Goal: Information Seeking & Learning: Learn about a topic

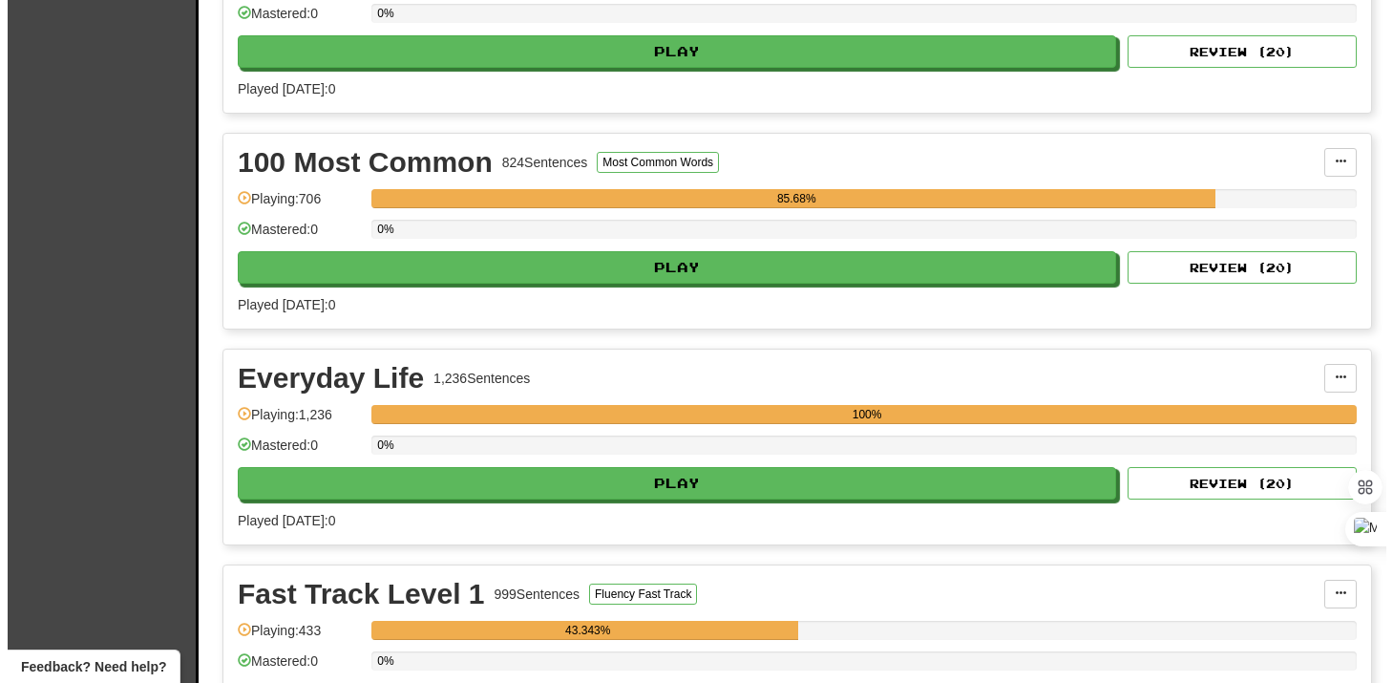
scroll to position [519, 0]
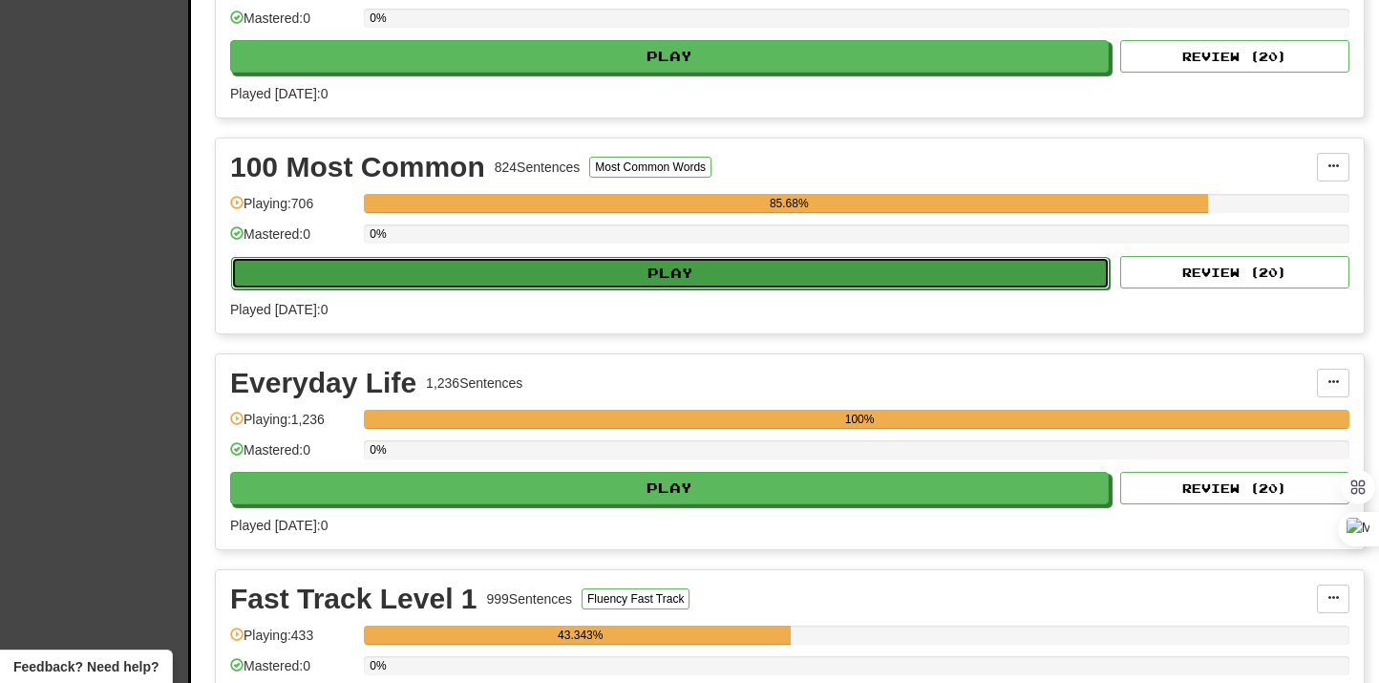
click at [698, 286] on button "Play" at bounding box center [670, 273] width 879 height 32
select select "***"
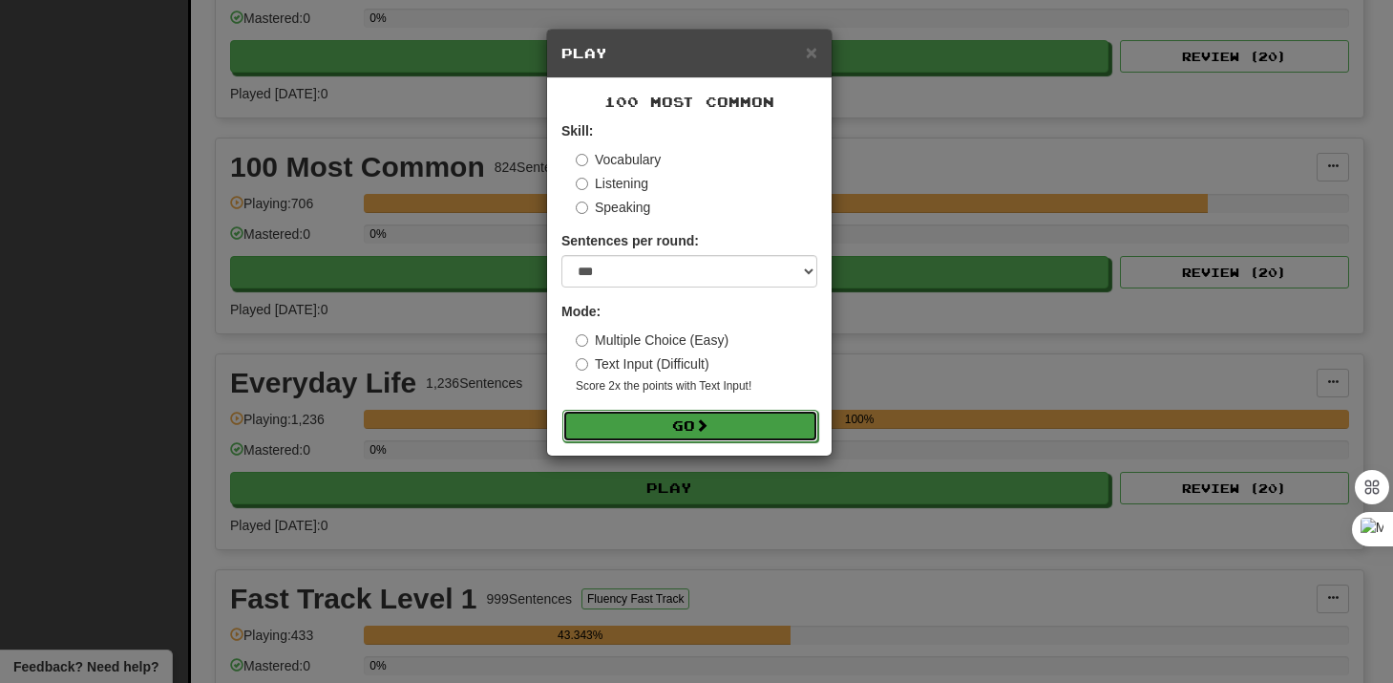
click at [689, 426] on button "Go" at bounding box center [690, 426] width 256 height 32
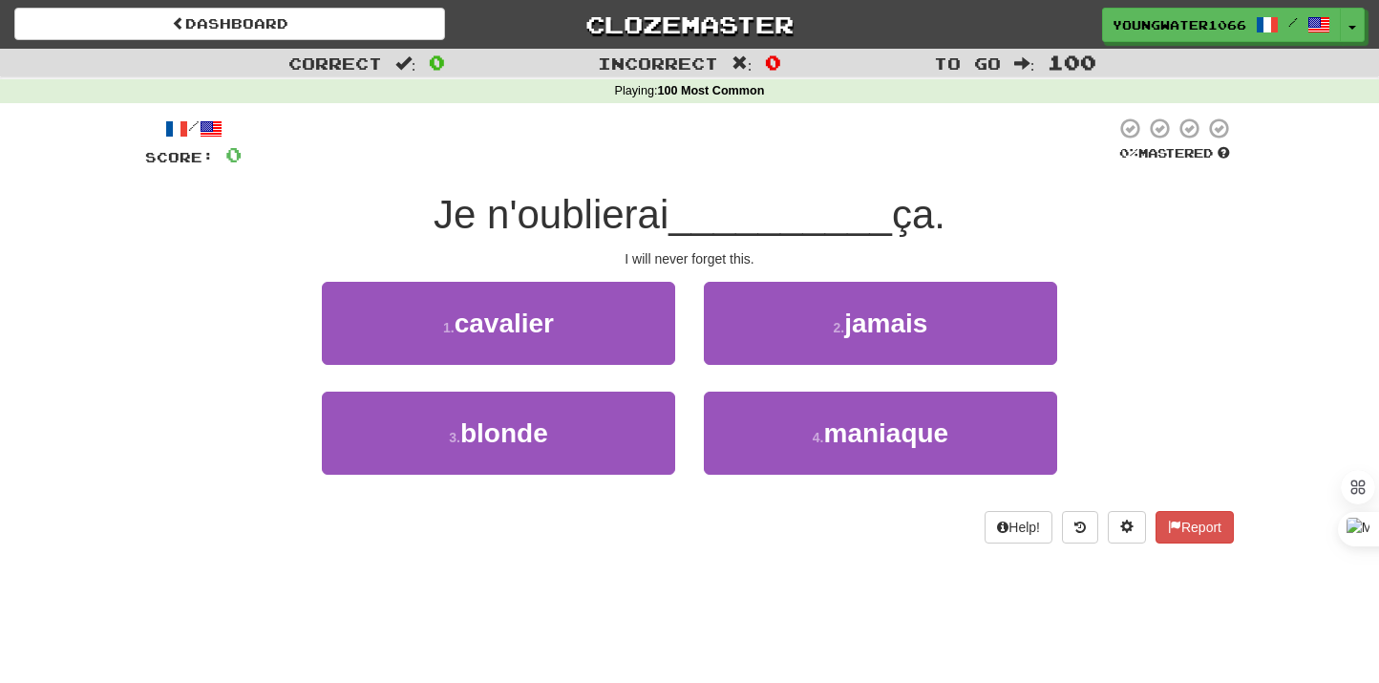
click at [837, 369] on div "2 . jamais" at bounding box center [880, 337] width 382 height 110
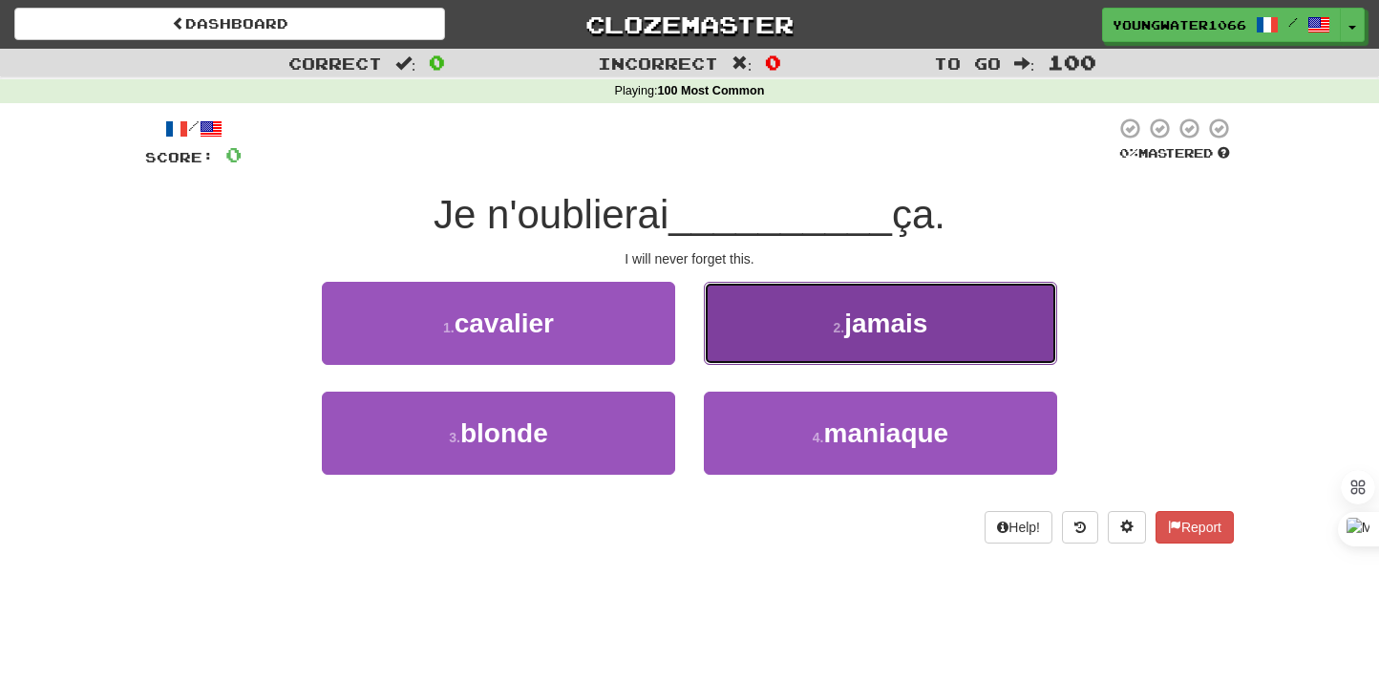
click at [833, 347] on button "2 . jamais" at bounding box center [880, 323] width 353 height 83
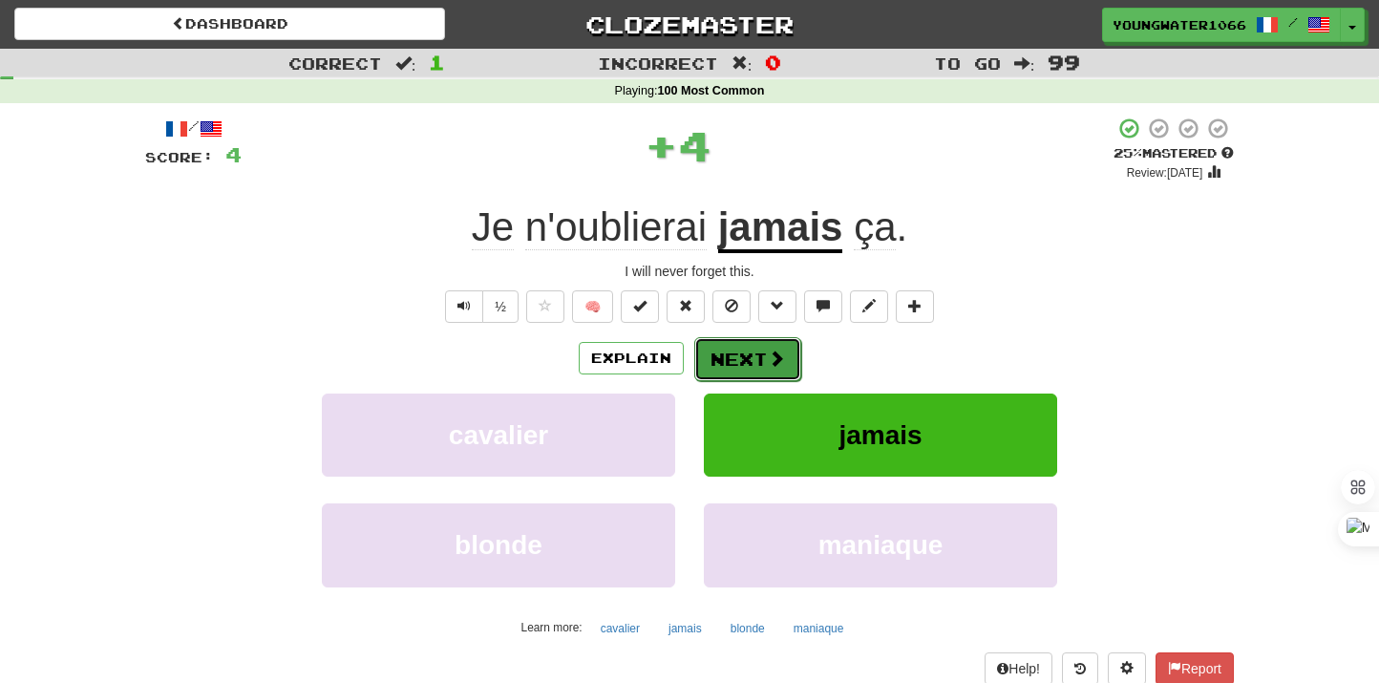
click at [785, 360] on button "Next" at bounding box center [747, 359] width 107 height 44
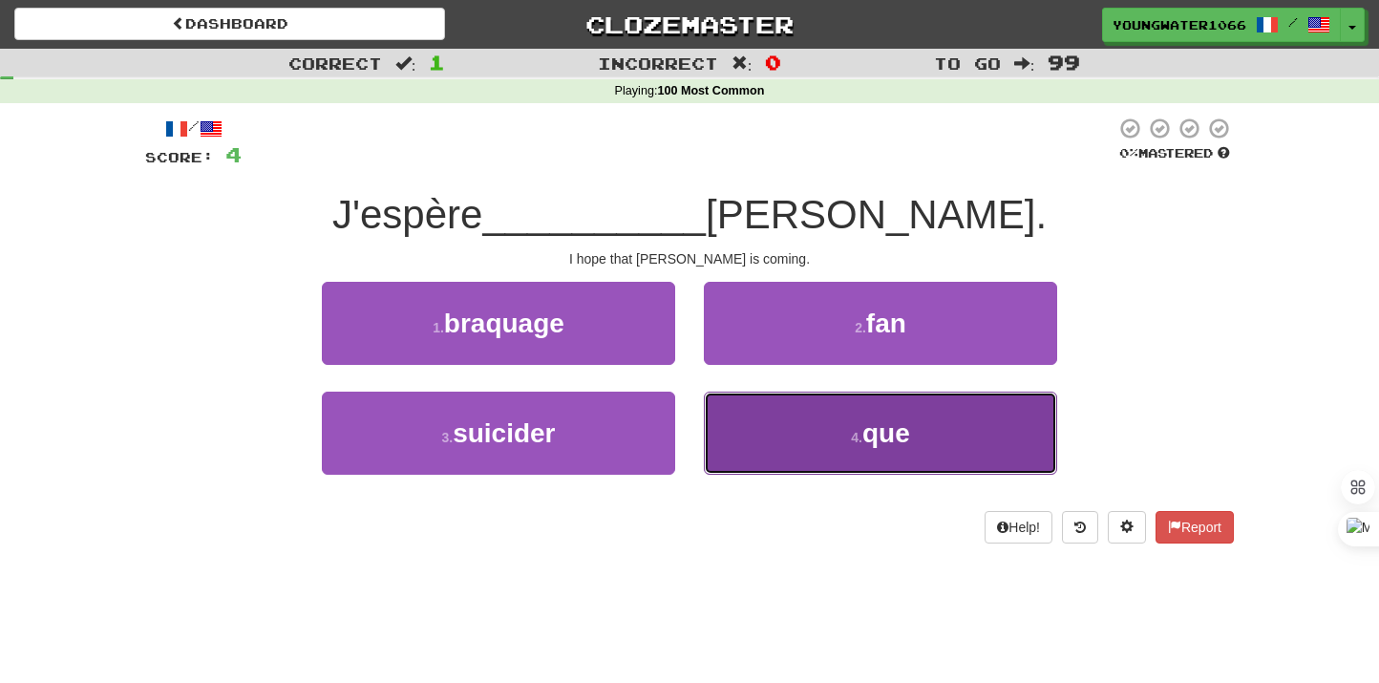
click at [791, 470] on button "4 . que" at bounding box center [880, 433] width 353 height 83
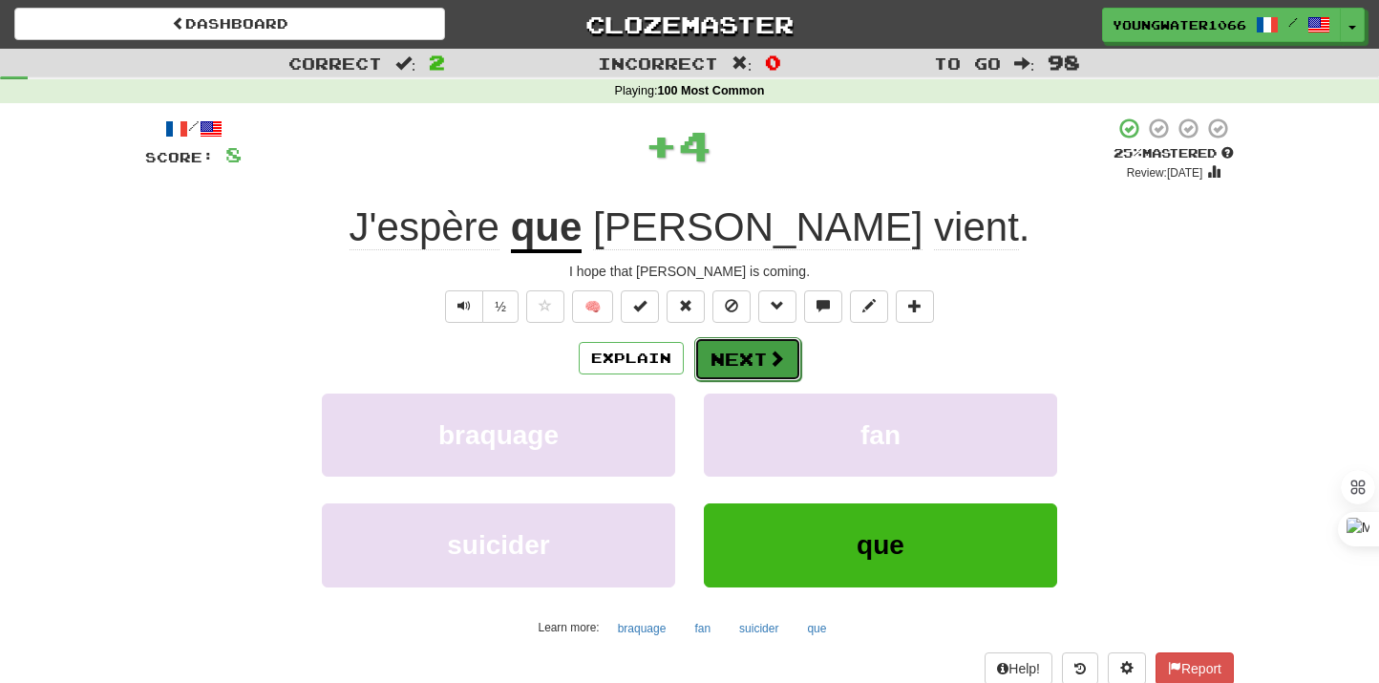
click at [721, 366] on button "Next" at bounding box center [747, 359] width 107 height 44
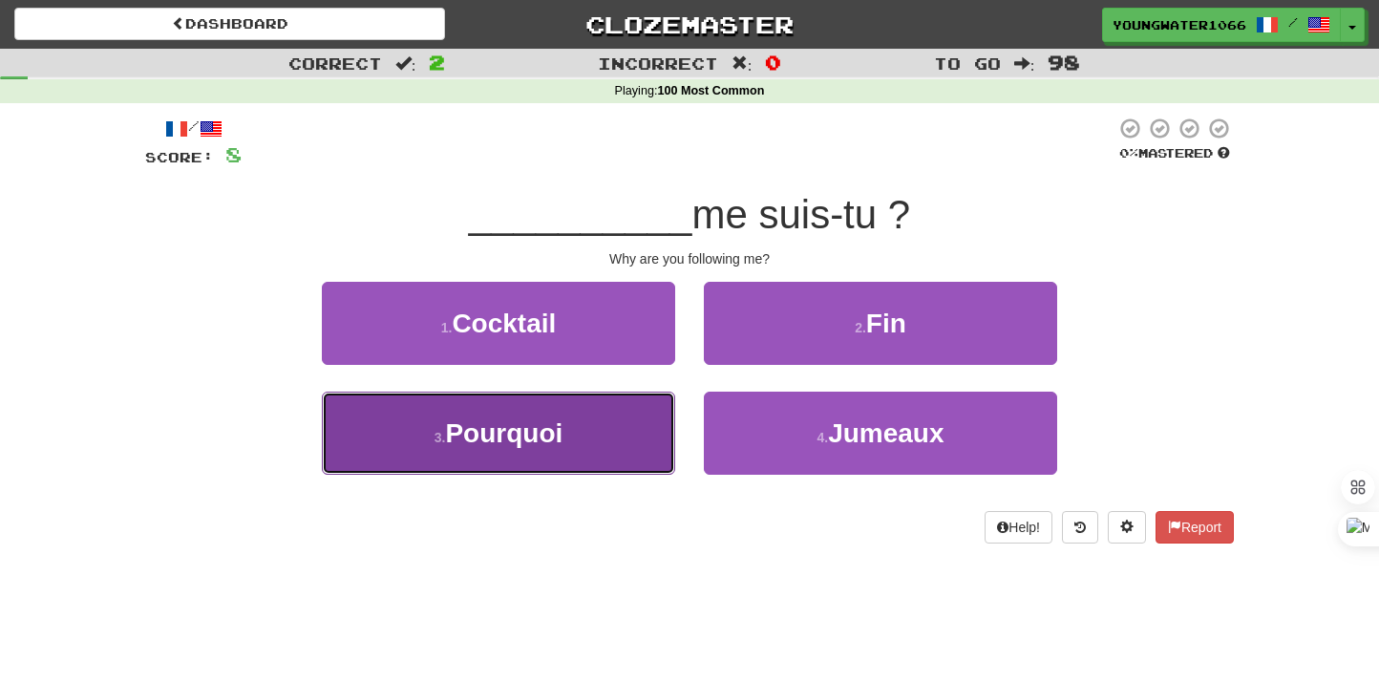
click at [649, 444] on button "3 . Pourquoi" at bounding box center [498, 433] width 353 height 83
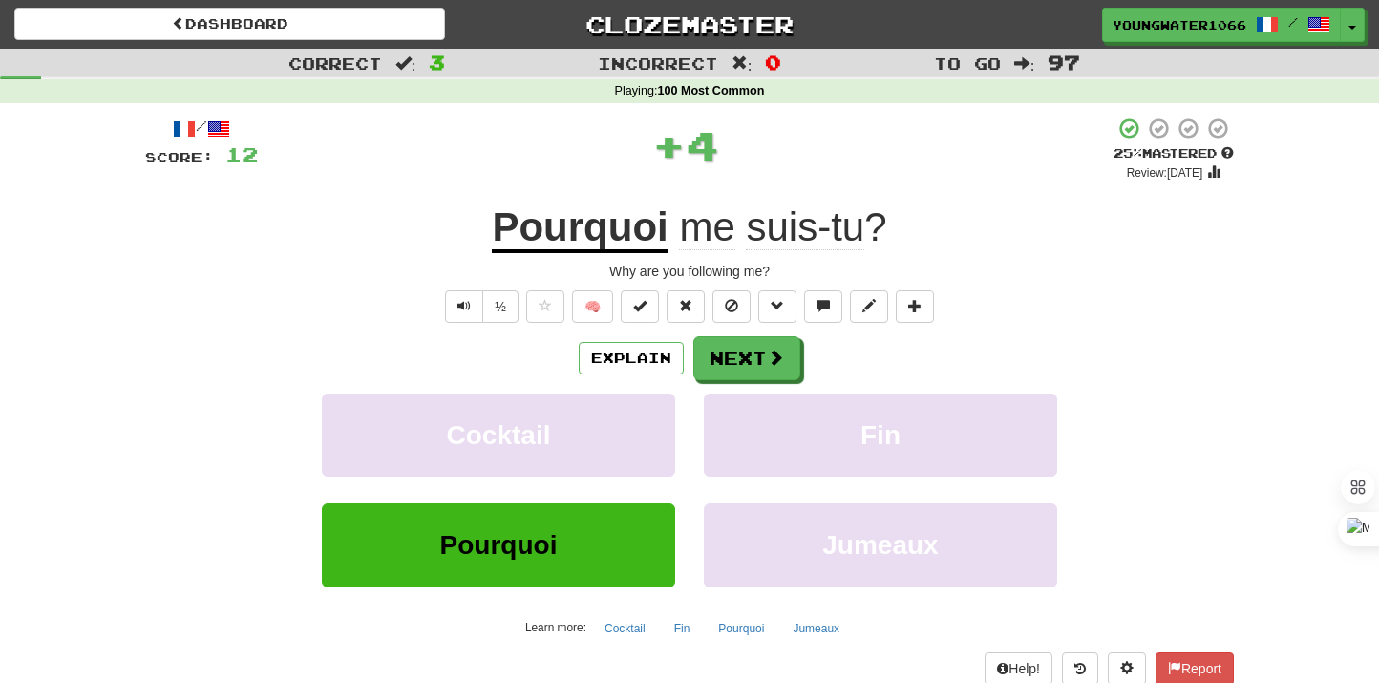
click at [799, 368] on div "Explain Next" at bounding box center [689, 358] width 1089 height 44
click at [784, 366] on button "Next" at bounding box center [747, 359] width 107 height 44
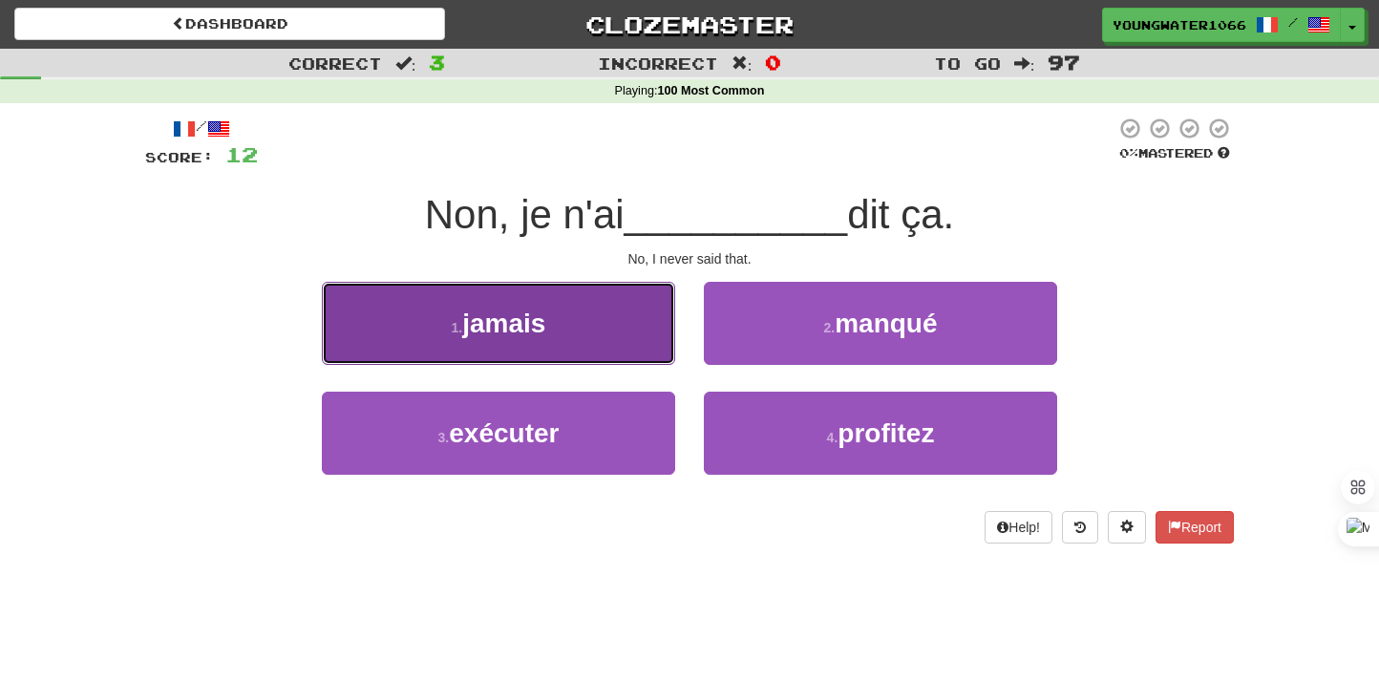
click at [640, 351] on button "1 . jamais" at bounding box center [498, 323] width 353 height 83
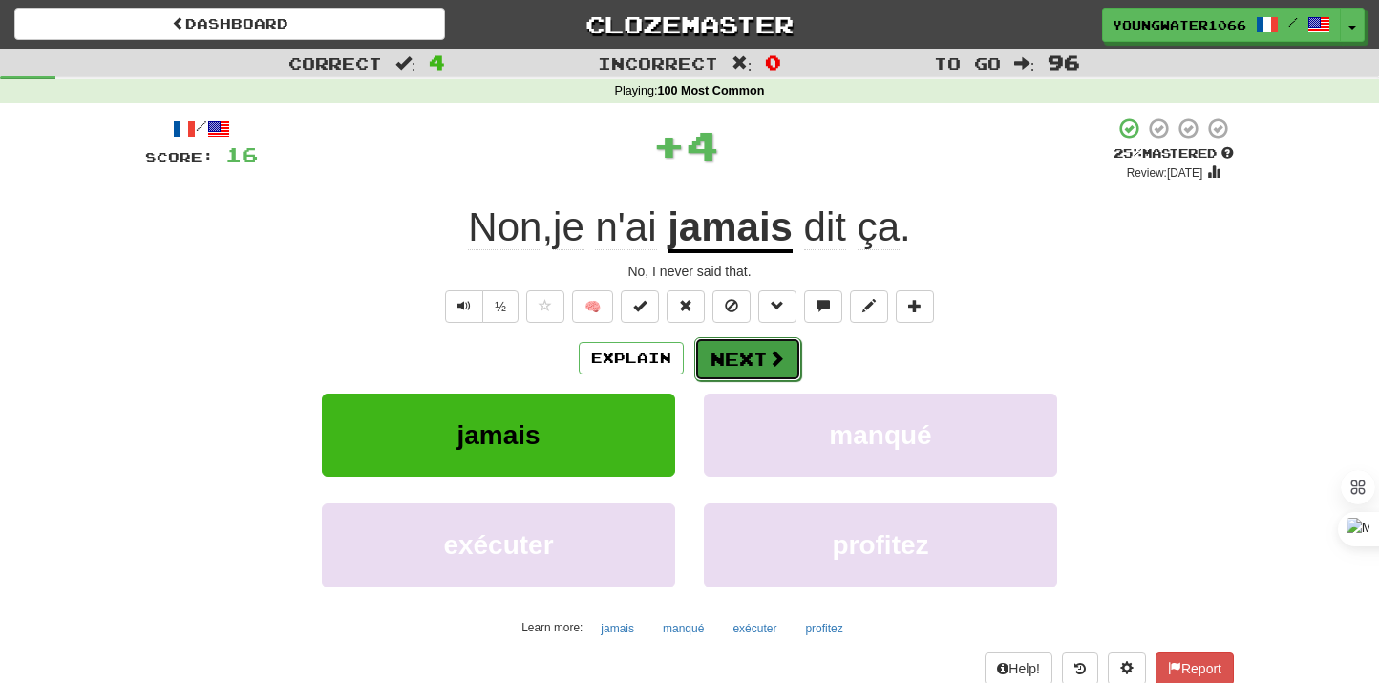
click at [761, 354] on button "Next" at bounding box center [747, 359] width 107 height 44
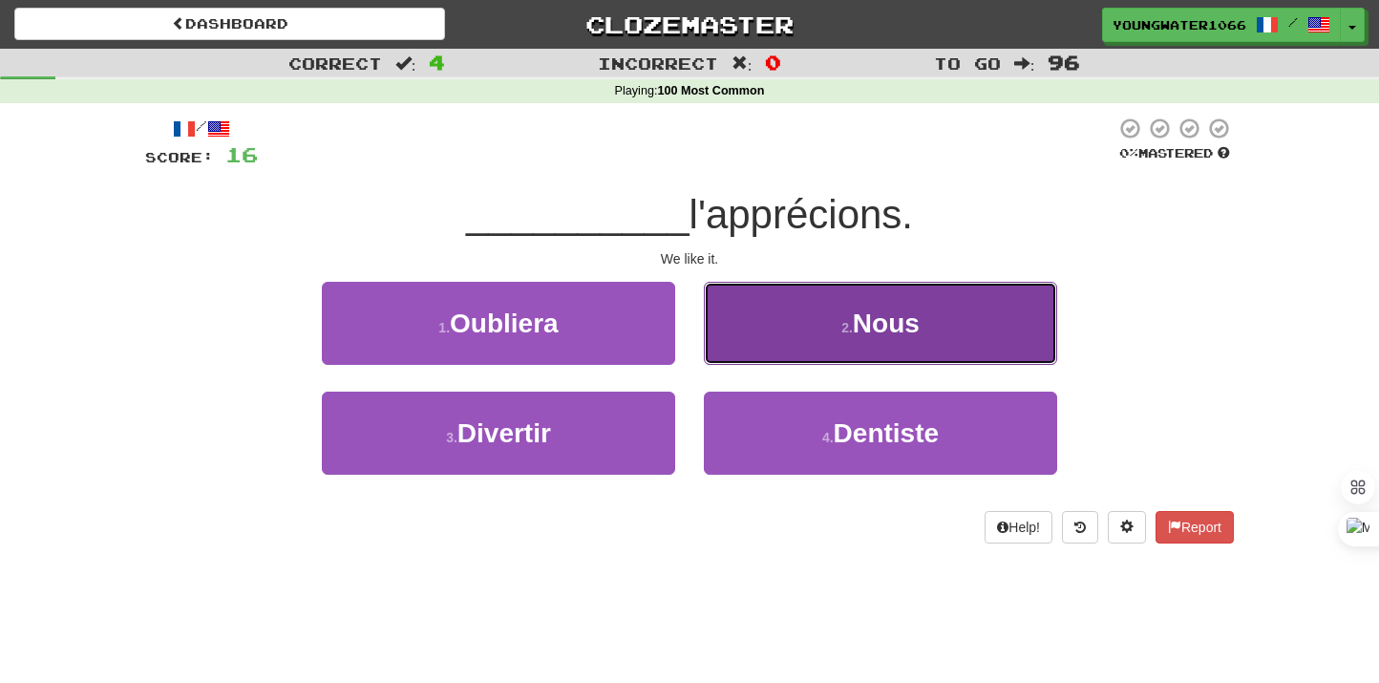
click at [761, 352] on button "2 . Nous" at bounding box center [880, 323] width 353 height 83
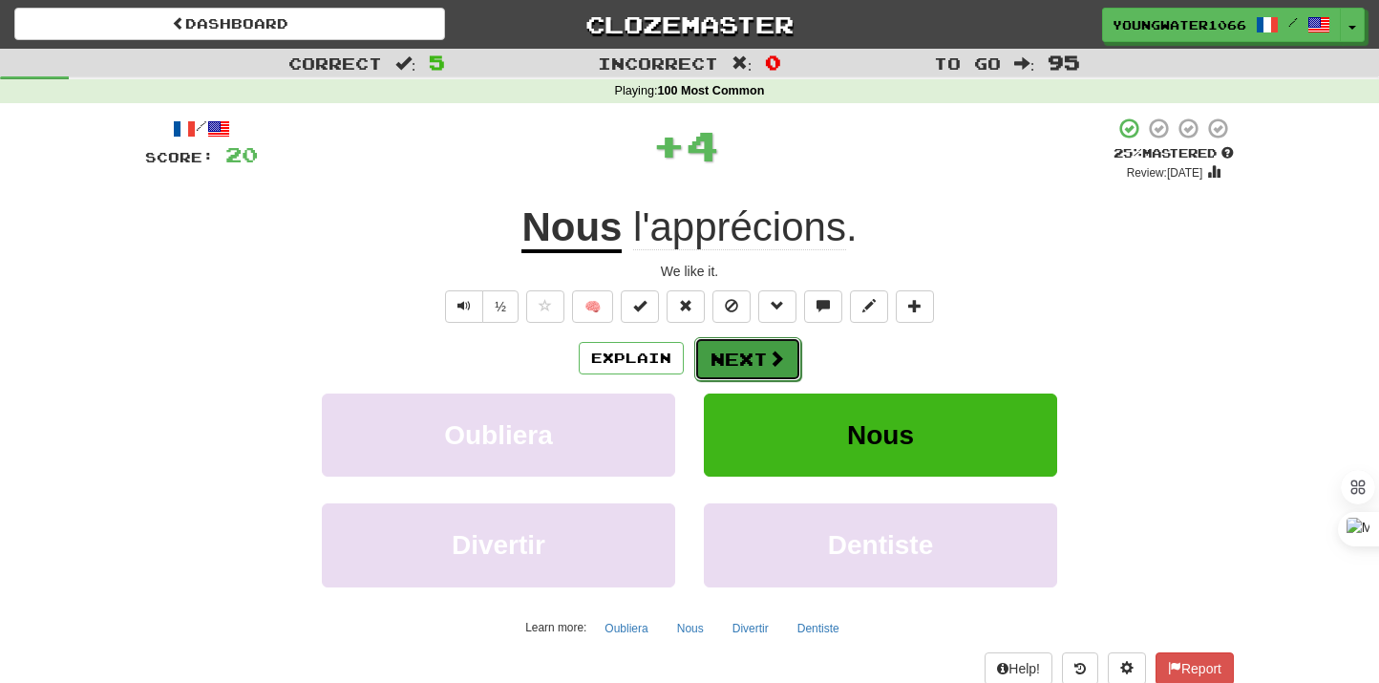
click at [743, 358] on button "Next" at bounding box center [747, 359] width 107 height 44
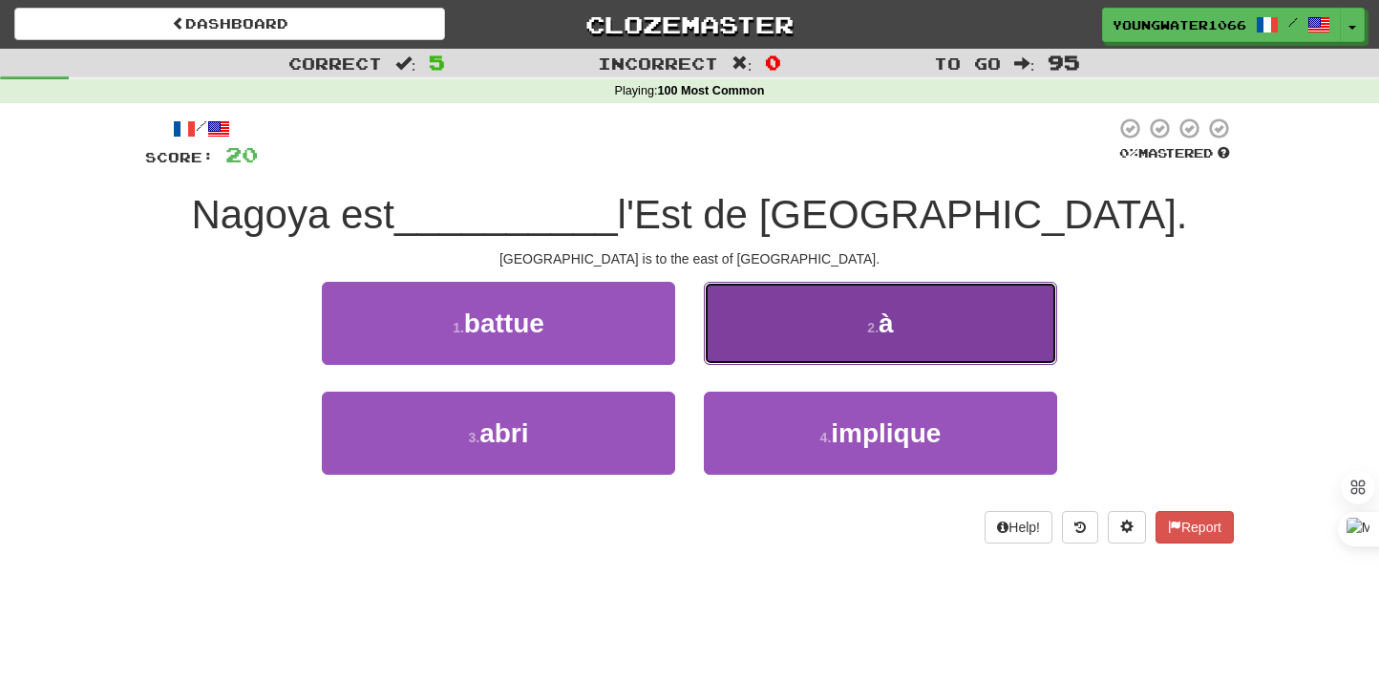
click at [795, 358] on button "2 . à" at bounding box center [880, 323] width 353 height 83
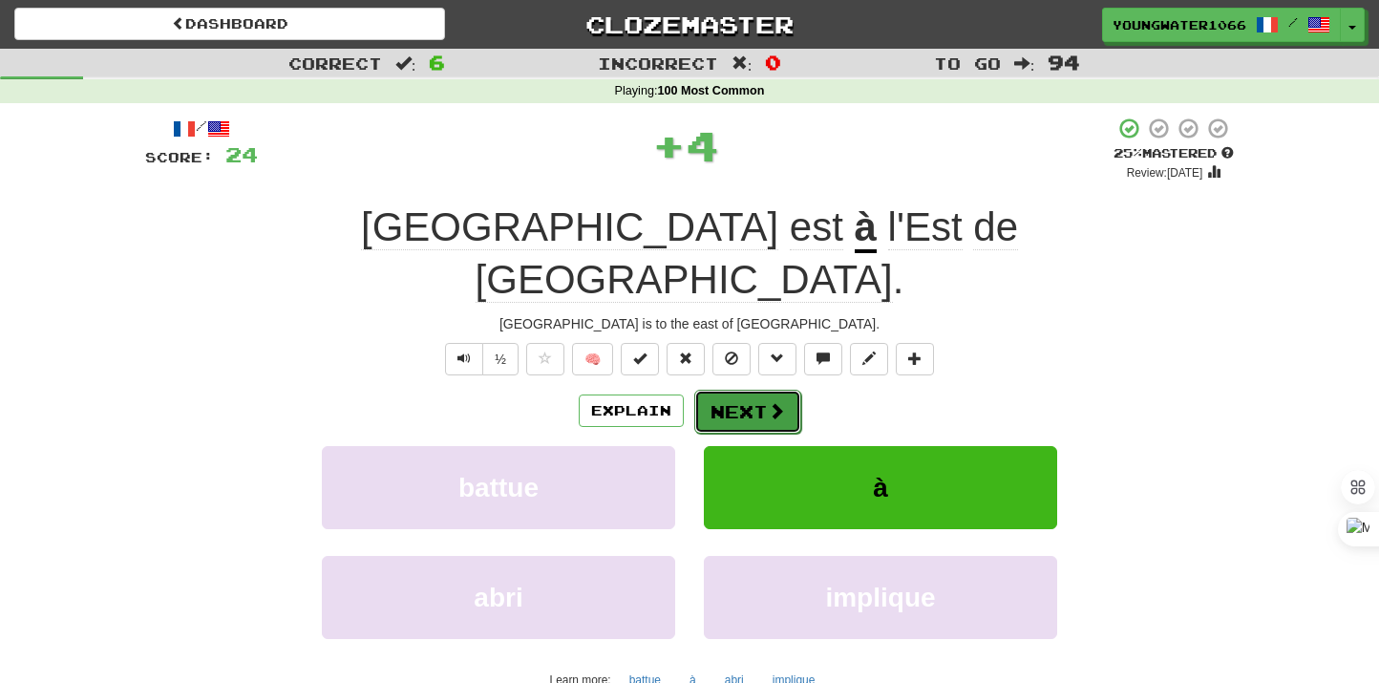
click at [759, 390] on button "Next" at bounding box center [747, 412] width 107 height 44
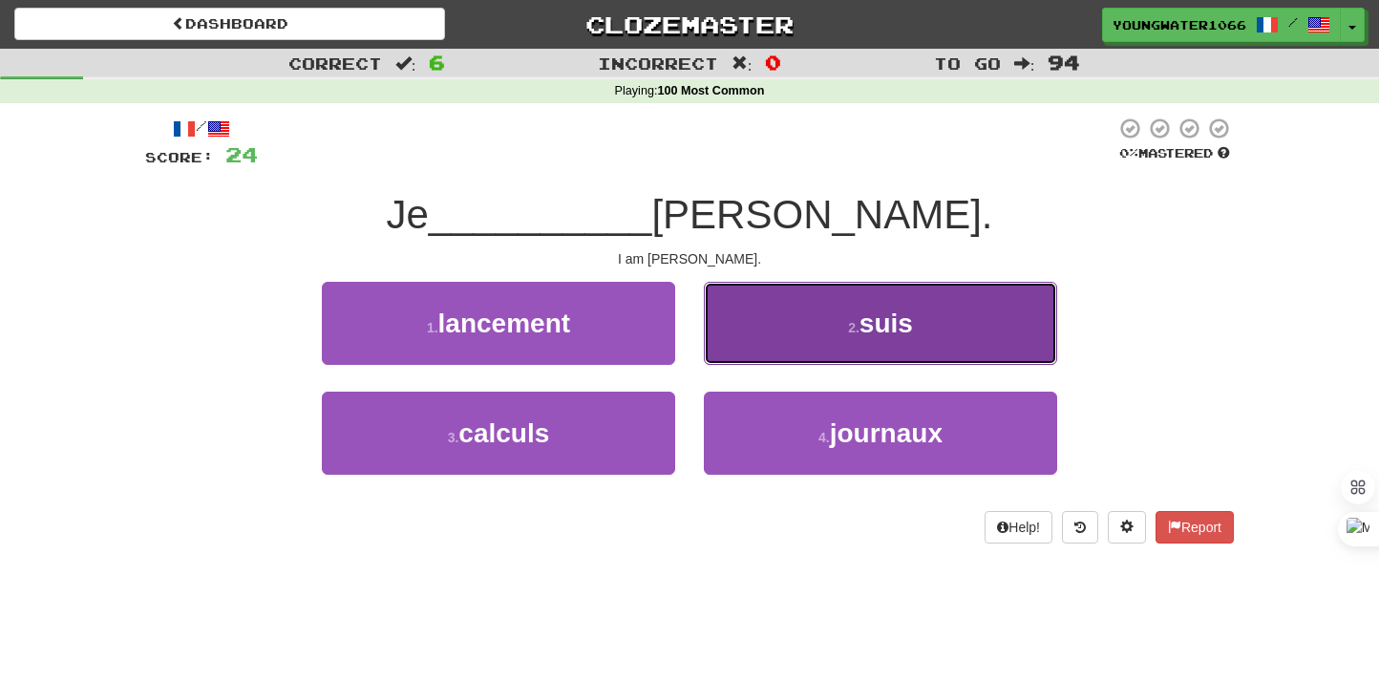
click at [787, 341] on button "2 . suis" at bounding box center [880, 323] width 353 height 83
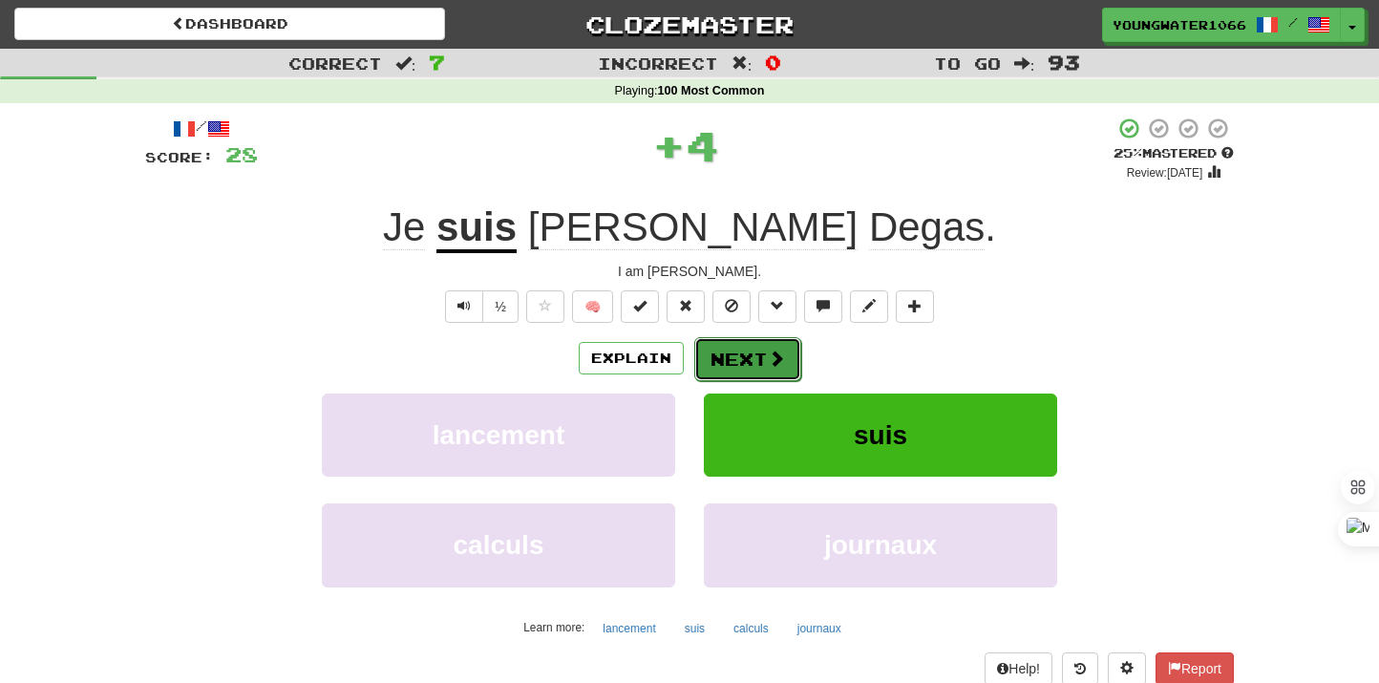
click at [751, 354] on button "Next" at bounding box center [747, 359] width 107 height 44
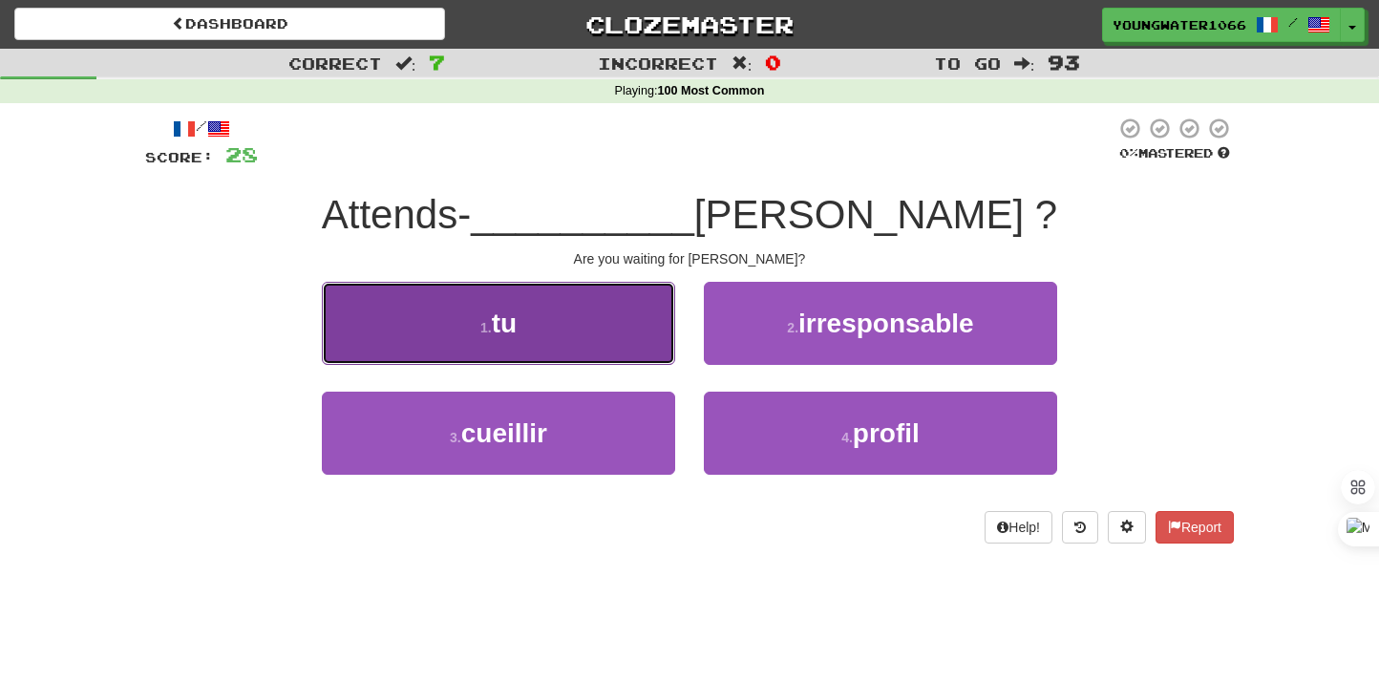
click at [634, 355] on button "1 . tu" at bounding box center [498, 323] width 353 height 83
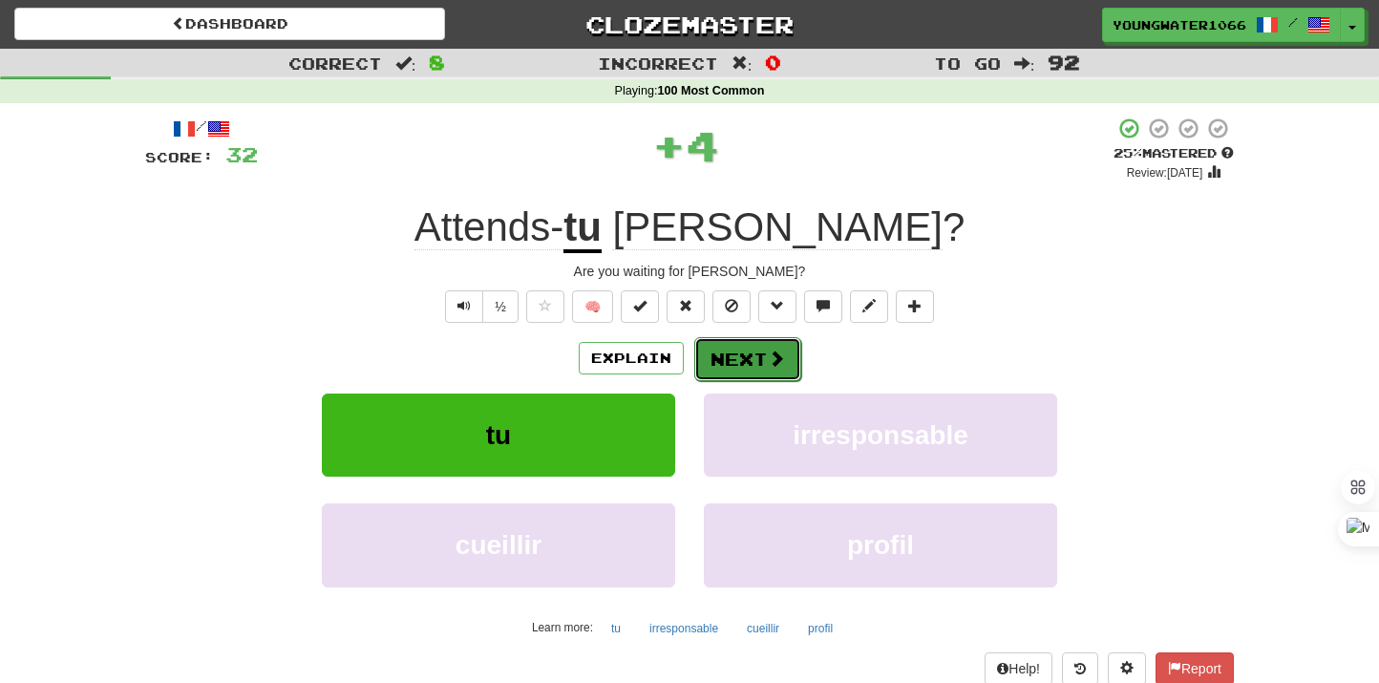
click at [741, 362] on button "Next" at bounding box center [747, 359] width 107 height 44
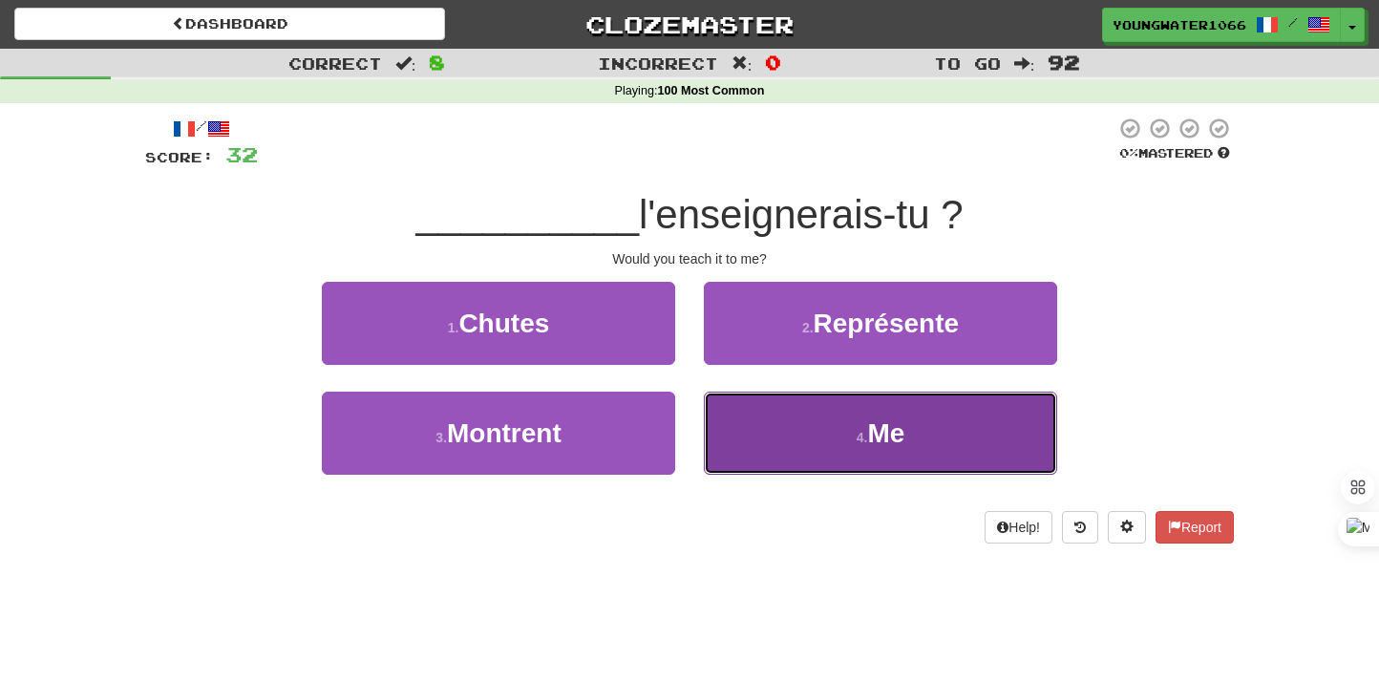
click at [779, 433] on button "4 . Me" at bounding box center [880, 433] width 353 height 83
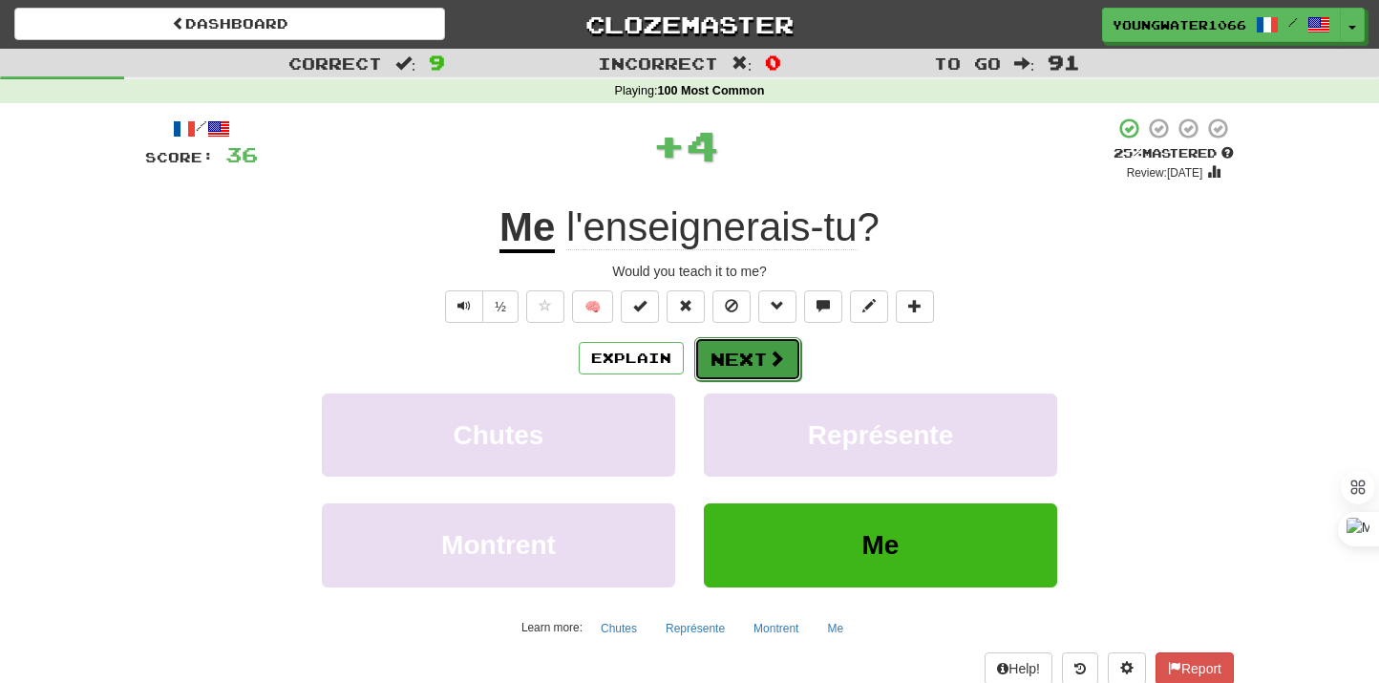
click at [756, 344] on button "Next" at bounding box center [747, 359] width 107 height 44
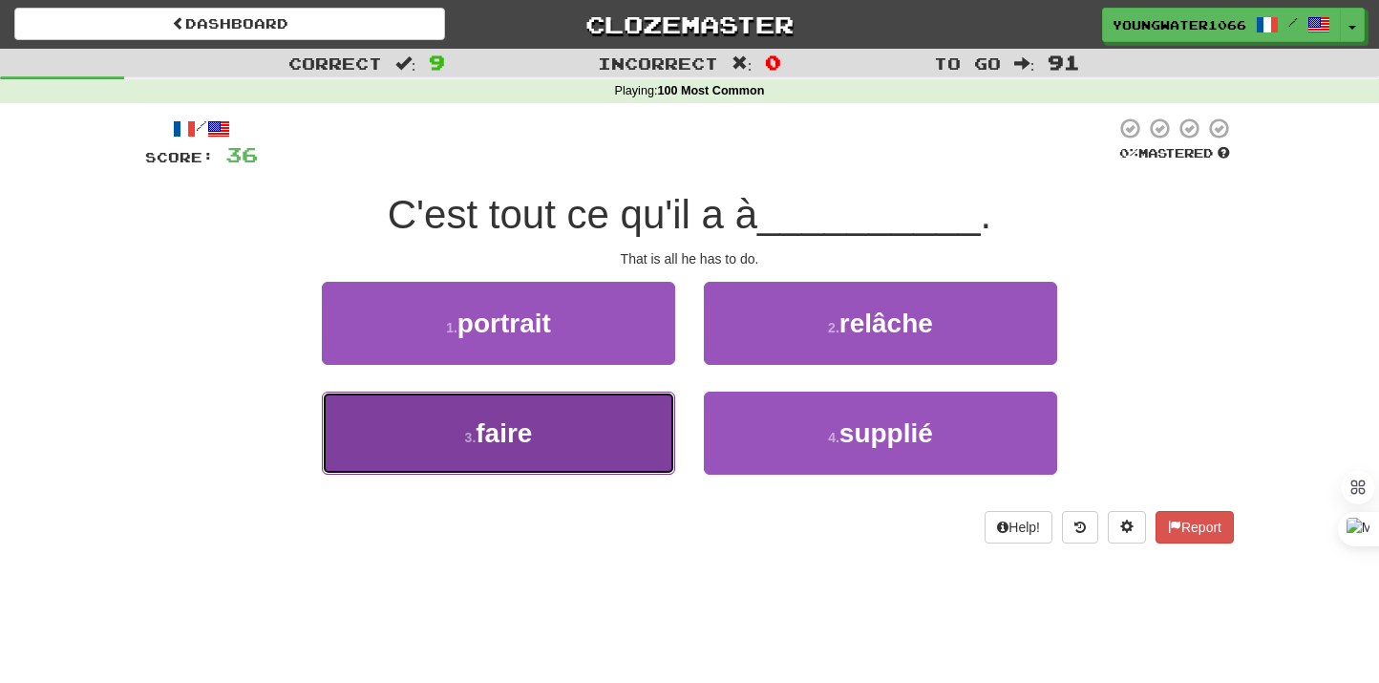
click at [632, 428] on button "3 . faire" at bounding box center [498, 433] width 353 height 83
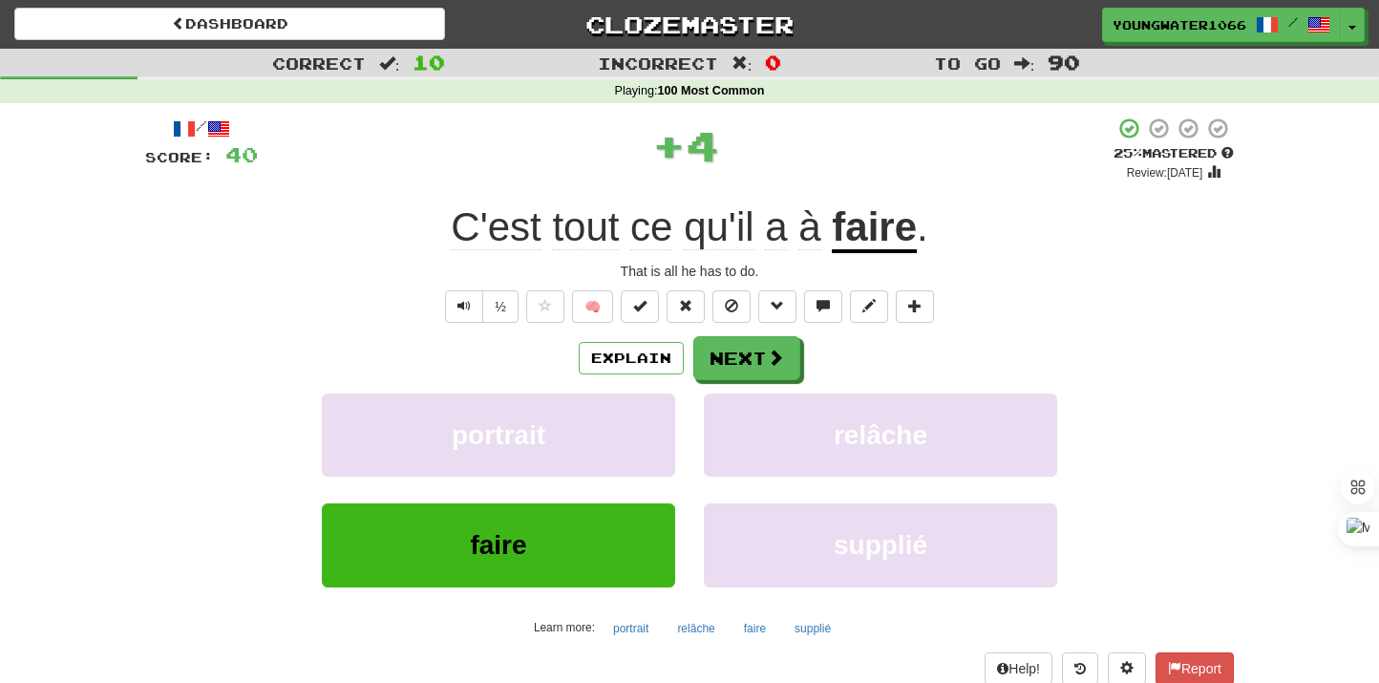
click at [711, 383] on div "Explain Next portrait relâche faire supplié Learn more: portrait relâche faire …" at bounding box center [689, 489] width 1089 height 307
click at [715, 358] on button "Next" at bounding box center [747, 359] width 107 height 44
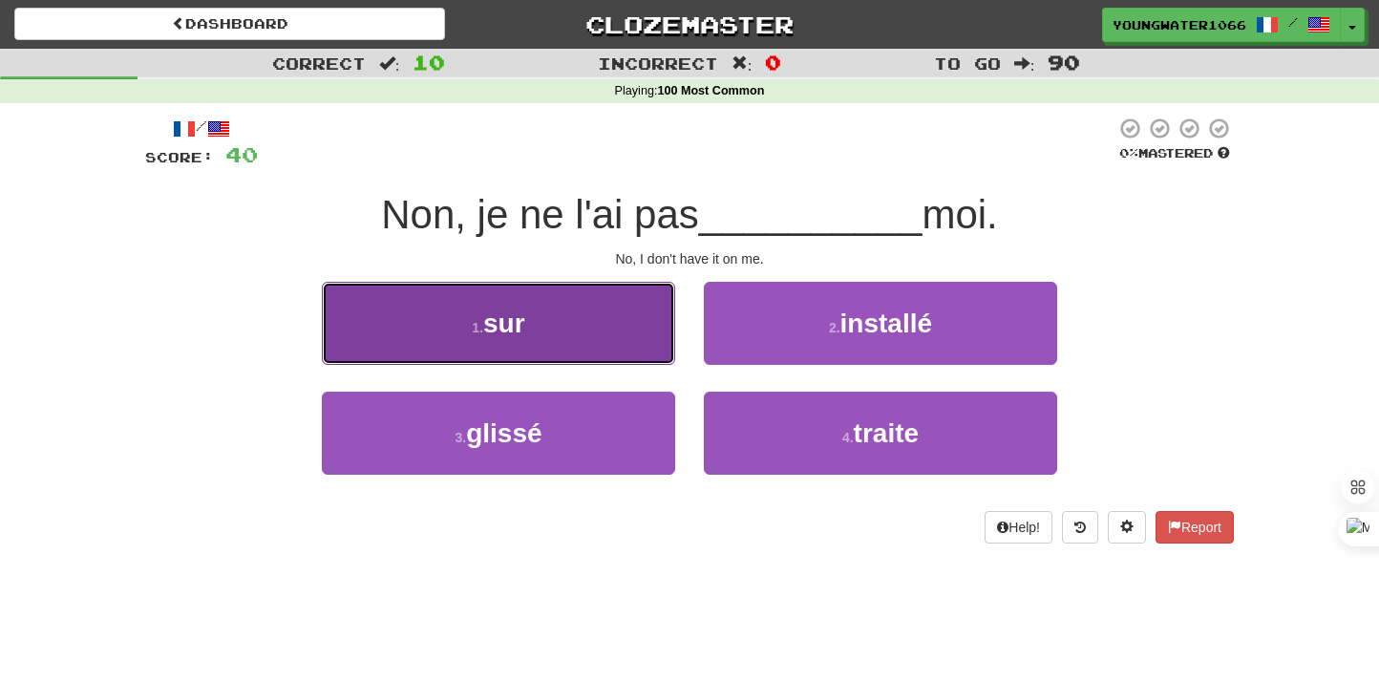
click at [609, 351] on button "1 . sur" at bounding box center [498, 323] width 353 height 83
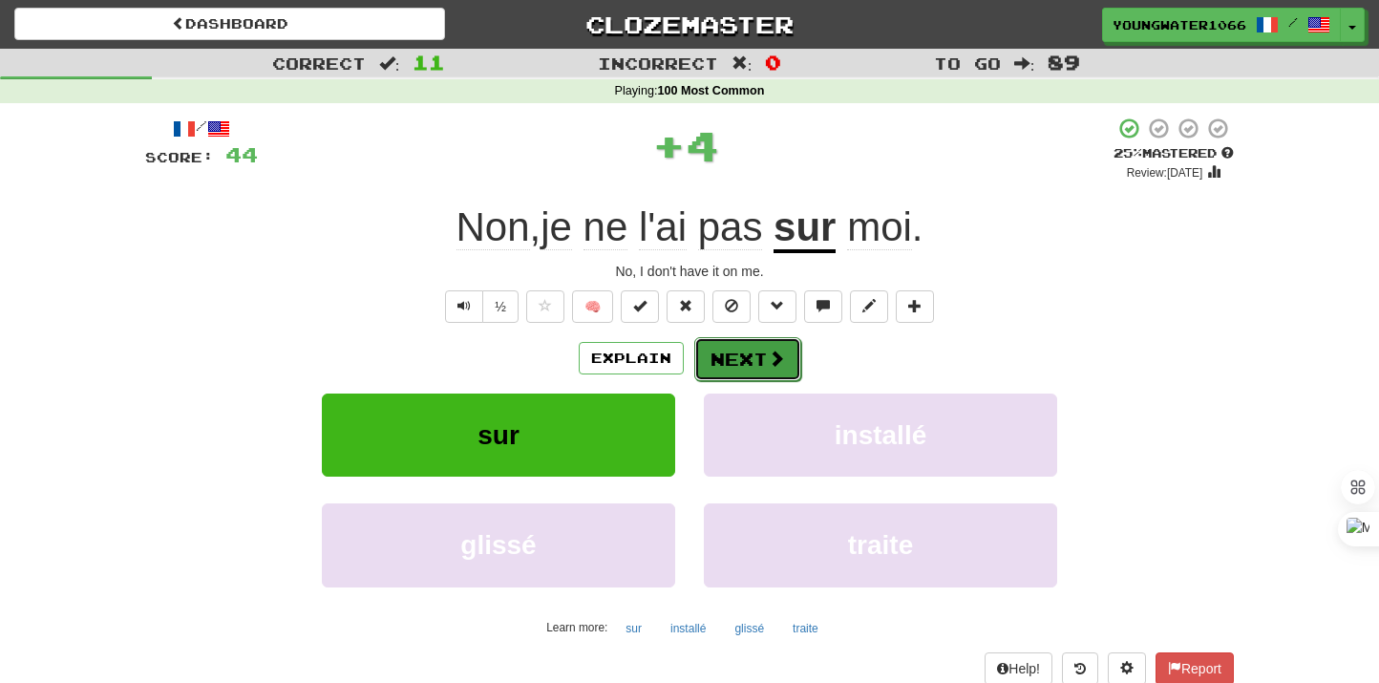
click at [730, 355] on button "Next" at bounding box center [747, 359] width 107 height 44
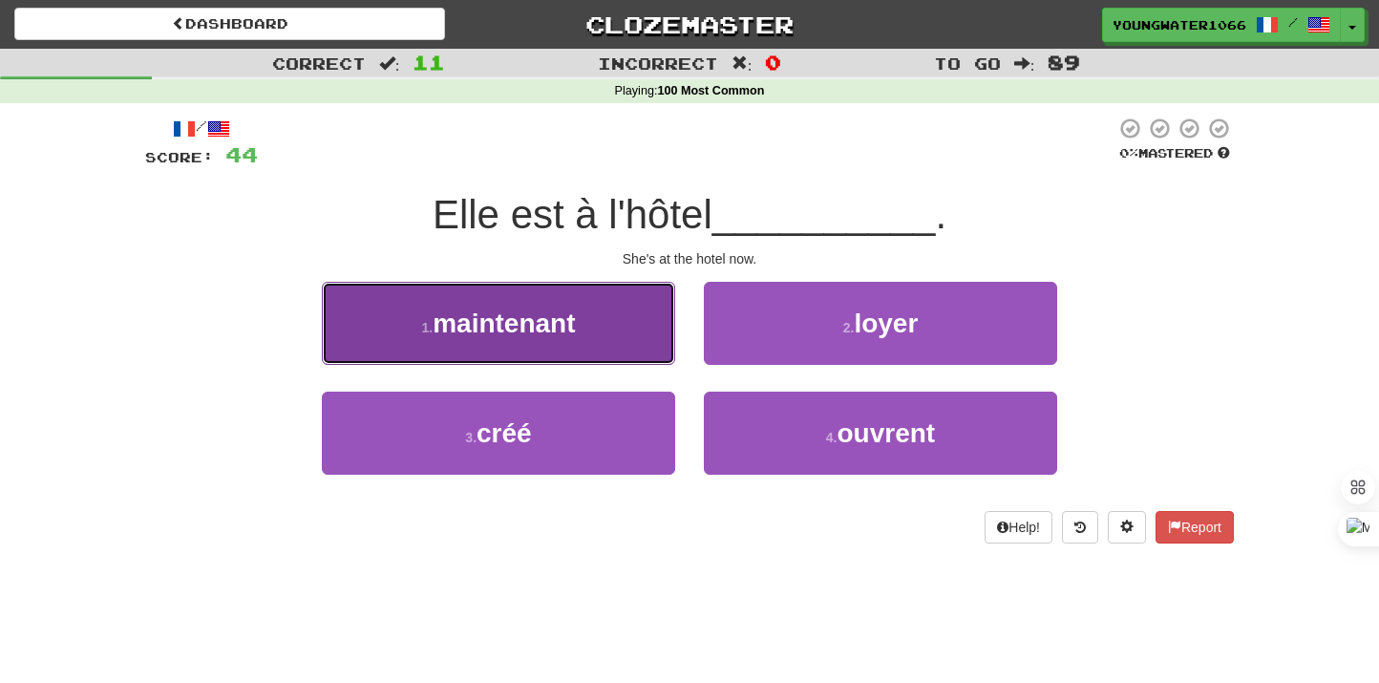
click at [631, 343] on button "1 . maintenant" at bounding box center [498, 323] width 353 height 83
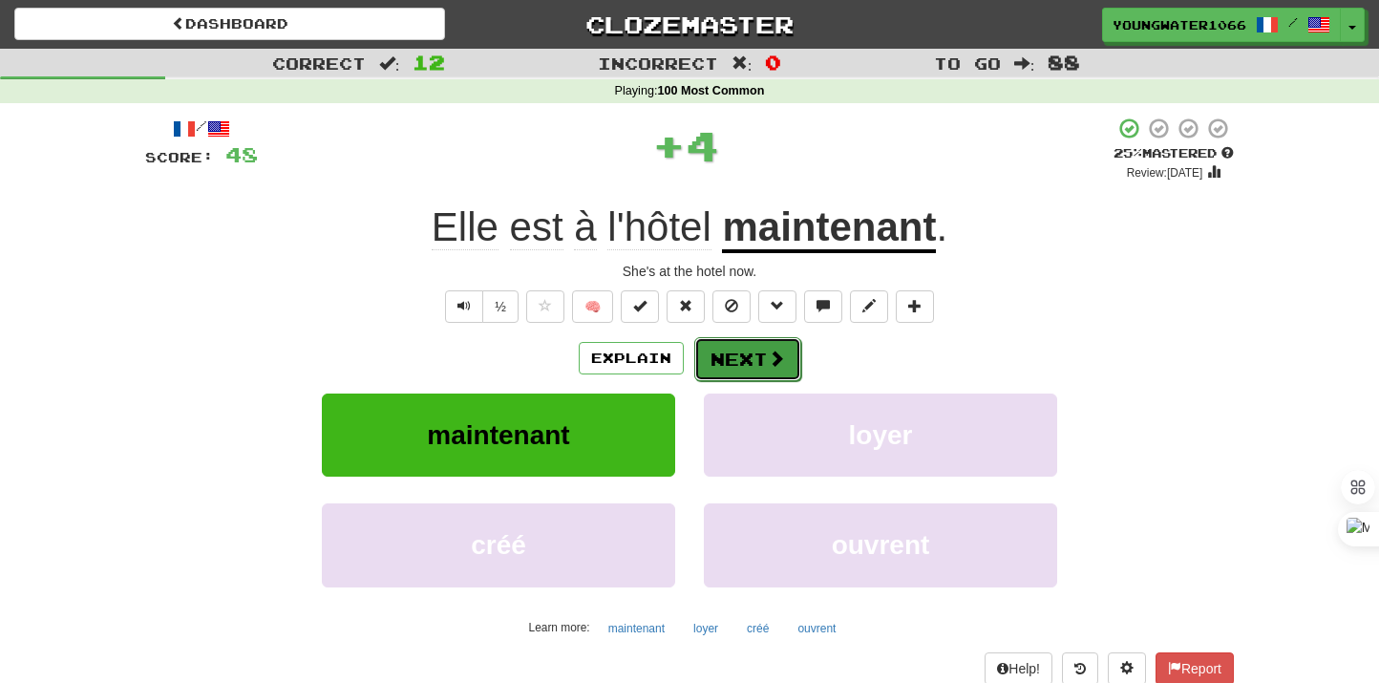
click at [759, 351] on button "Next" at bounding box center [747, 359] width 107 height 44
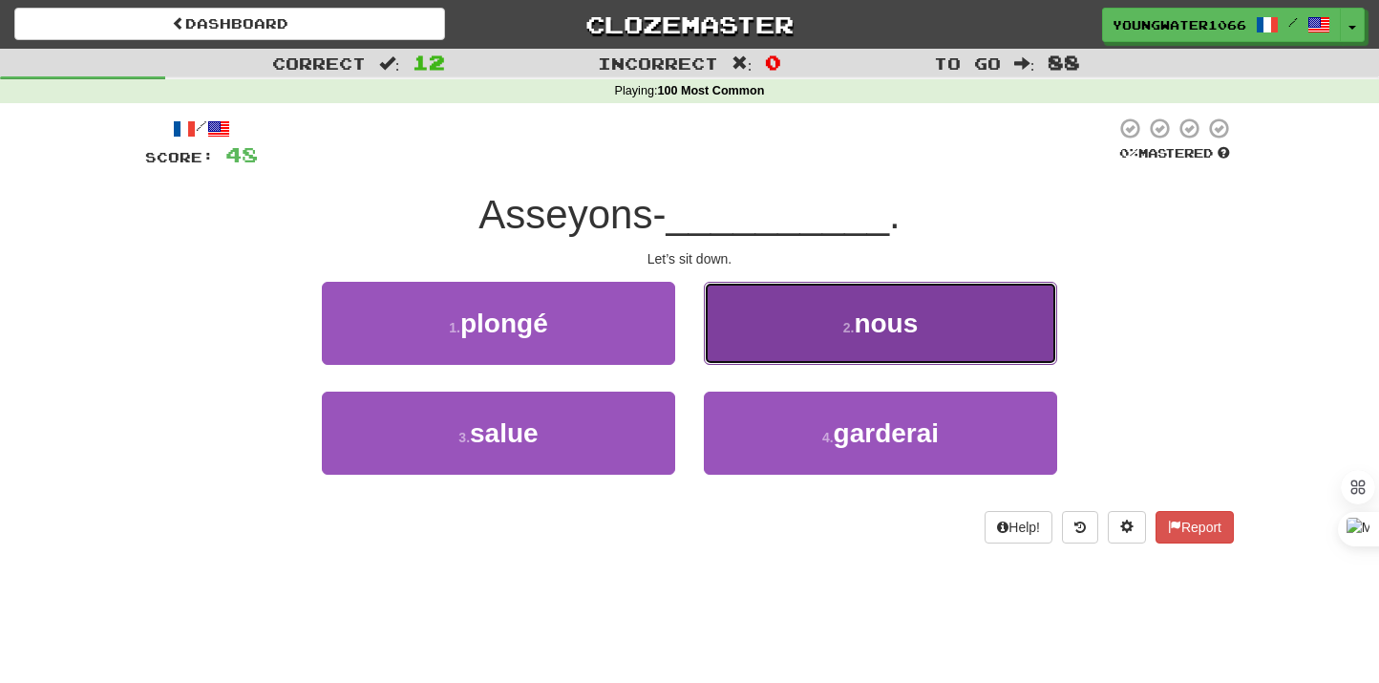
click at [771, 345] on button "2 . nous" at bounding box center [880, 323] width 353 height 83
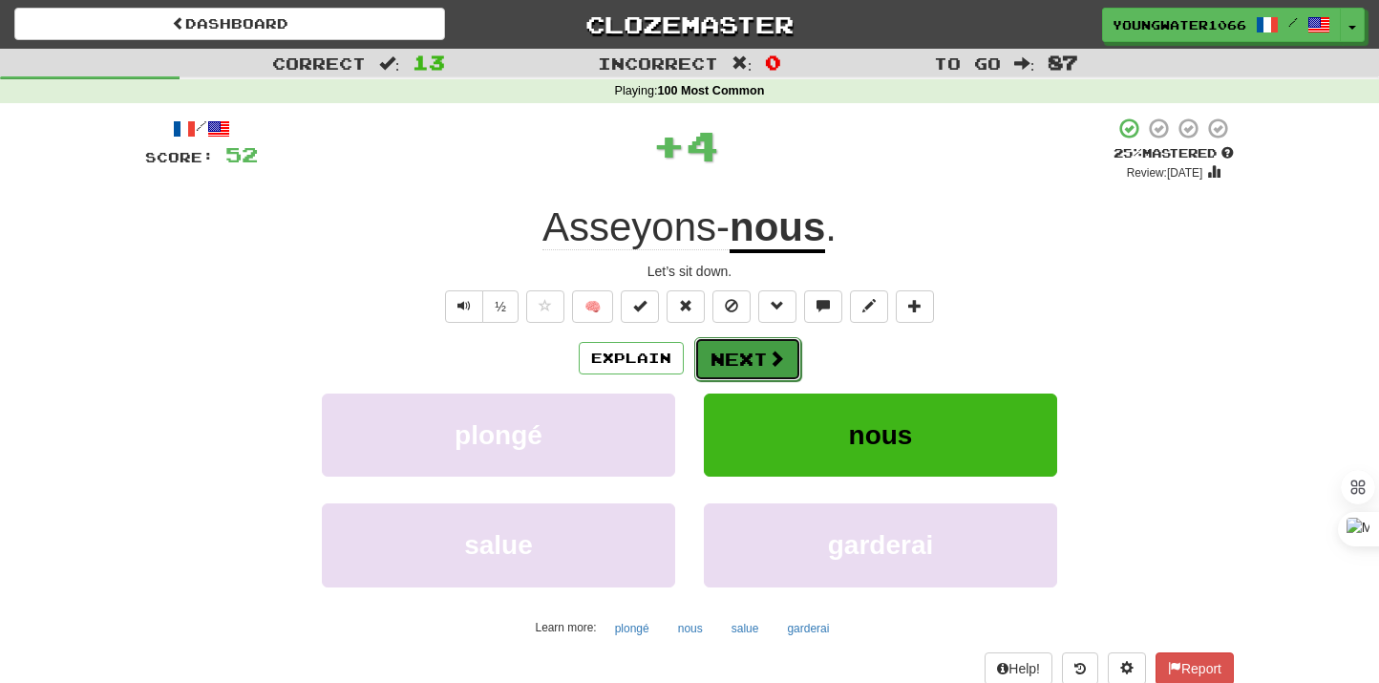
click at [750, 368] on button "Next" at bounding box center [747, 359] width 107 height 44
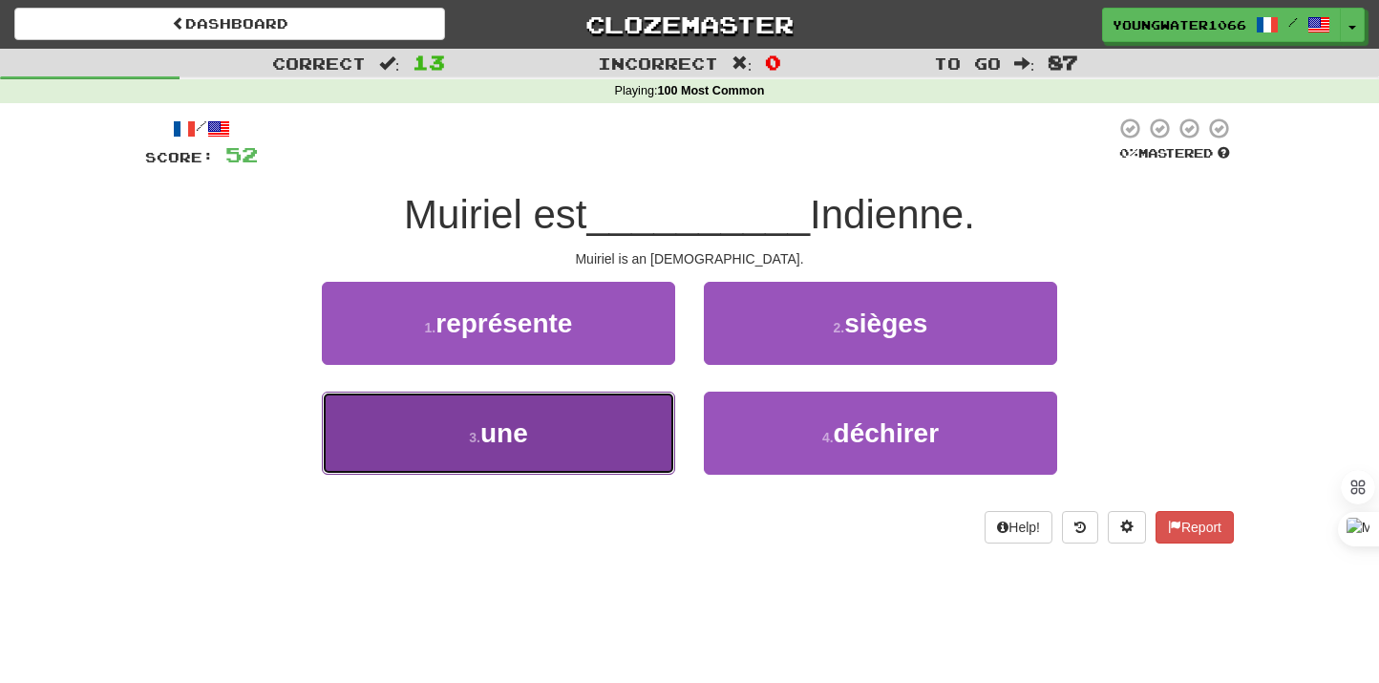
click at [581, 423] on button "3 . une" at bounding box center [498, 433] width 353 height 83
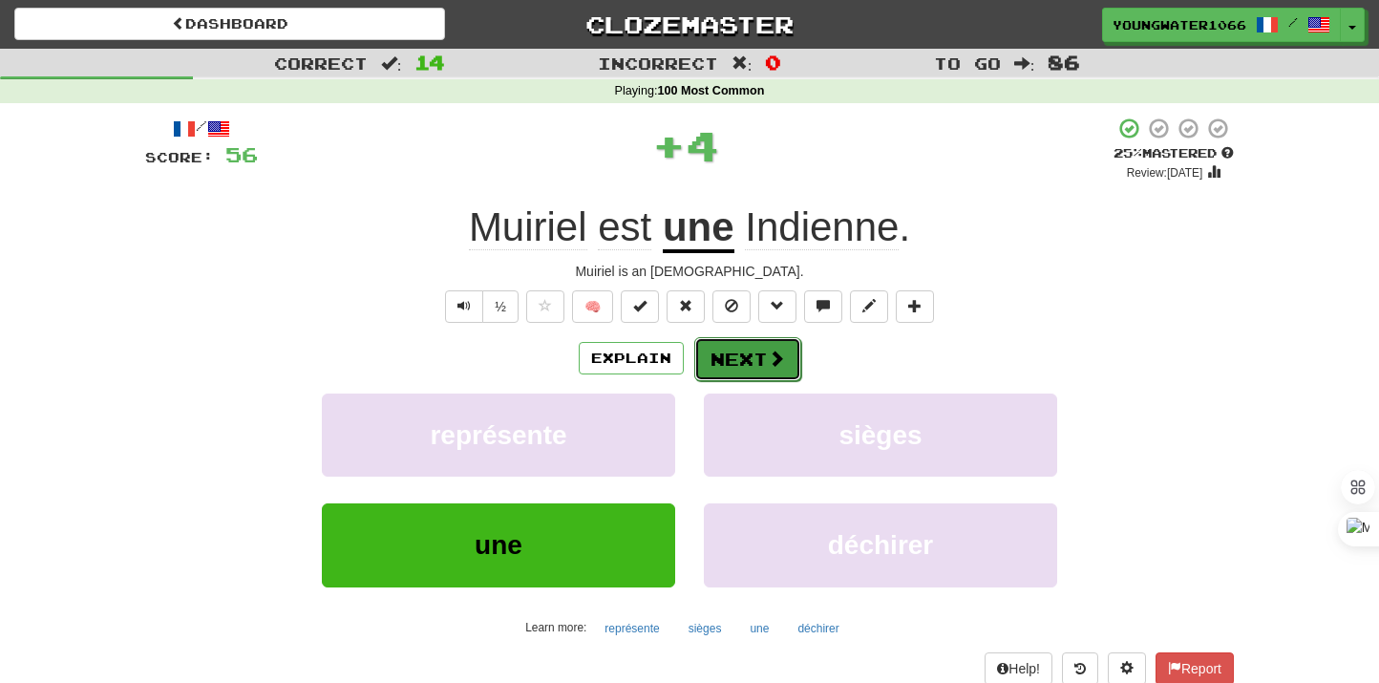
click at [707, 364] on button "Next" at bounding box center [747, 359] width 107 height 44
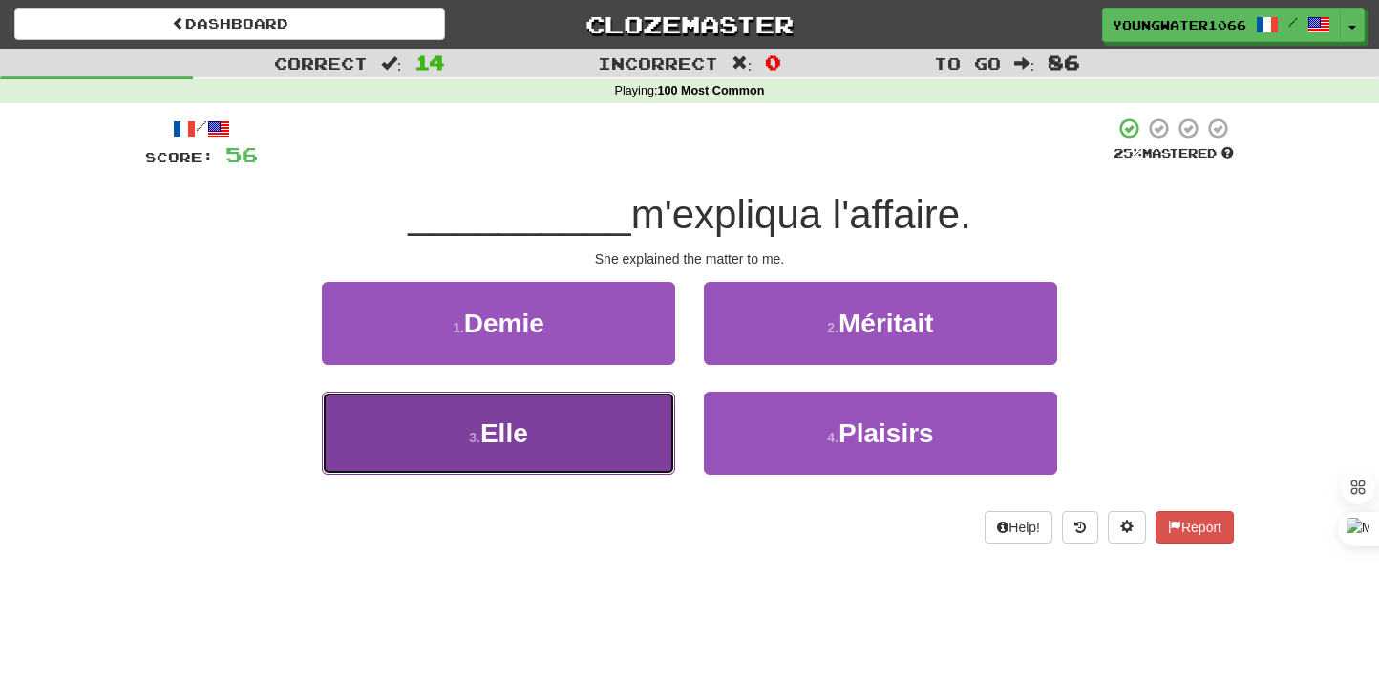
click at [607, 427] on button "3 . Elle" at bounding box center [498, 433] width 353 height 83
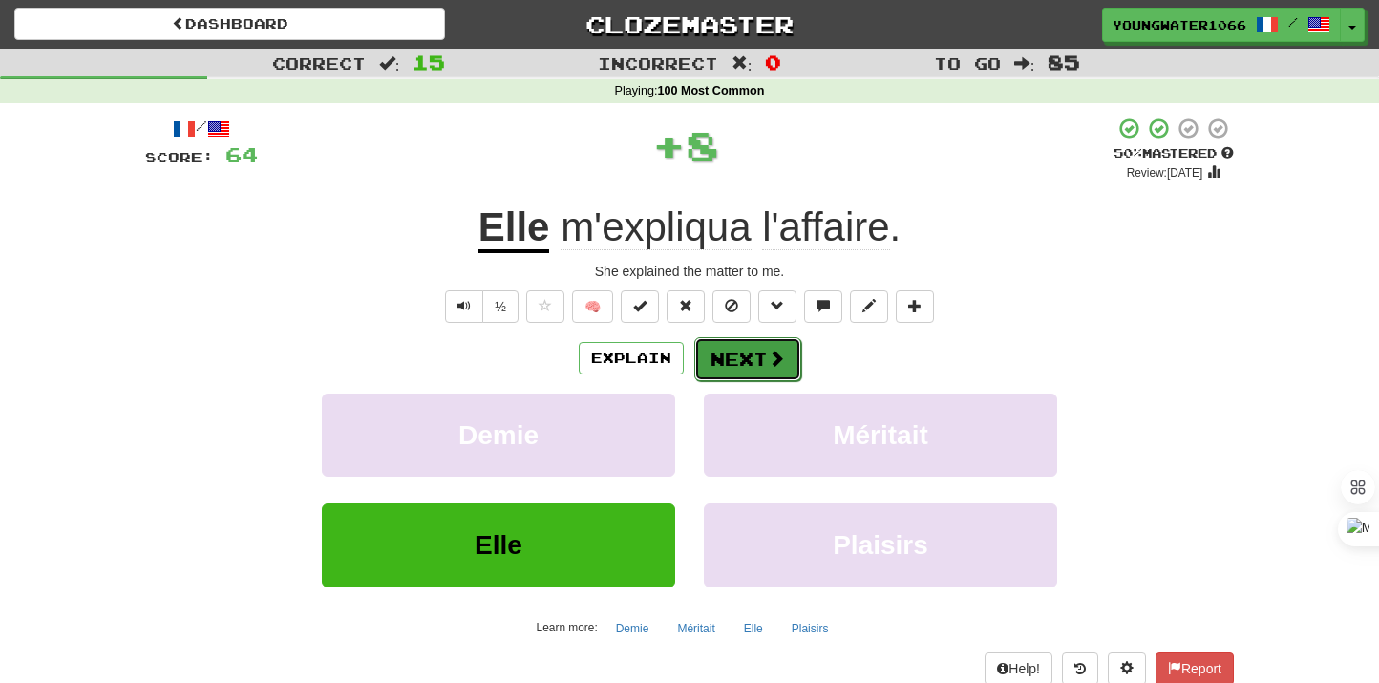
click at [742, 352] on button "Next" at bounding box center [747, 359] width 107 height 44
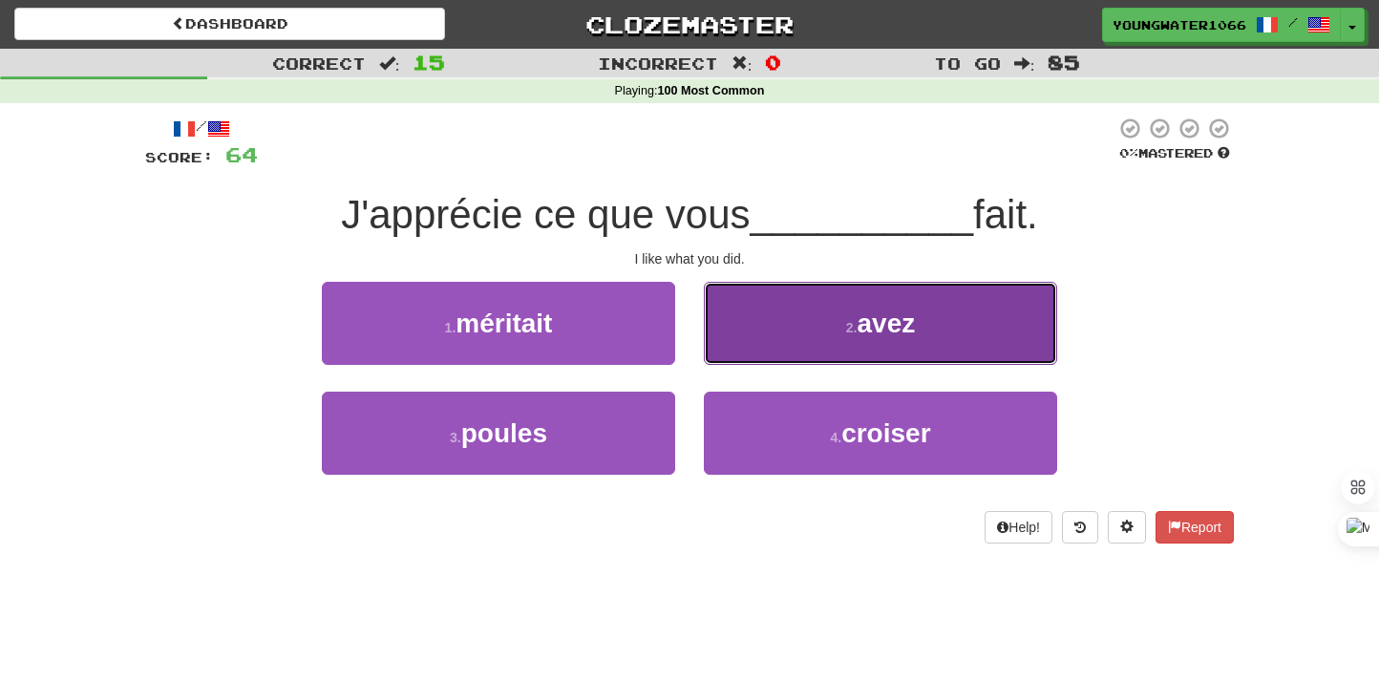
click at [784, 341] on button "2 . avez" at bounding box center [880, 323] width 353 height 83
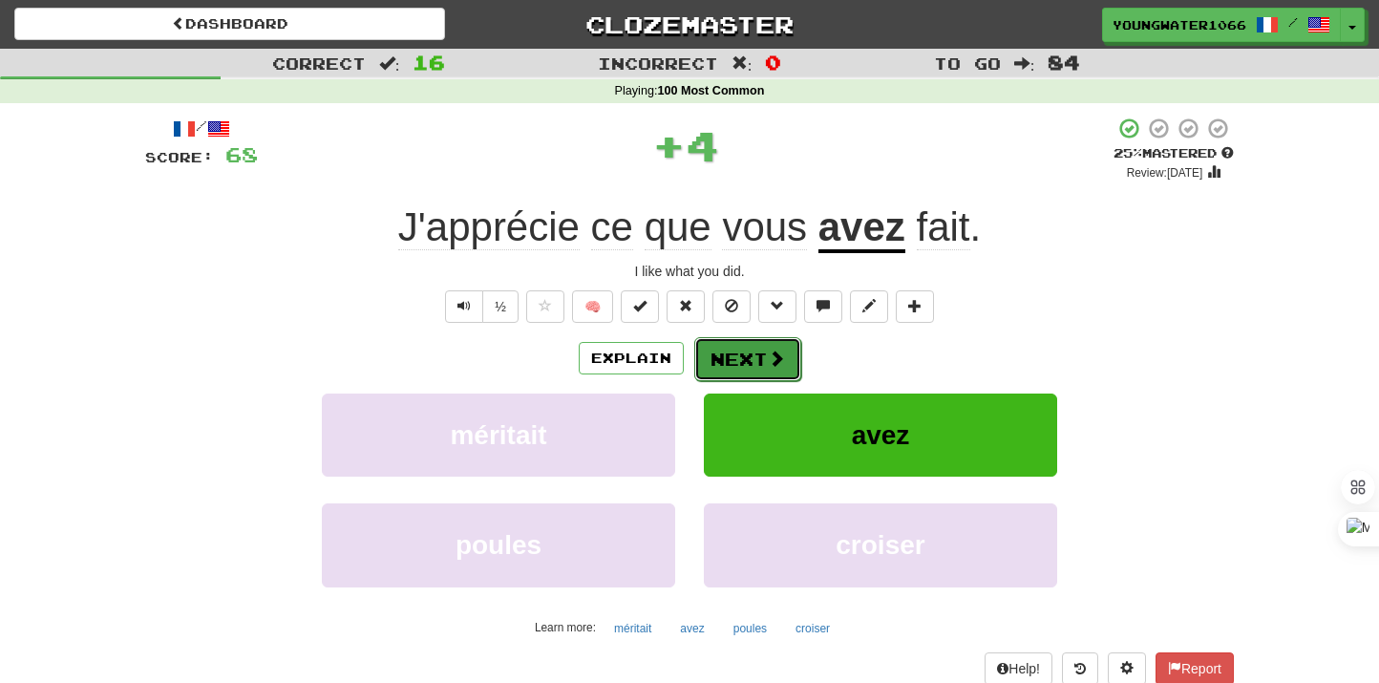
click at [763, 353] on button "Next" at bounding box center [747, 359] width 107 height 44
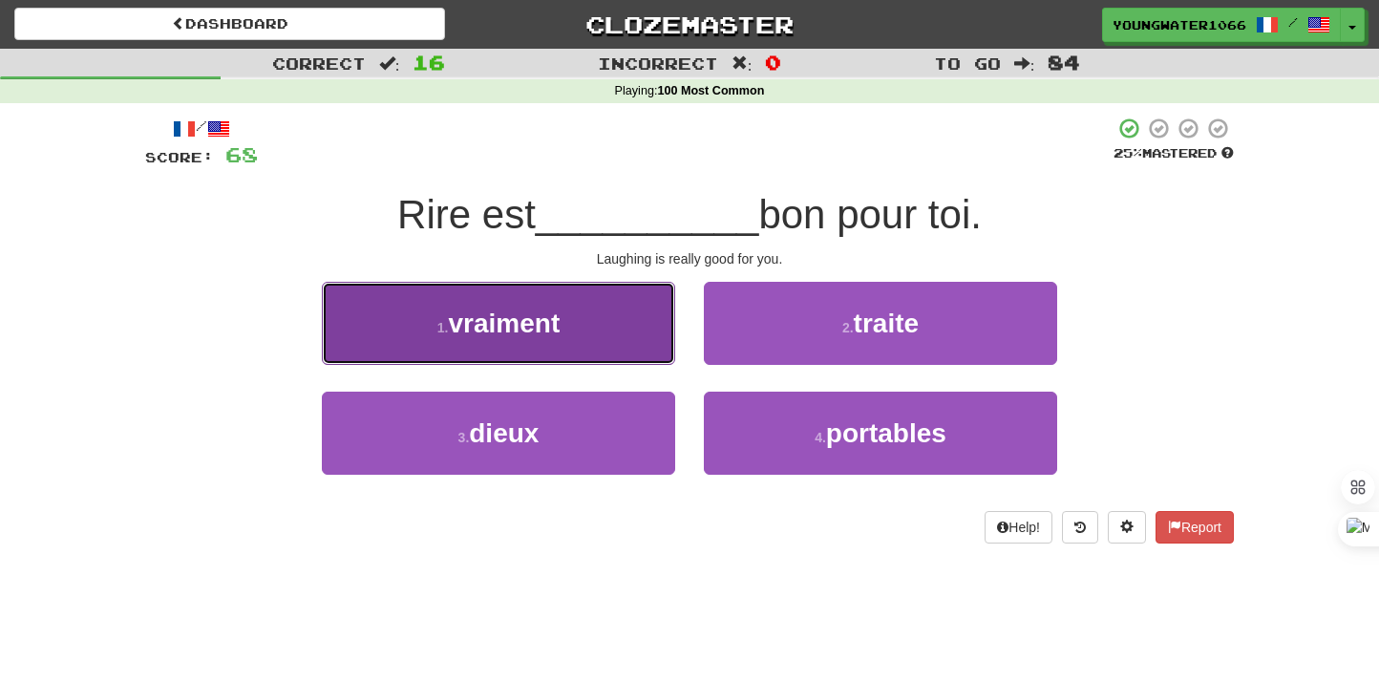
click at [625, 343] on button "1 . vraiment" at bounding box center [498, 323] width 353 height 83
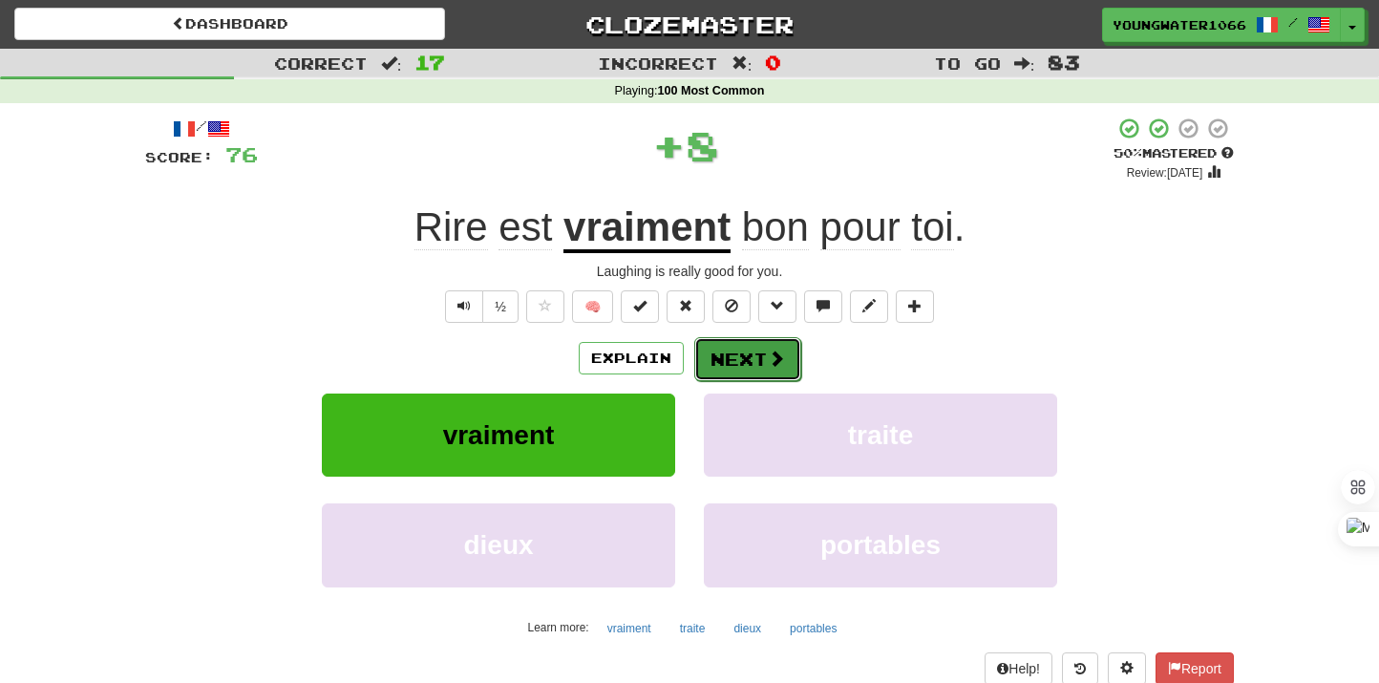
click at [743, 367] on button "Next" at bounding box center [747, 359] width 107 height 44
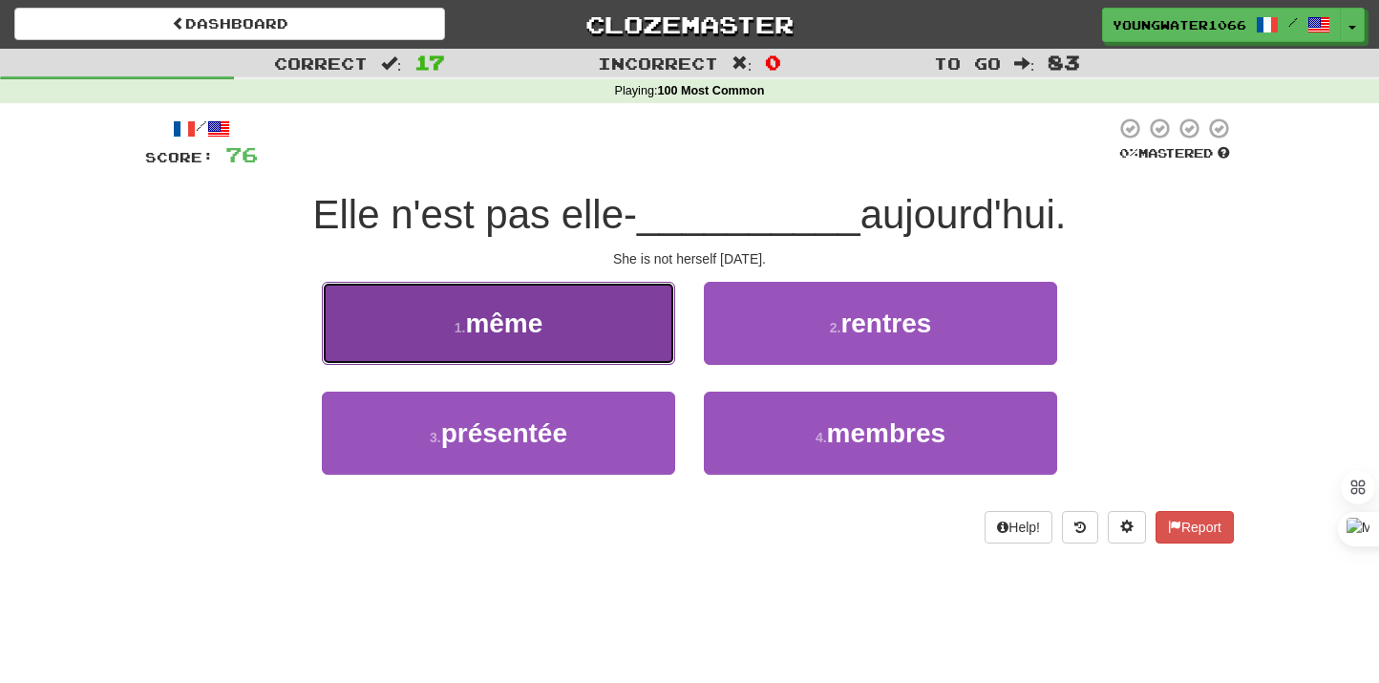
click at [615, 352] on button "1 . même" at bounding box center [498, 323] width 353 height 83
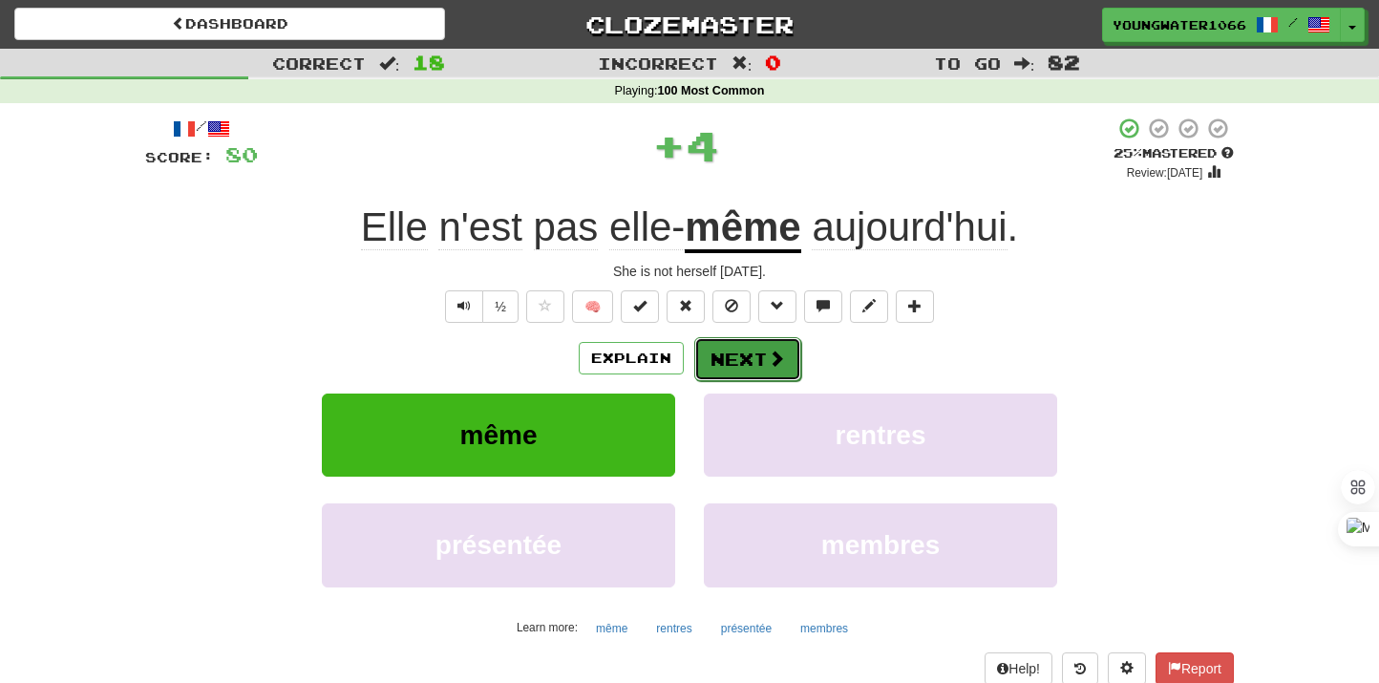
click at [793, 355] on button "Next" at bounding box center [747, 359] width 107 height 44
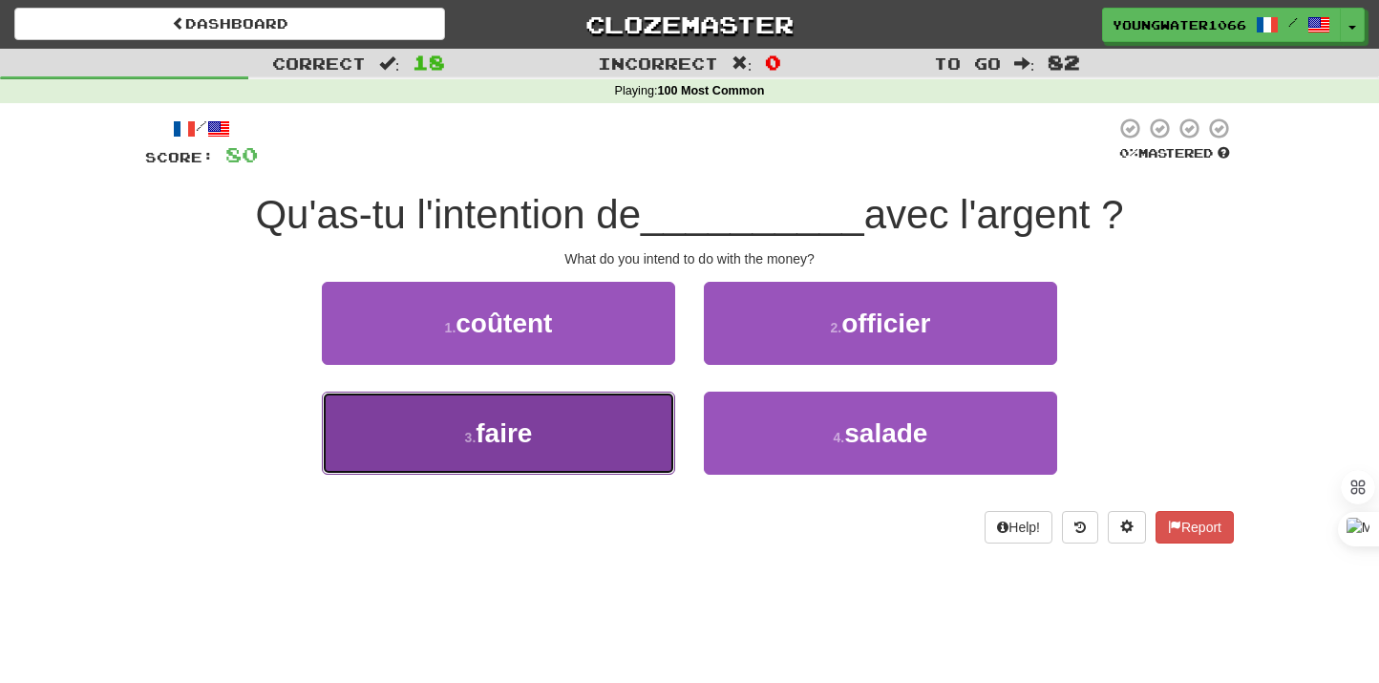
click at [636, 412] on button "3 . faire" at bounding box center [498, 433] width 353 height 83
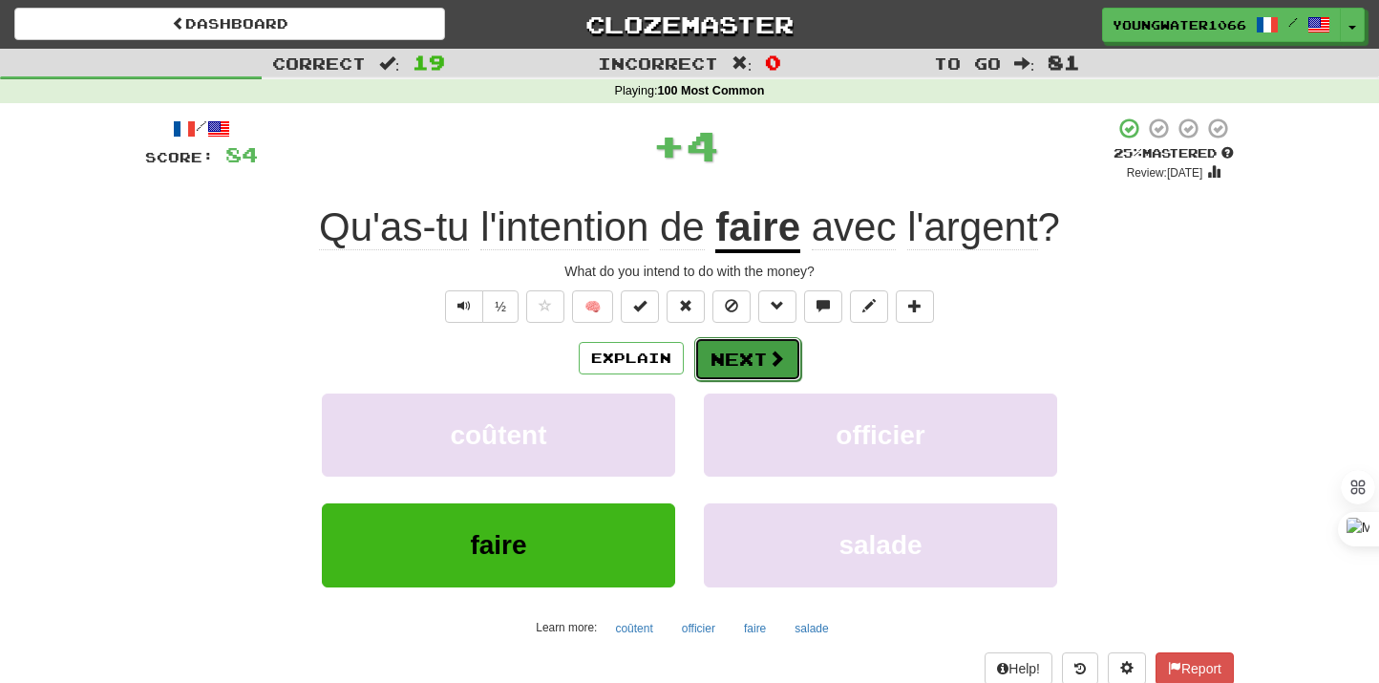
click at [763, 355] on button "Next" at bounding box center [747, 359] width 107 height 44
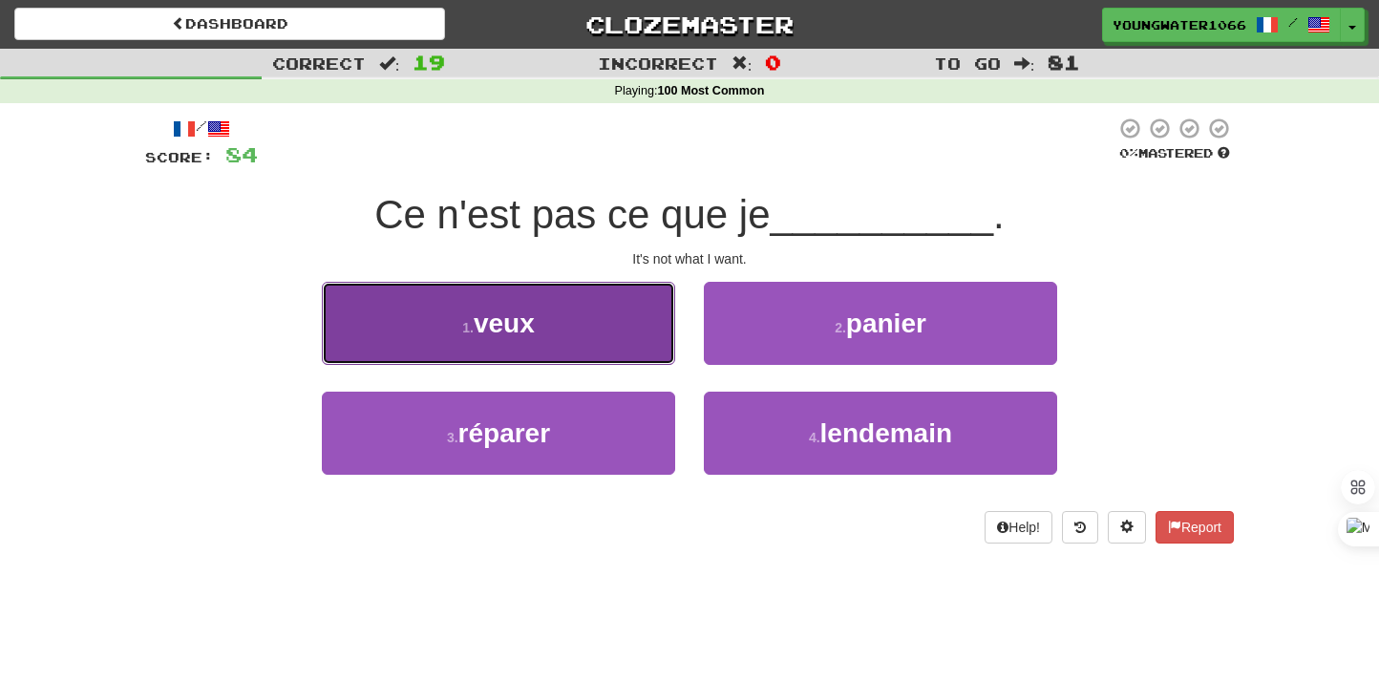
click at [609, 342] on button "1 . veux" at bounding box center [498, 323] width 353 height 83
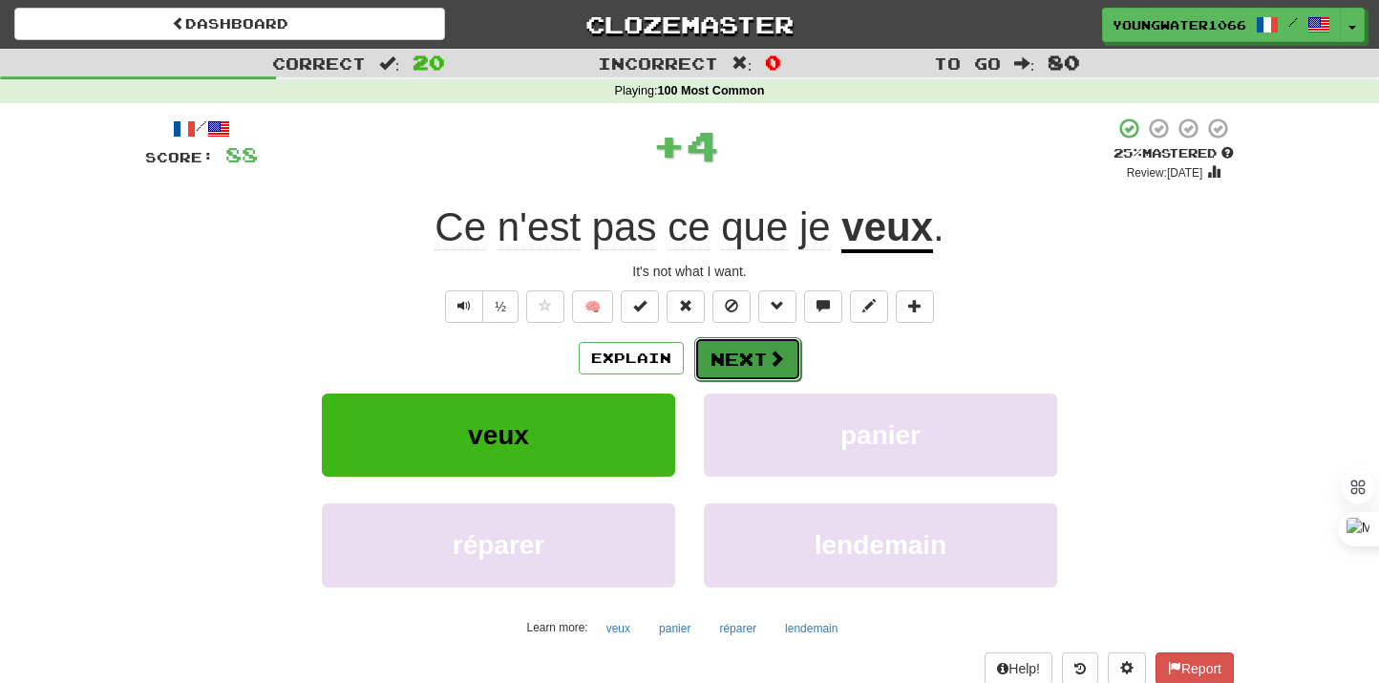
click at [718, 365] on button "Next" at bounding box center [747, 359] width 107 height 44
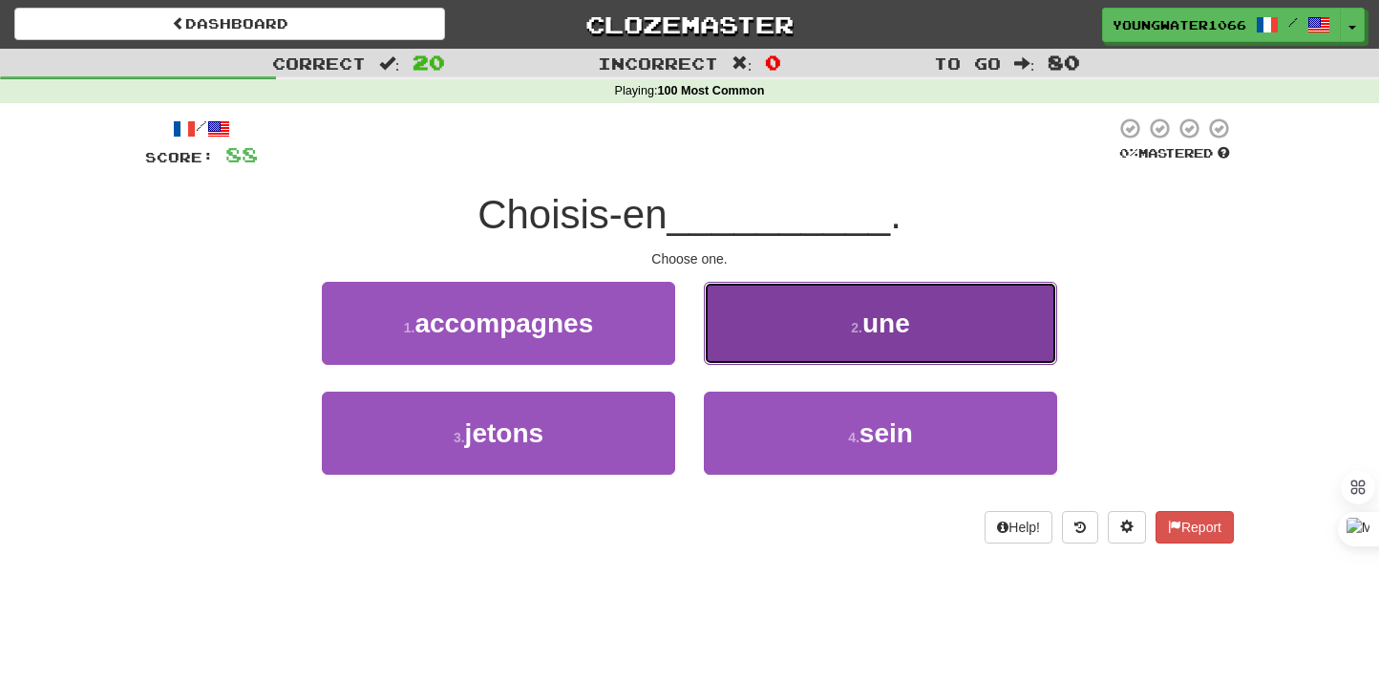
click at [782, 341] on button "2 . une" at bounding box center [880, 323] width 353 height 83
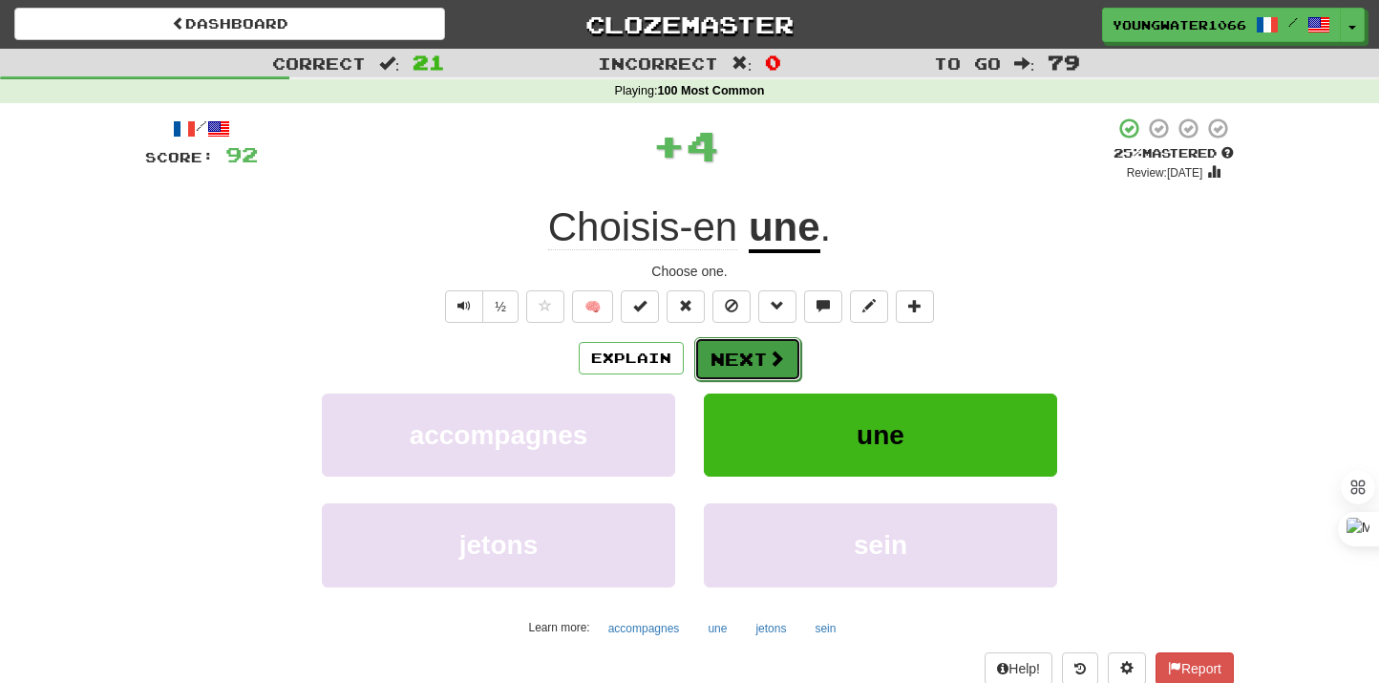
click at [739, 364] on button "Next" at bounding box center [747, 359] width 107 height 44
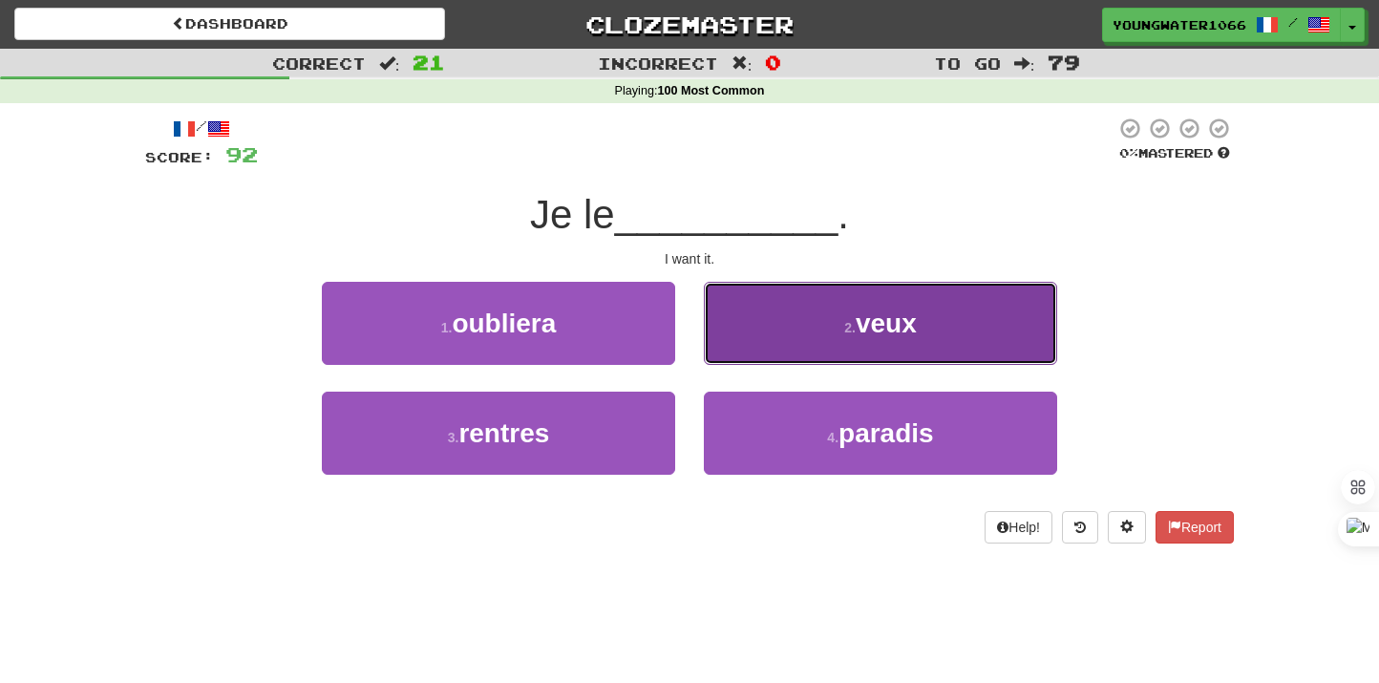
click at [766, 345] on button "2 . veux" at bounding box center [880, 323] width 353 height 83
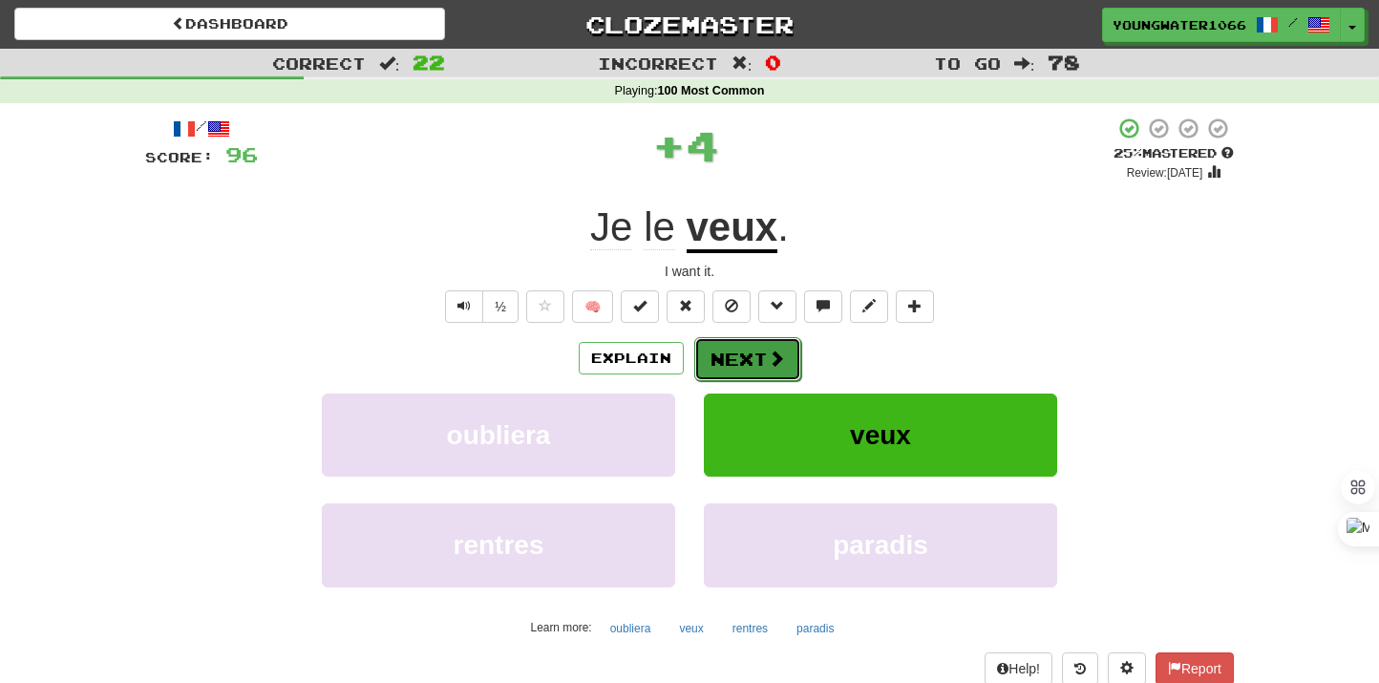
click at [758, 349] on button "Next" at bounding box center [747, 359] width 107 height 44
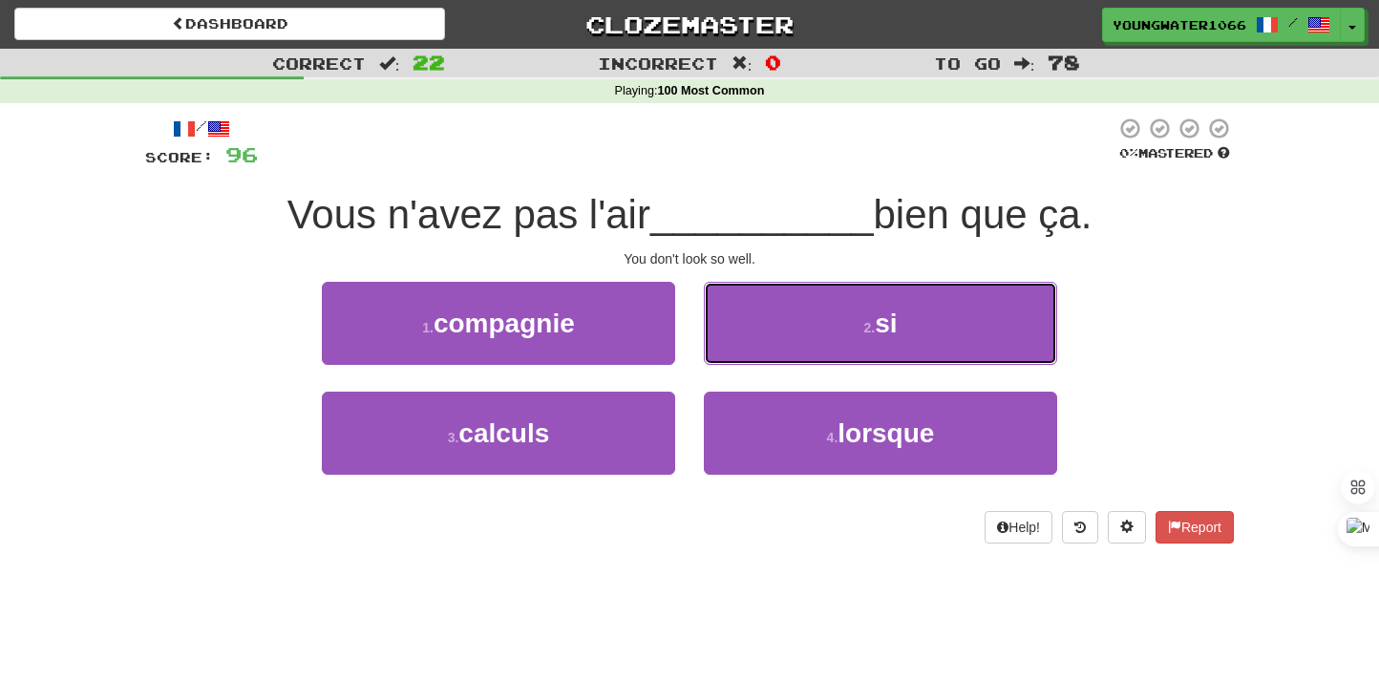
click at [758, 349] on button "2 . si" at bounding box center [880, 323] width 353 height 83
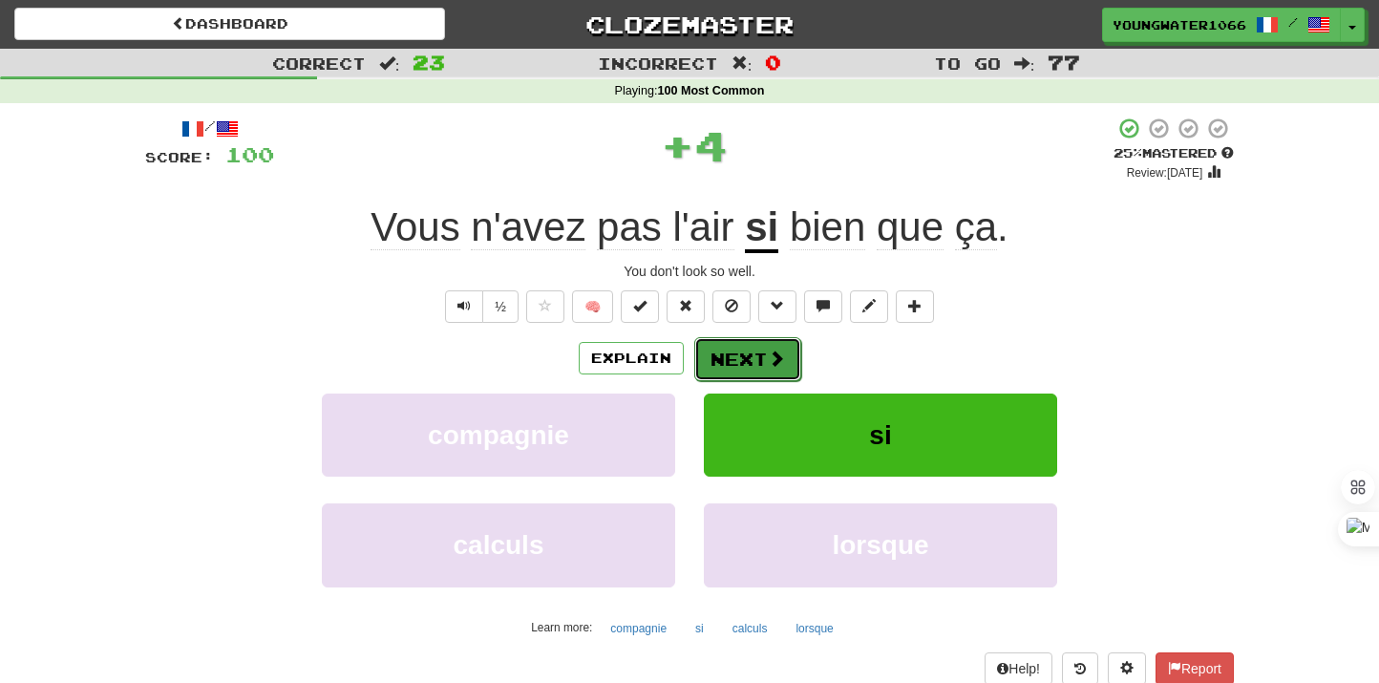
click at [757, 349] on button "Next" at bounding box center [747, 359] width 107 height 44
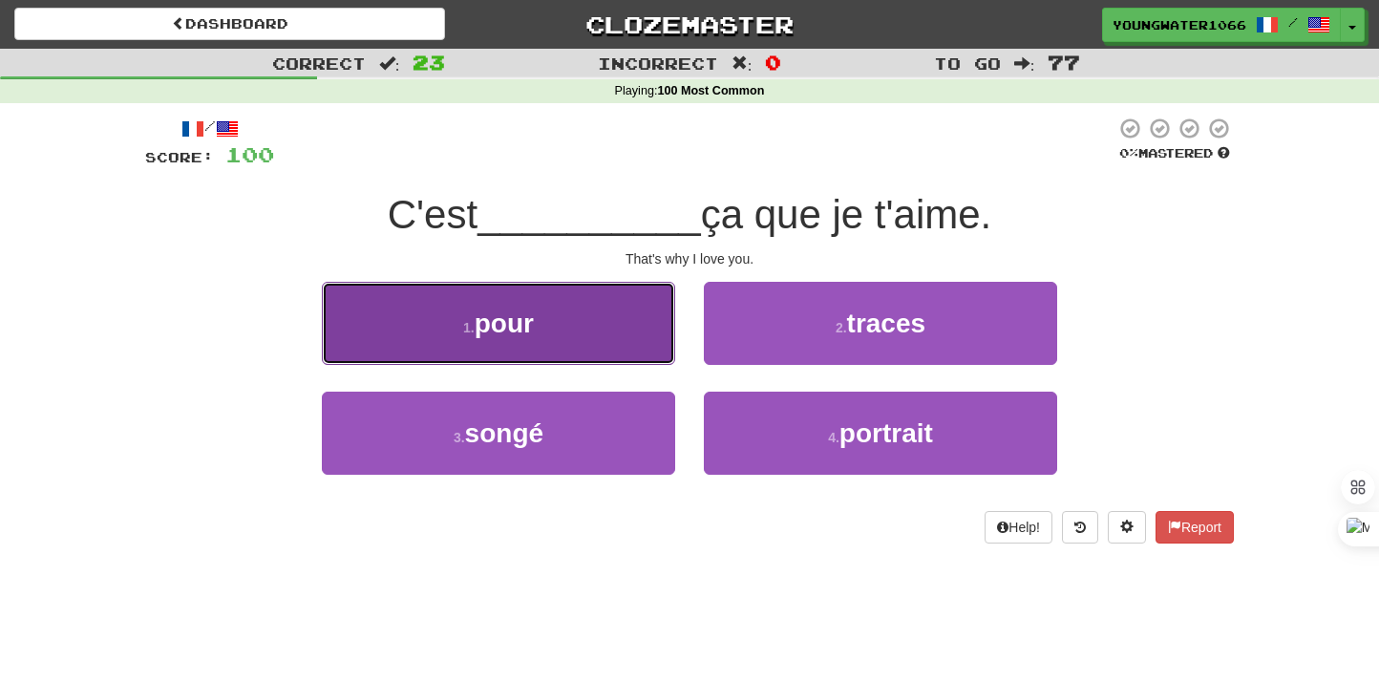
click at [575, 354] on button "1 . pour" at bounding box center [498, 323] width 353 height 83
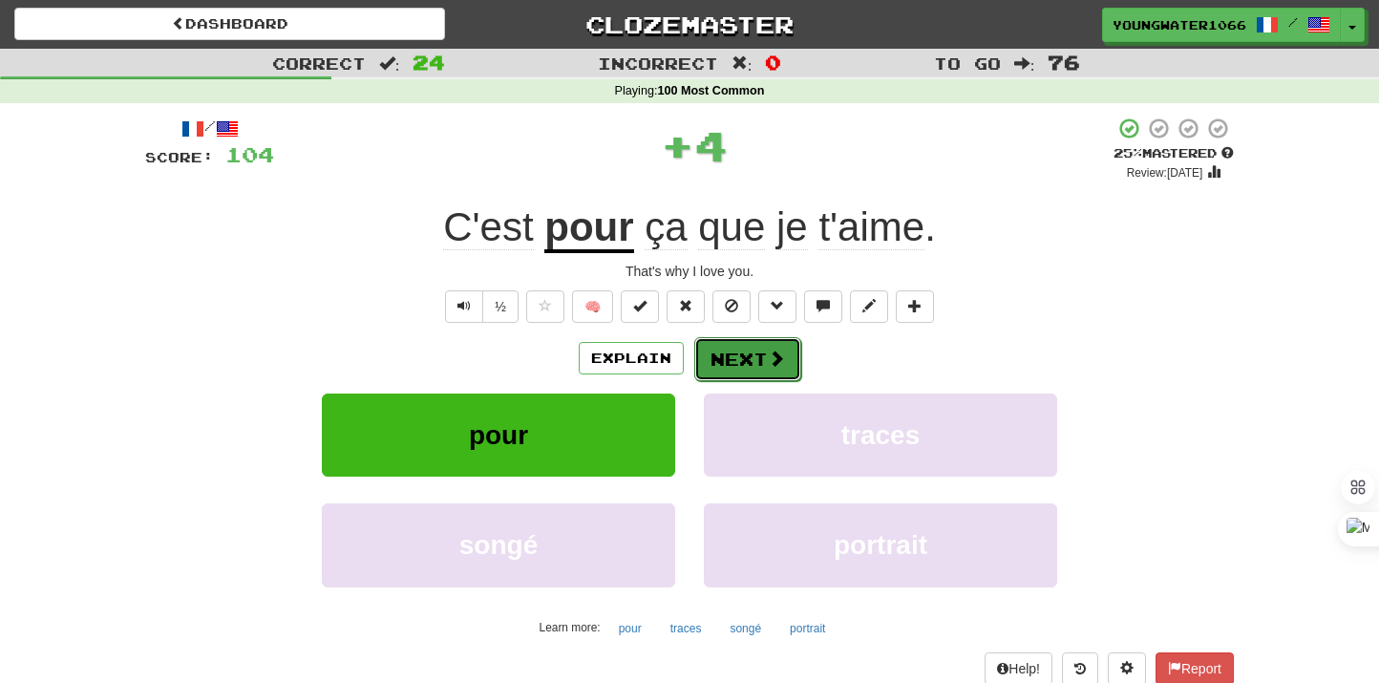
click at [694, 354] on button "Next" at bounding box center [747, 359] width 107 height 44
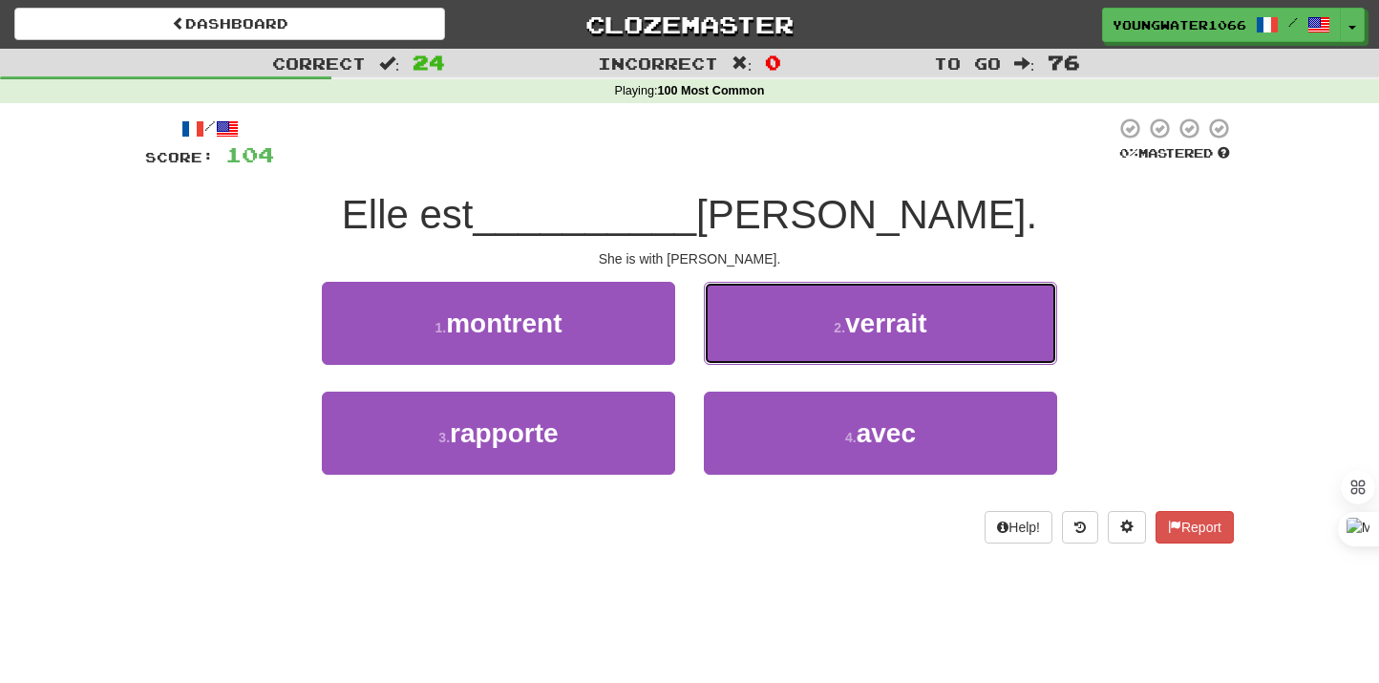
drag, startPoint x: 779, startPoint y: 351, endPoint x: 826, endPoint y: 567, distance: 220.8
click at [826, 568] on div "/ Score: 104 0 % Mastered Elle est __________ [PERSON_NAME]. She is with [PERSO…" at bounding box center [689, 336] width 1089 height 467
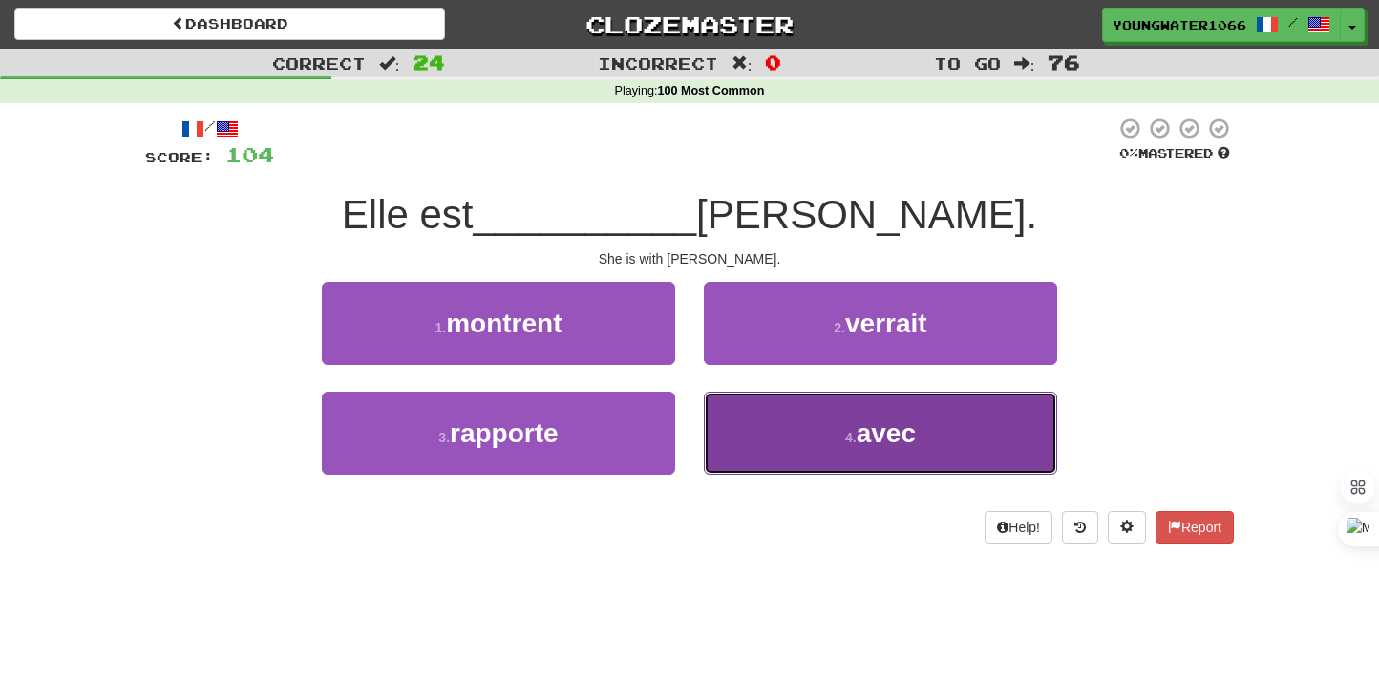
click at [822, 456] on button "4 . avec" at bounding box center [880, 433] width 353 height 83
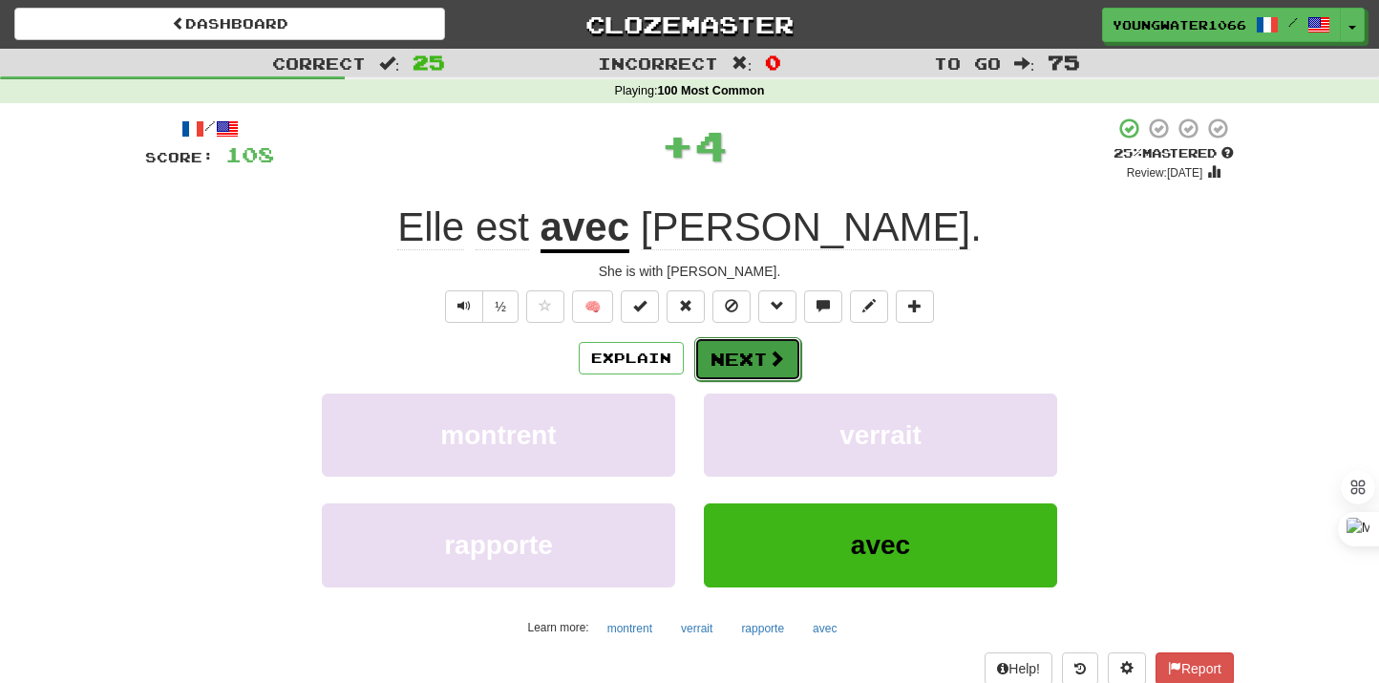
click at [729, 375] on button "Next" at bounding box center [747, 359] width 107 height 44
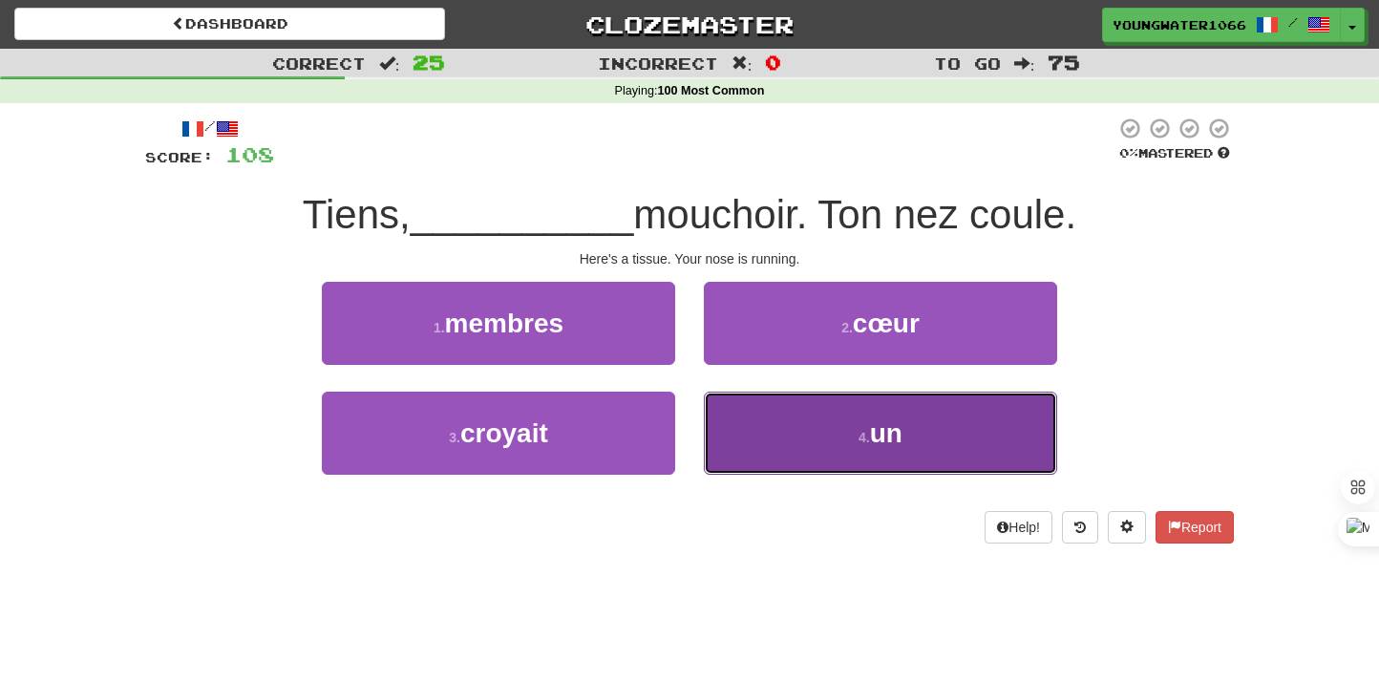
click at [745, 413] on button "4 . un" at bounding box center [880, 433] width 353 height 83
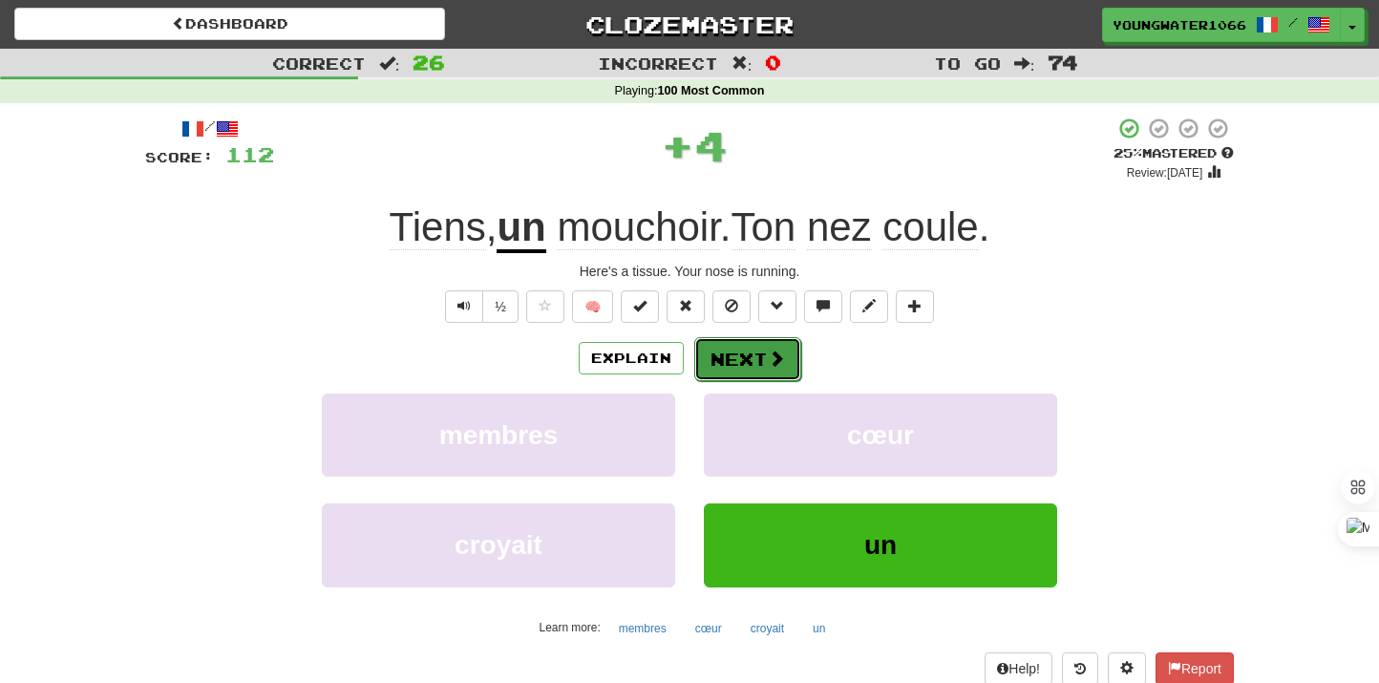
click at [740, 364] on button "Next" at bounding box center [747, 359] width 107 height 44
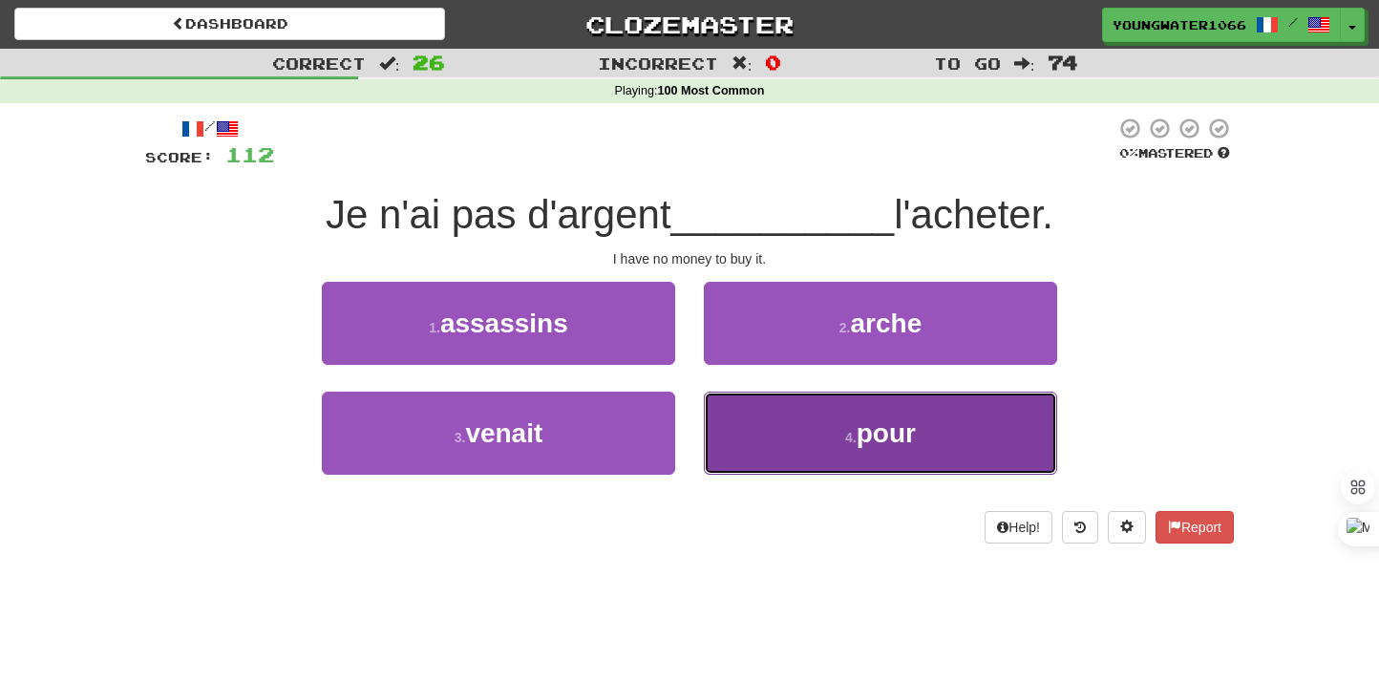
click at [823, 438] on button "4 . pour" at bounding box center [880, 433] width 353 height 83
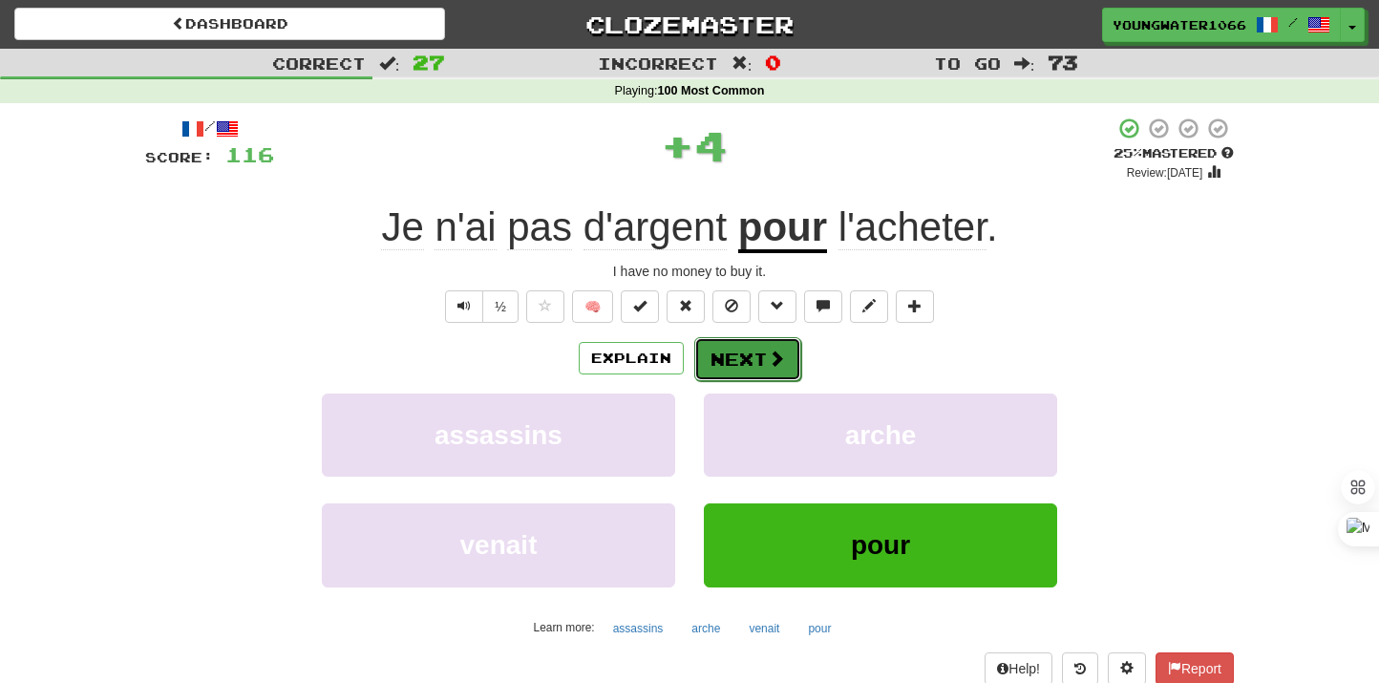
click at [757, 367] on button "Next" at bounding box center [747, 359] width 107 height 44
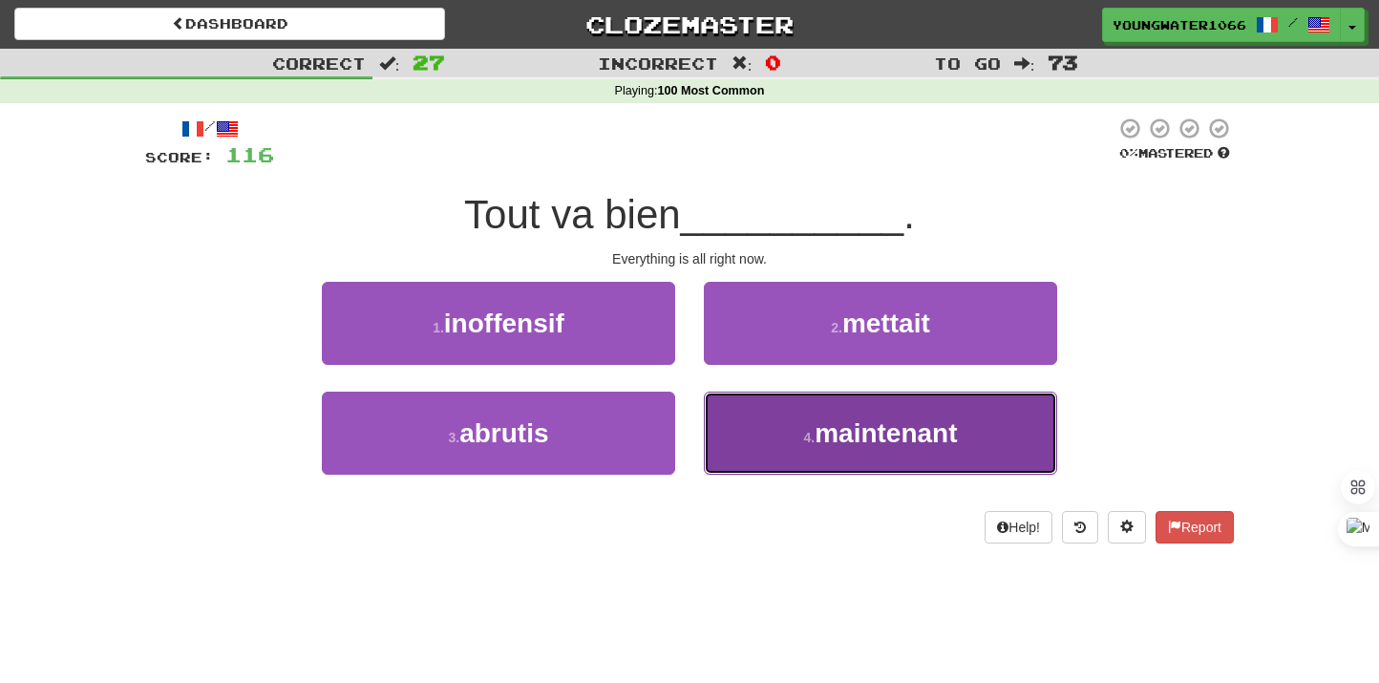
click at [863, 421] on span "maintenant" at bounding box center [886, 433] width 142 height 30
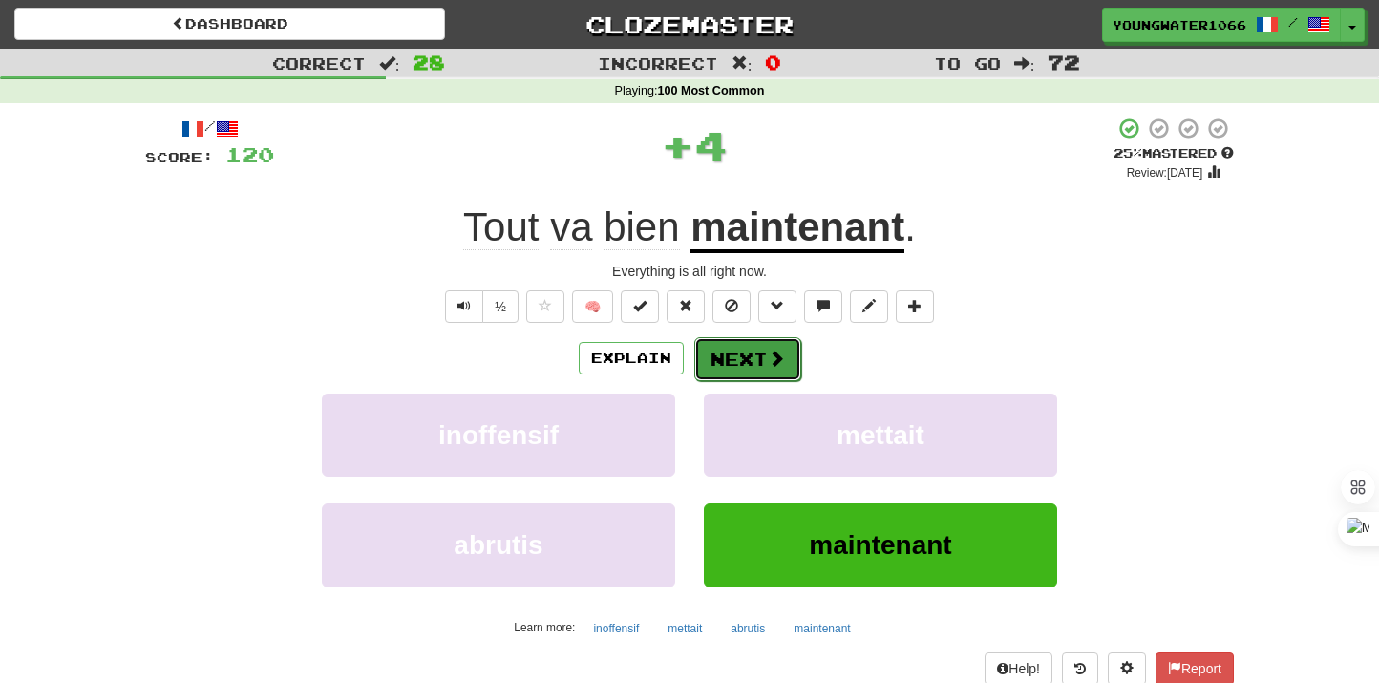
click at [745, 348] on button "Next" at bounding box center [747, 359] width 107 height 44
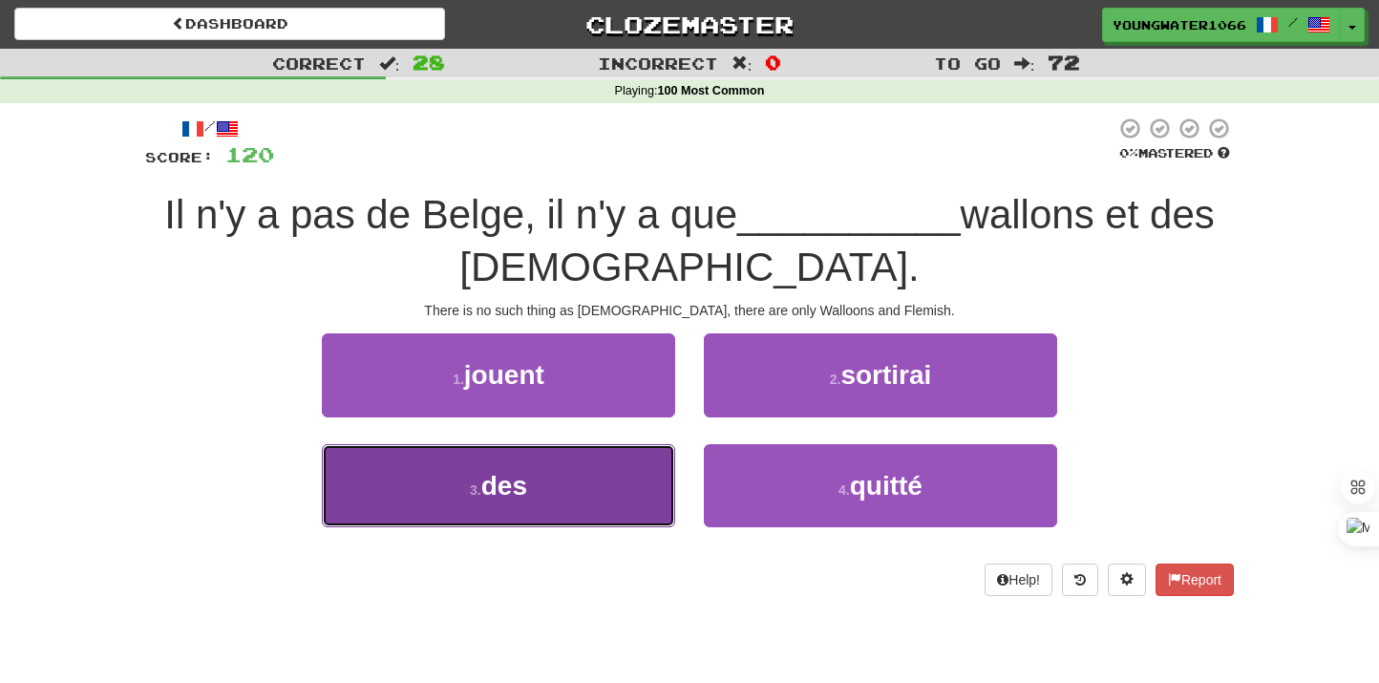
click at [558, 462] on button "3 . des" at bounding box center [498, 485] width 353 height 83
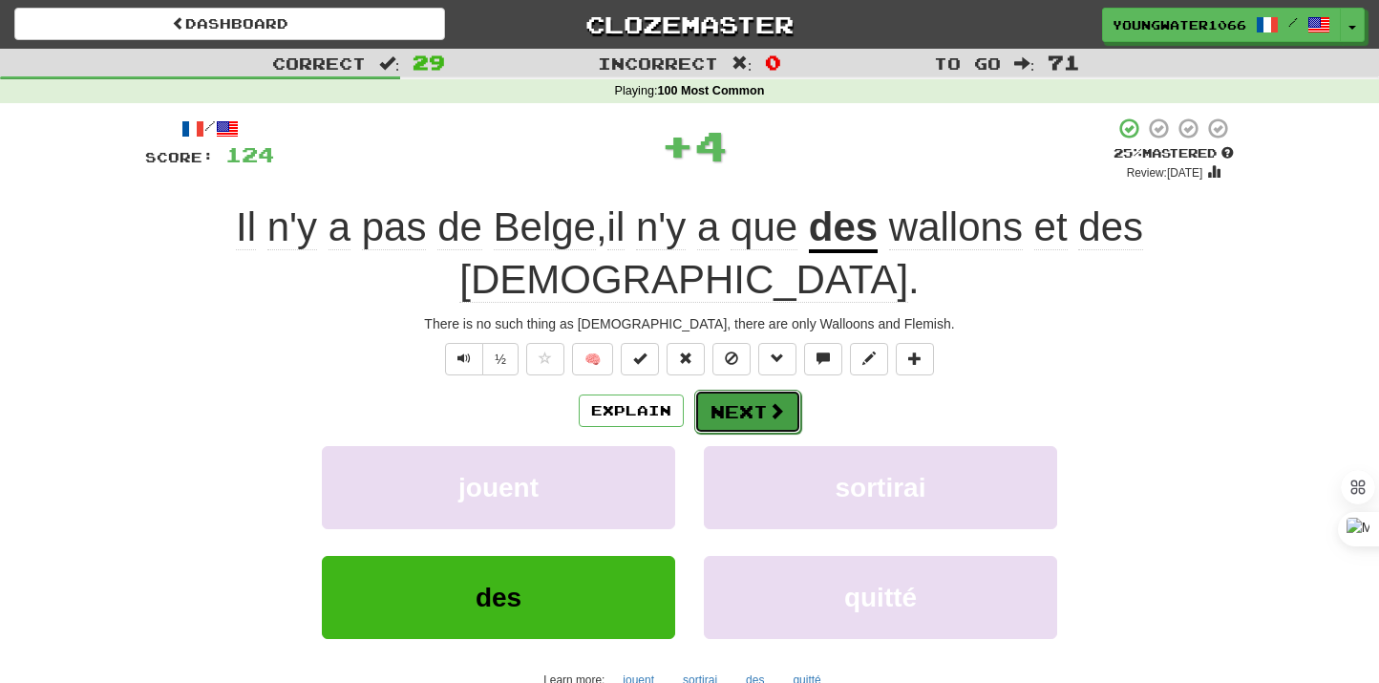
click at [727, 394] on button "Next" at bounding box center [747, 412] width 107 height 44
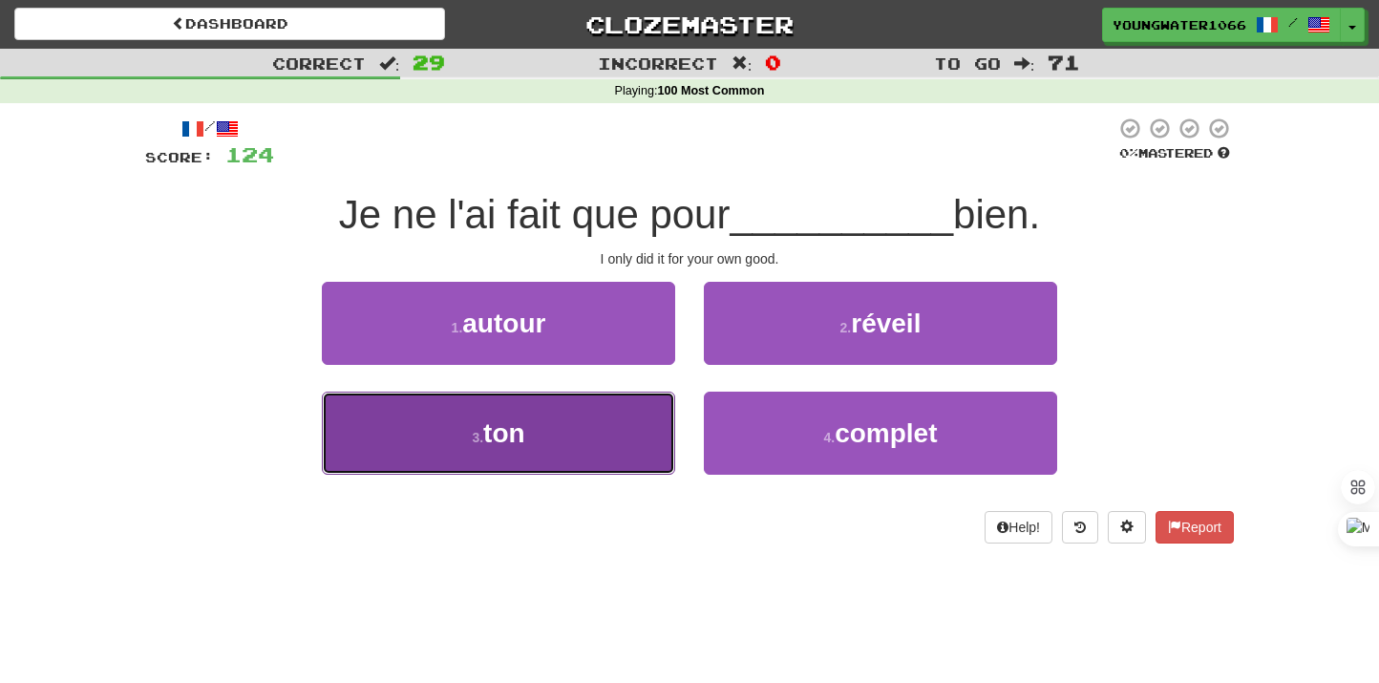
click at [617, 426] on button "3 . ton" at bounding box center [498, 433] width 353 height 83
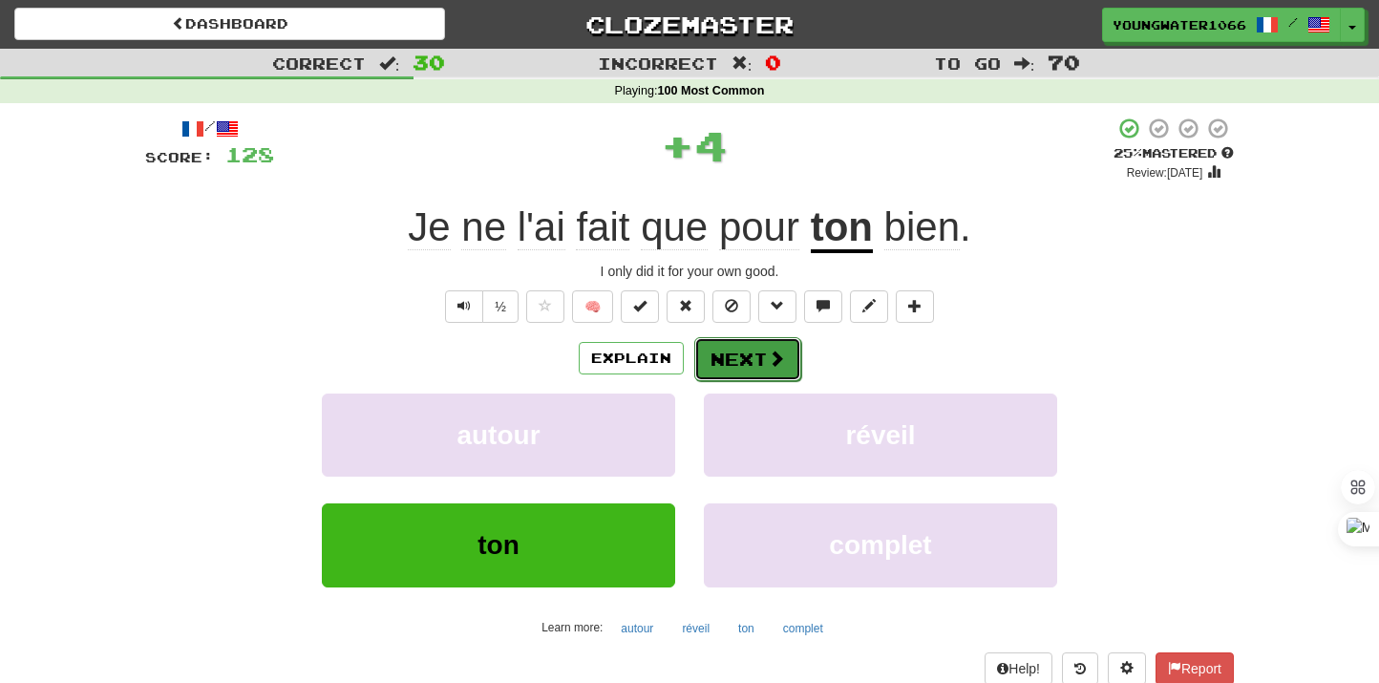
click at [751, 371] on button "Next" at bounding box center [747, 359] width 107 height 44
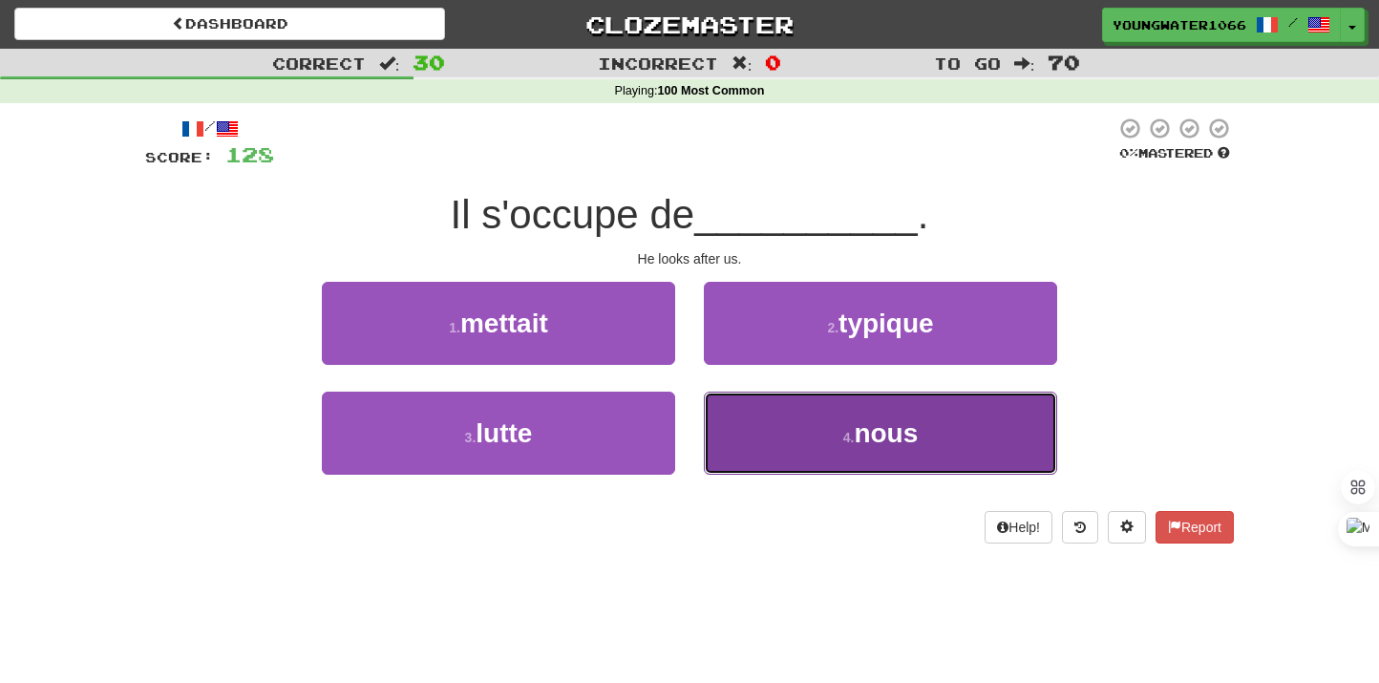
click at [755, 407] on button "4 . nous" at bounding box center [880, 433] width 353 height 83
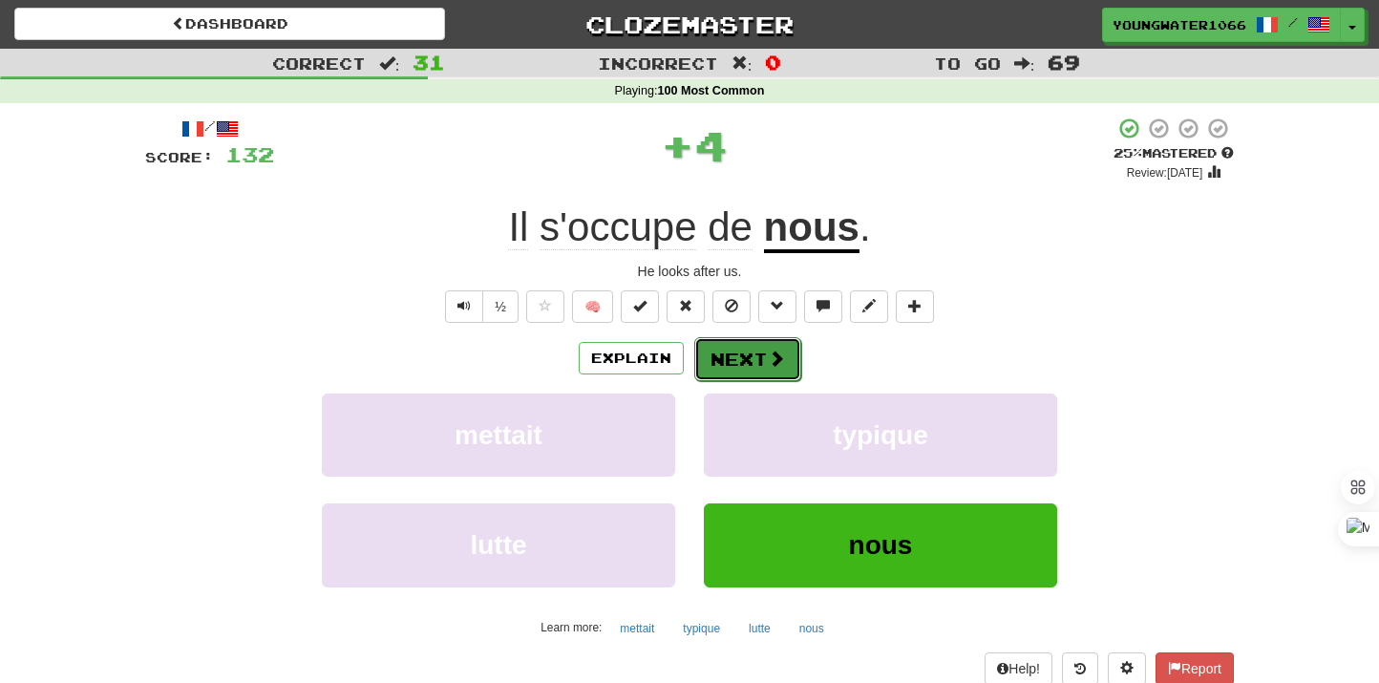
click at [745, 350] on button "Next" at bounding box center [747, 359] width 107 height 44
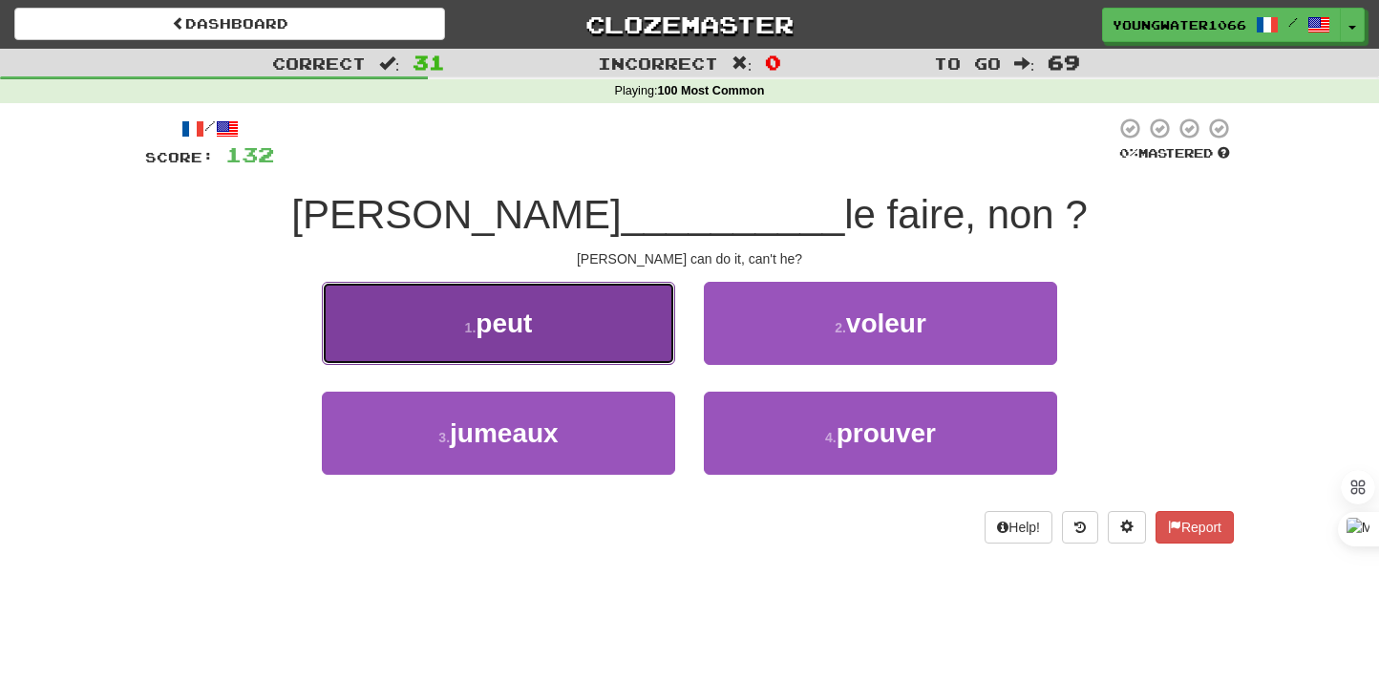
click at [640, 353] on button "1 . peut" at bounding box center [498, 323] width 353 height 83
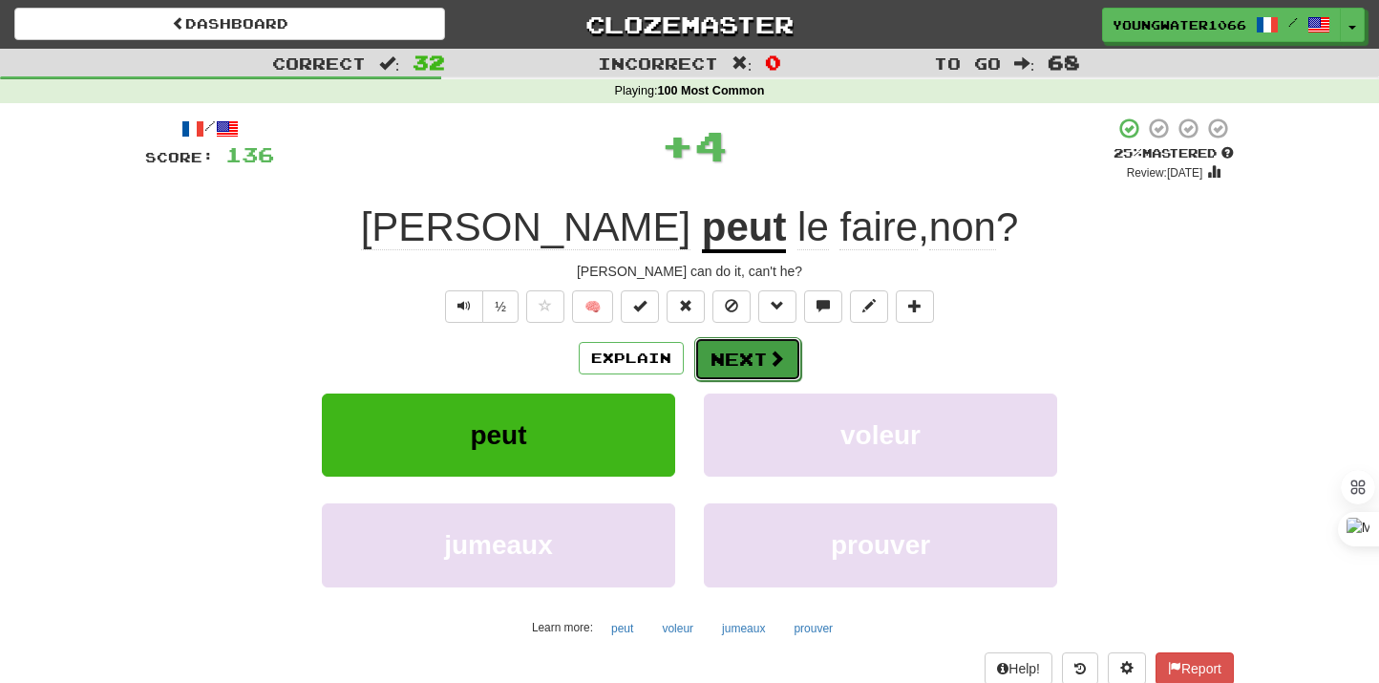
click at [721, 353] on button "Next" at bounding box center [747, 359] width 107 height 44
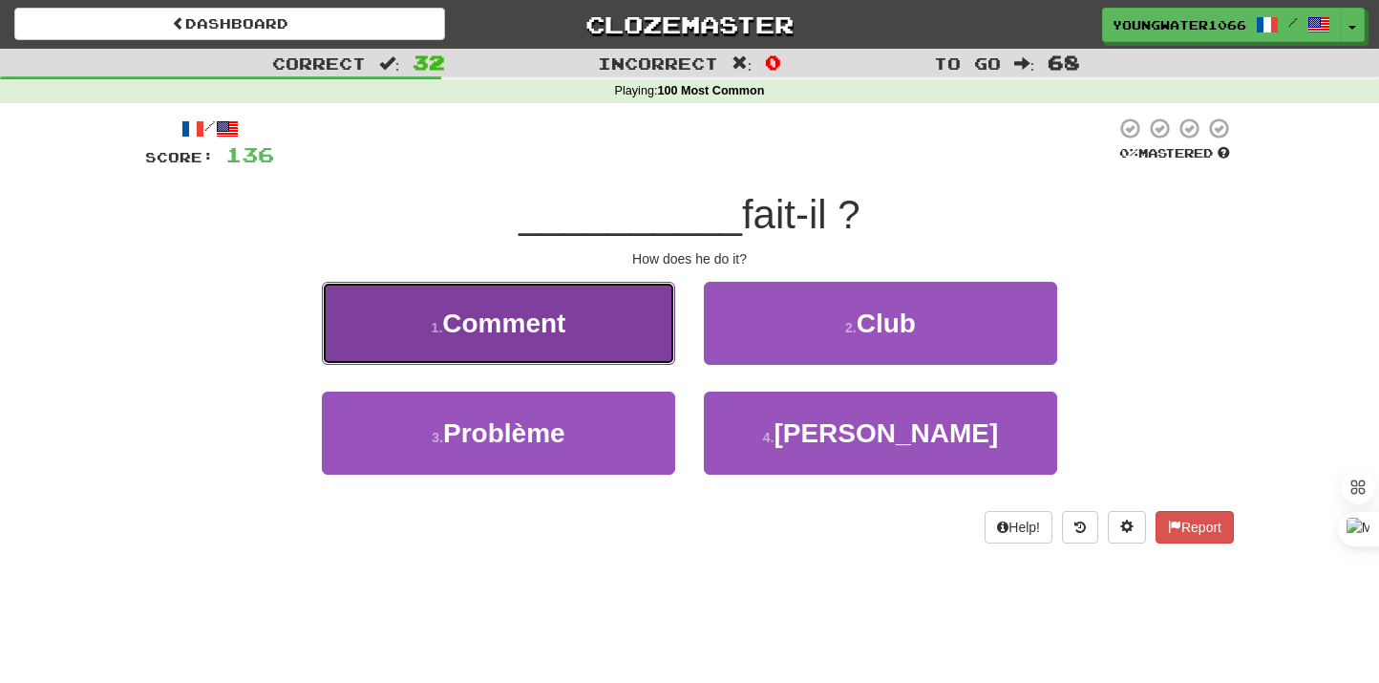
click at [629, 343] on button "1 . Comment" at bounding box center [498, 323] width 353 height 83
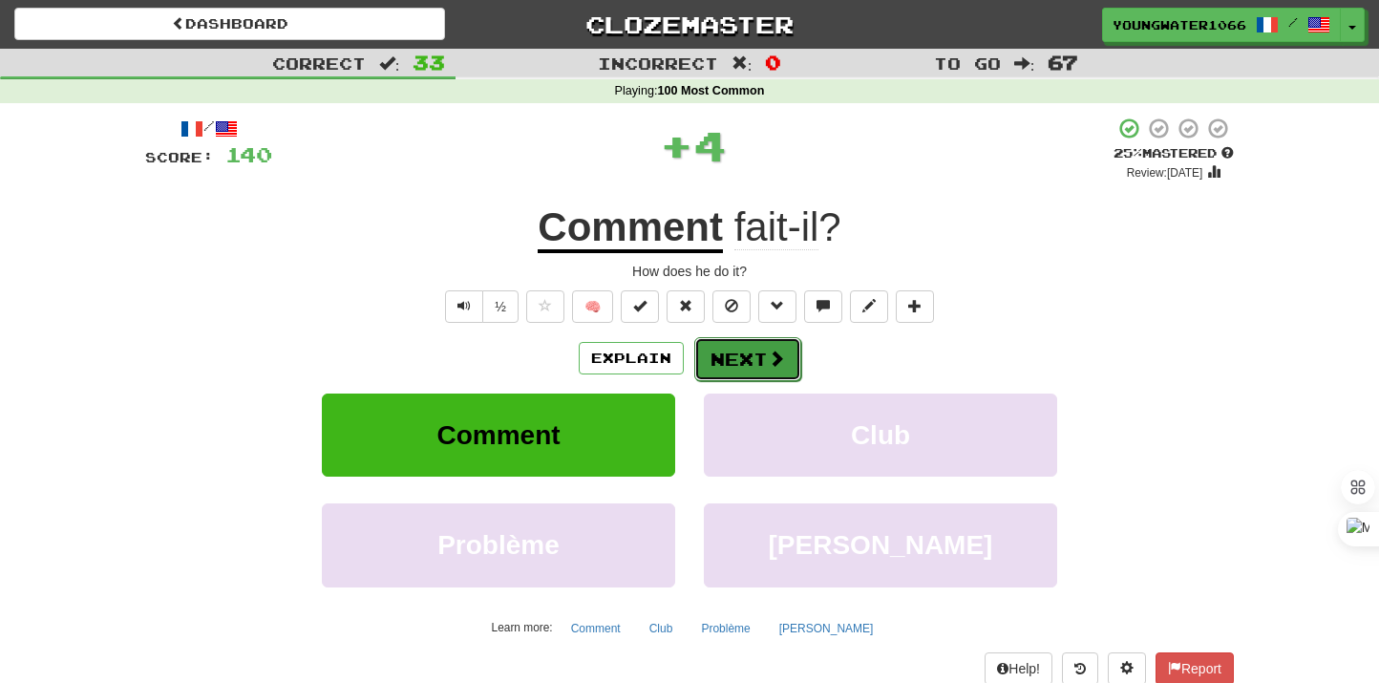
click at [731, 345] on button "Next" at bounding box center [747, 359] width 107 height 44
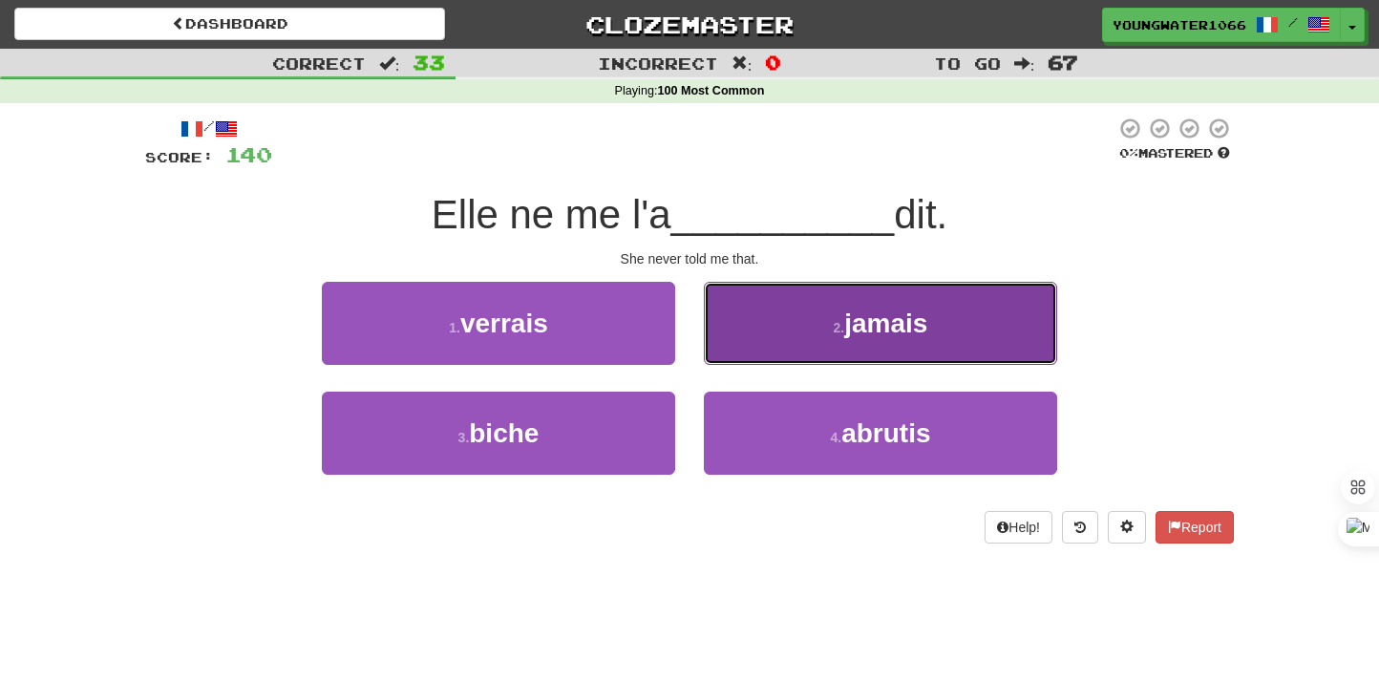
click at [755, 325] on button "2 . jamais" at bounding box center [880, 323] width 353 height 83
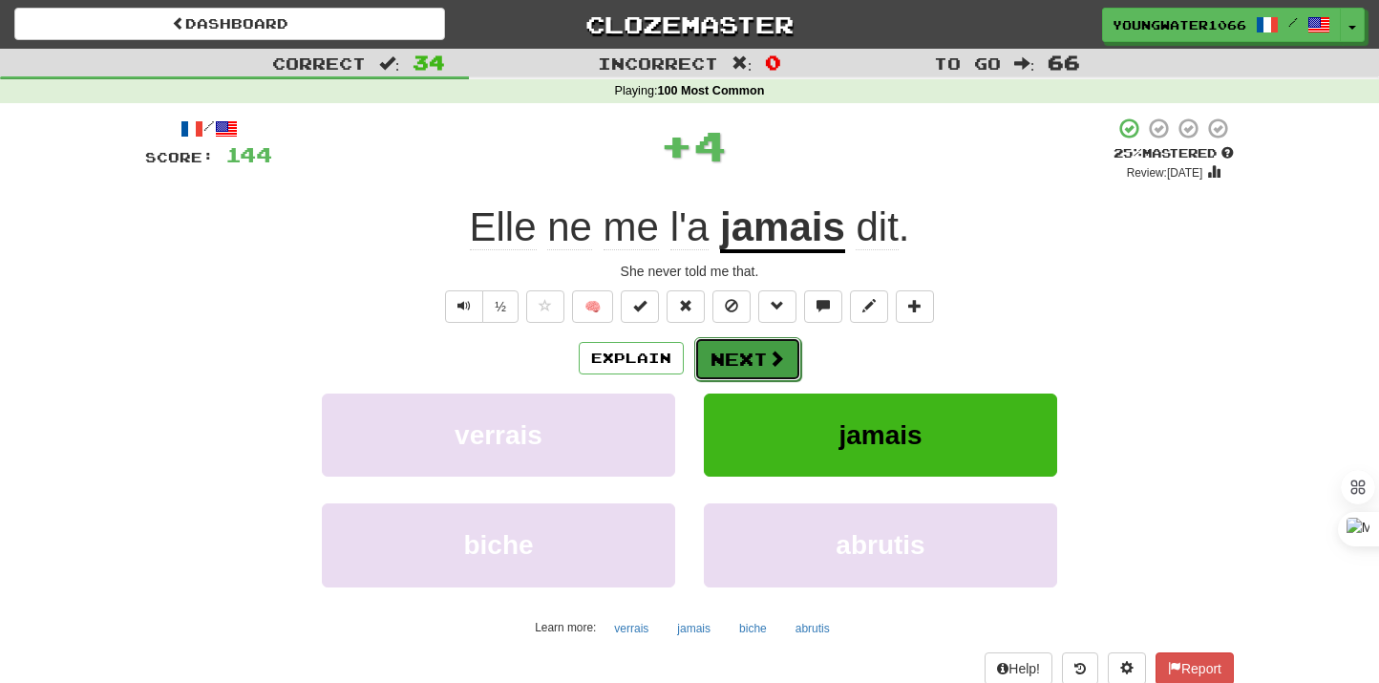
click at [742, 357] on button "Next" at bounding box center [747, 359] width 107 height 44
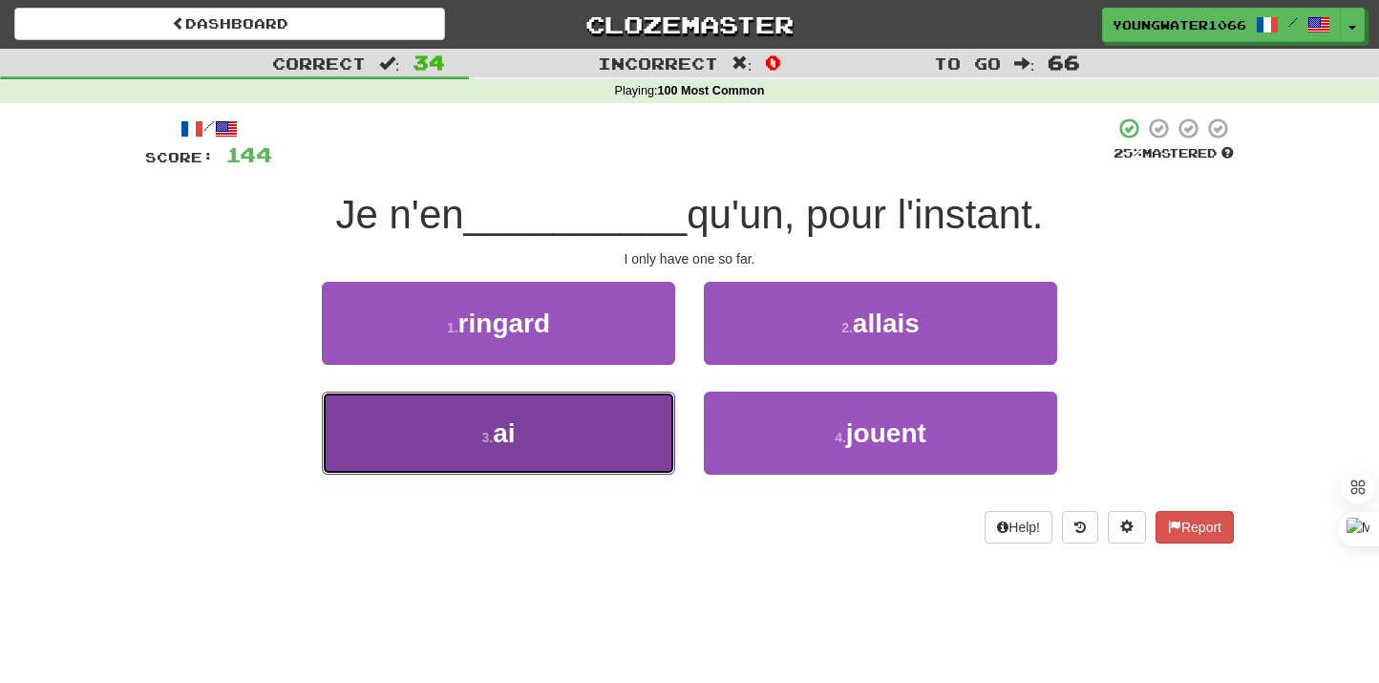
click at [623, 413] on button "3 . ai" at bounding box center [498, 433] width 353 height 83
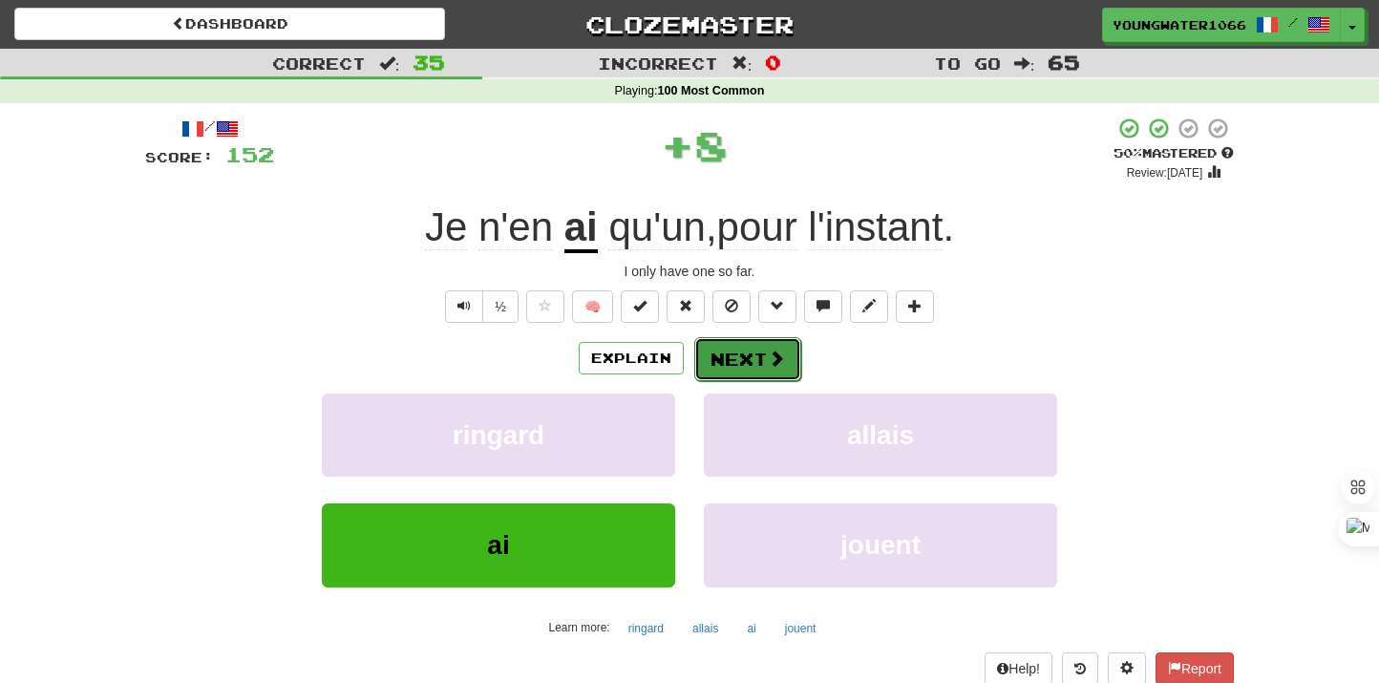
click at [714, 368] on button "Next" at bounding box center [747, 359] width 107 height 44
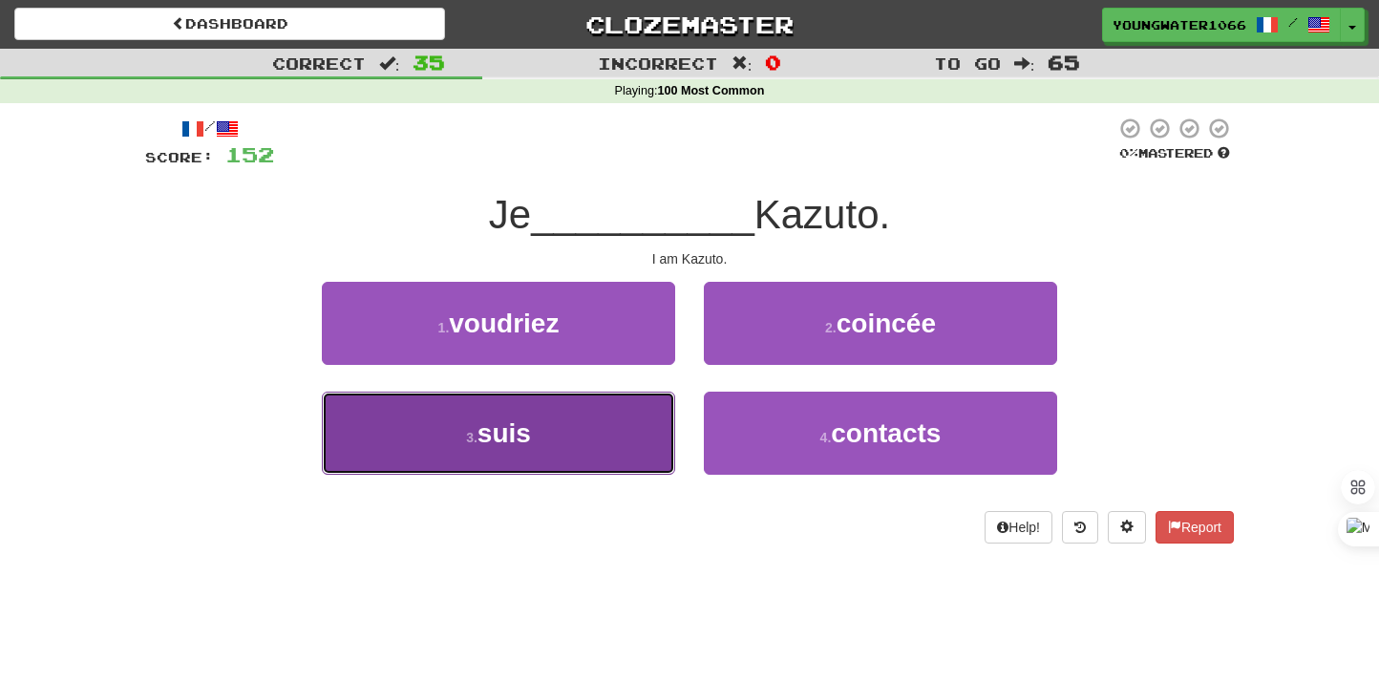
click at [605, 434] on button "3 . suis" at bounding box center [498, 433] width 353 height 83
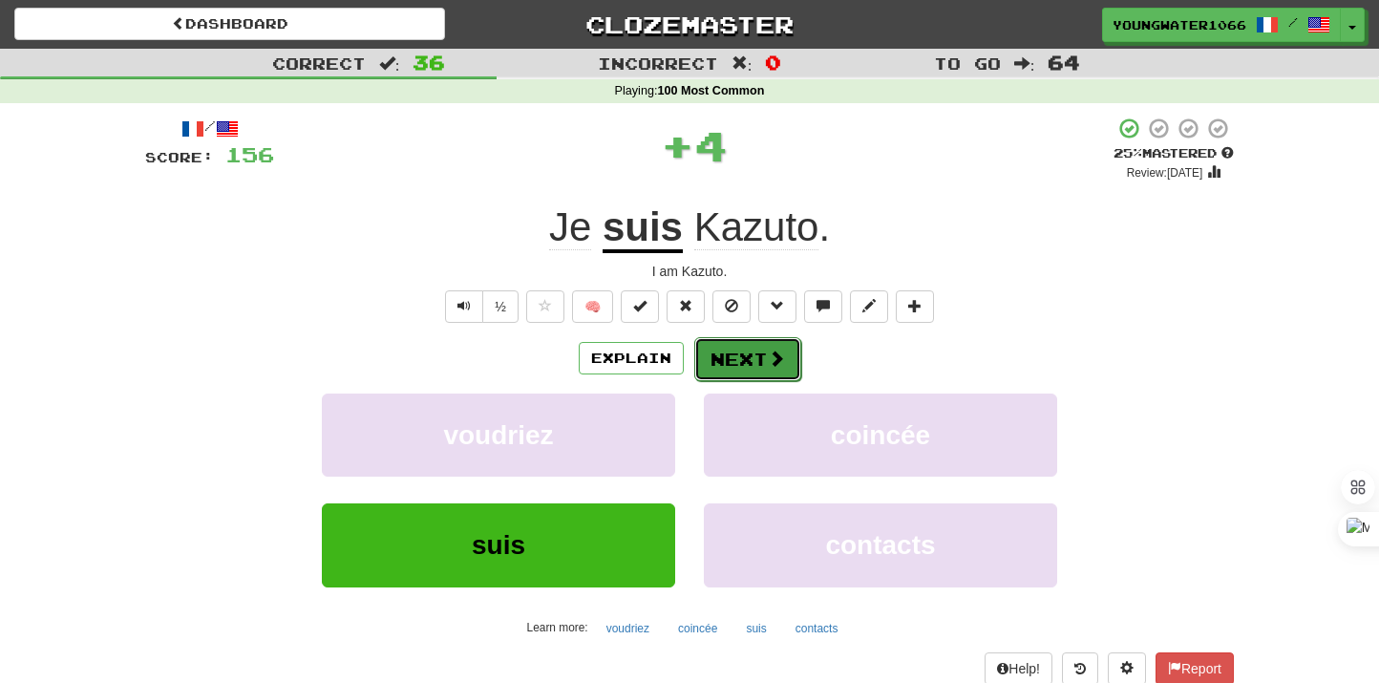
click at [716, 369] on button "Next" at bounding box center [747, 359] width 107 height 44
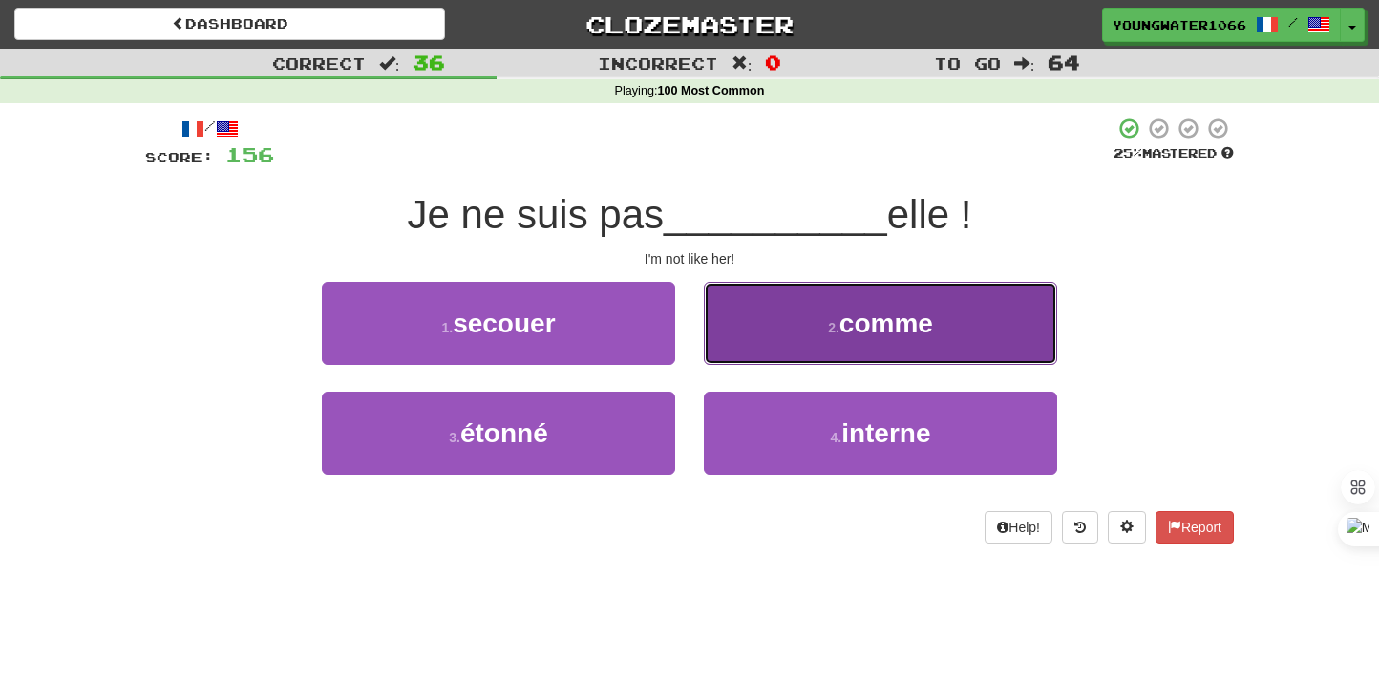
click at [752, 346] on button "2 . comme" at bounding box center [880, 323] width 353 height 83
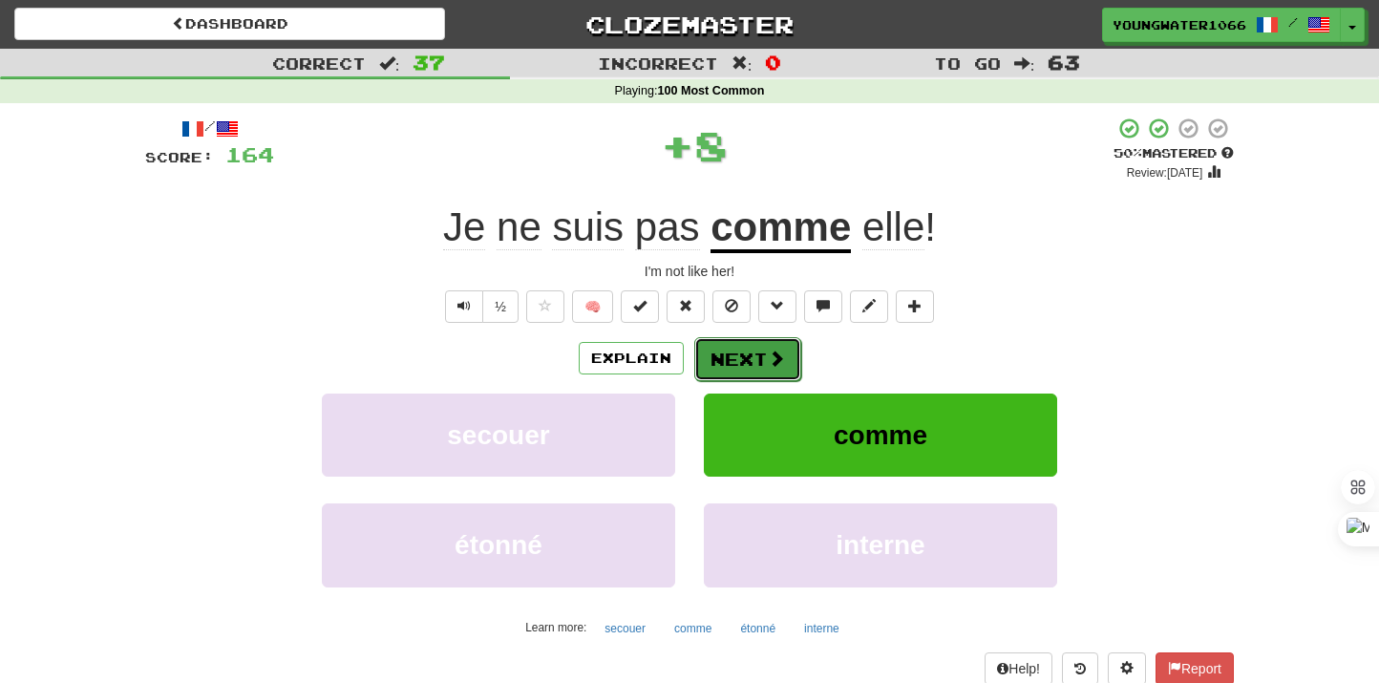
click at [745, 347] on button "Next" at bounding box center [747, 359] width 107 height 44
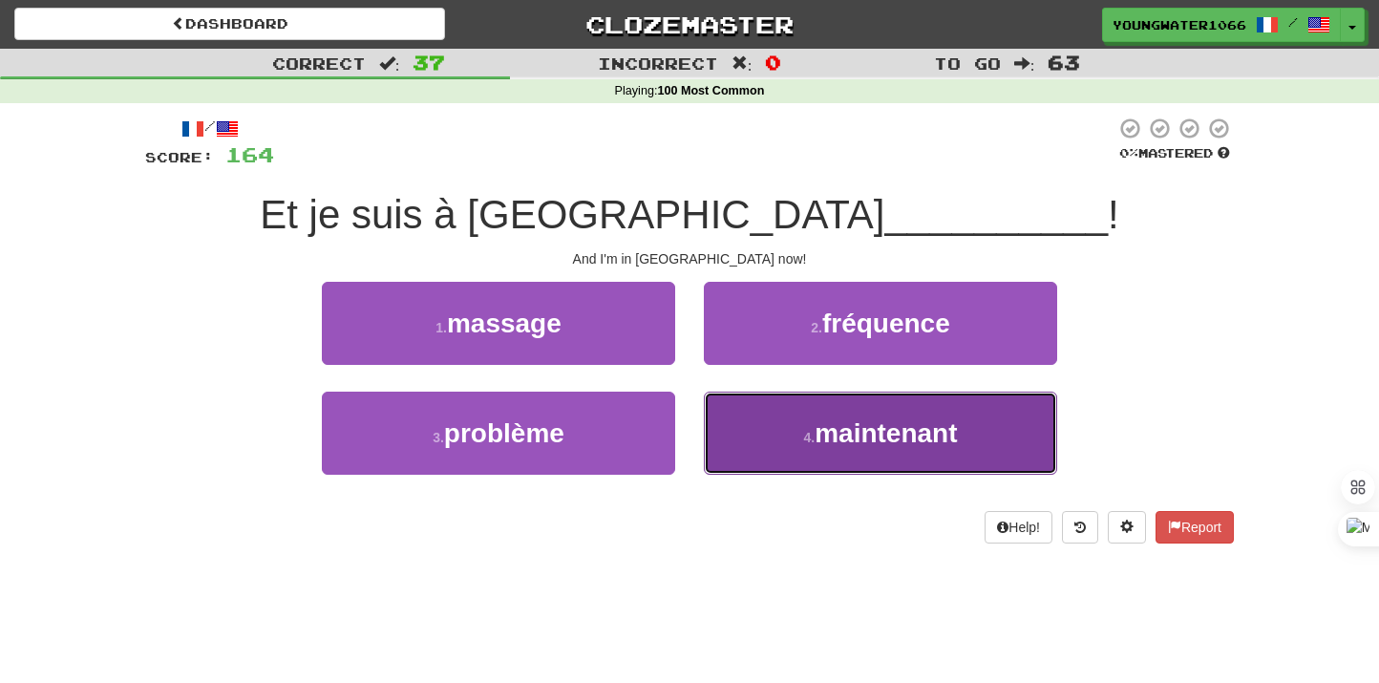
click at [752, 418] on button "4 . maintenant" at bounding box center [880, 433] width 353 height 83
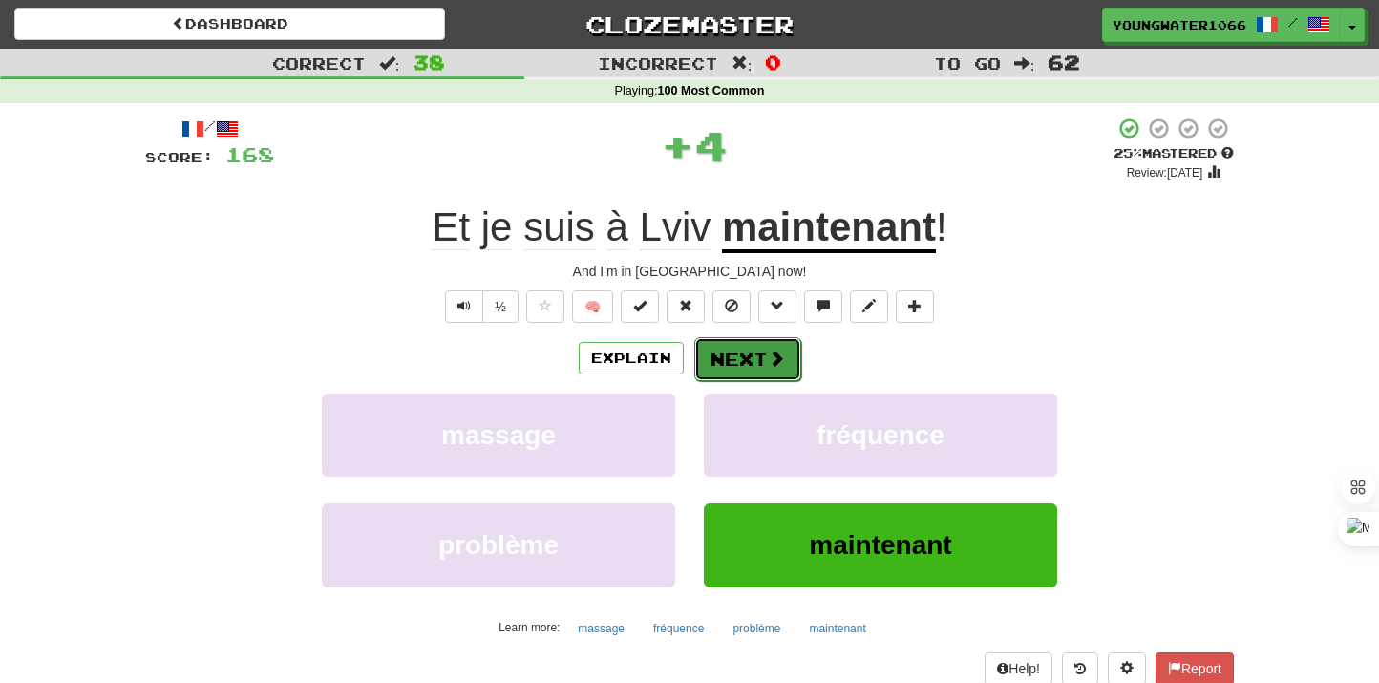
click at [752, 341] on button "Next" at bounding box center [747, 359] width 107 height 44
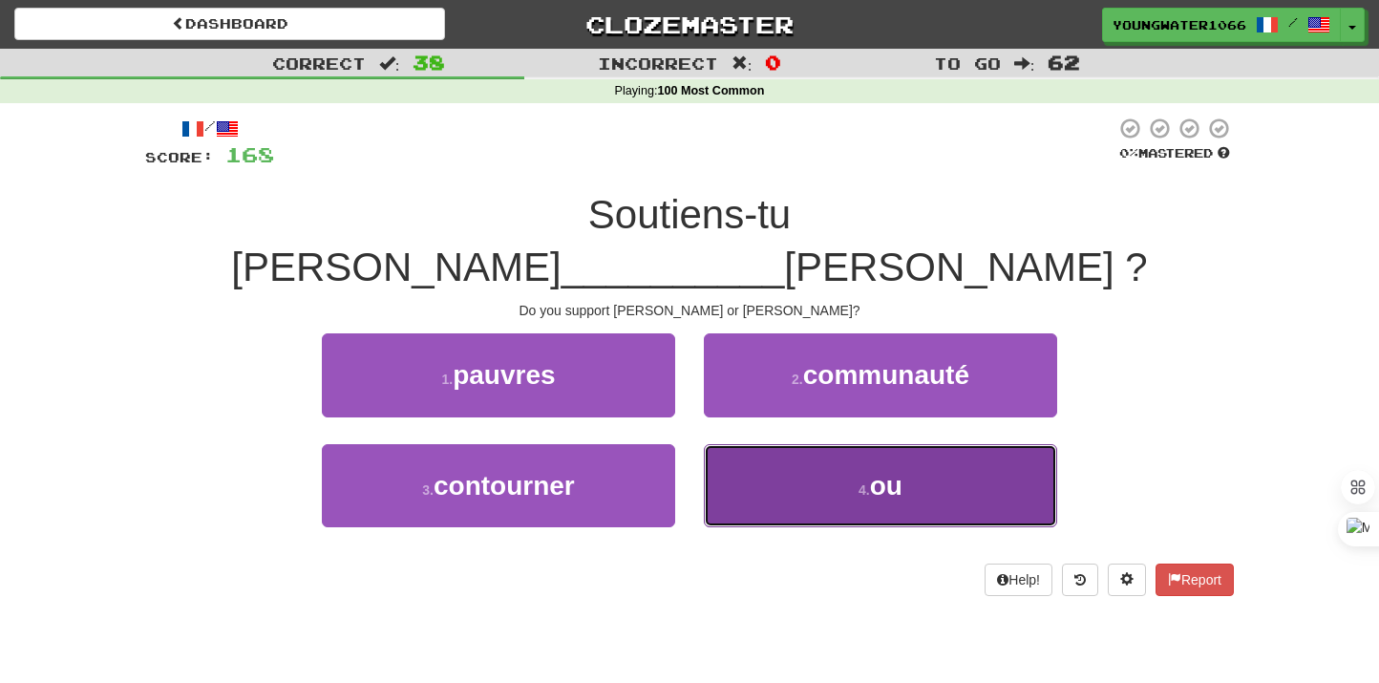
click at [775, 448] on button "4 . ou" at bounding box center [880, 485] width 353 height 83
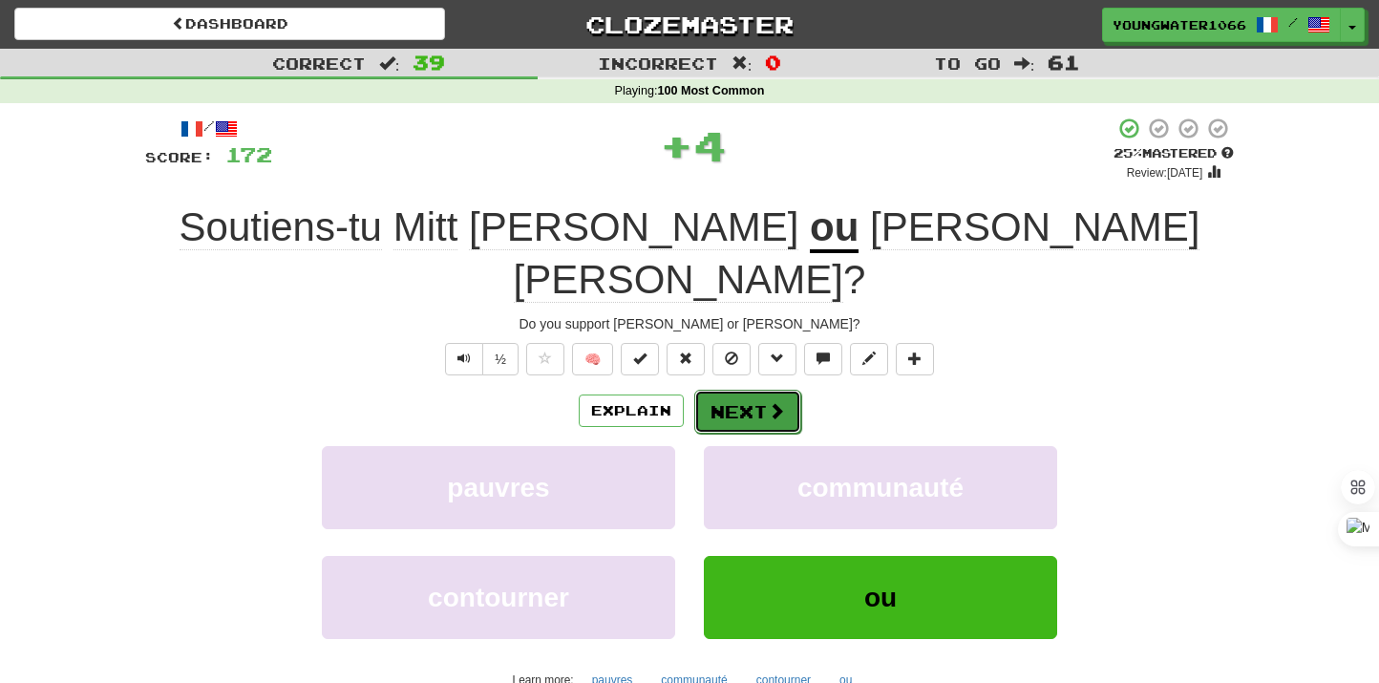
click at [733, 390] on button "Next" at bounding box center [747, 412] width 107 height 44
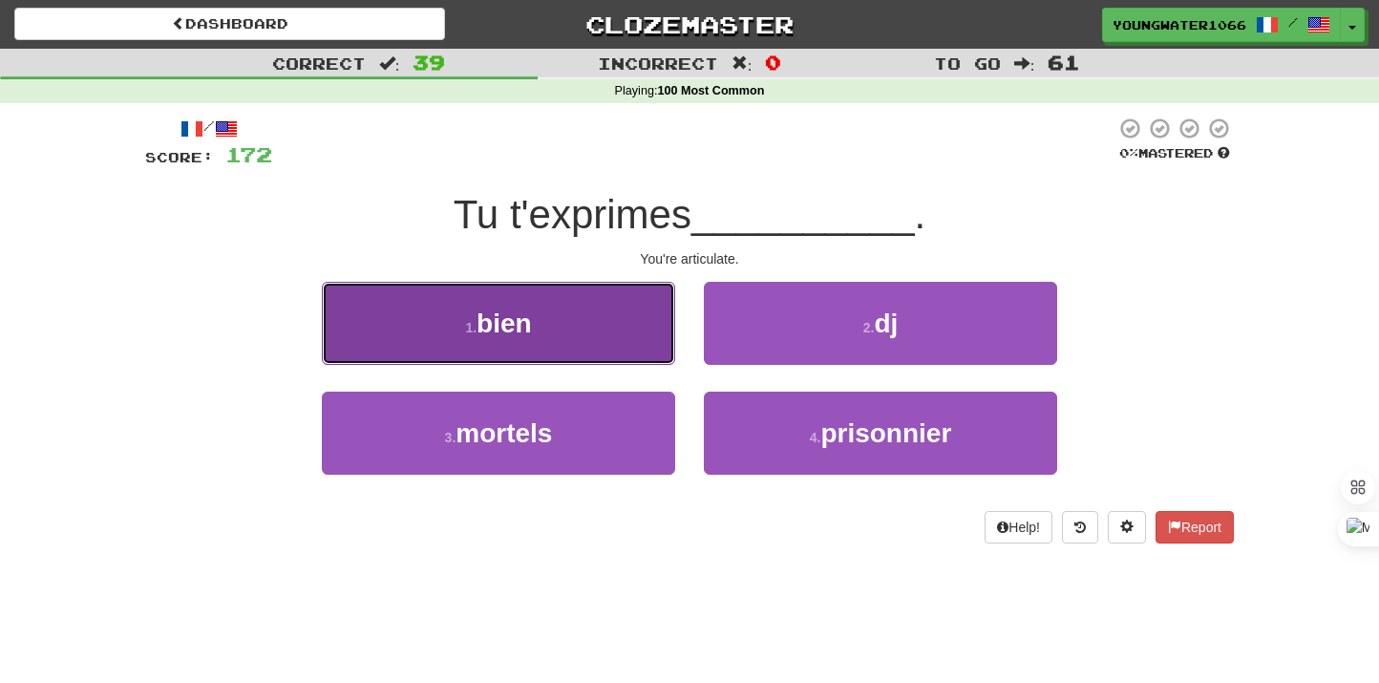
click at [646, 348] on button "1 . bien" at bounding box center [498, 323] width 353 height 83
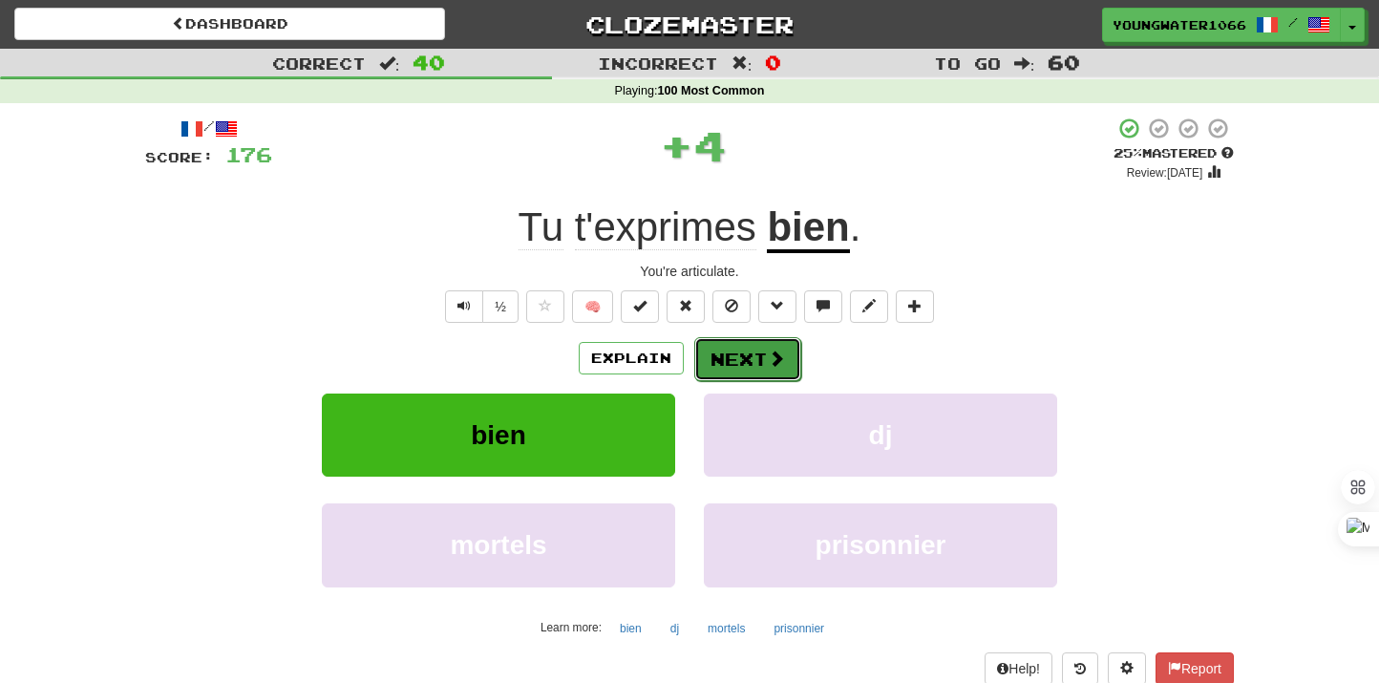
click at [727, 359] on button "Next" at bounding box center [747, 359] width 107 height 44
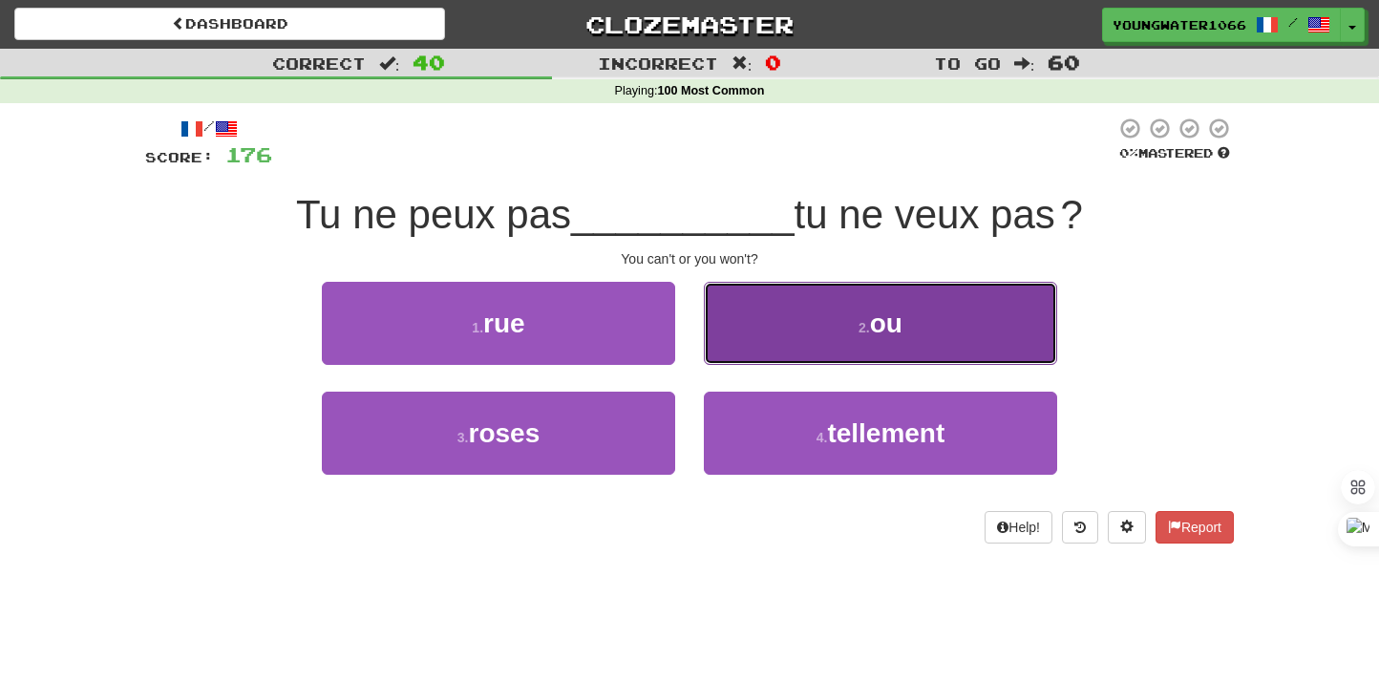
click at [775, 355] on button "2 . ou" at bounding box center [880, 323] width 353 height 83
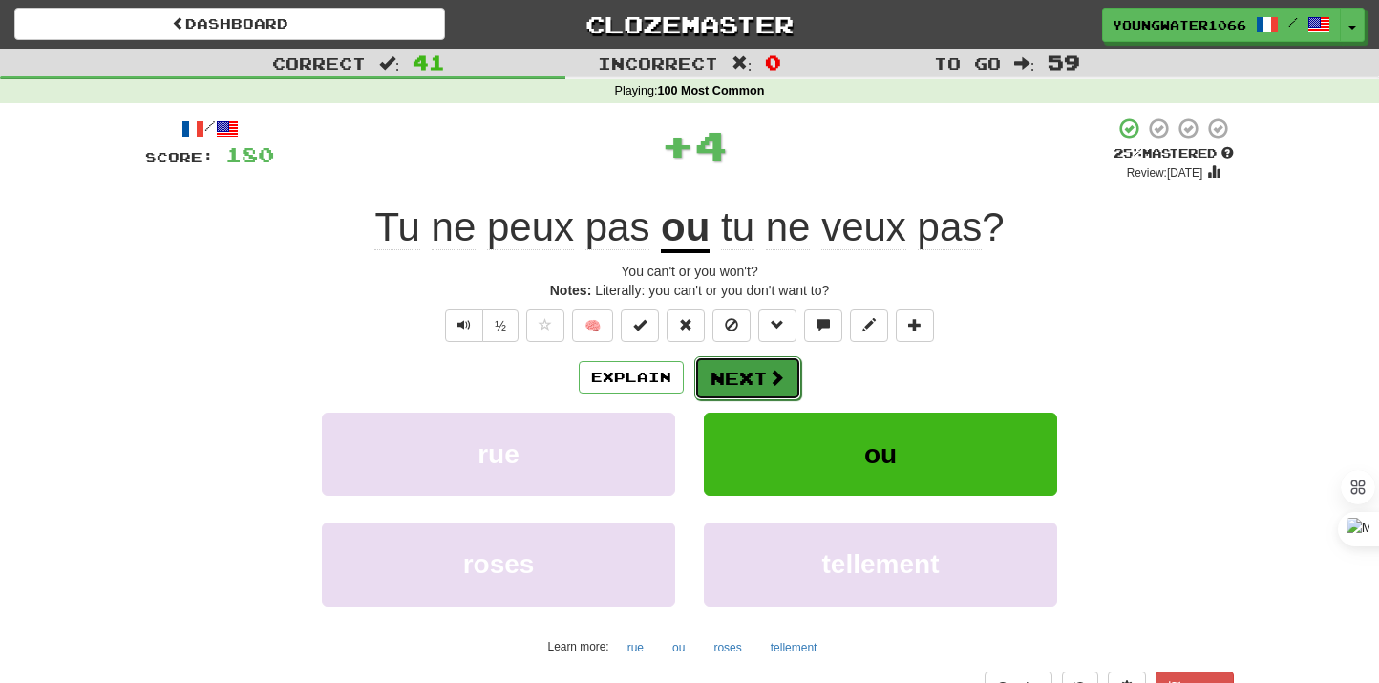
click at [745, 357] on button "Next" at bounding box center [747, 378] width 107 height 44
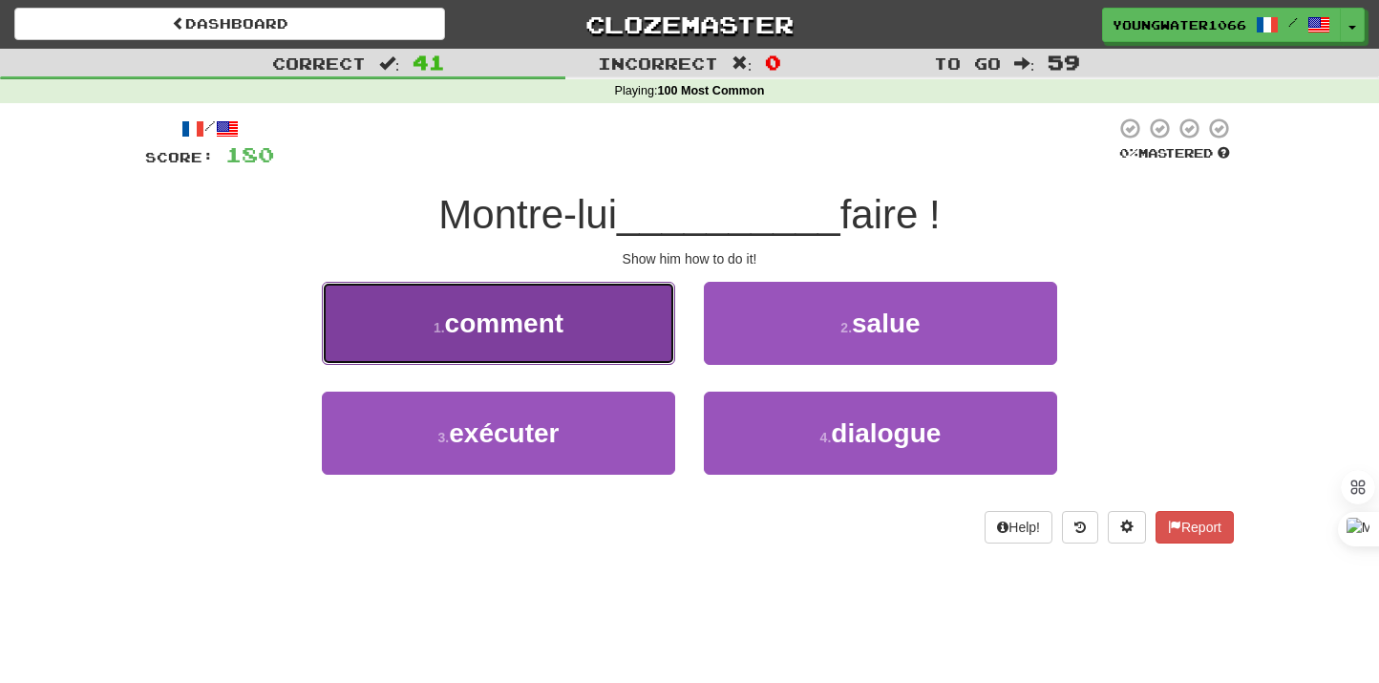
click at [636, 350] on button "1 . comment" at bounding box center [498, 323] width 353 height 83
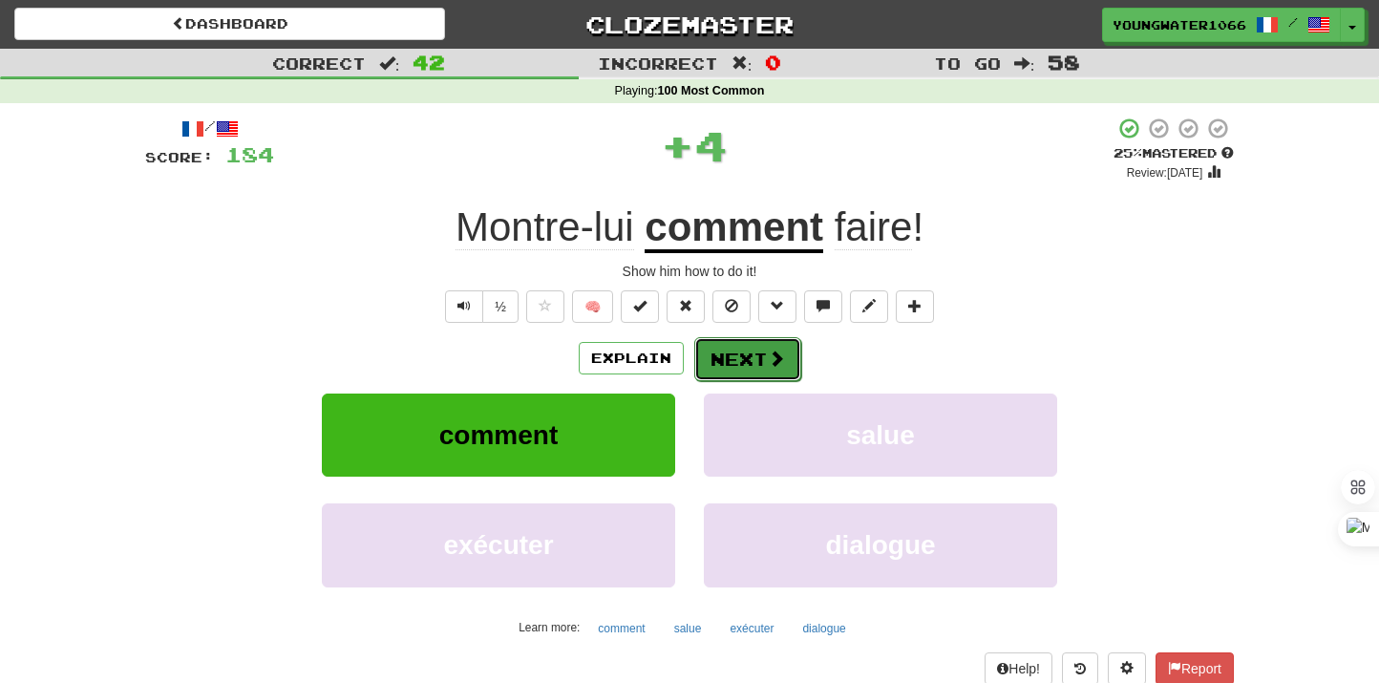
click at [749, 362] on button "Next" at bounding box center [747, 359] width 107 height 44
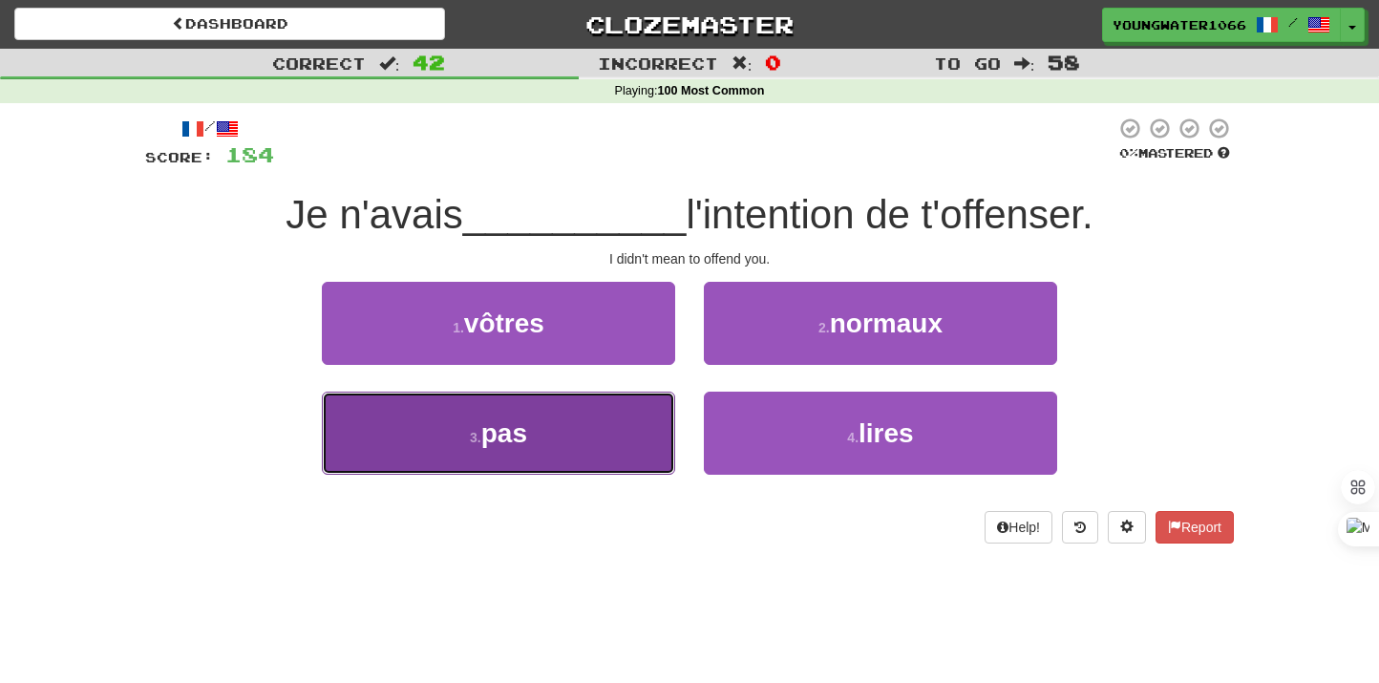
click at [631, 430] on button "3 . pas" at bounding box center [498, 433] width 353 height 83
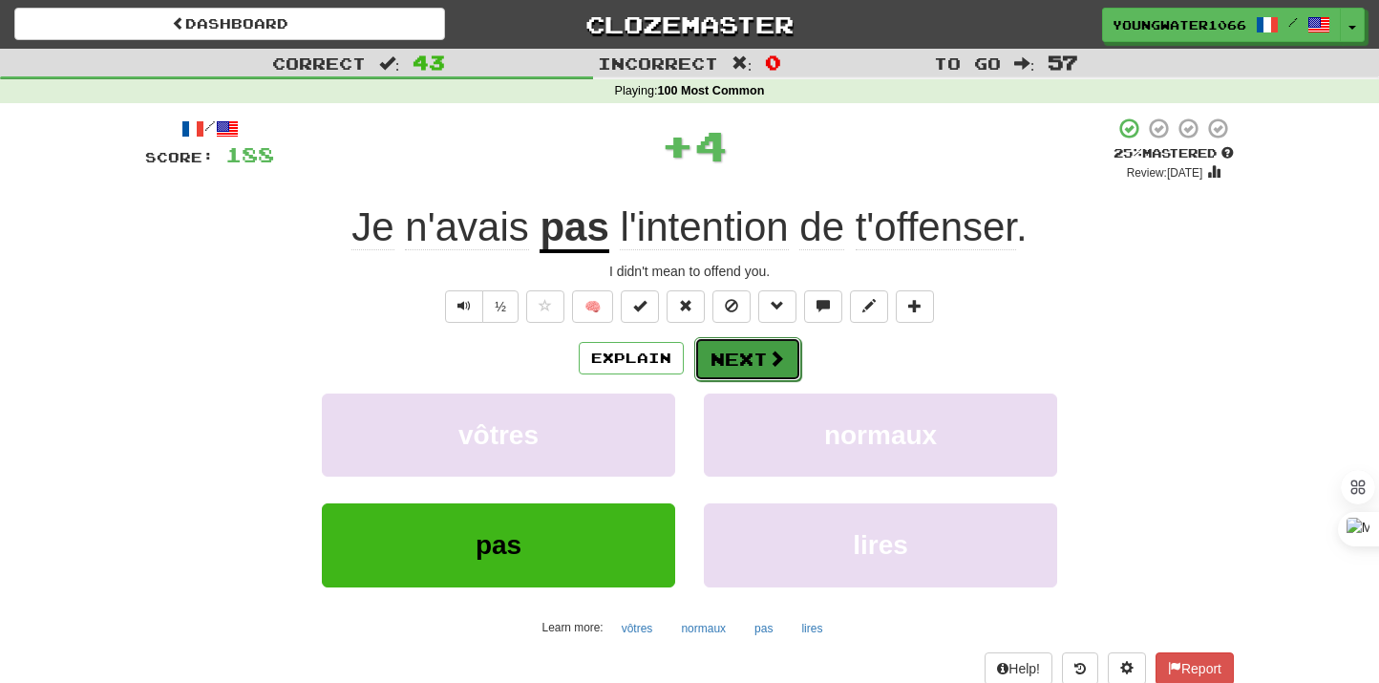
click at [748, 359] on button "Next" at bounding box center [747, 359] width 107 height 44
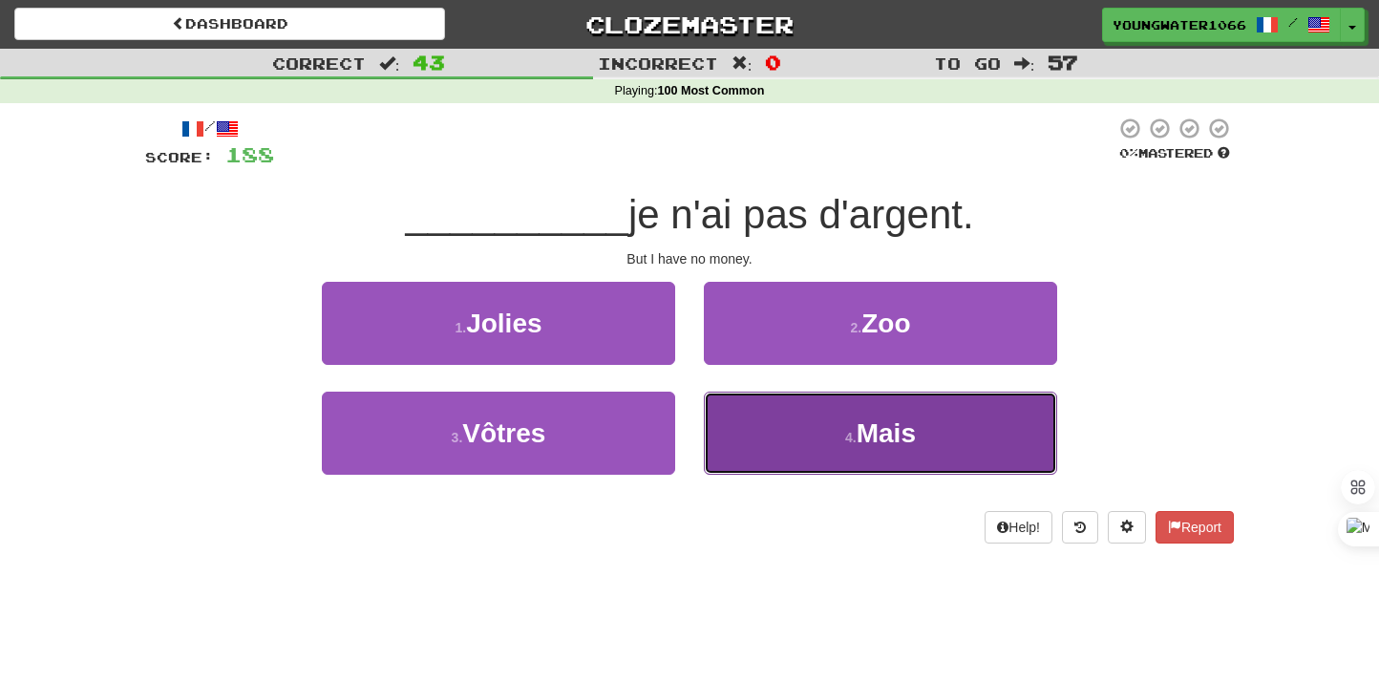
click at [792, 421] on button "4 . Mais" at bounding box center [880, 433] width 353 height 83
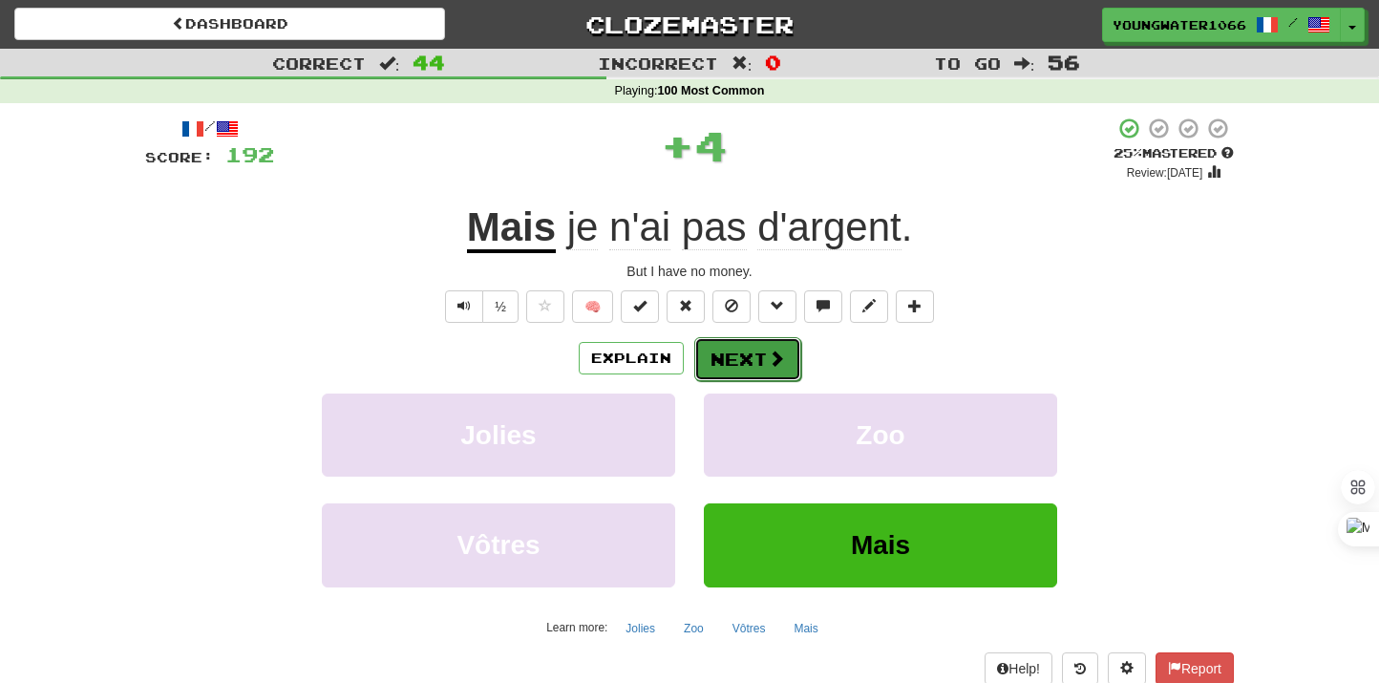
click at [753, 371] on button "Next" at bounding box center [747, 359] width 107 height 44
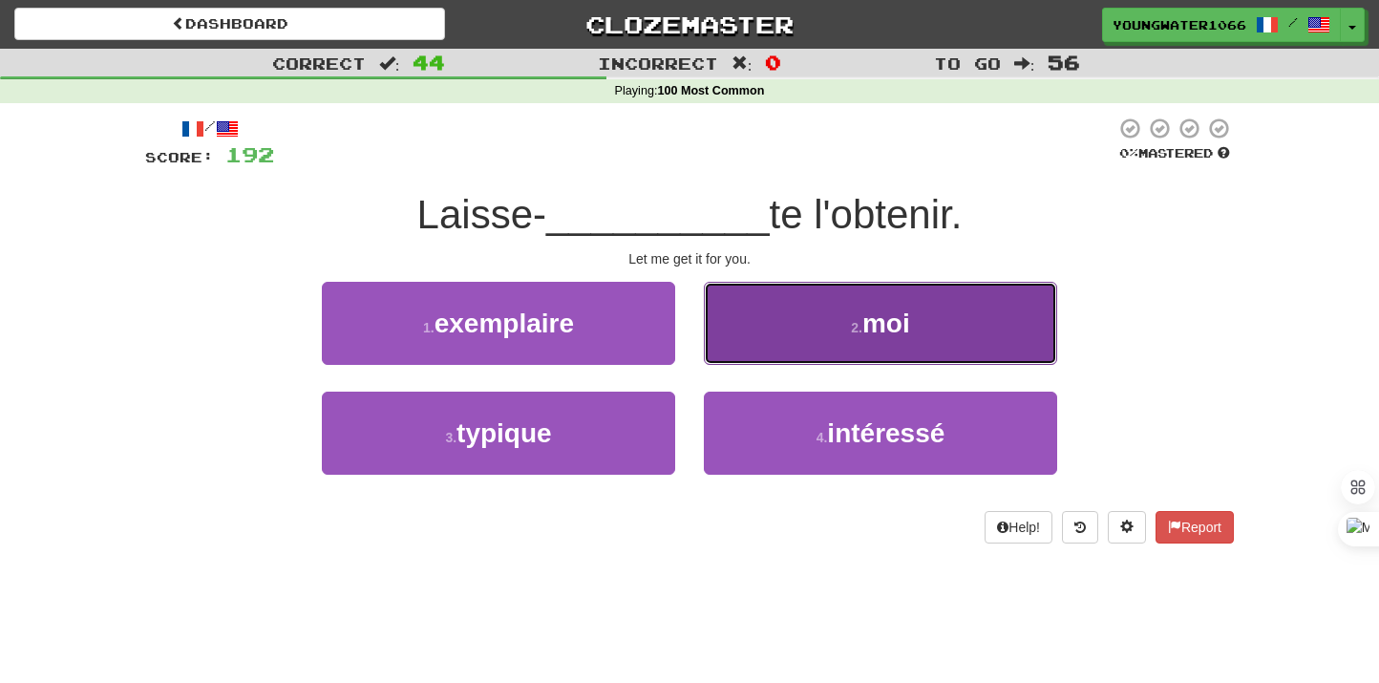
click at [772, 345] on button "2 . moi" at bounding box center [880, 323] width 353 height 83
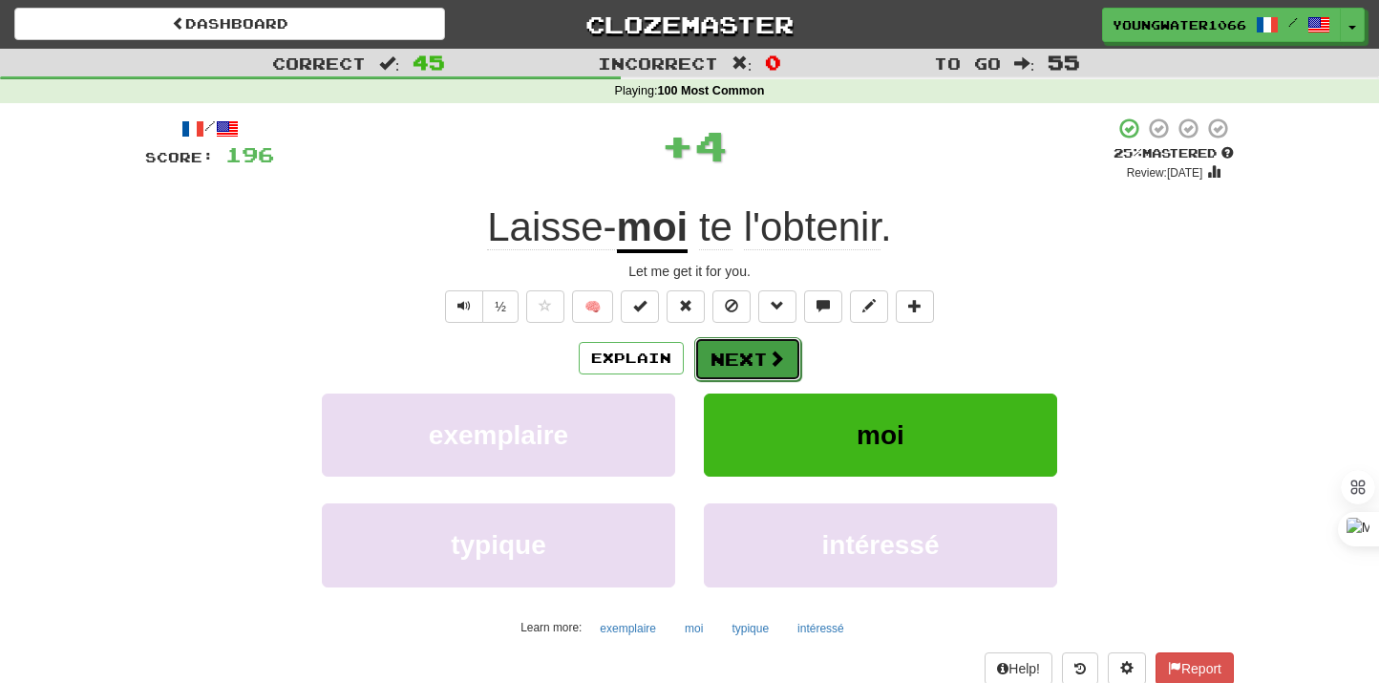
click at [745, 371] on button "Next" at bounding box center [747, 359] width 107 height 44
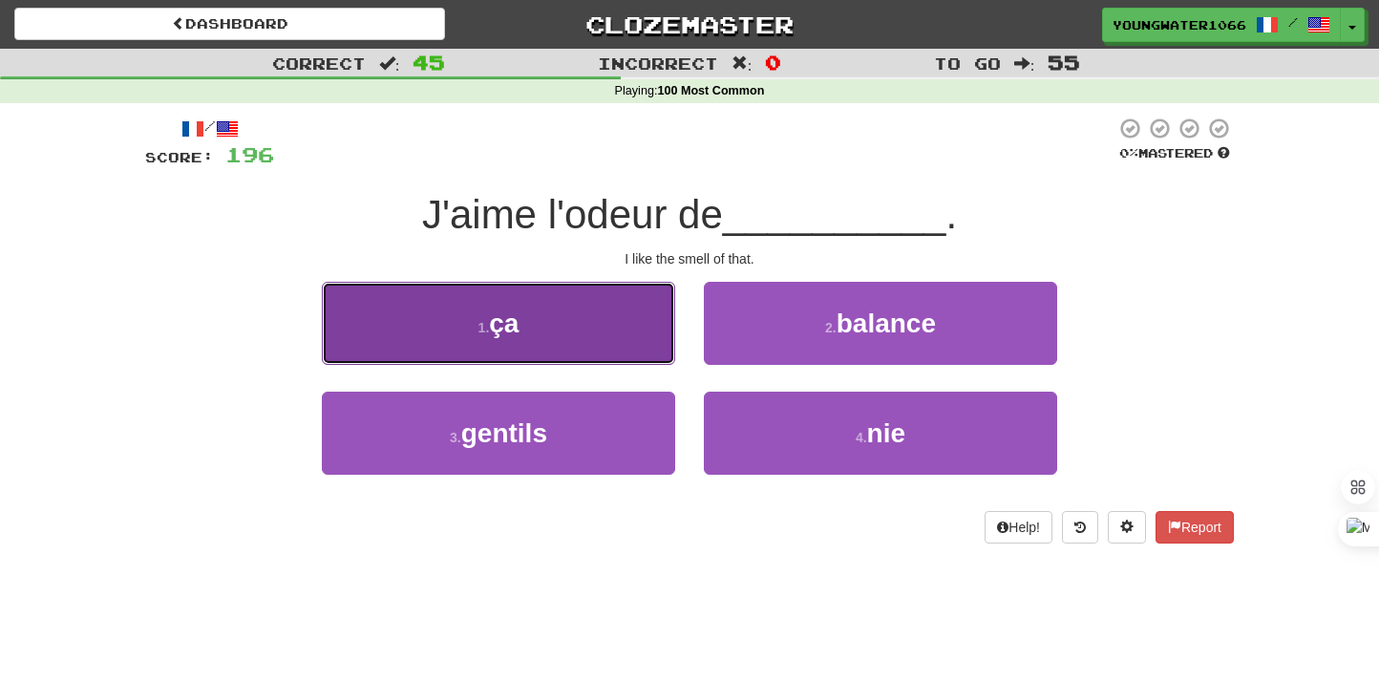
click at [633, 337] on button "1 . ça" at bounding box center [498, 323] width 353 height 83
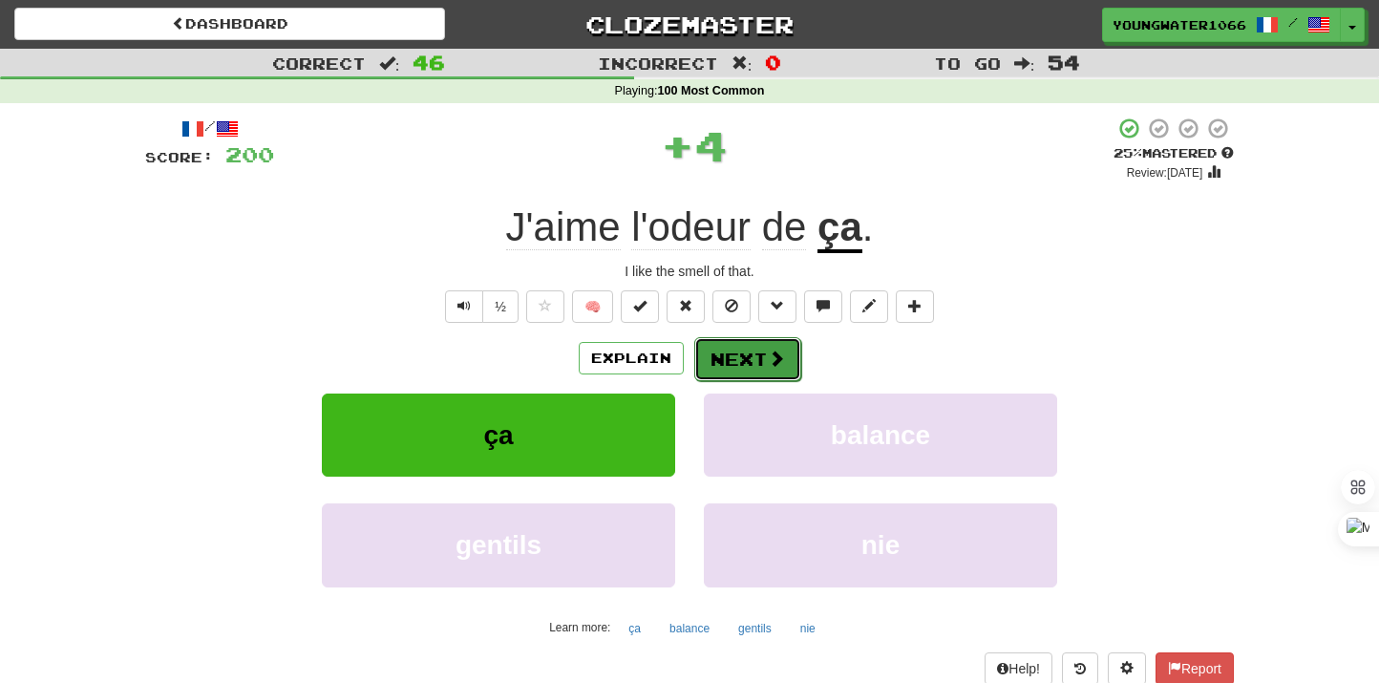
click at [744, 362] on button "Next" at bounding box center [747, 359] width 107 height 44
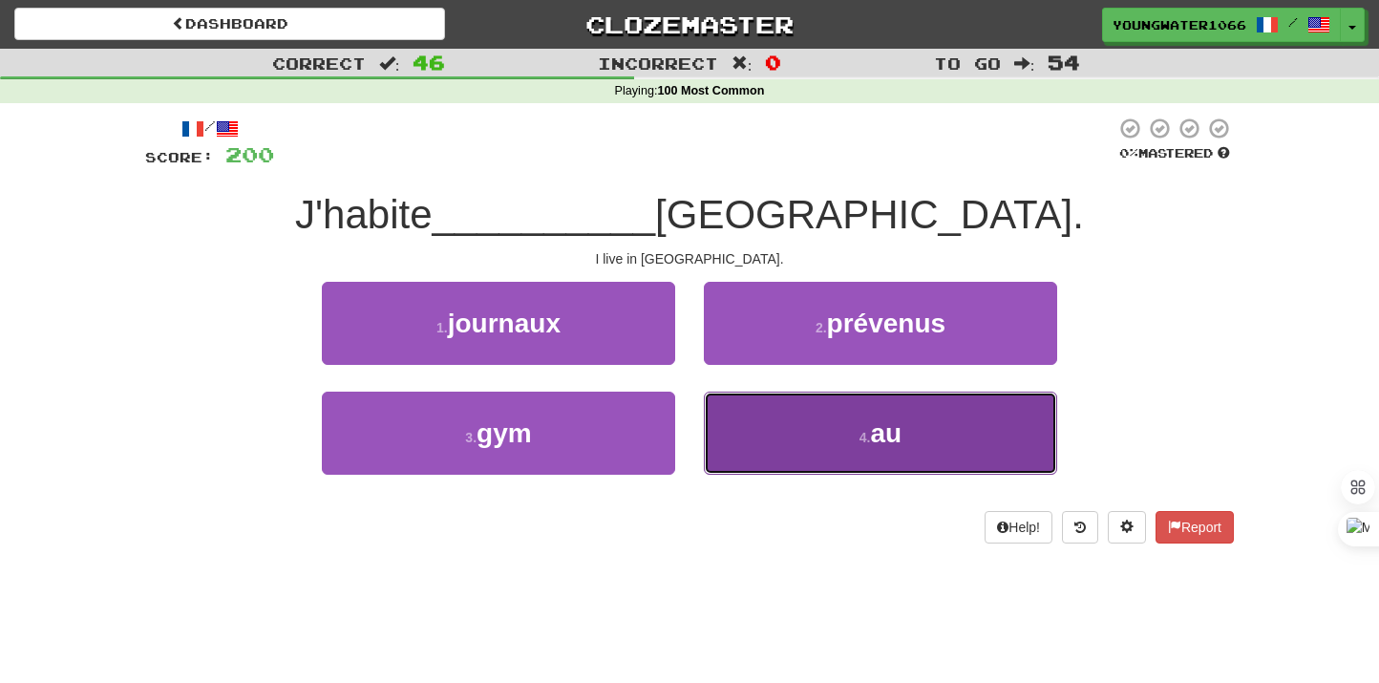
click at [774, 431] on button "4 . au" at bounding box center [880, 433] width 353 height 83
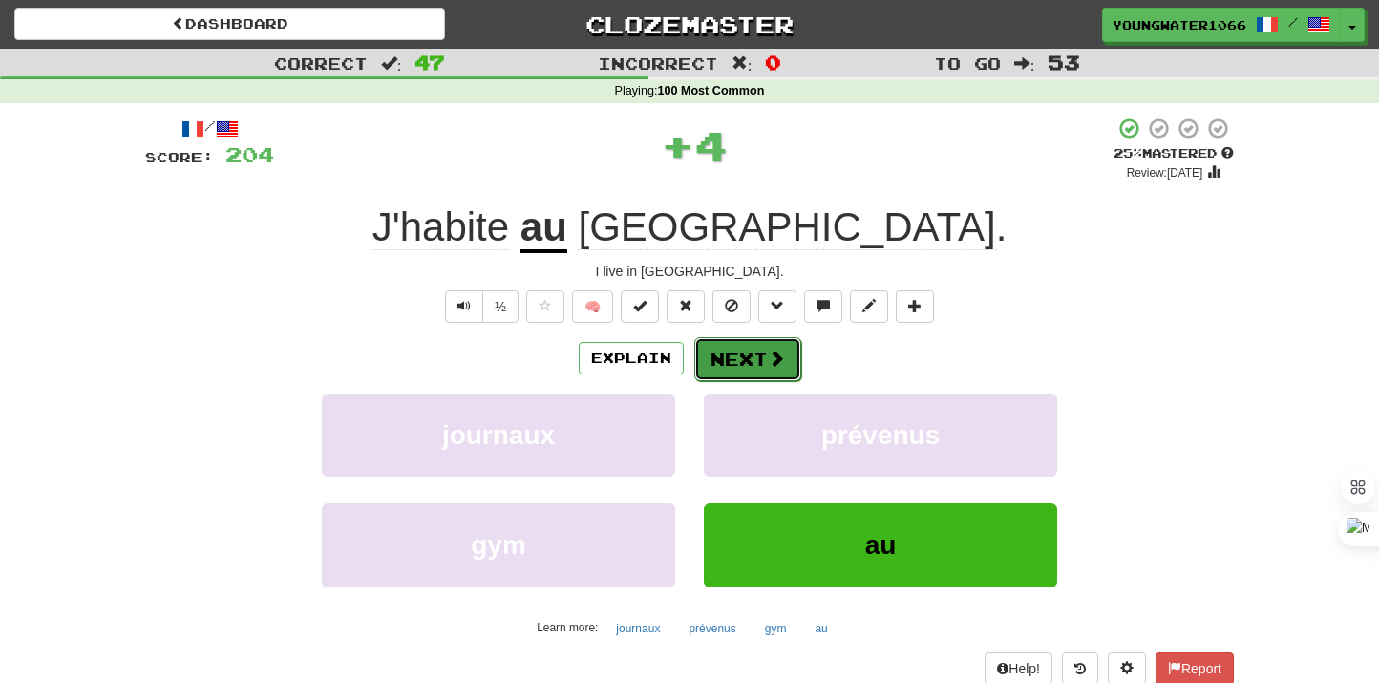
click at [743, 356] on button "Next" at bounding box center [747, 359] width 107 height 44
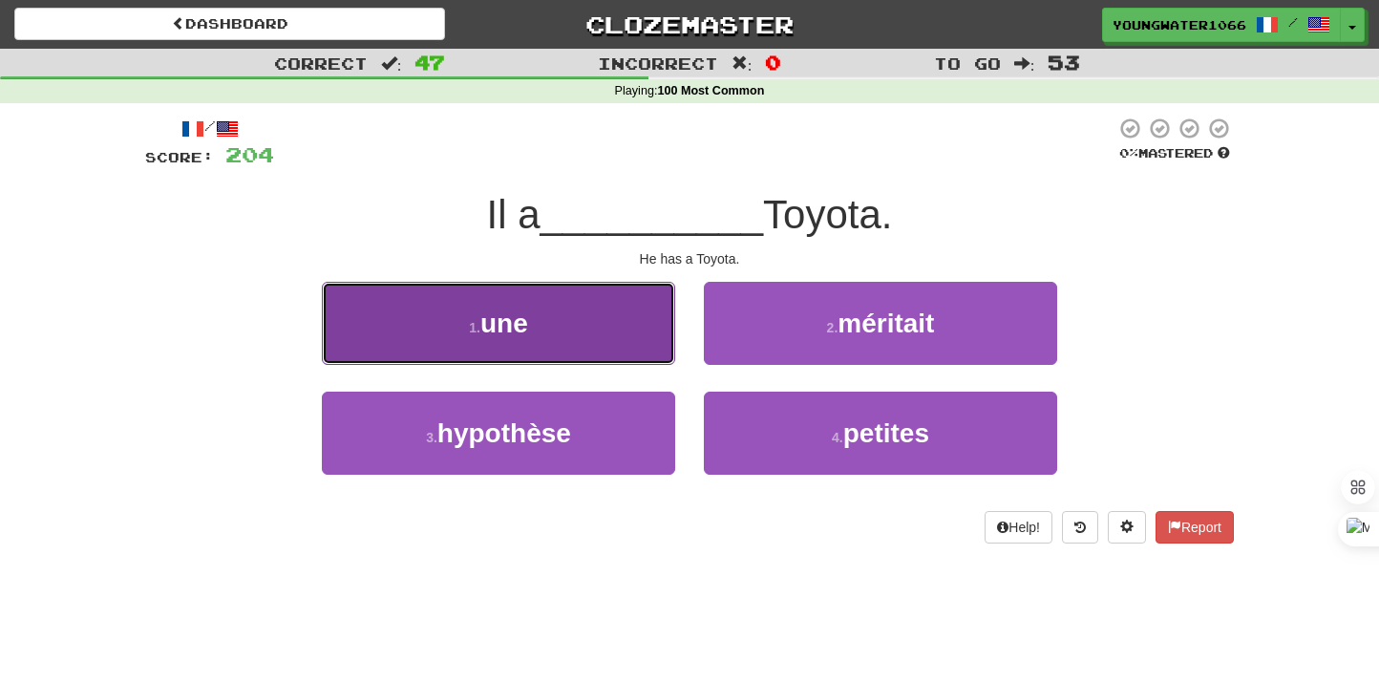
click at [633, 342] on button "1 . une" at bounding box center [498, 323] width 353 height 83
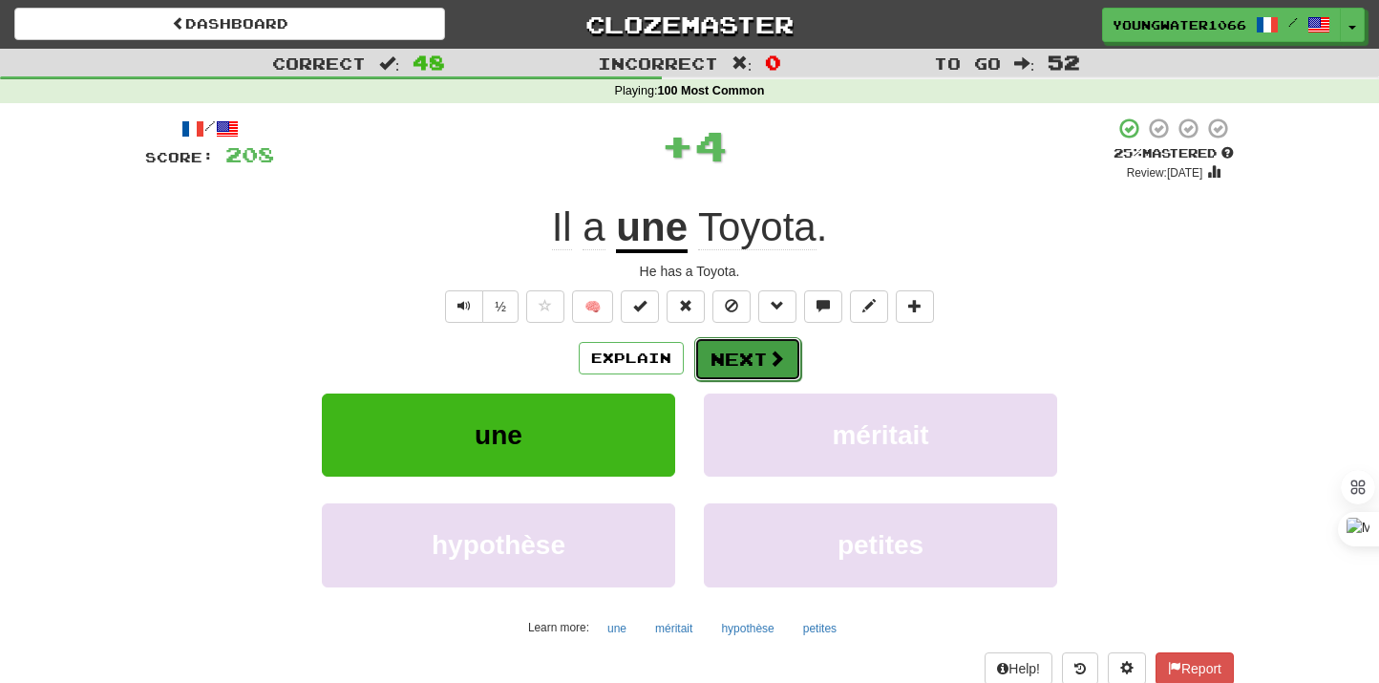
click at [705, 353] on button "Next" at bounding box center [747, 359] width 107 height 44
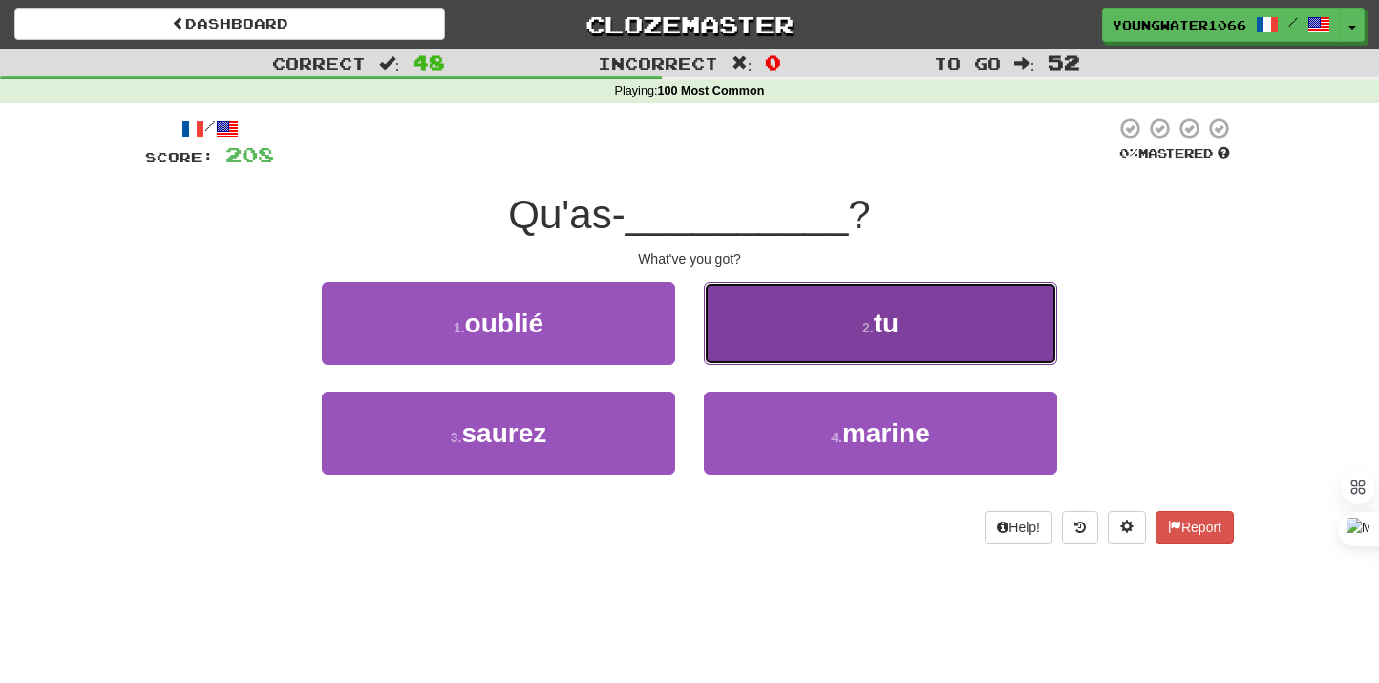
click at [771, 347] on button "2 . tu" at bounding box center [880, 323] width 353 height 83
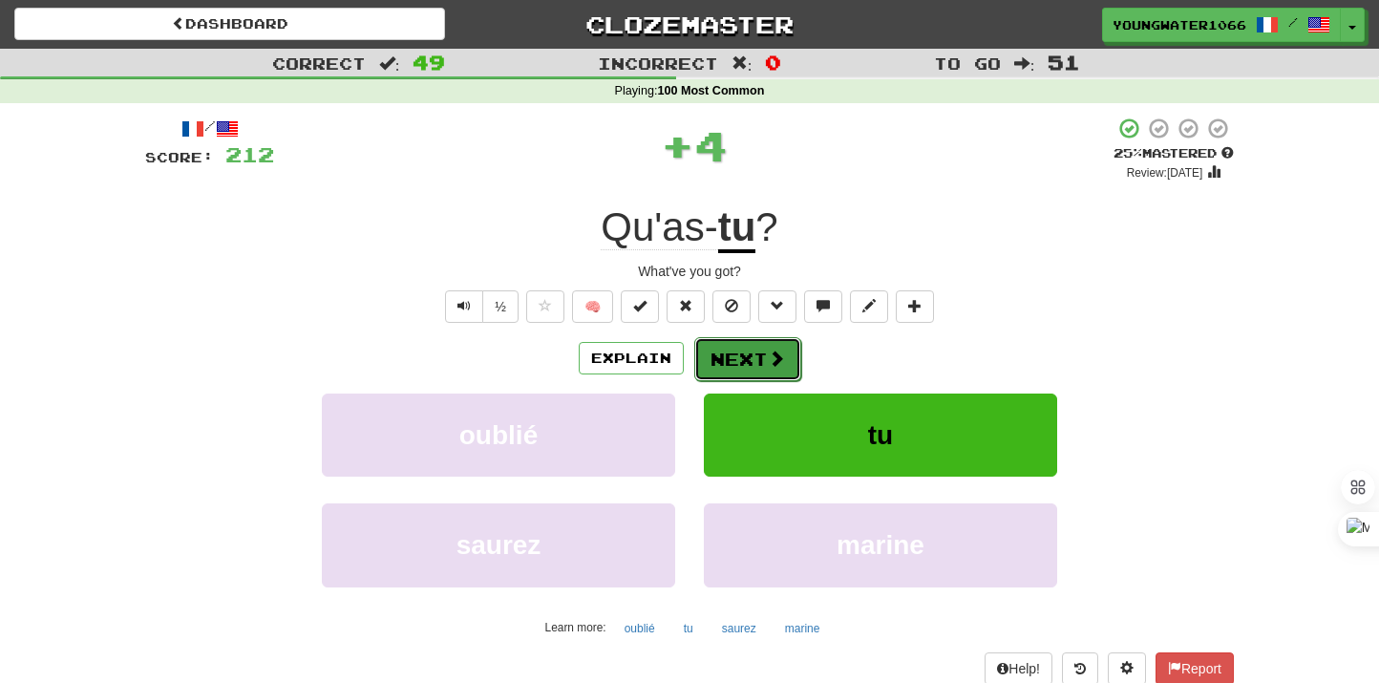
click at [751, 356] on button "Next" at bounding box center [747, 359] width 107 height 44
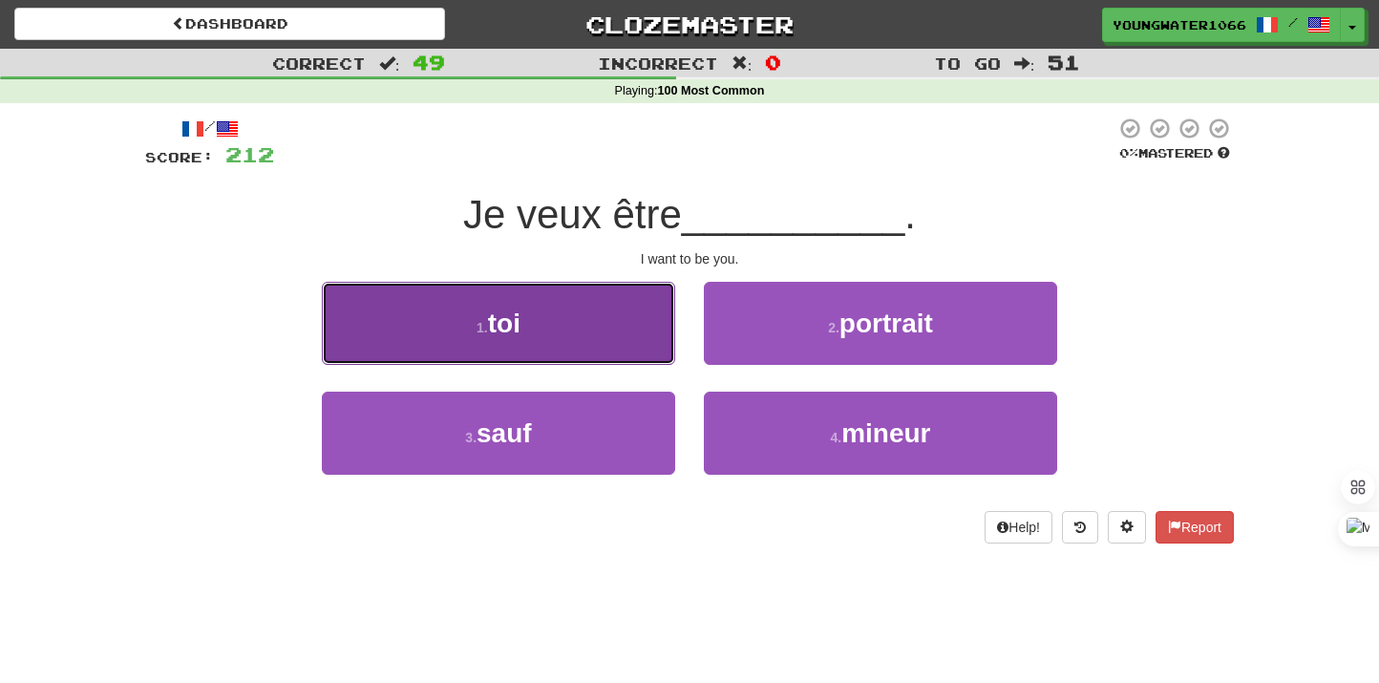
click at [652, 354] on button "1 . toi" at bounding box center [498, 323] width 353 height 83
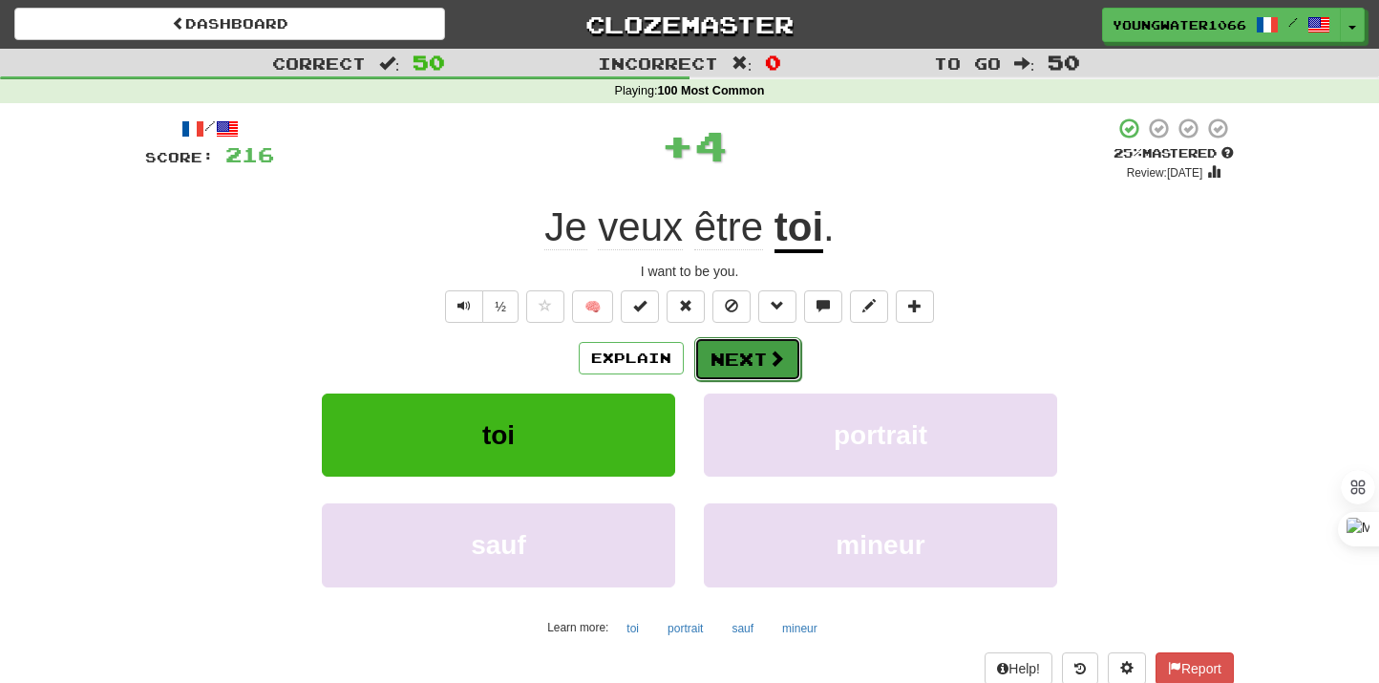
click at [731, 364] on button "Next" at bounding box center [747, 359] width 107 height 44
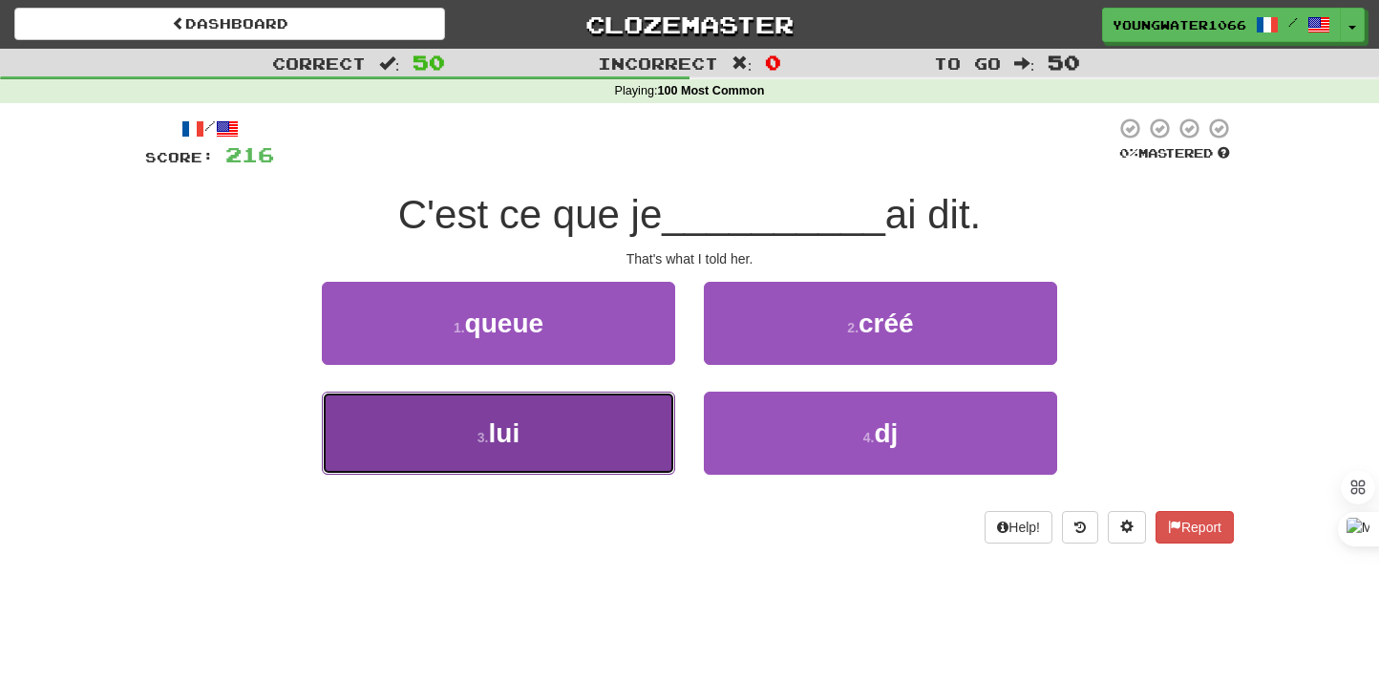
click at [625, 408] on button "3 . lui" at bounding box center [498, 433] width 353 height 83
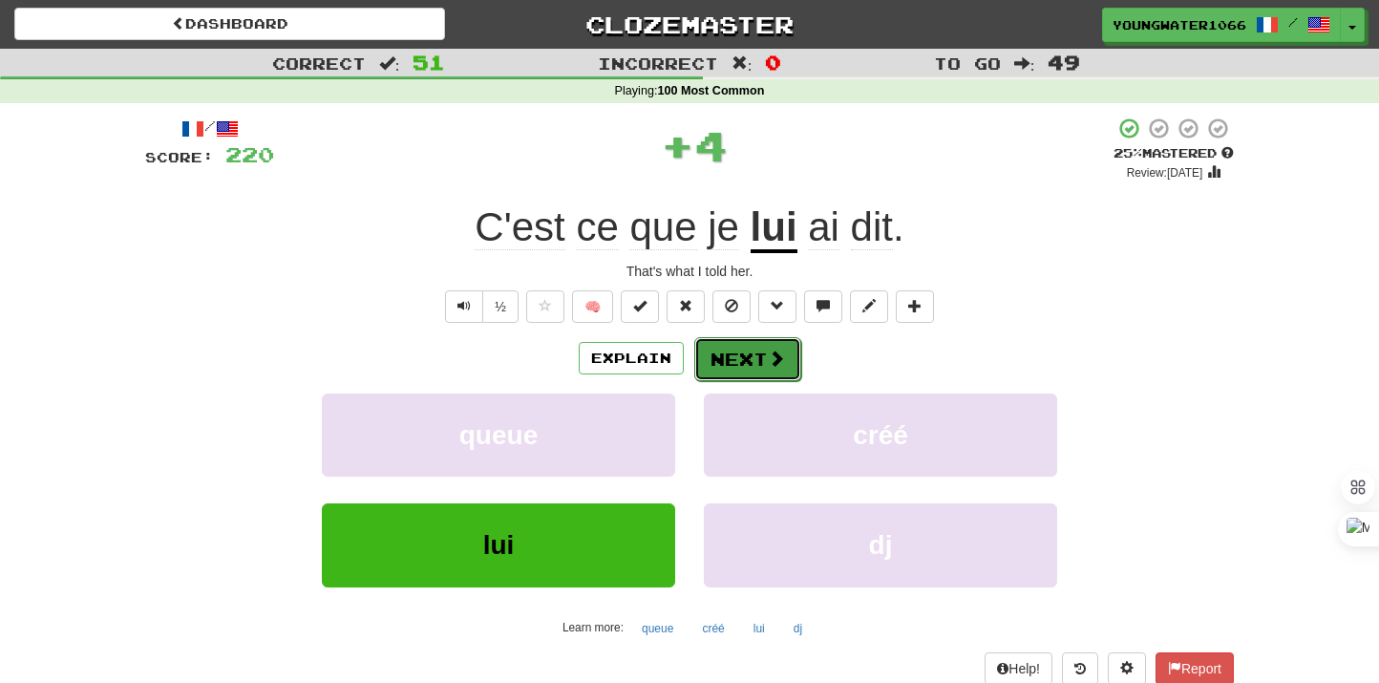
click at [714, 353] on button "Next" at bounding box center [747, 359] width 107 height 44
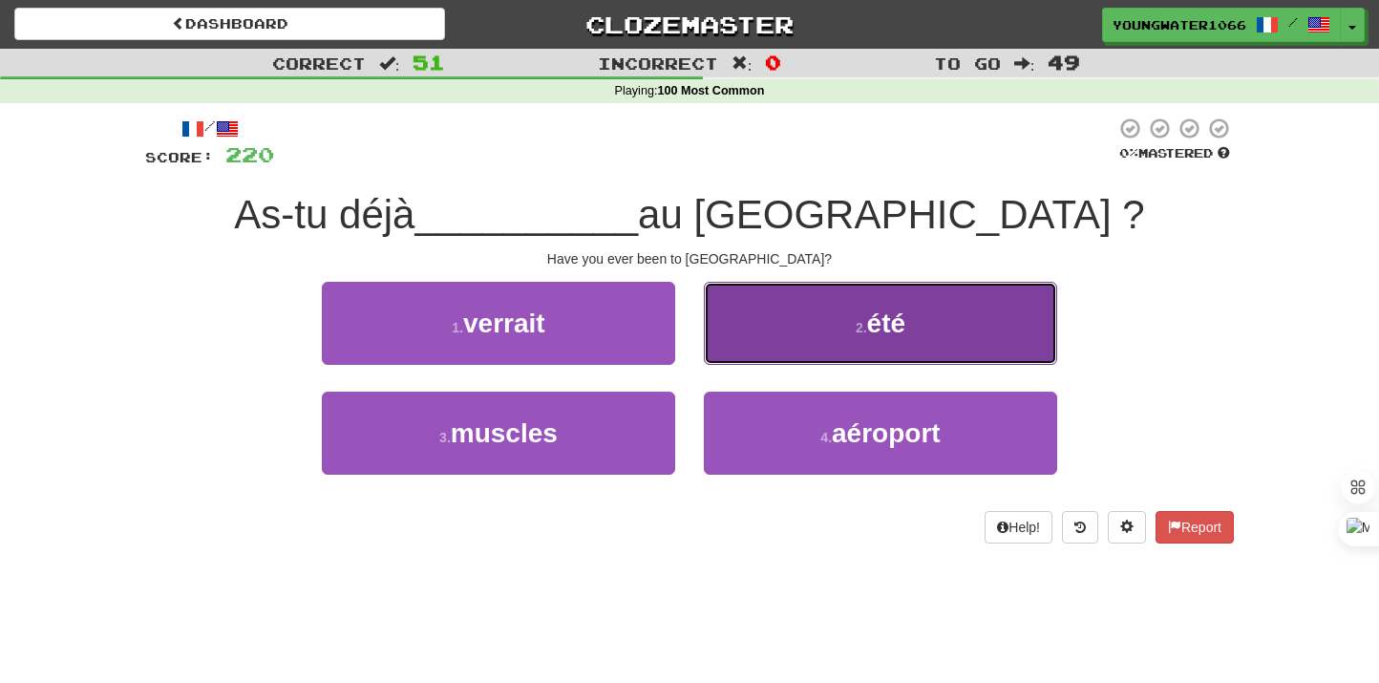
click at [760, 352] on button "2 . été" at bounding box center [880, 323] width 353 height 83
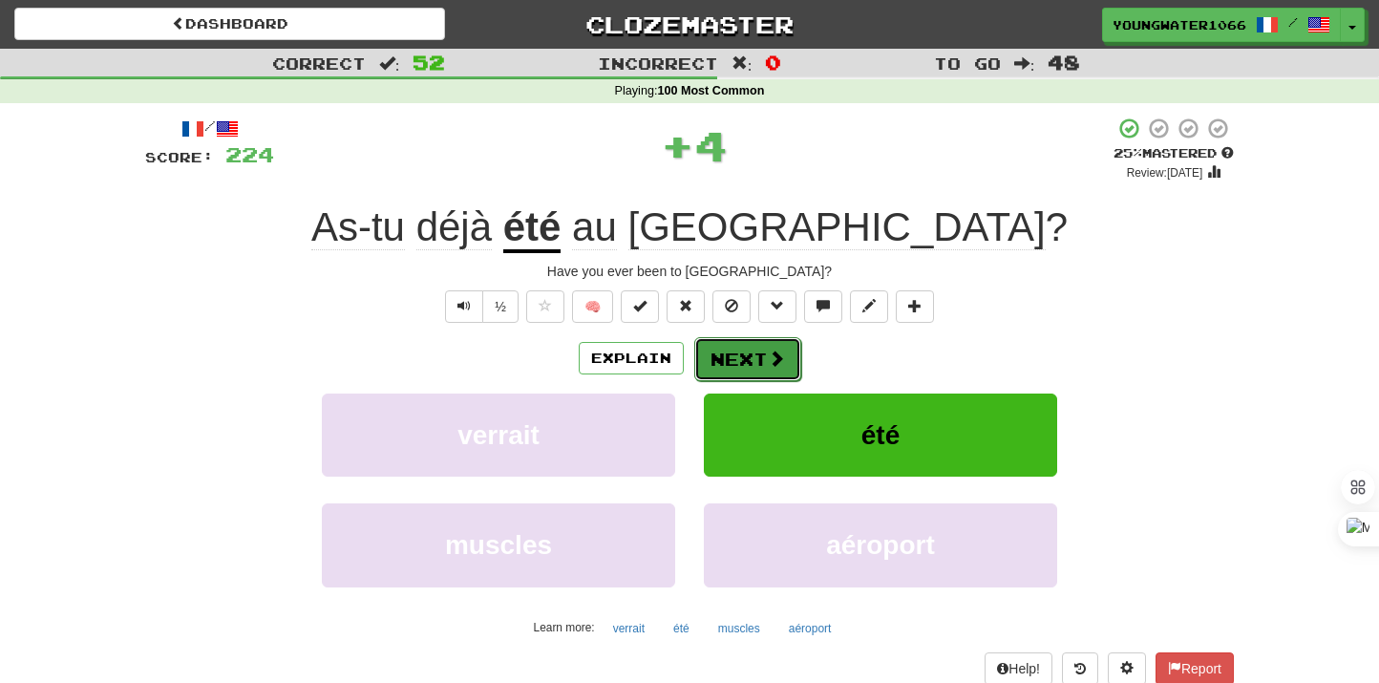
click at [745, 358] on button "Next" at bounding box center [747, 359] width 107 height 44
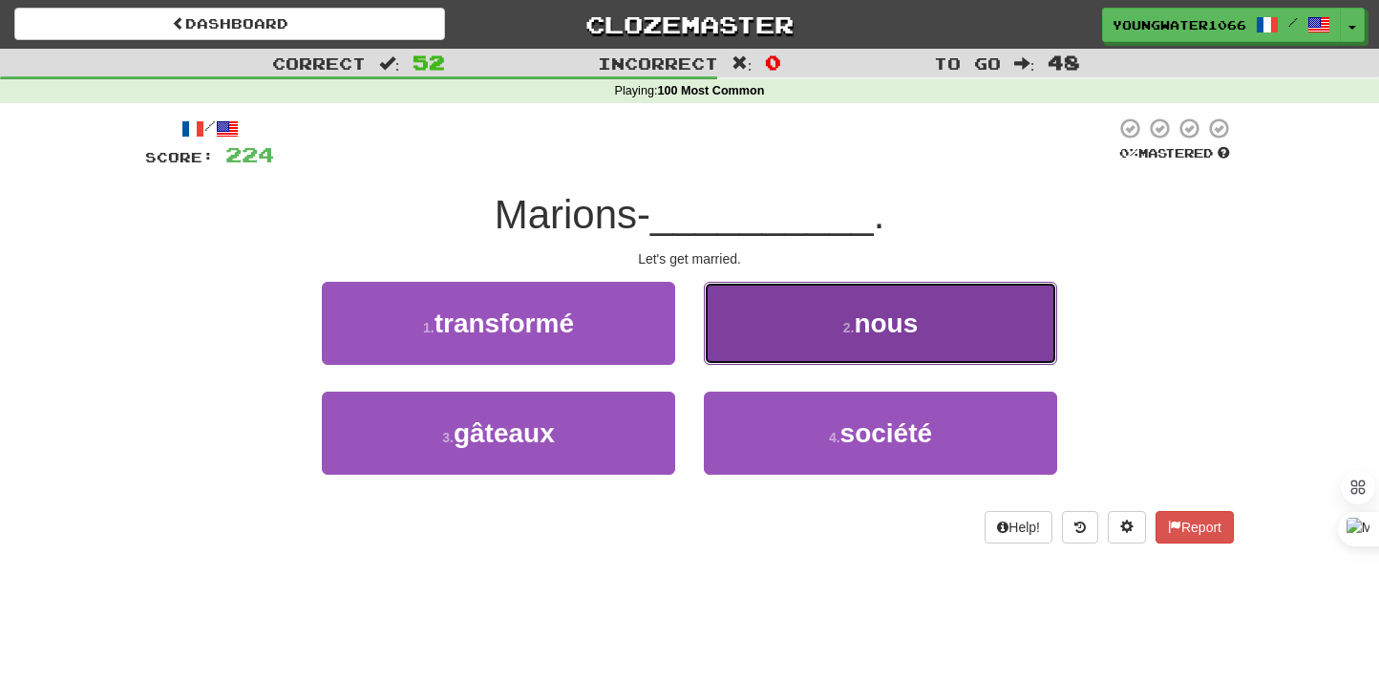
click at [745, 342] on button "2 . nous" at bounding box center [880, 323] width 353 height 83
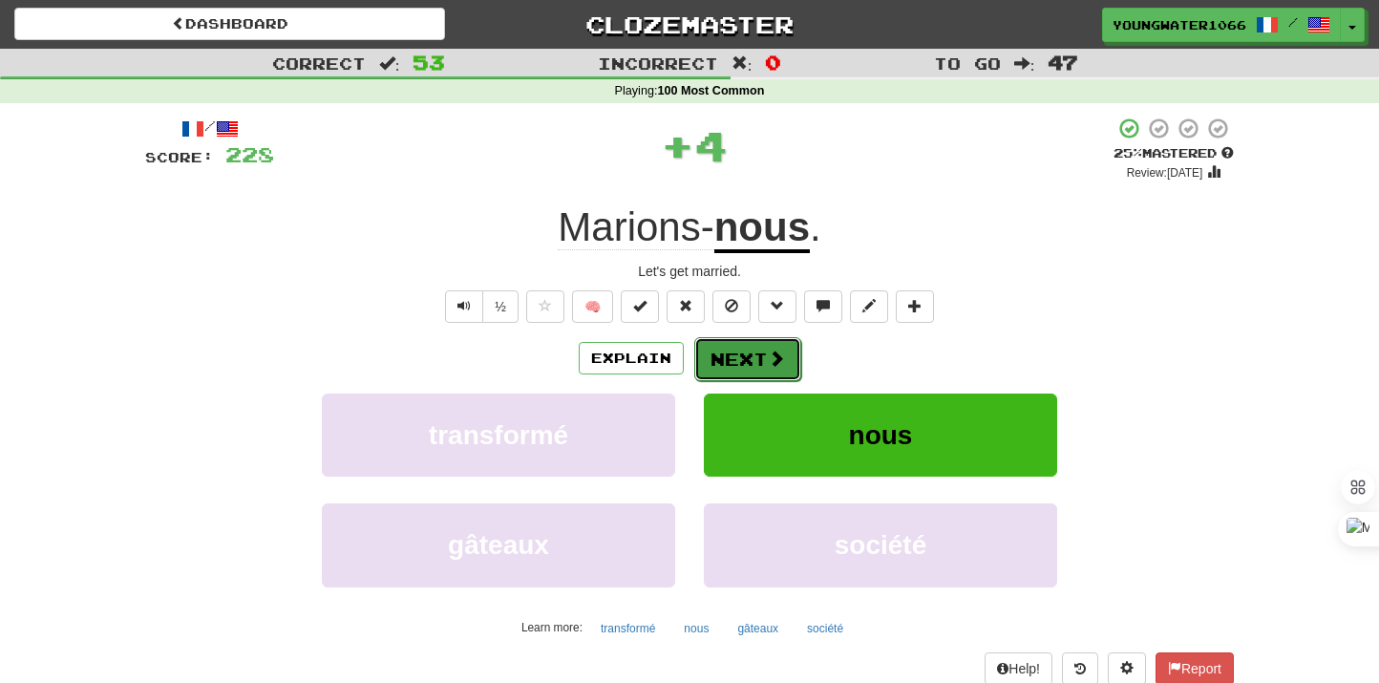
click at [736, 356] on button "Next" at bounding box center [747, 359] width 107 height 44
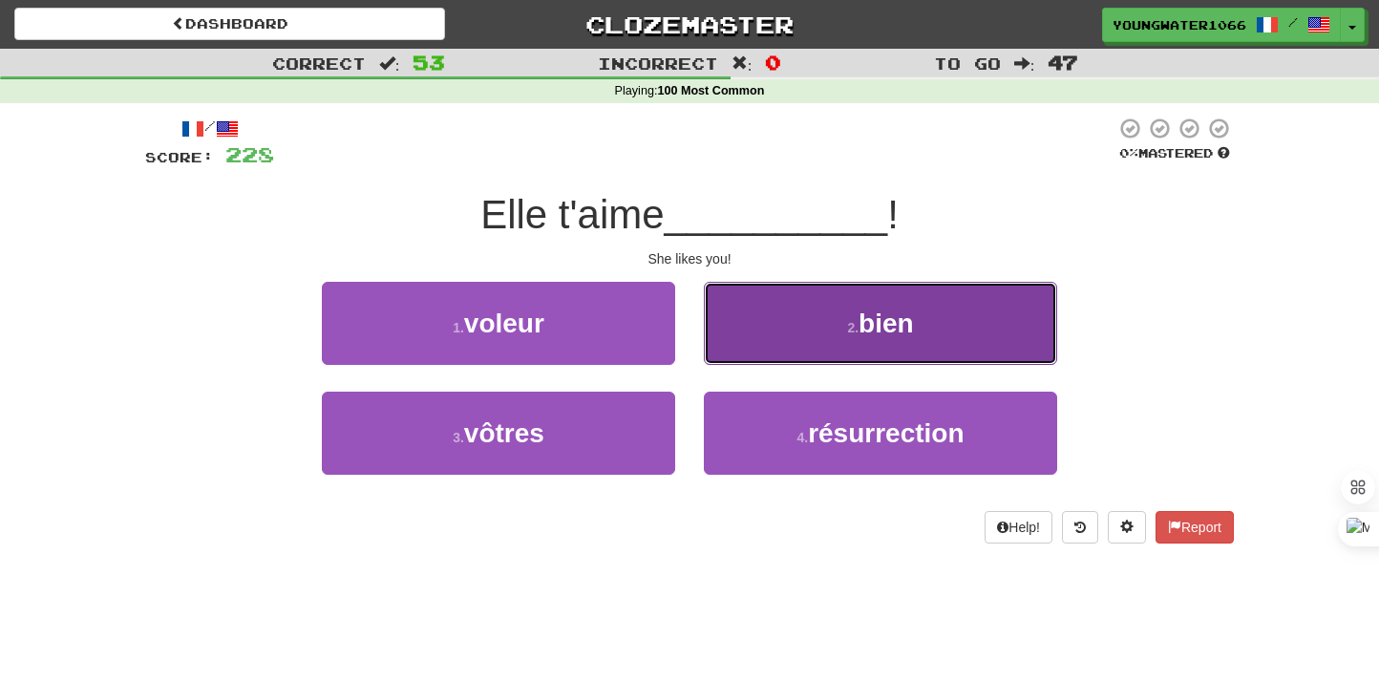
click at [748, 348] on button "2 . bien" at bounding box center [880, 323] width 353 height 83
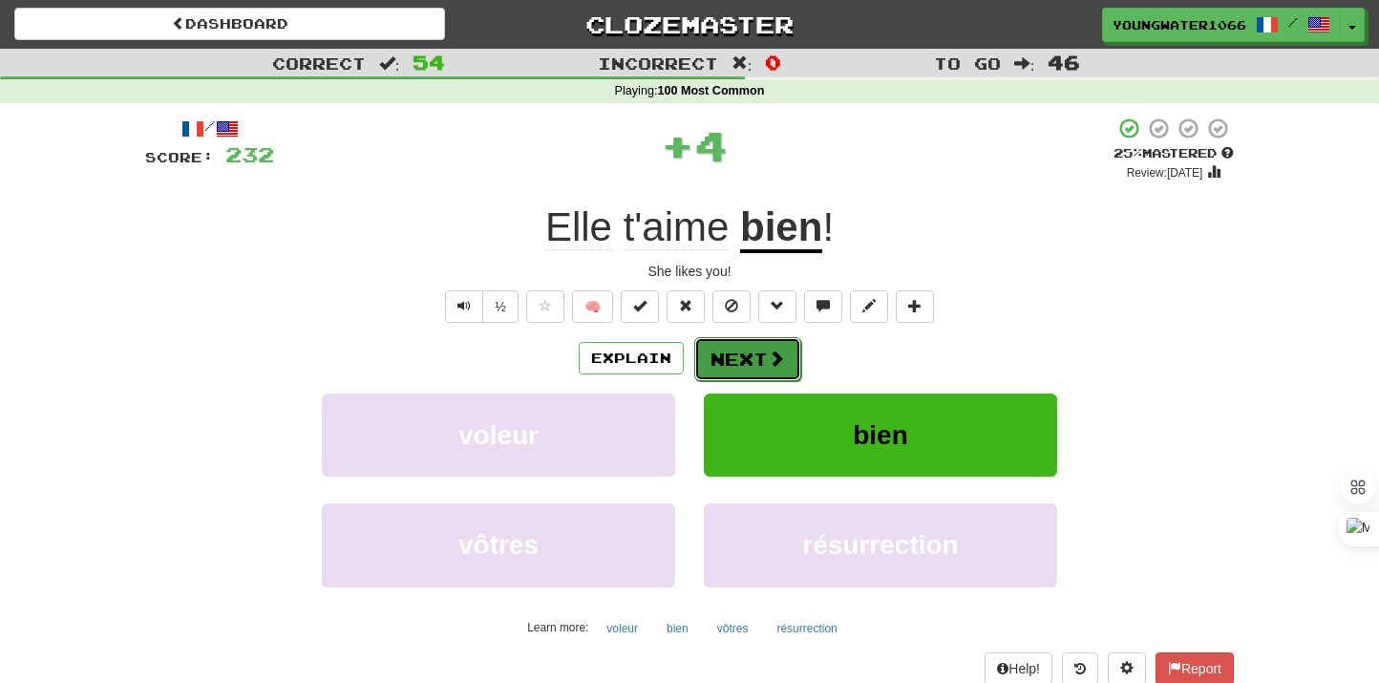
click at [737, 353] on button "Next" at bounding box center [747, 359] width 107 height 44
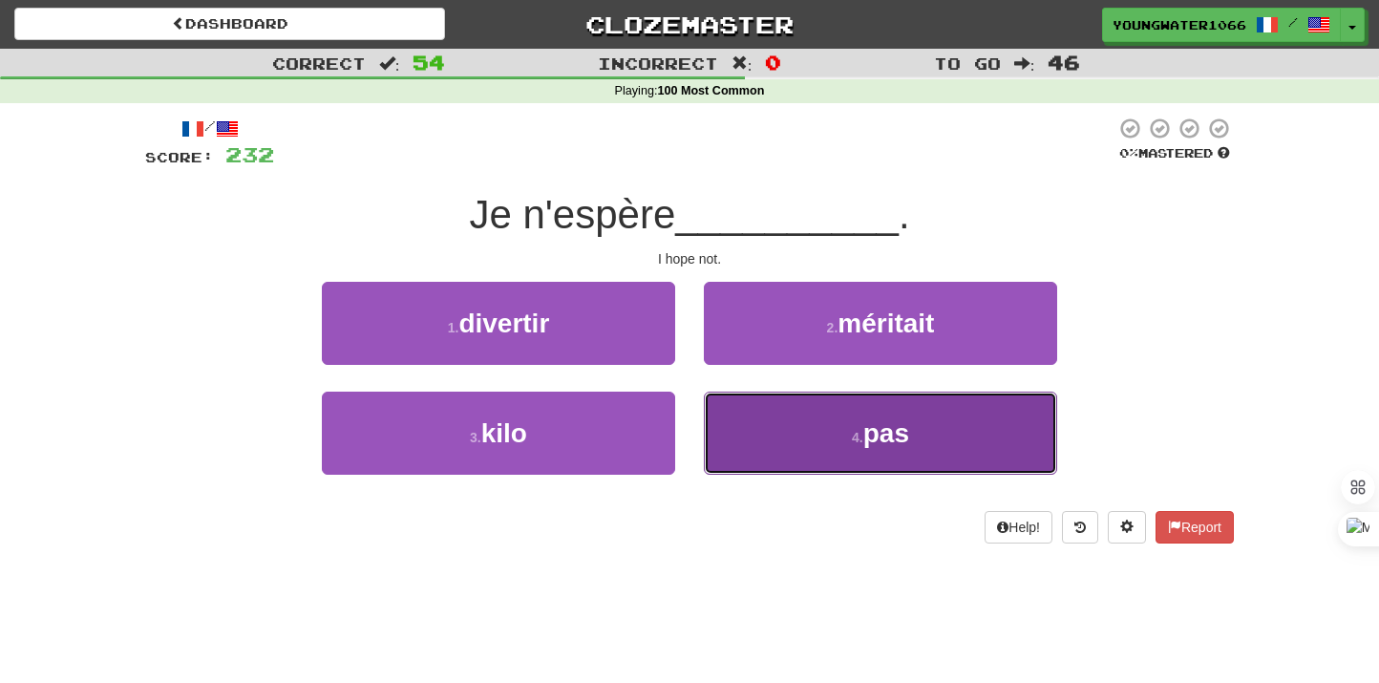
click at [754, 406] on button "4 . pas" at bounding box center [880, 433] width 353 height 83
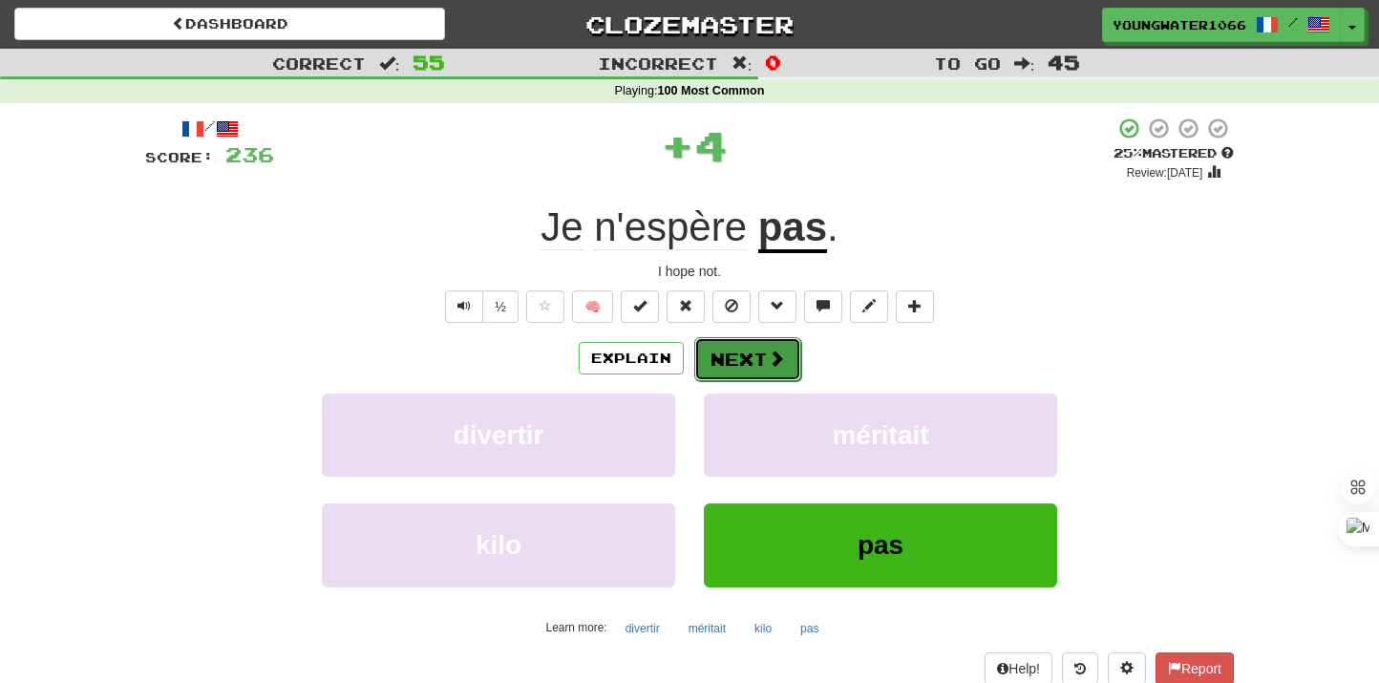
click at [754, 375] on button "Next" at bounding box center [747, 359] width 107 height 44
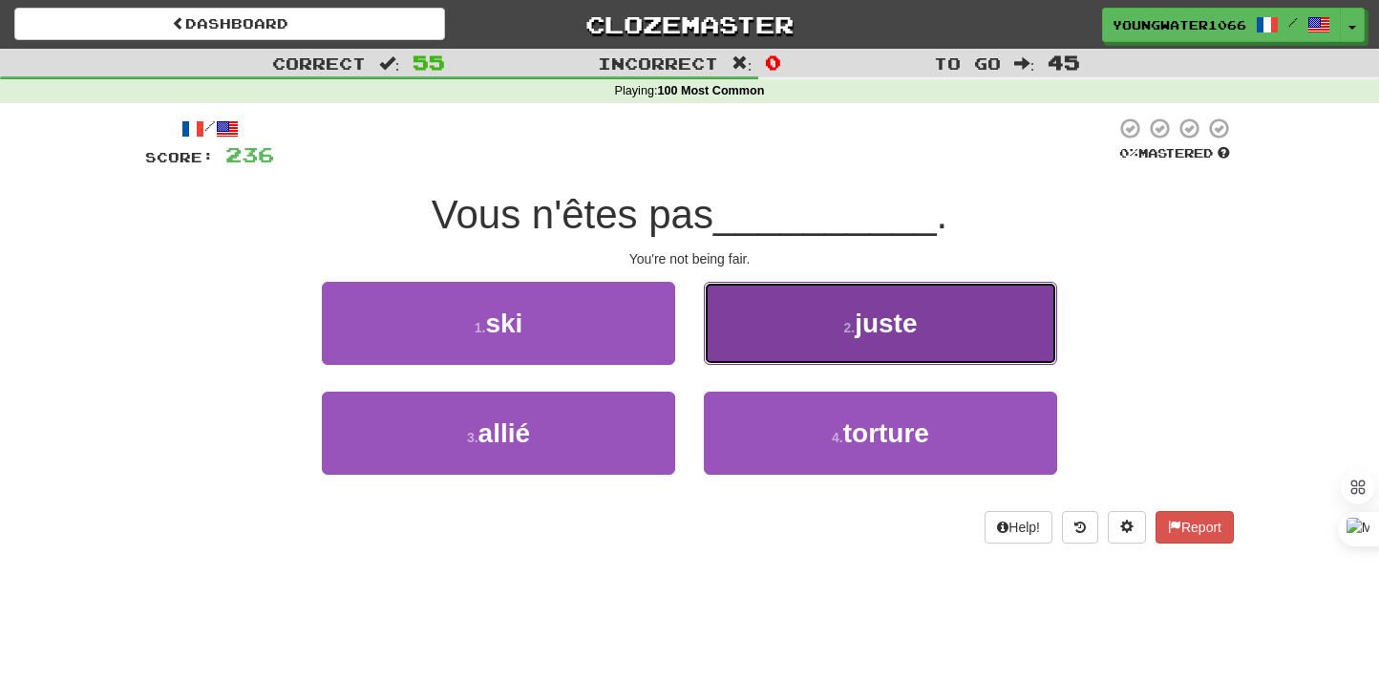
click at [756, 348] on button "2 . juste" at bounding box center [880, 323] width 353 height 83
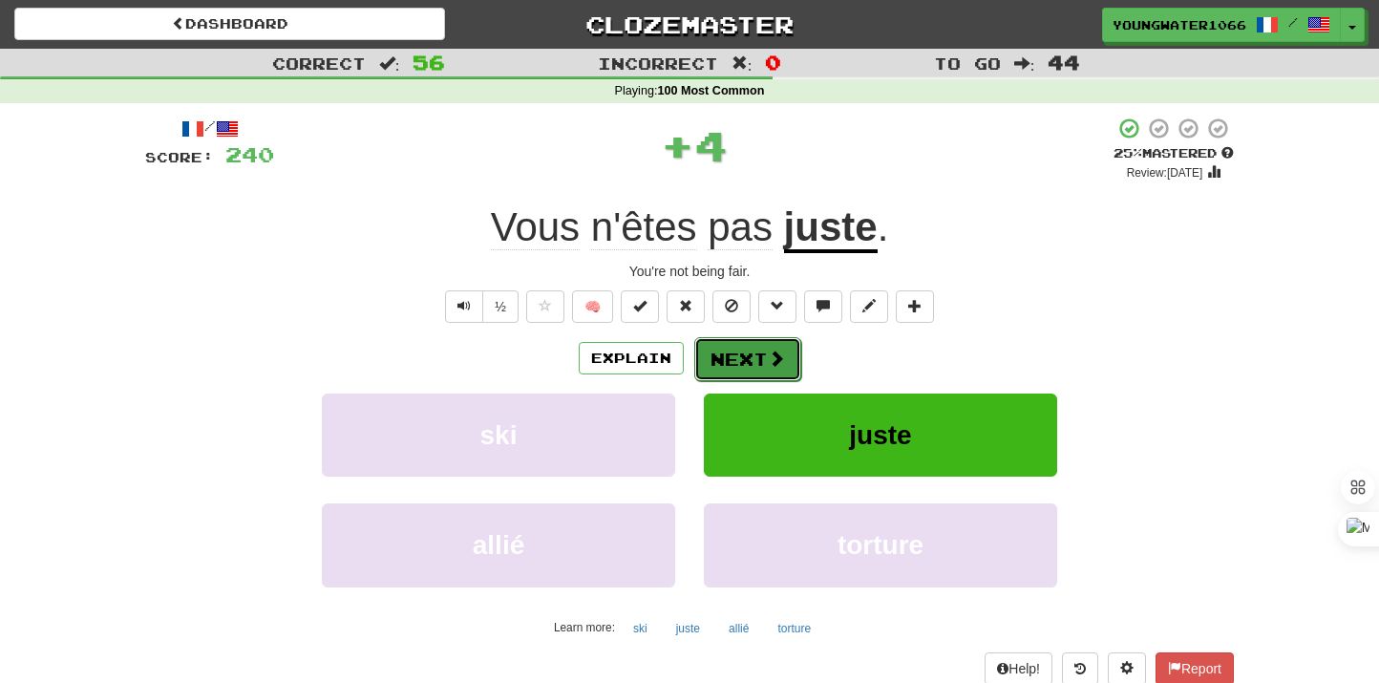
click at [750, 355] on button "Next" at bounding box center [747, 359] width 107 height 44
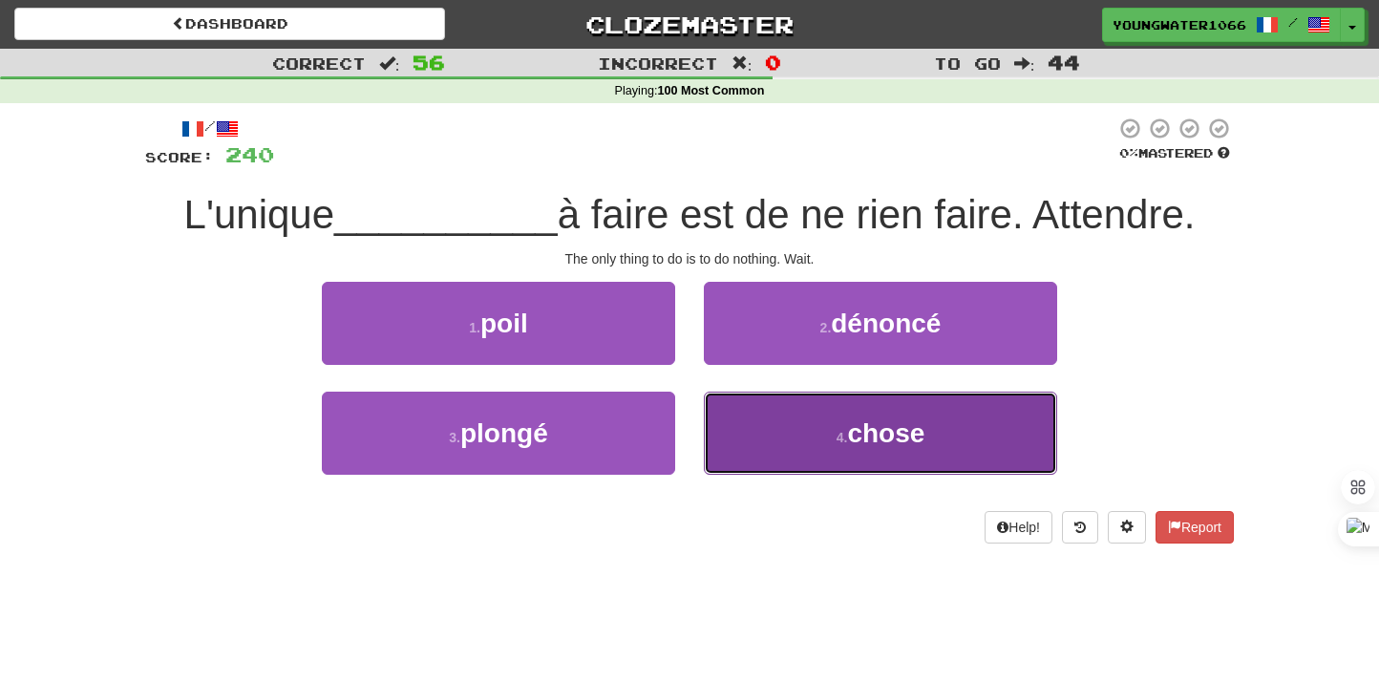
click at [748, 426] on button "4 . chose" at bounding box center [880, 433] width 353 height 83
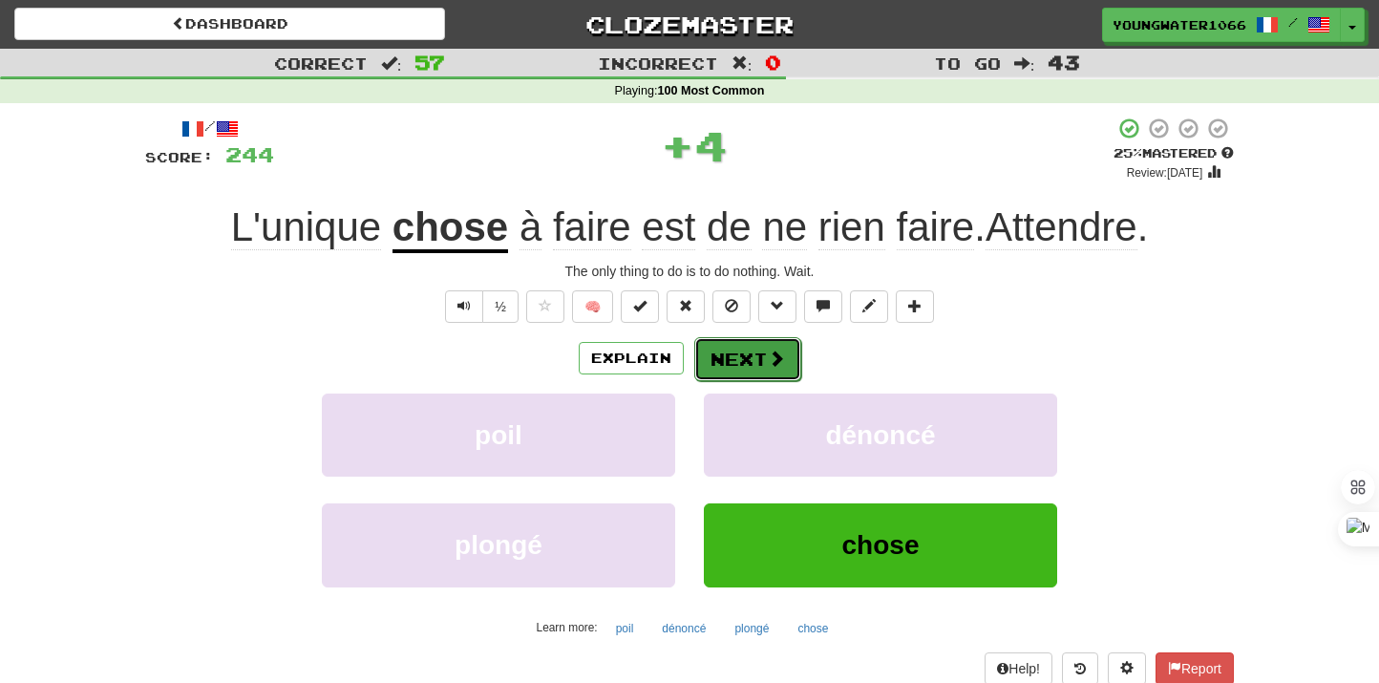
click at [747, 364] on button "Next" at bounding box center [747, 359] width 107 height 44
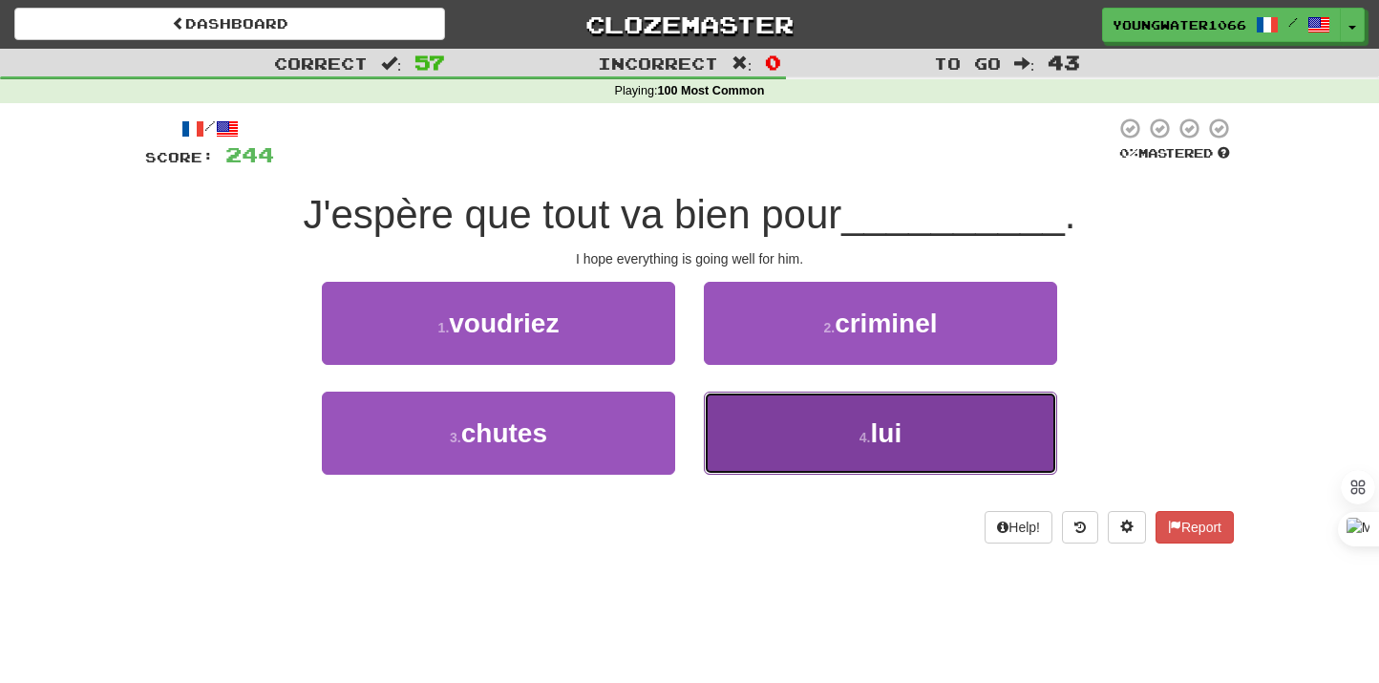
click at [748, 410] on button "4 . lui" at bounding box center [880, 433] width 353 height 83
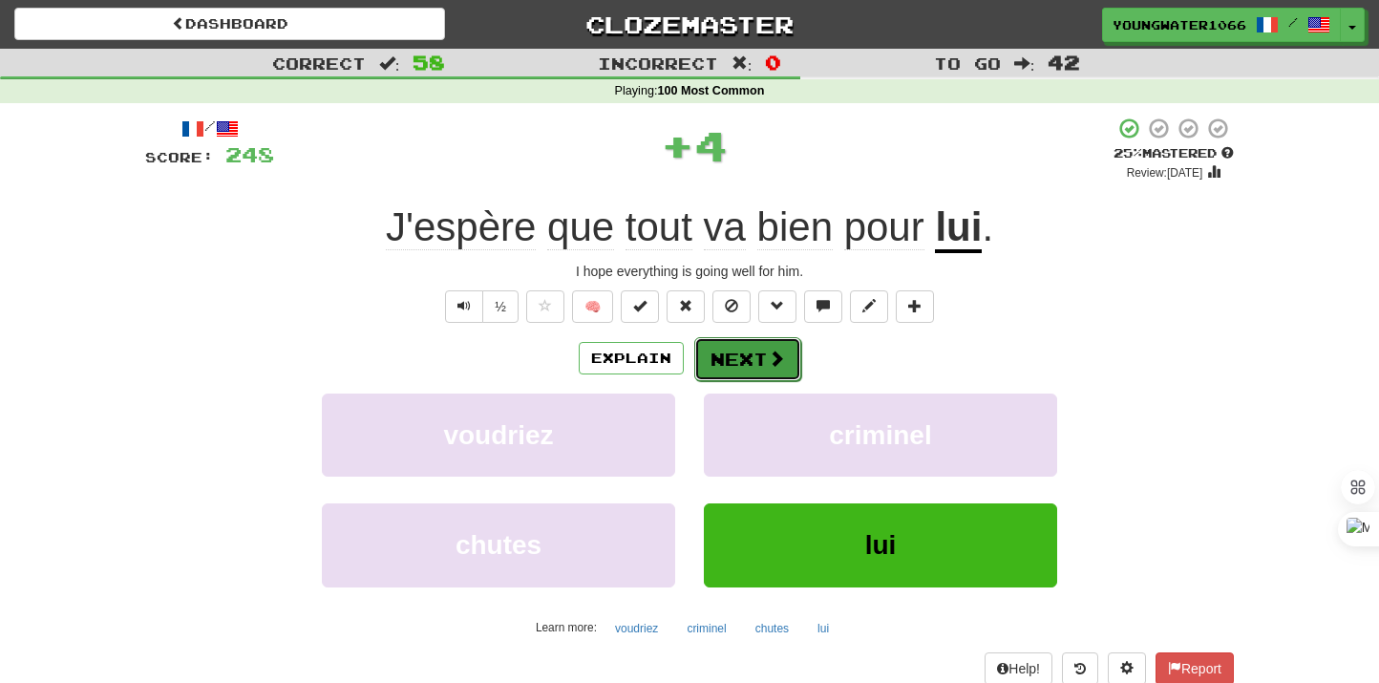
click at [748, 372] on button "Next" at bounding box center [747, 359] width 107 height 44
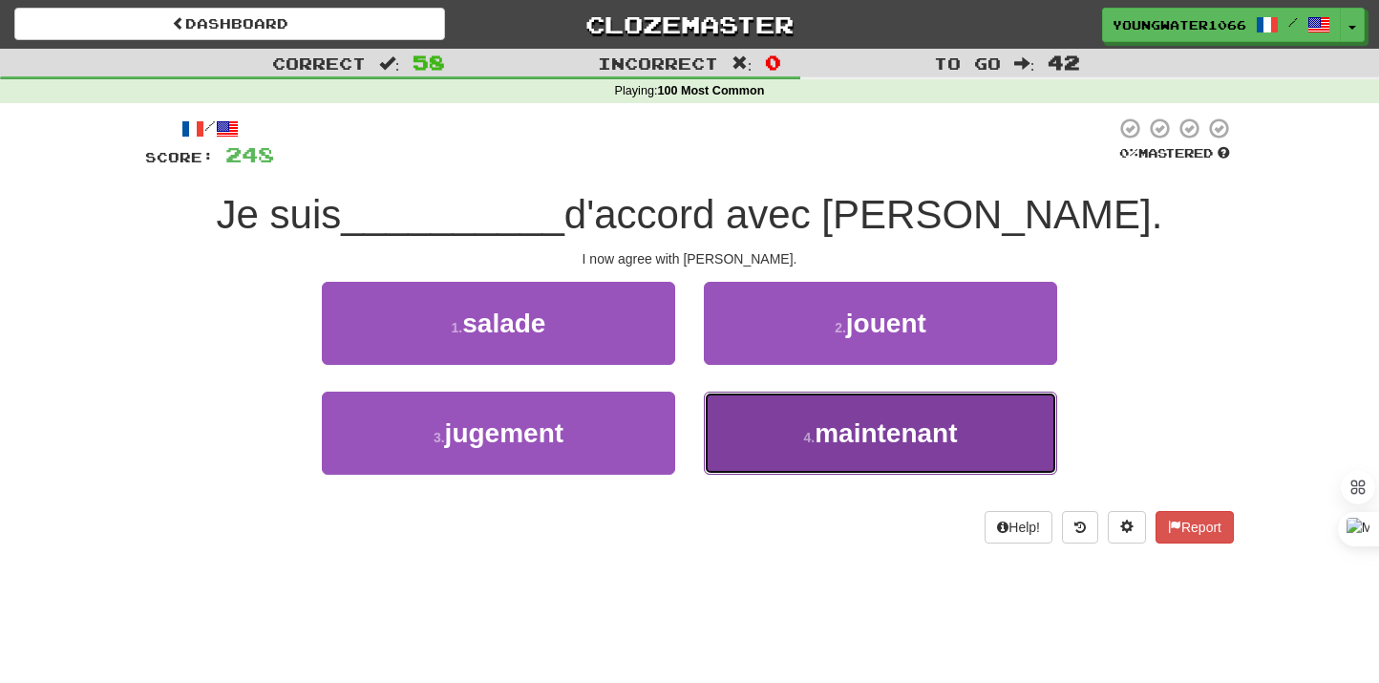
click at [733, 398] on button "4 . maintenant" at bounding box center [880, 433] width 353 height 83
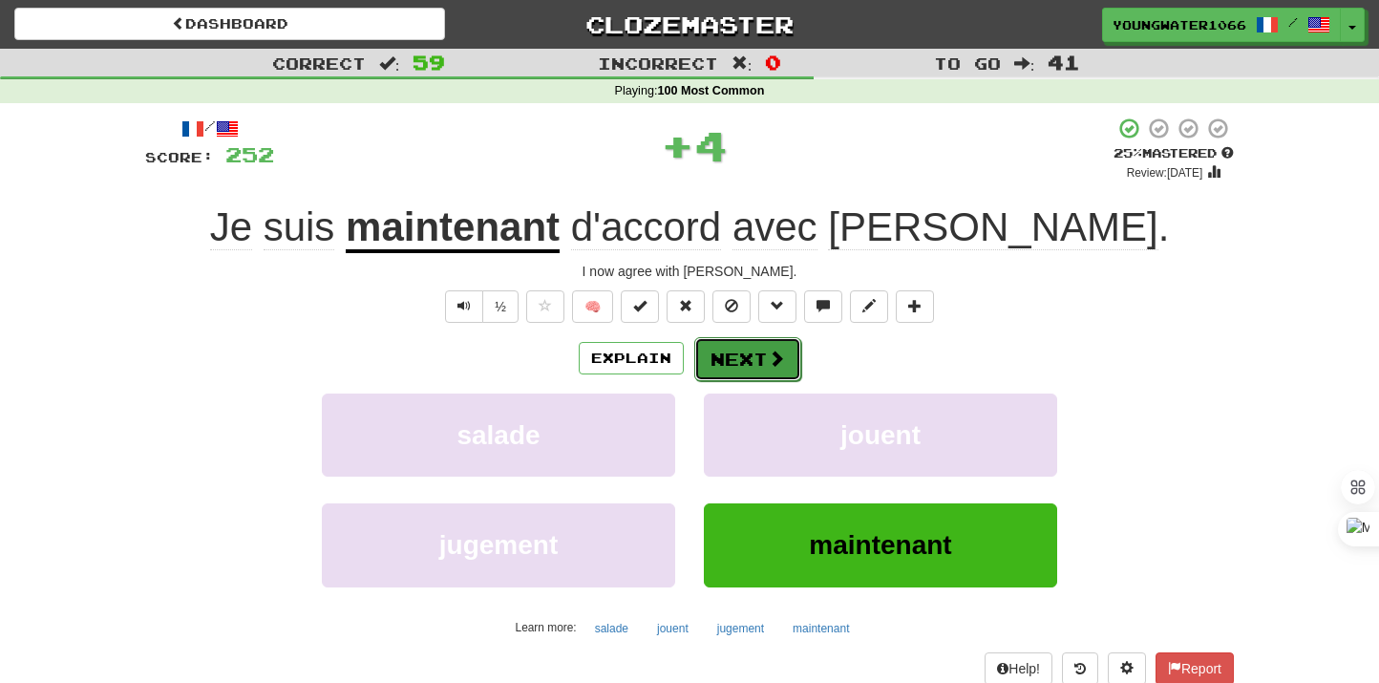
click at [732, 371] on button "Next" at bounding box center [747, 359] width 107 height 44
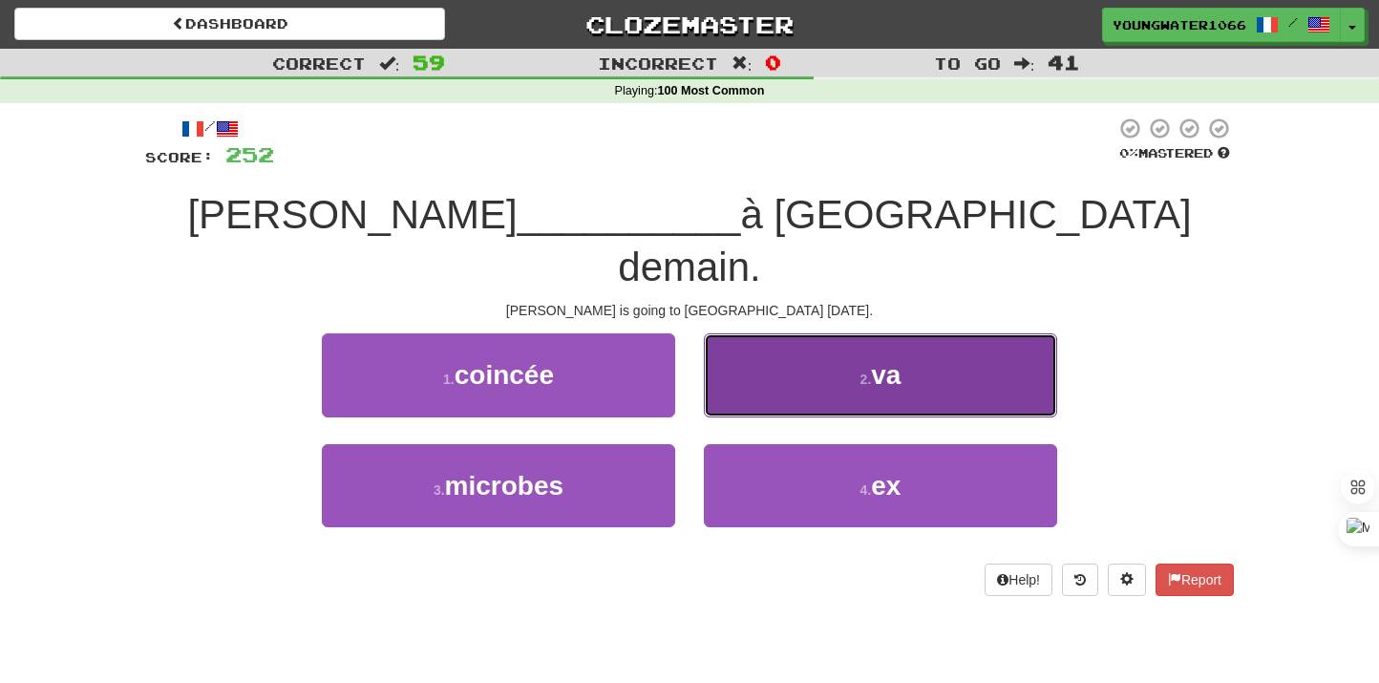
click at [774, 333] on button "2 . va" at bounding box center [880, 374] width 353 height 83
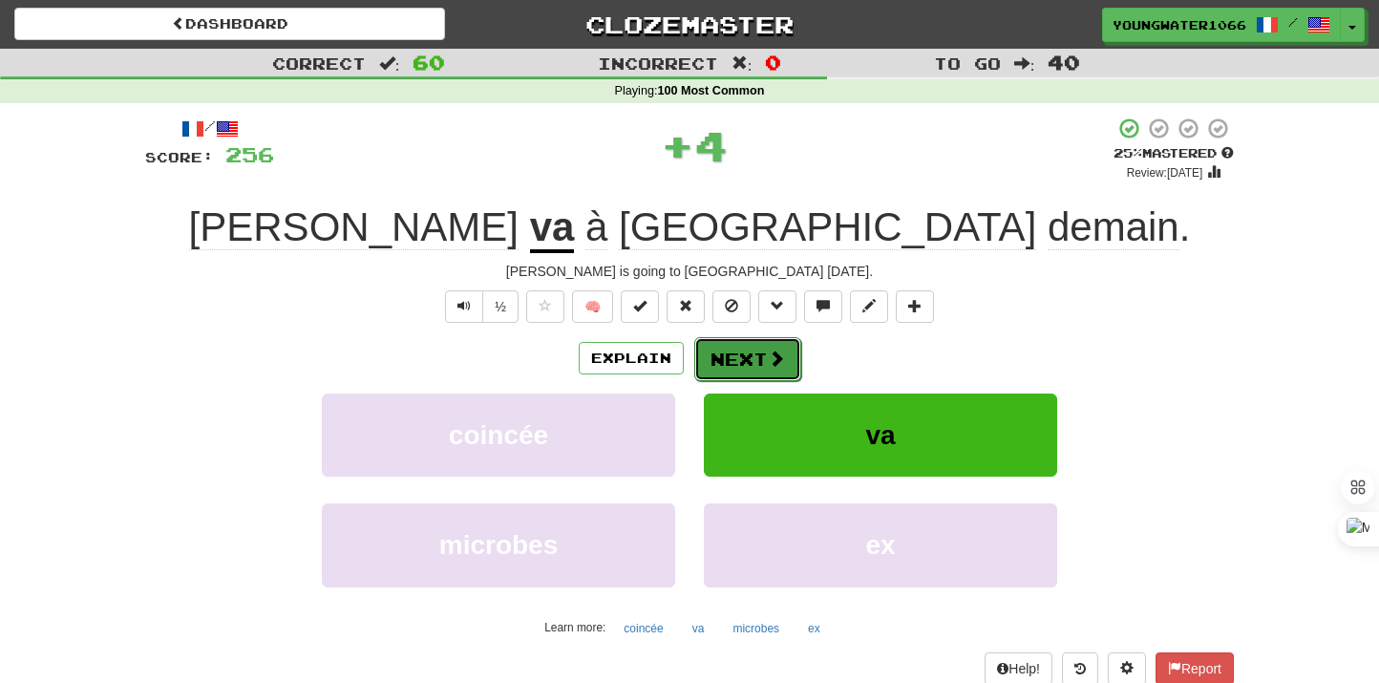
click at [750, 359] on button "Next" at bounding box center [747, 359] width 107 height 44
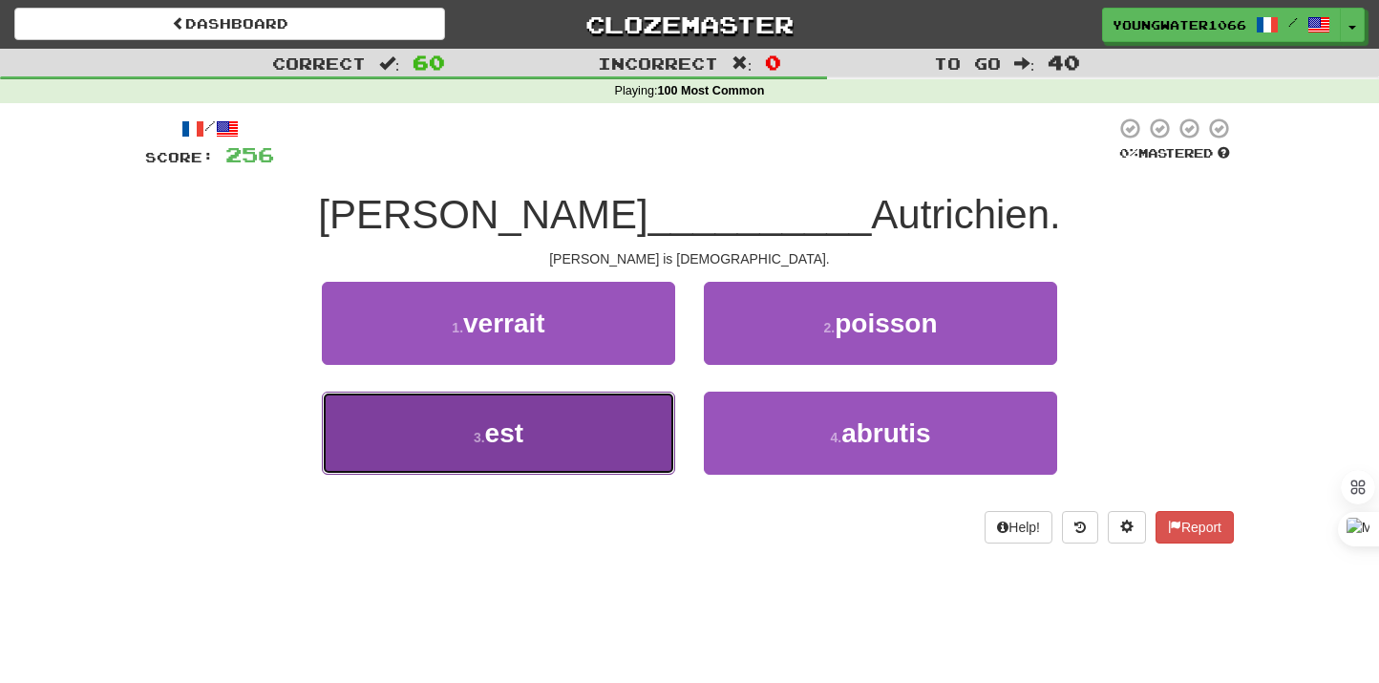
click at [646, 425] on button "3 . est" at bounding box center [498, 433] width 353 height 83
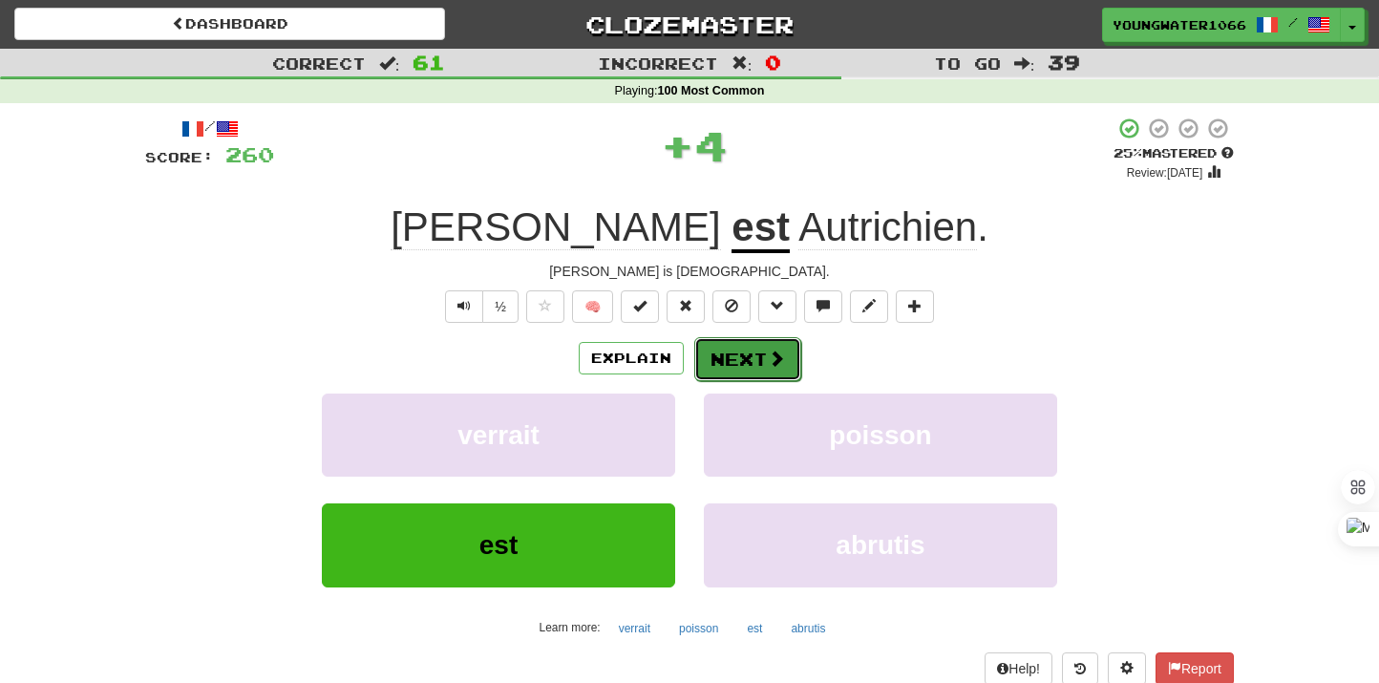
click at [760, 367] on button "Next" at bounding box center [747, 359] width 107 height 44
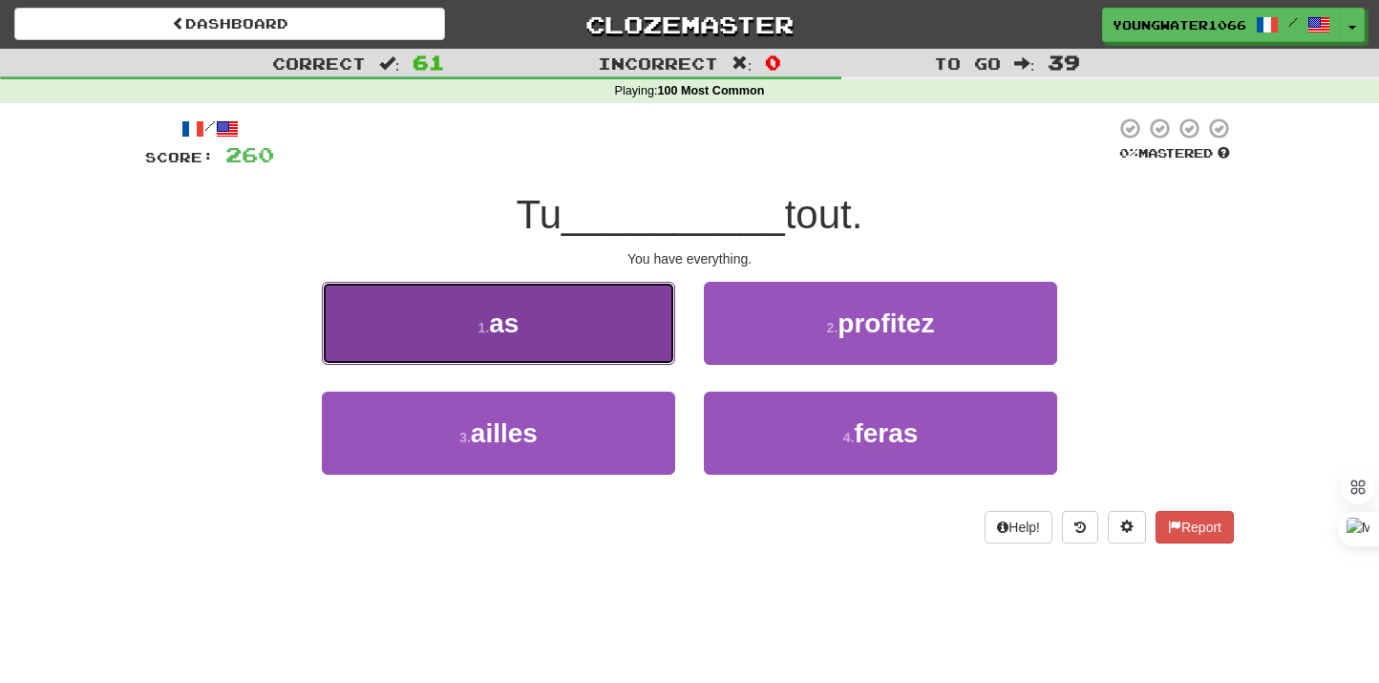
click at [620, 343] on button "1 . as" at bounding box center [498, 323] width 353 height 83
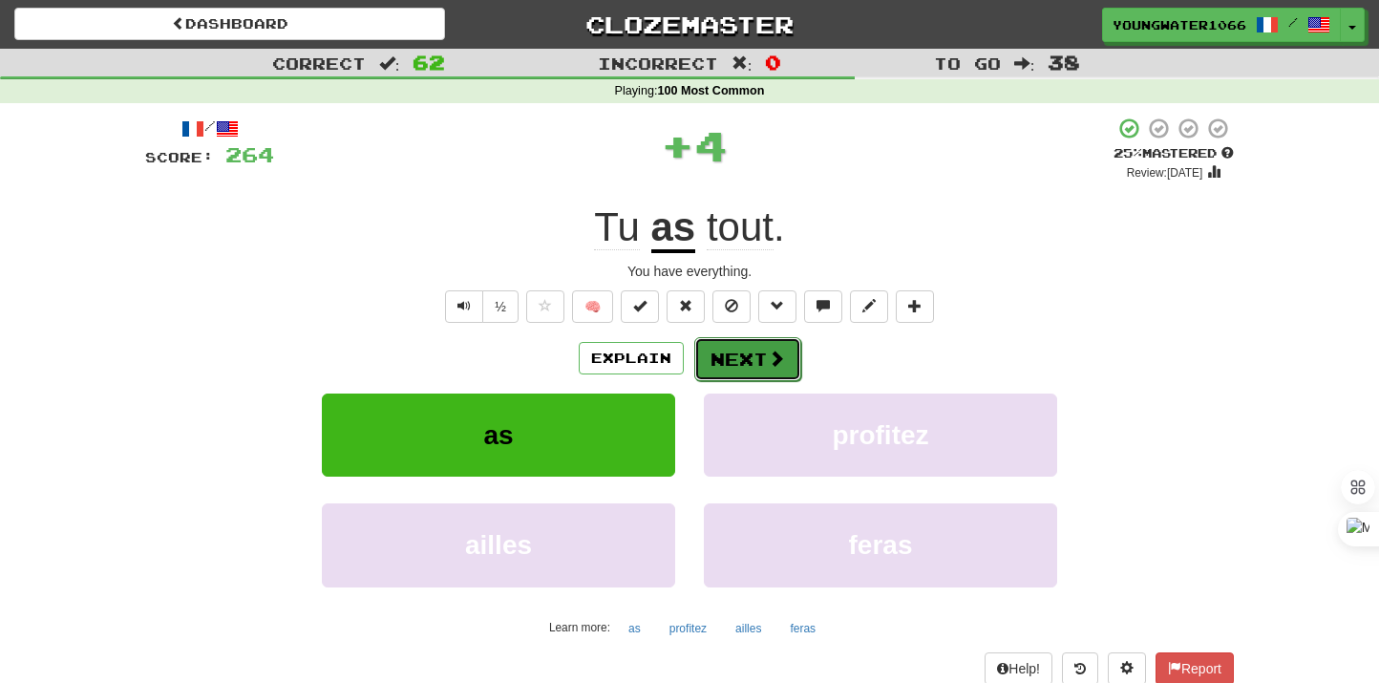
click at [730, 365] on button "Next" at bounding box center [747, 359] width 107 height 44
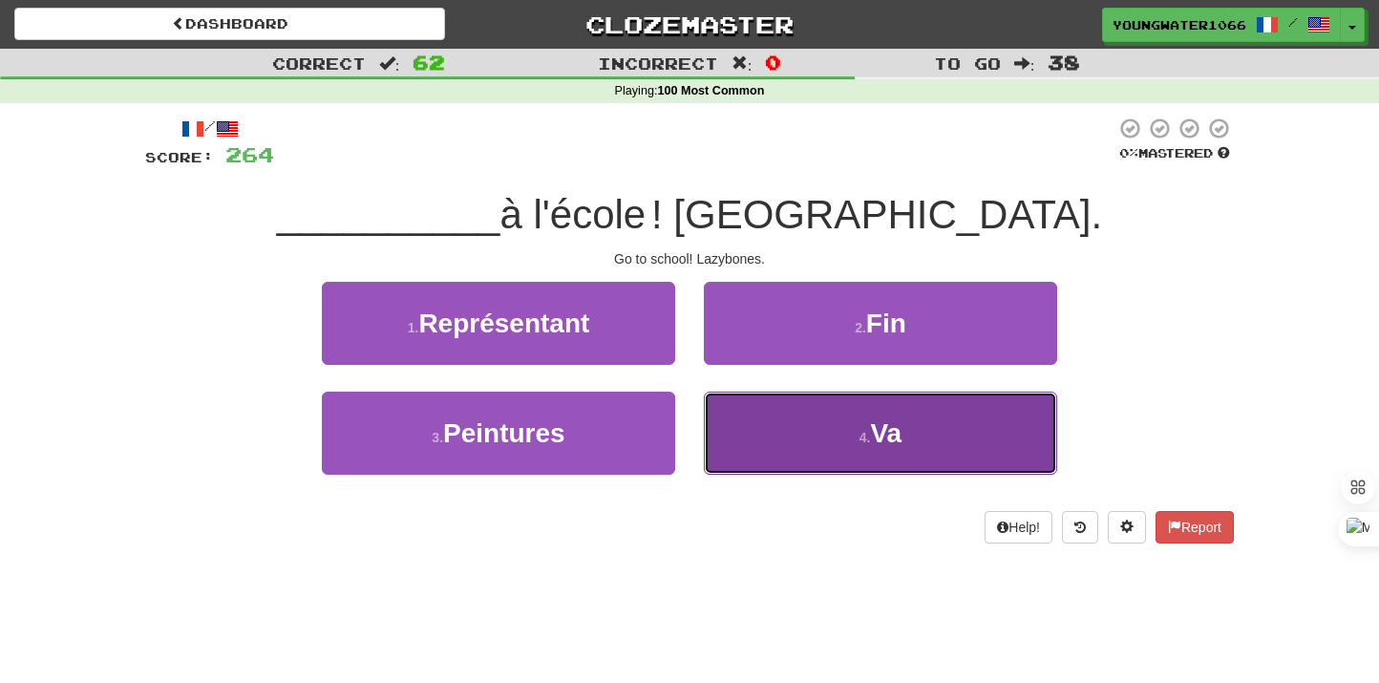
click at [808, 417] on button "4 . Va" at bounding box center [880, 433] width 353 height 83
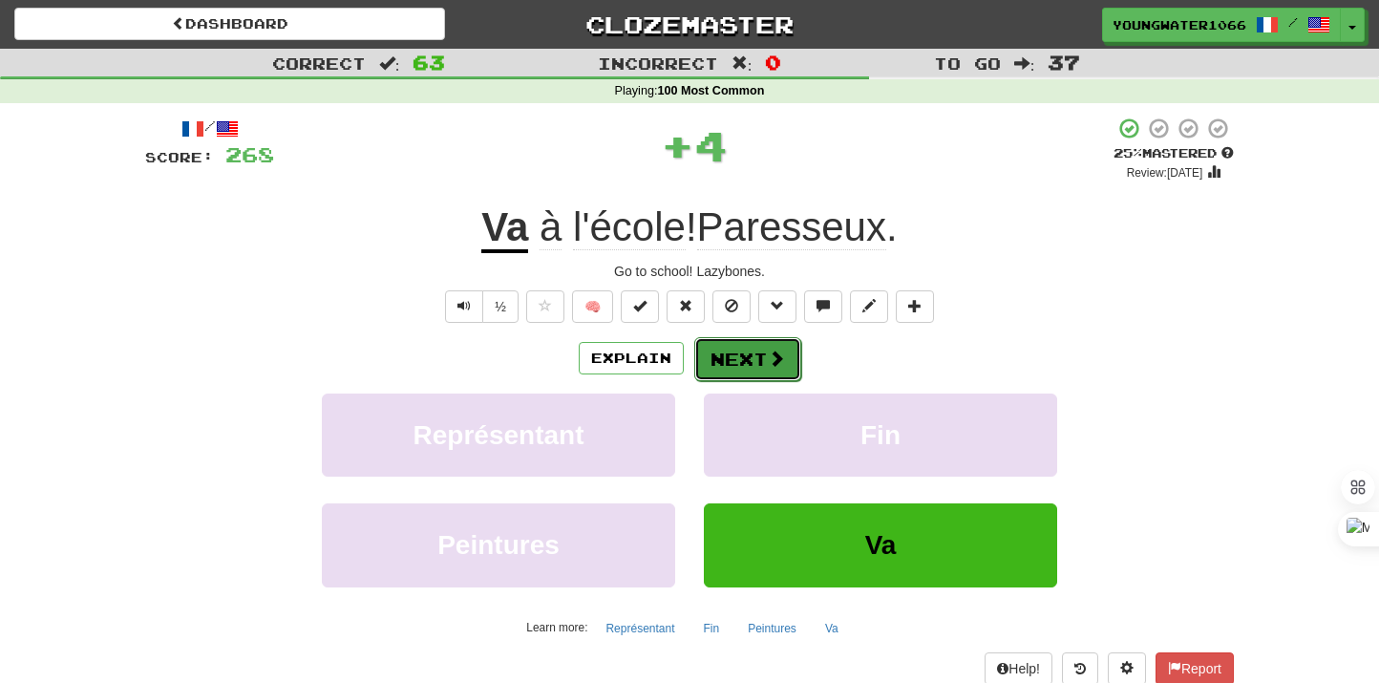
click at [747, 357] on button "Next" at bounding box center [747, 359] width 107 height 44
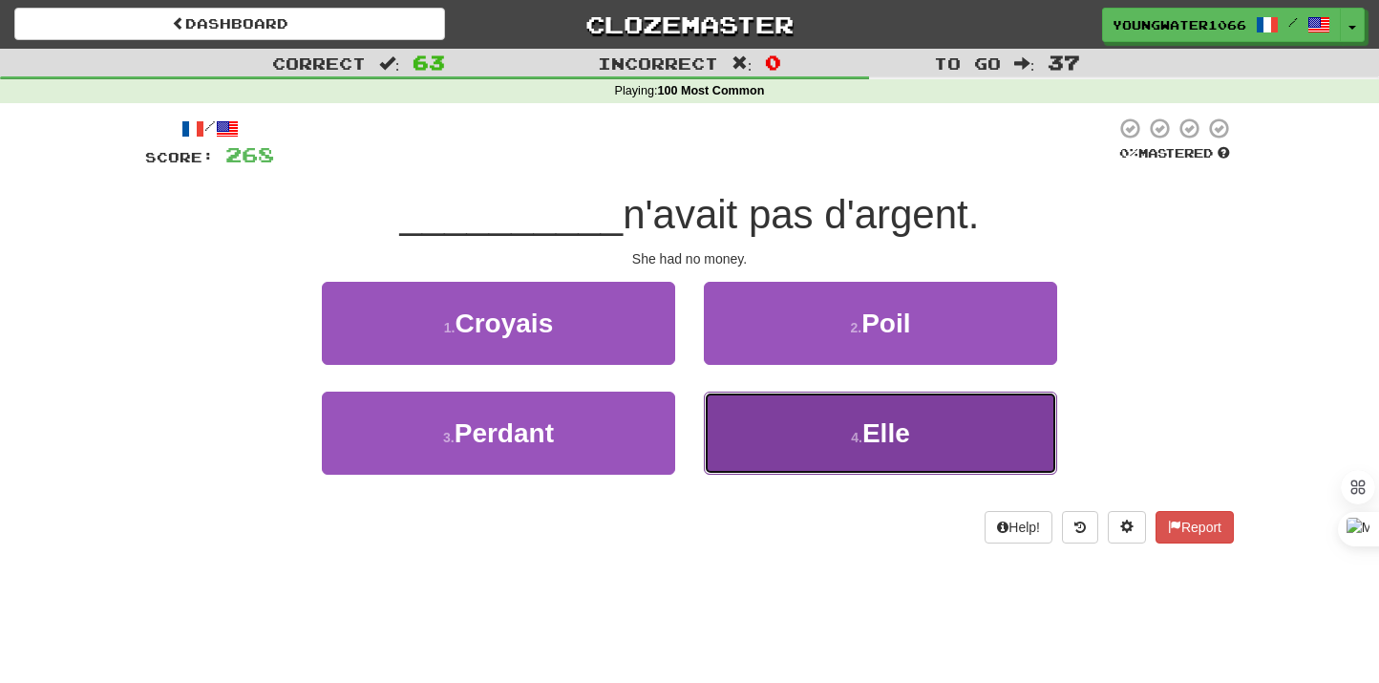
click at [746, 427] on button "4 . Elle" at bounding box center [880, 433] width 353 height 83
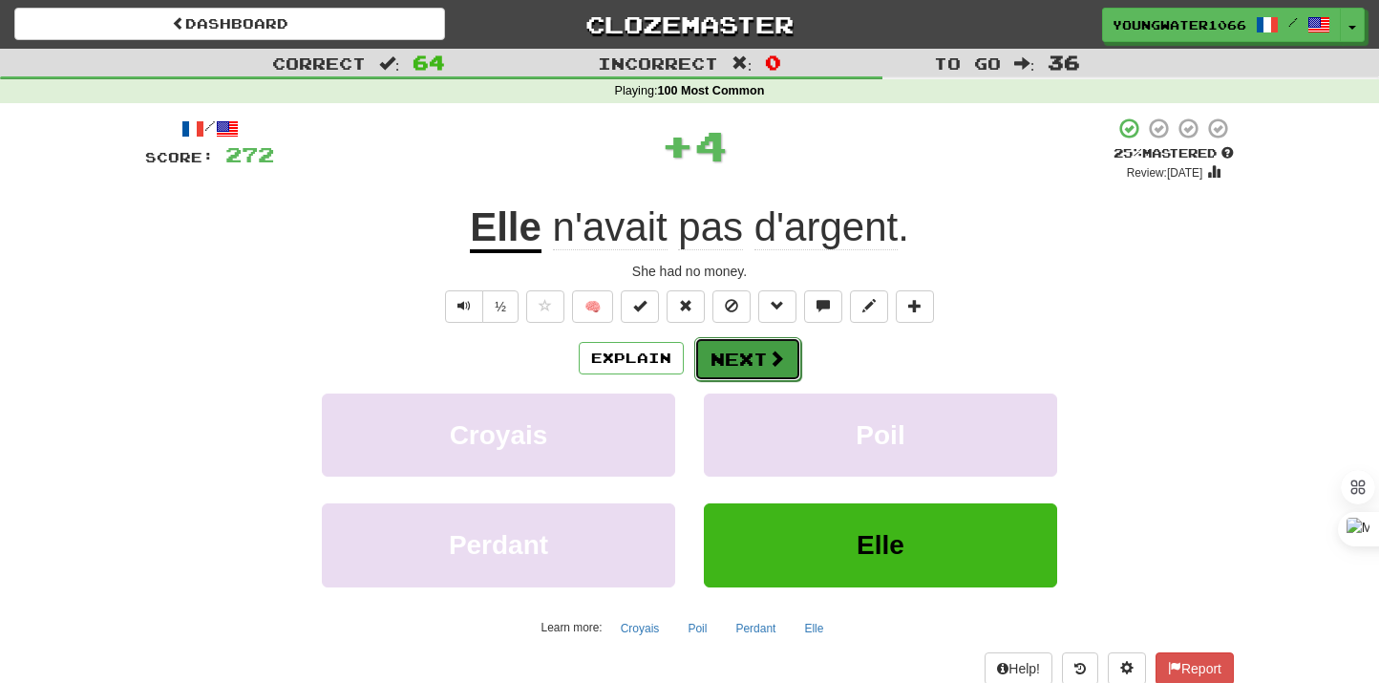
click at [729, 370] on button "Next" at bounding box center [747, 359] width 107 height 44
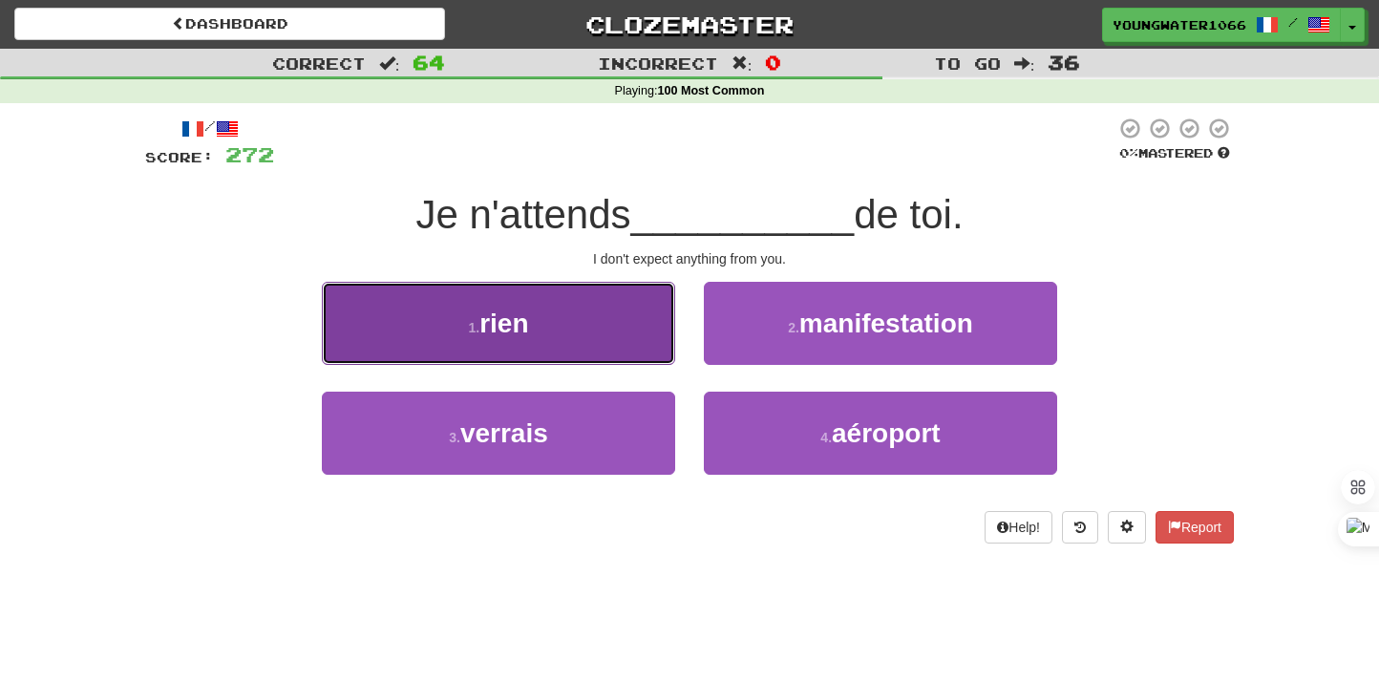
click at [635, 349] on button "1 . rien" at bounding box center [498, 323] width 353 height 83
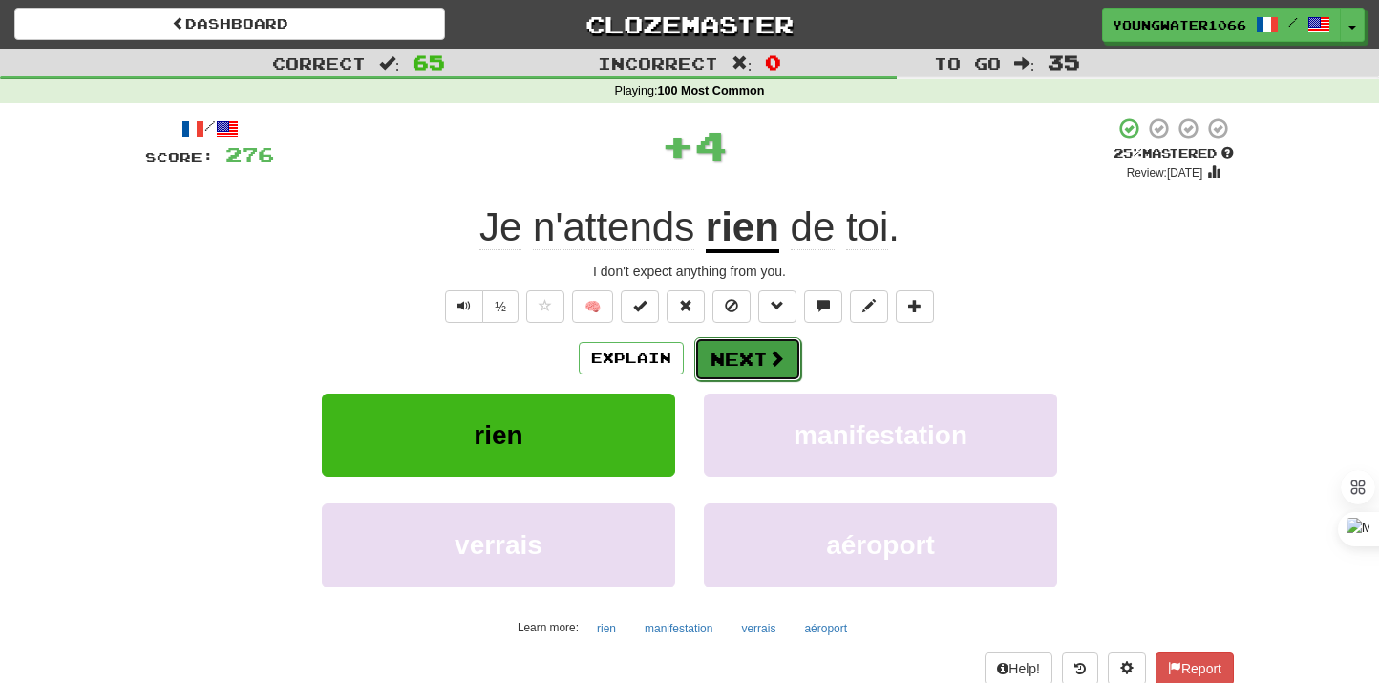
click at [742, 359] on button "Next" at bounding box center [747, 359] width 107 height 44
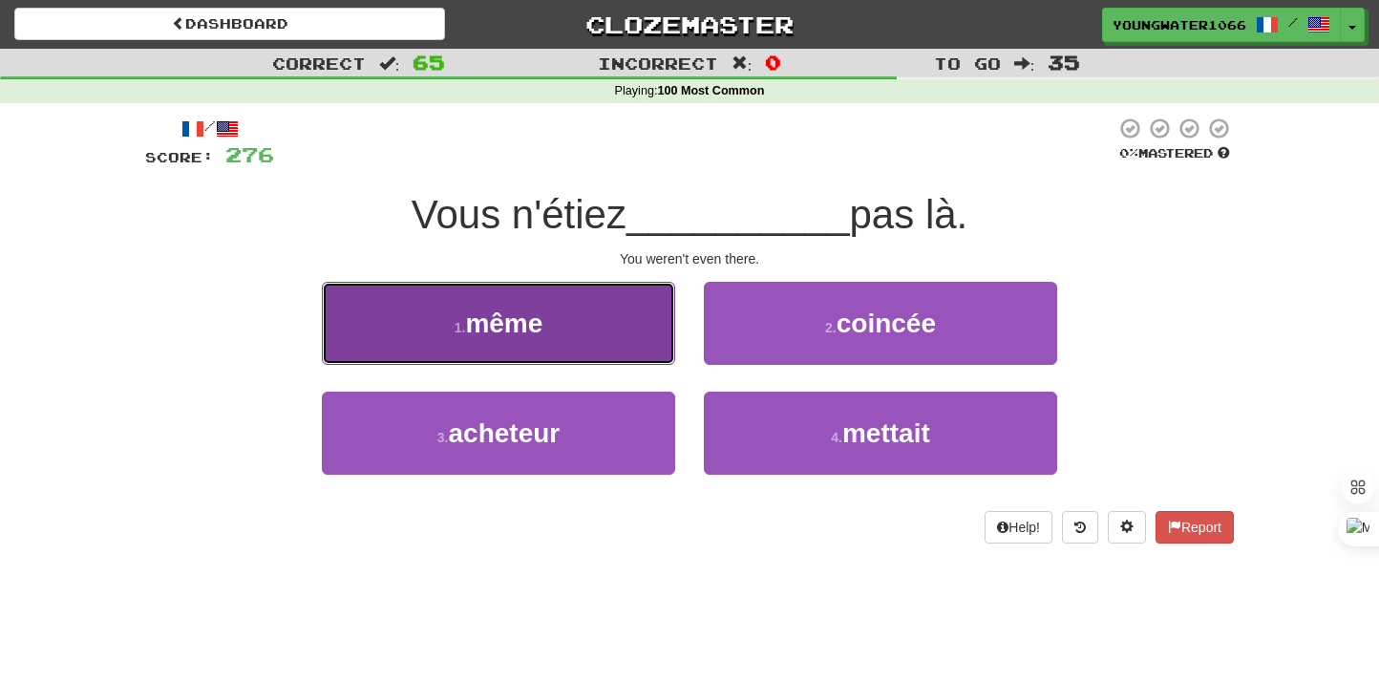
click at [622, 336] on button "1 . même" at bounding box center [498, 323] width 353 height 83
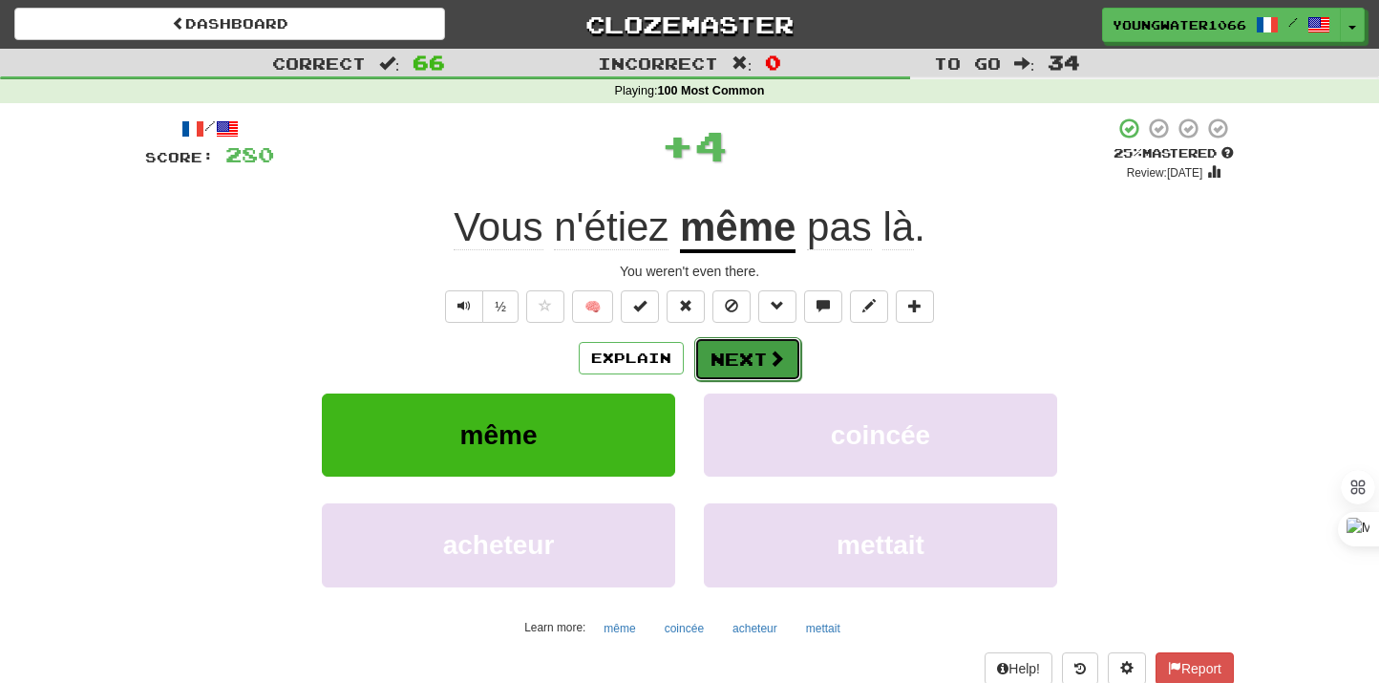
click at [734, 342] on button "Next" at bounding box center [747, 359] width 107 height 44
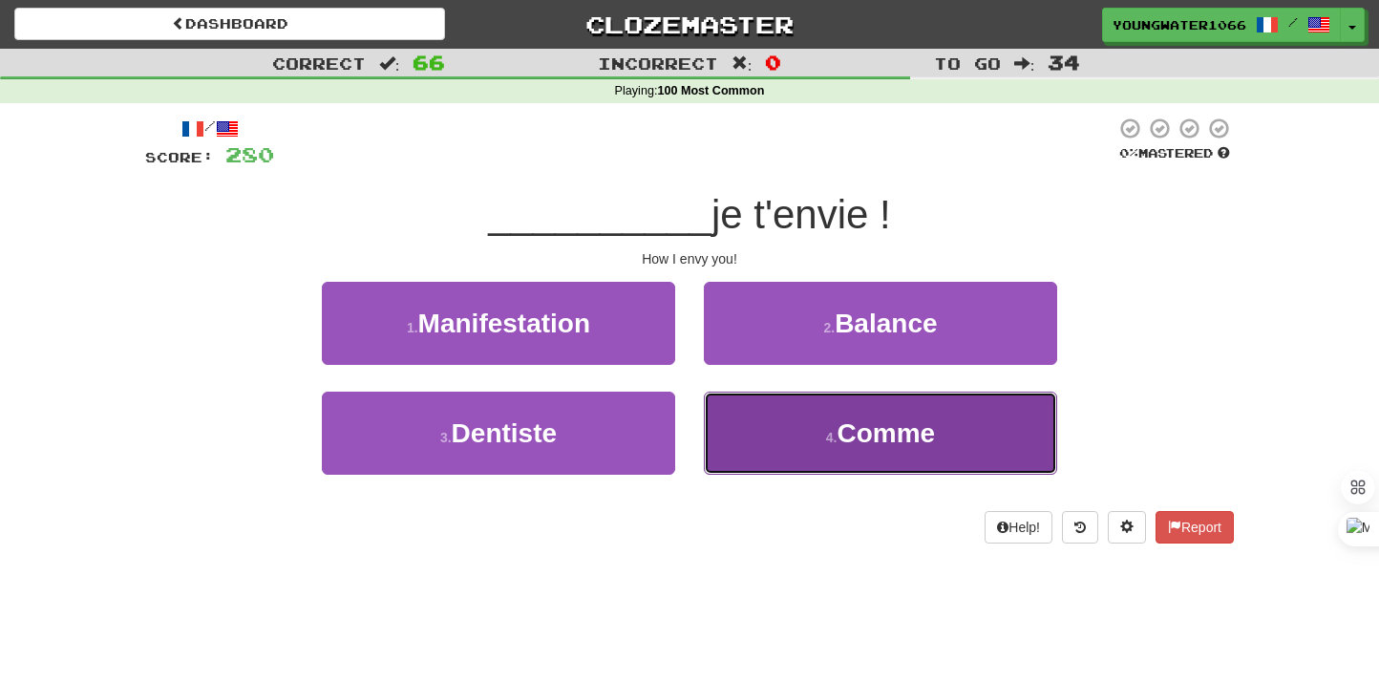
click at [727, 408] on button "4 . Comme" at bounding box center [880, 433] width 353 height 83
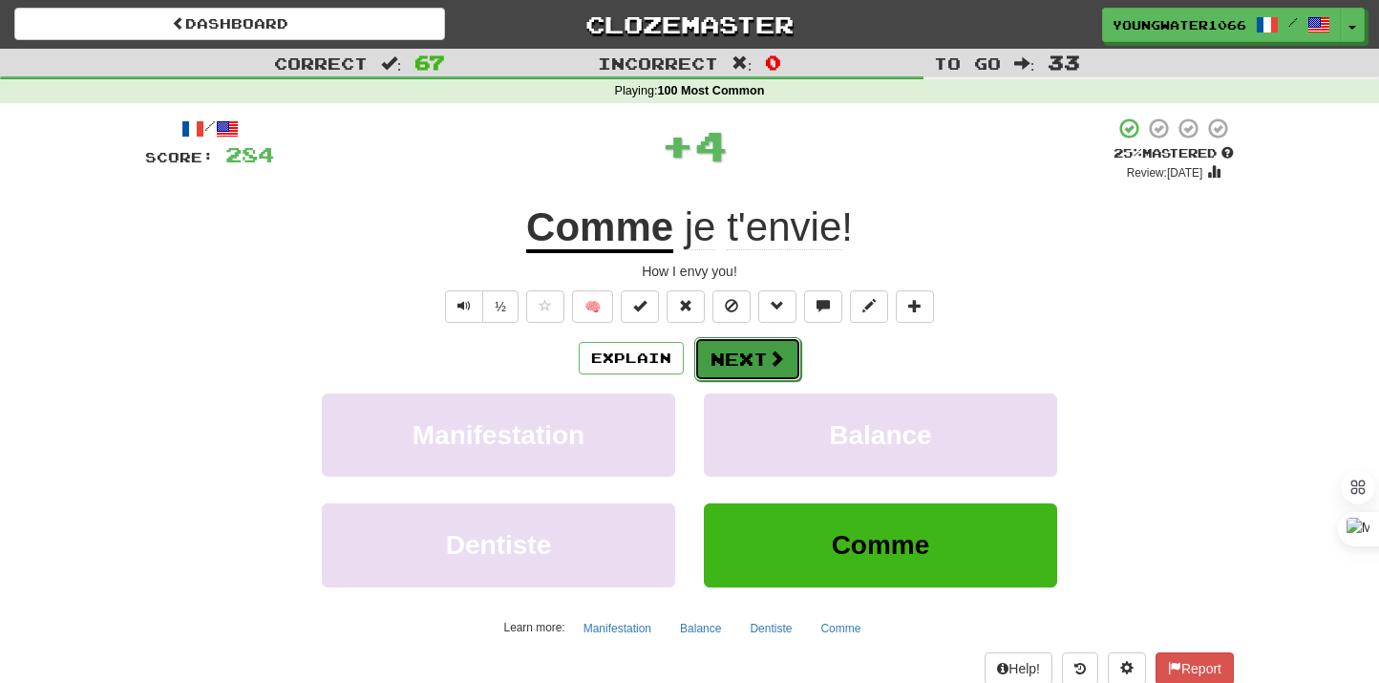
click at [726, 360] on button "Next" at bounding box center [747, 359] width 107 height 44
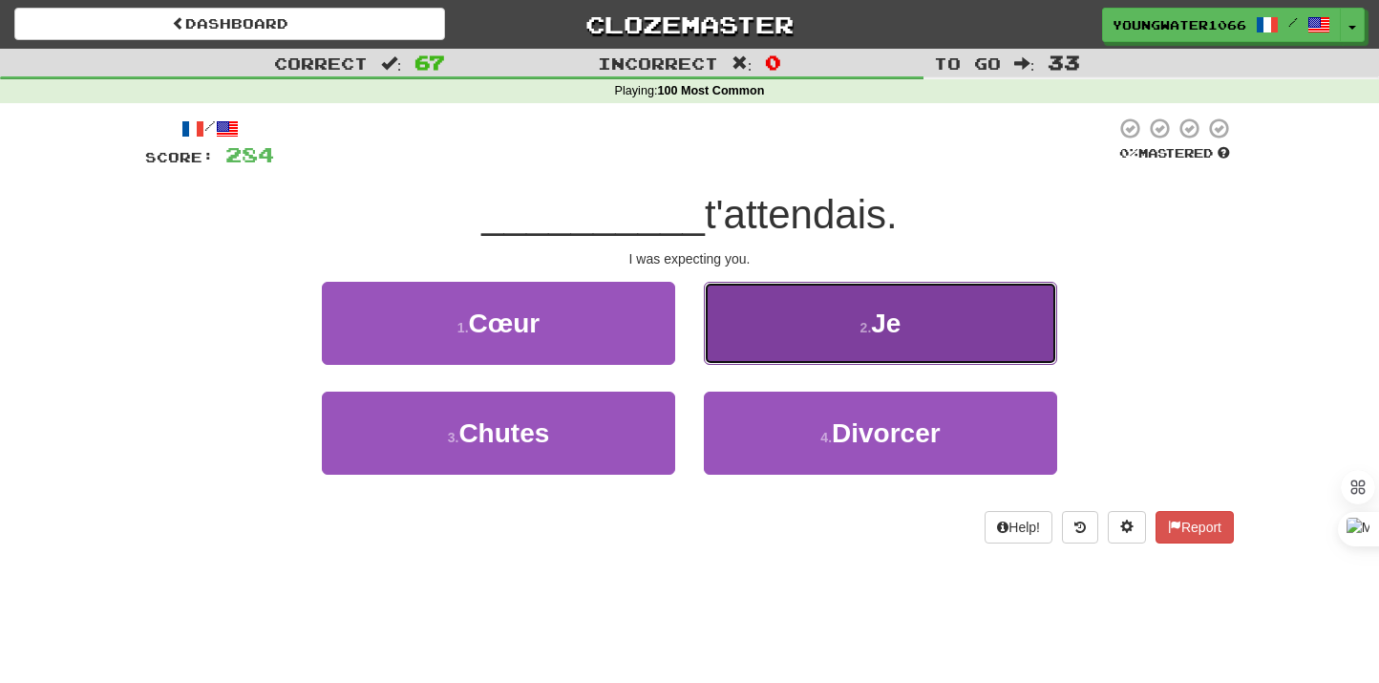
click at [771, 349] on button "2 . Je" at bounding box center [880, 323] width 353 height 83
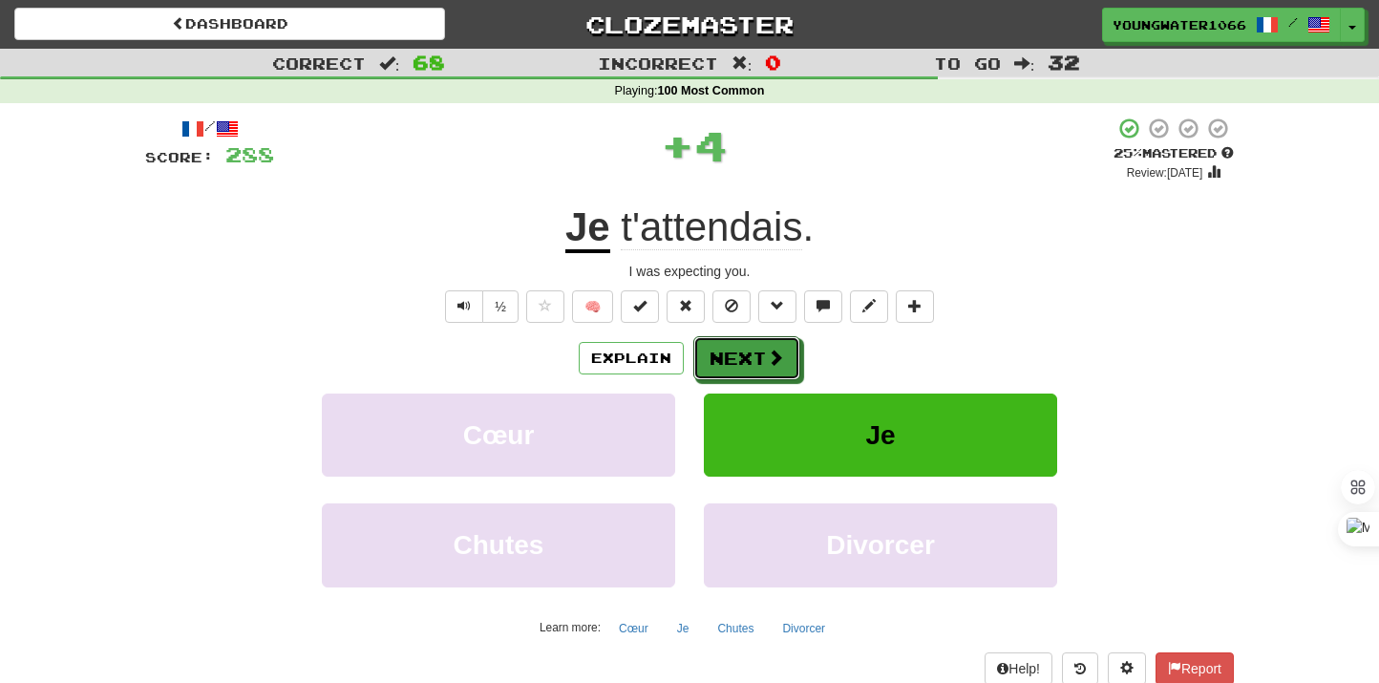
click at [746, 363] on button "Next" at bounding box center [746, 358] width 107 height 44
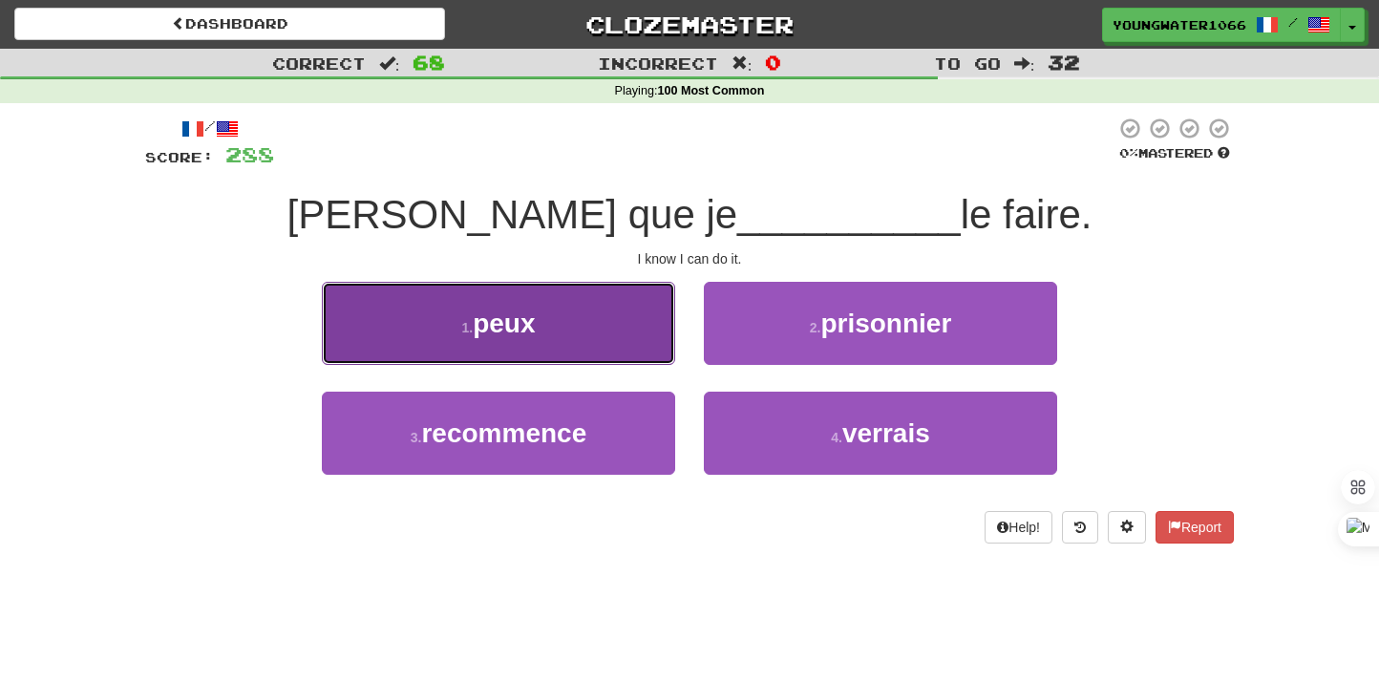
click at [624, 335] on button "1 . peux" at bounding box center [498, 323] width 353 height 83
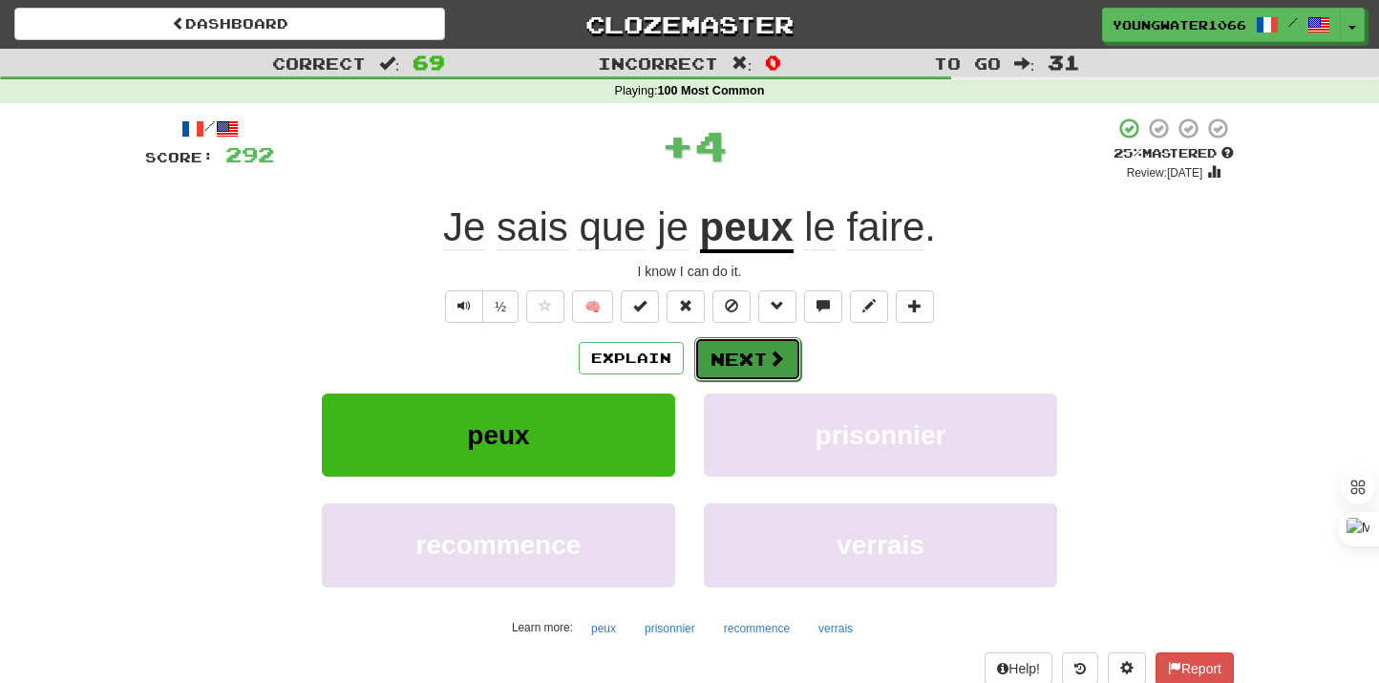
click at [701, 353] on button "Next" at bounding box center [747, 359] width 107 height 44
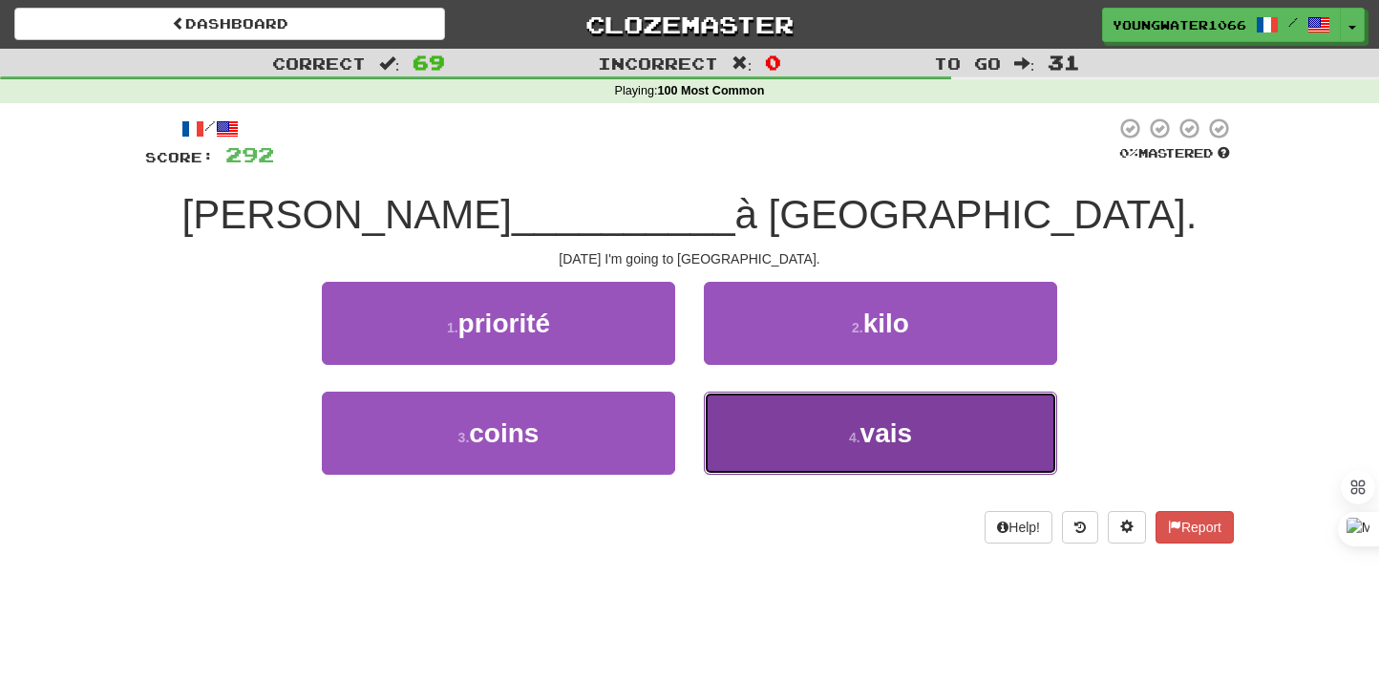
click at [737, 430] on button "4 . vais" at bounding box center [880, 433] width 353 height 83
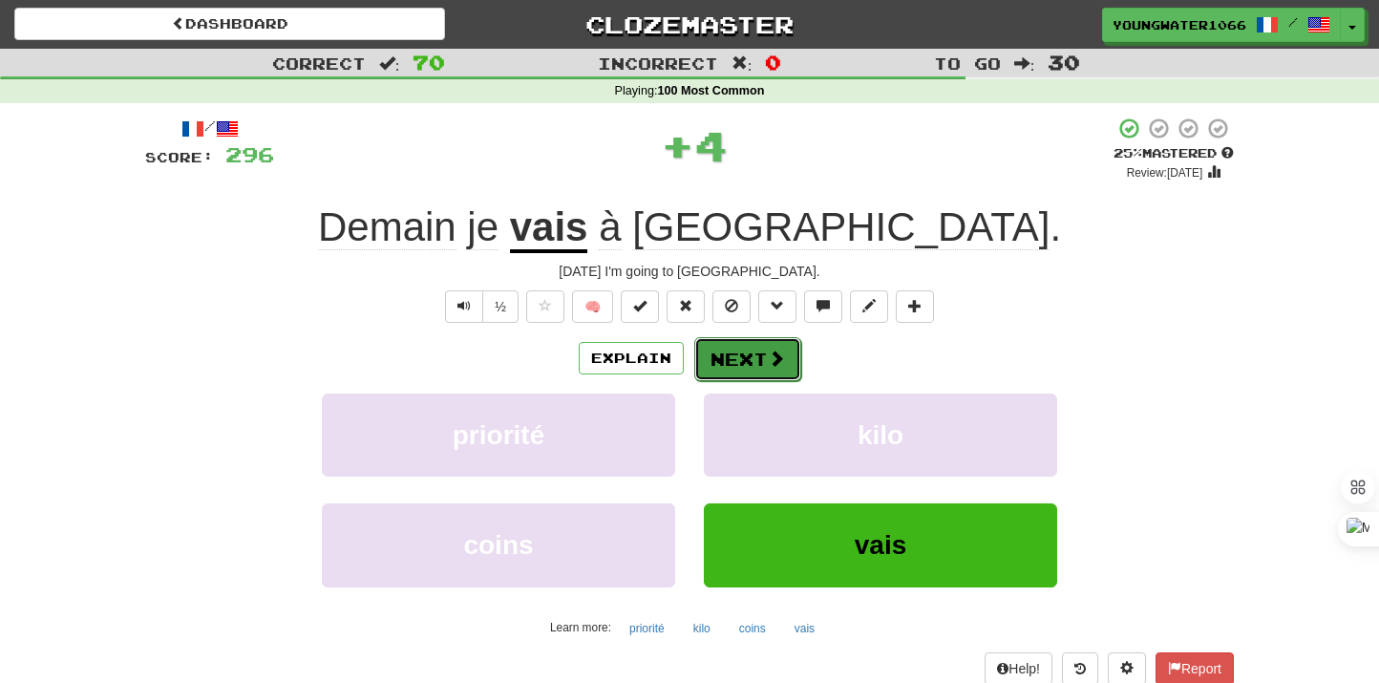
click at [725, 359] on button "Next" at bounding box center [747, 359] width 107 height 44
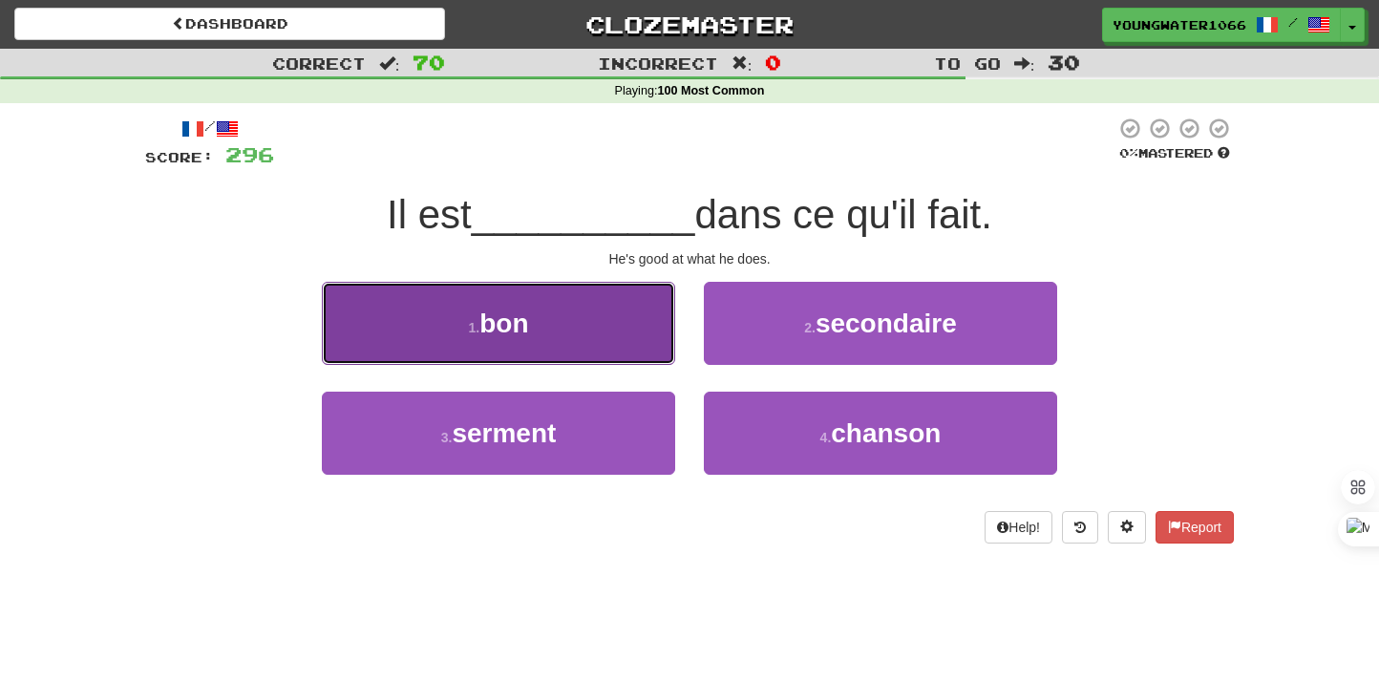
click at [637, 331] on button "1 . bon" at bounding box center [498, 323] width 353 height 83
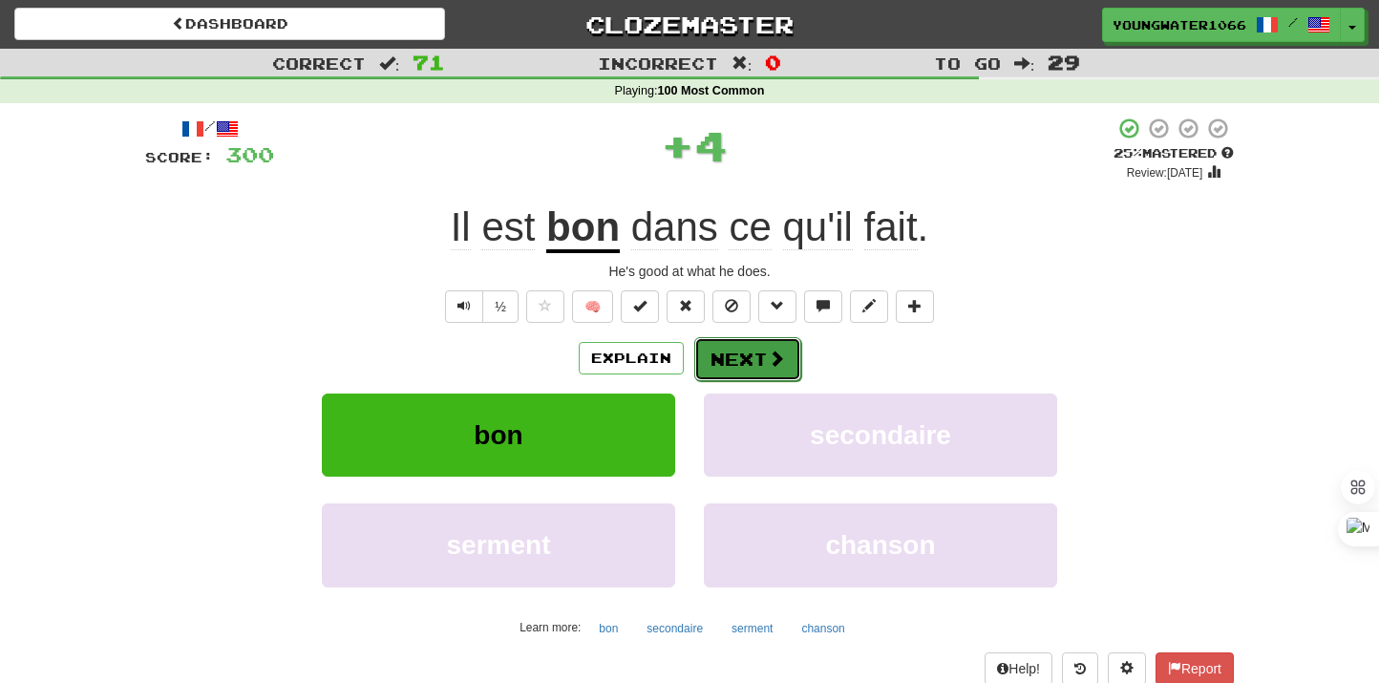
click at [731, 355] on button "Next" at bounding box center [747, 359] width 107 height 44
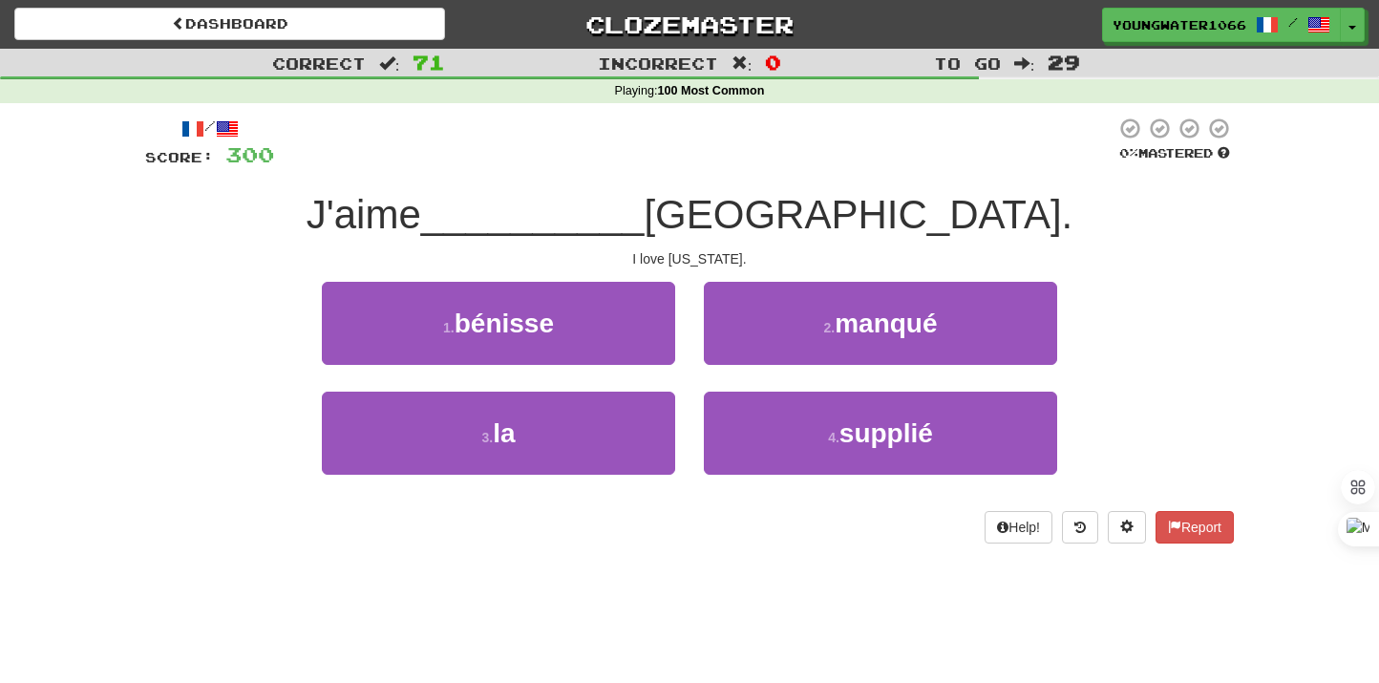
click at [529, 489] on div "3 . la" at bounding box center [498, 447] width 382 height 110
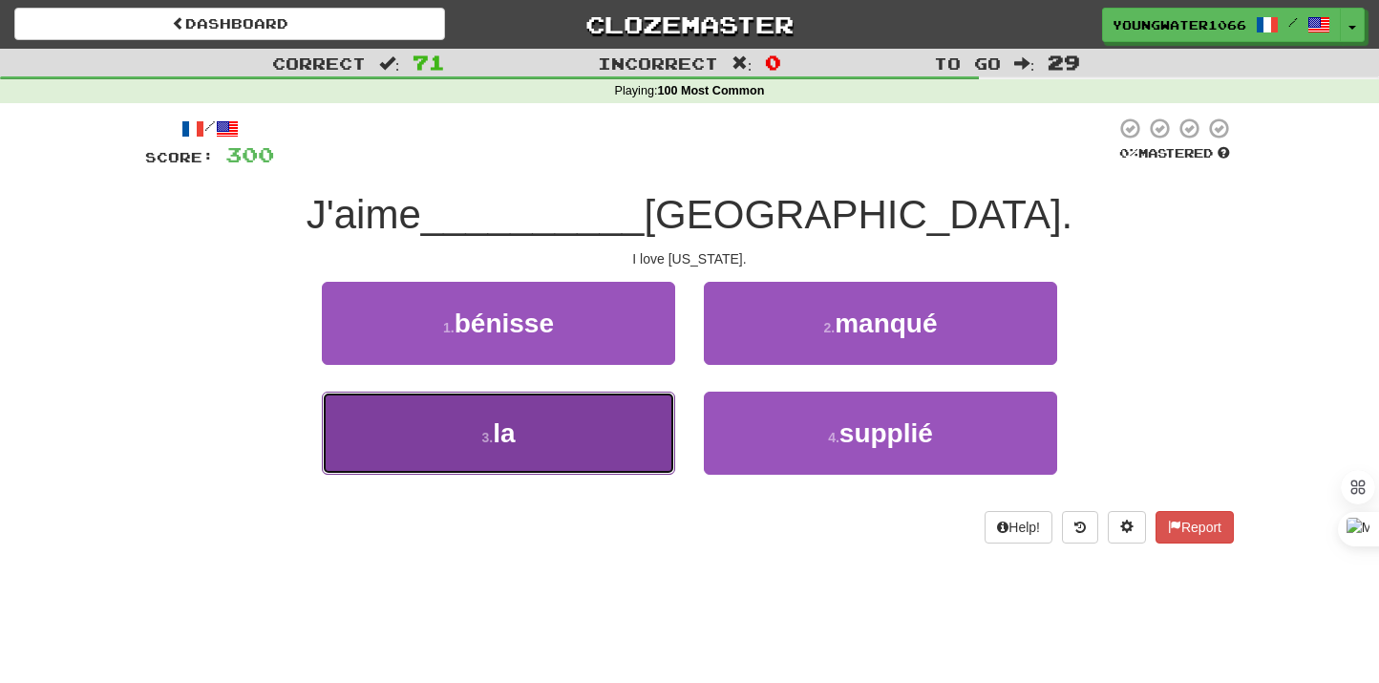
click at [530, 448] on button "3 . la" at bounding box center [498, 433] width 353 height 83
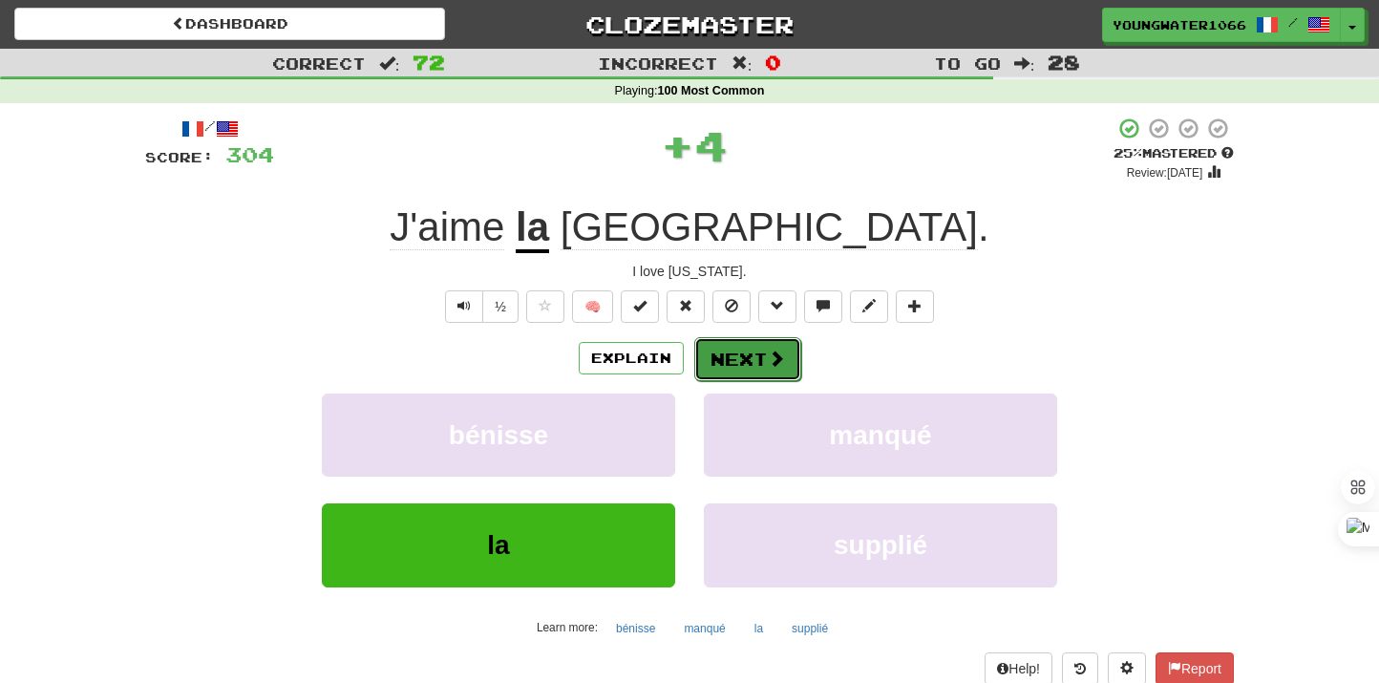
click at [716, 349] on button "Next" at bounding box center [747, 359] width 107 height 44
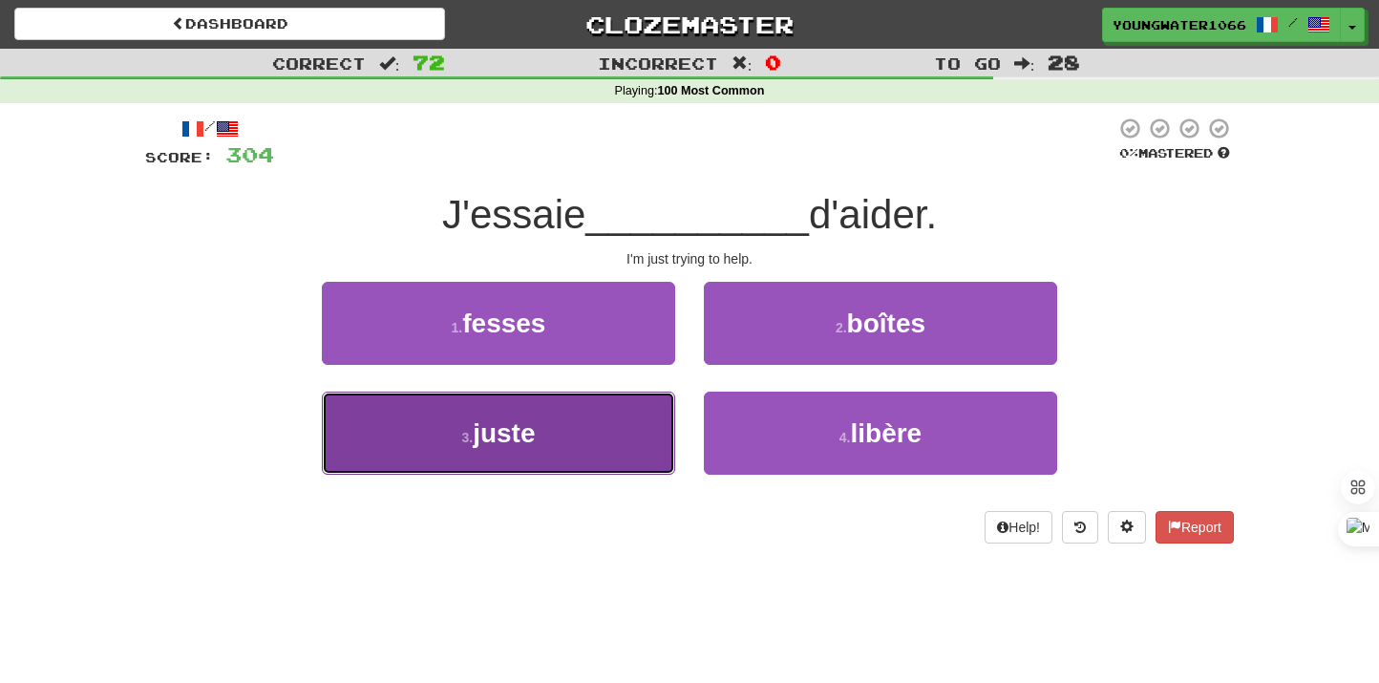
click at [628, 406] on button "3 . juste" at bounding box center [498, 433] width 353 height 83
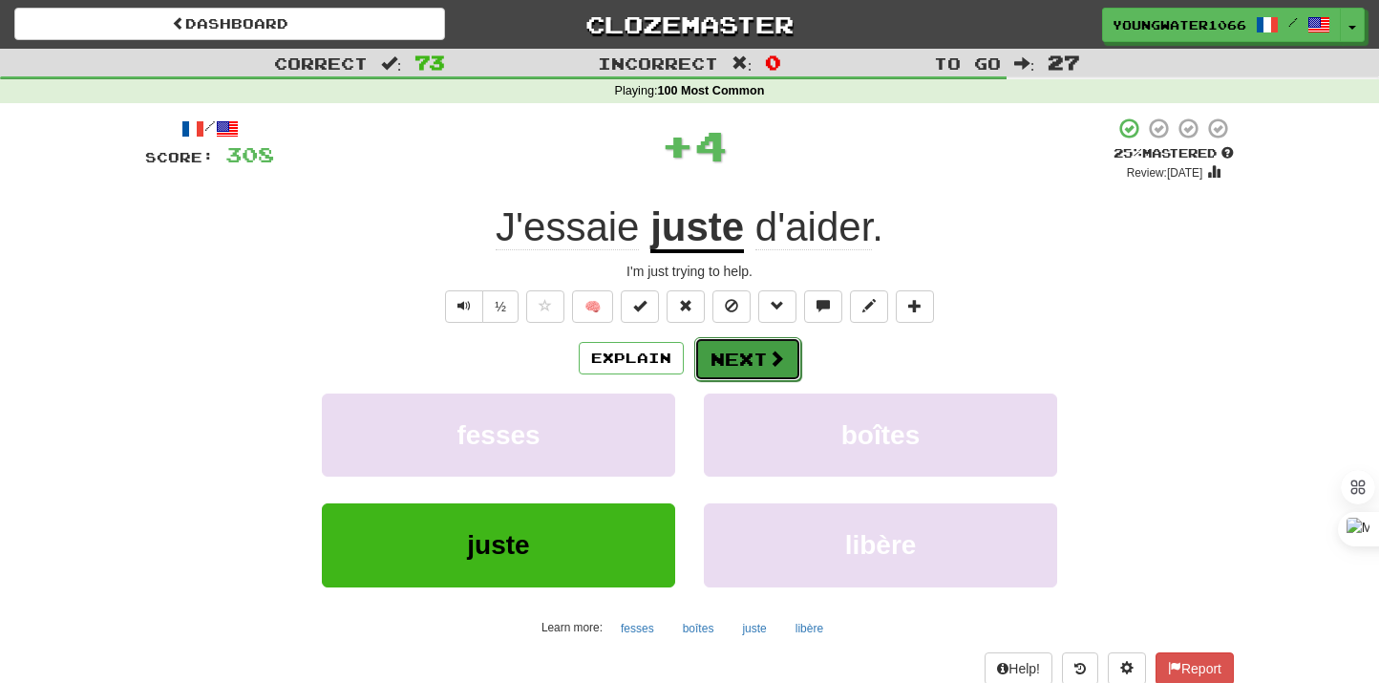
click at [731, 360] on button "Next" at bounding box center [747, 359] width 107 height 44
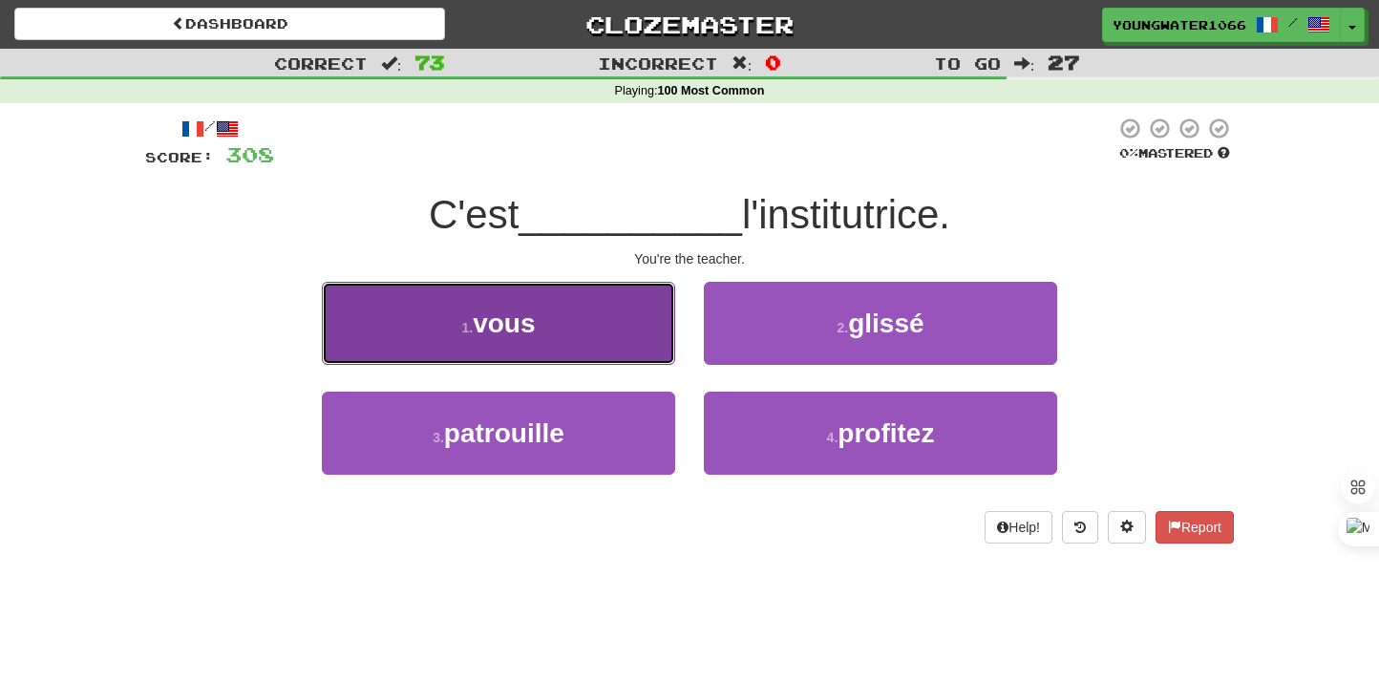
click at [546, 334] on button "1 . vous" at bounding box center [498, 323] width 353 height 83
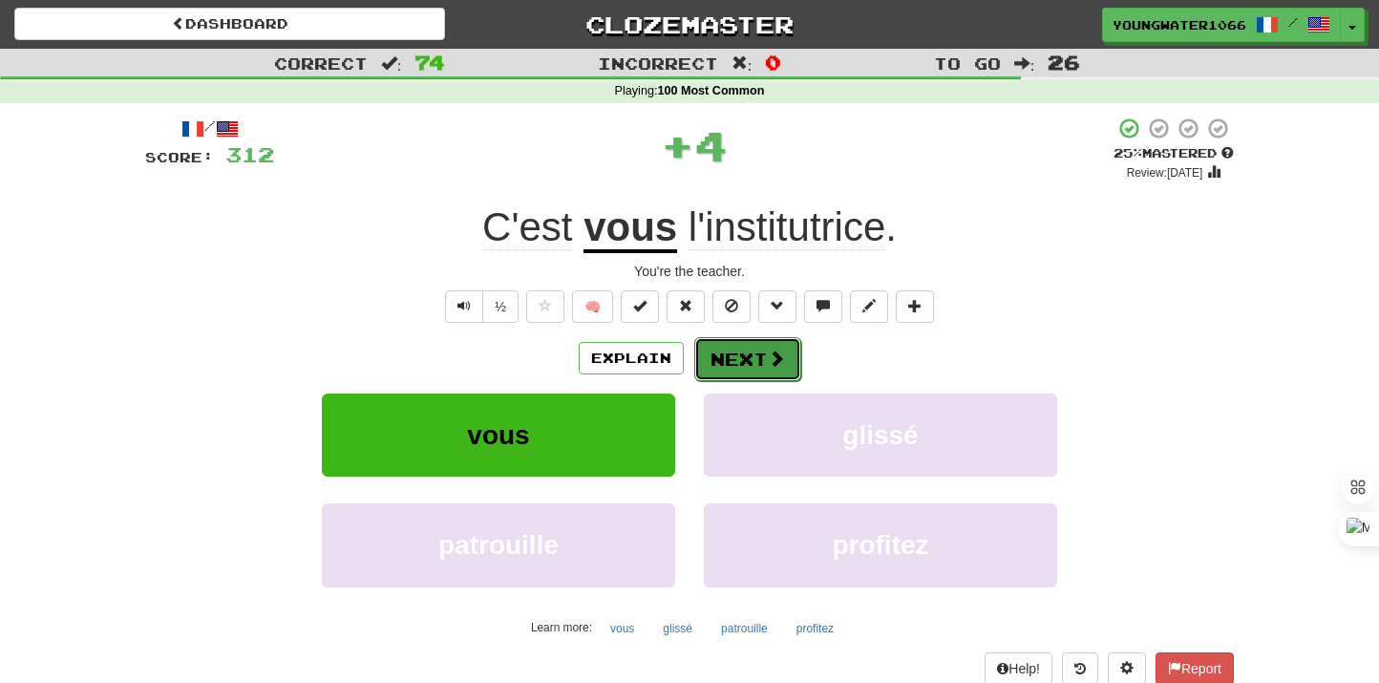
click at [723, 344] on button "Next" at bounding box center [747, 359] width 107 height 44
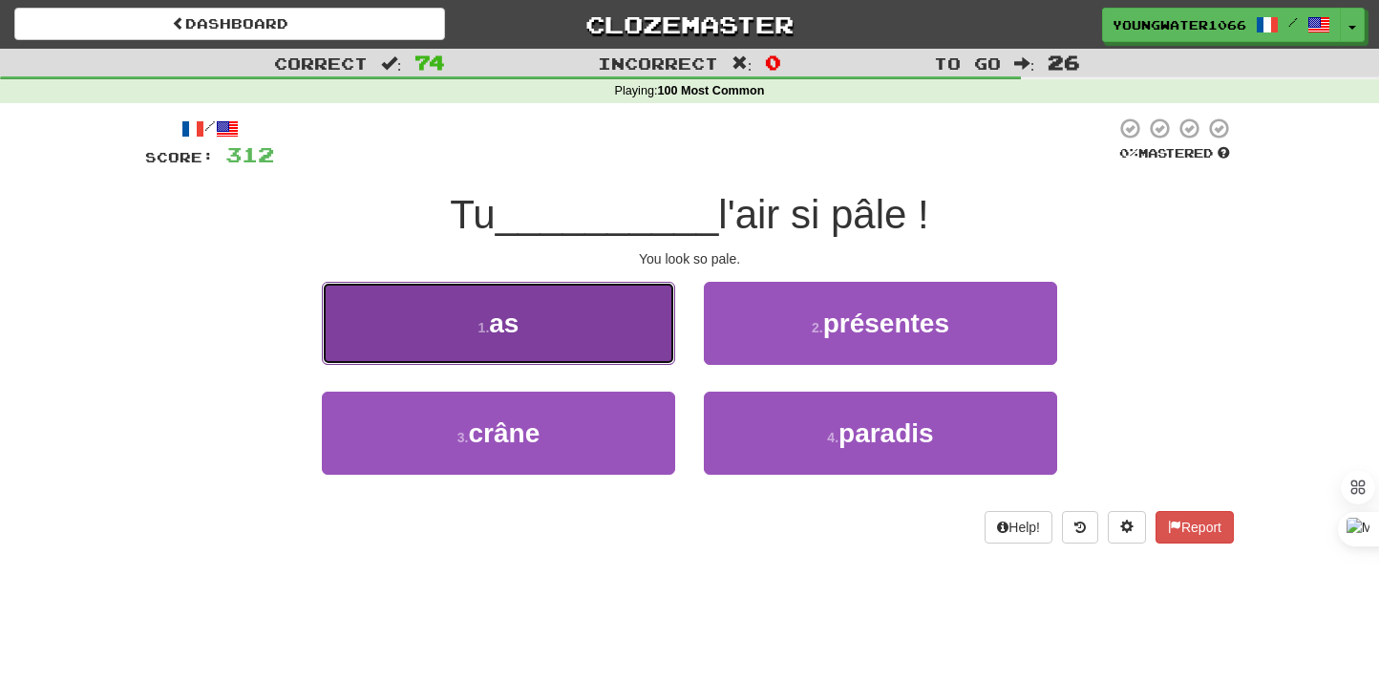
click at [636, 350] on button "1 . as" at bounding box center [498, 323] width 353 height 83
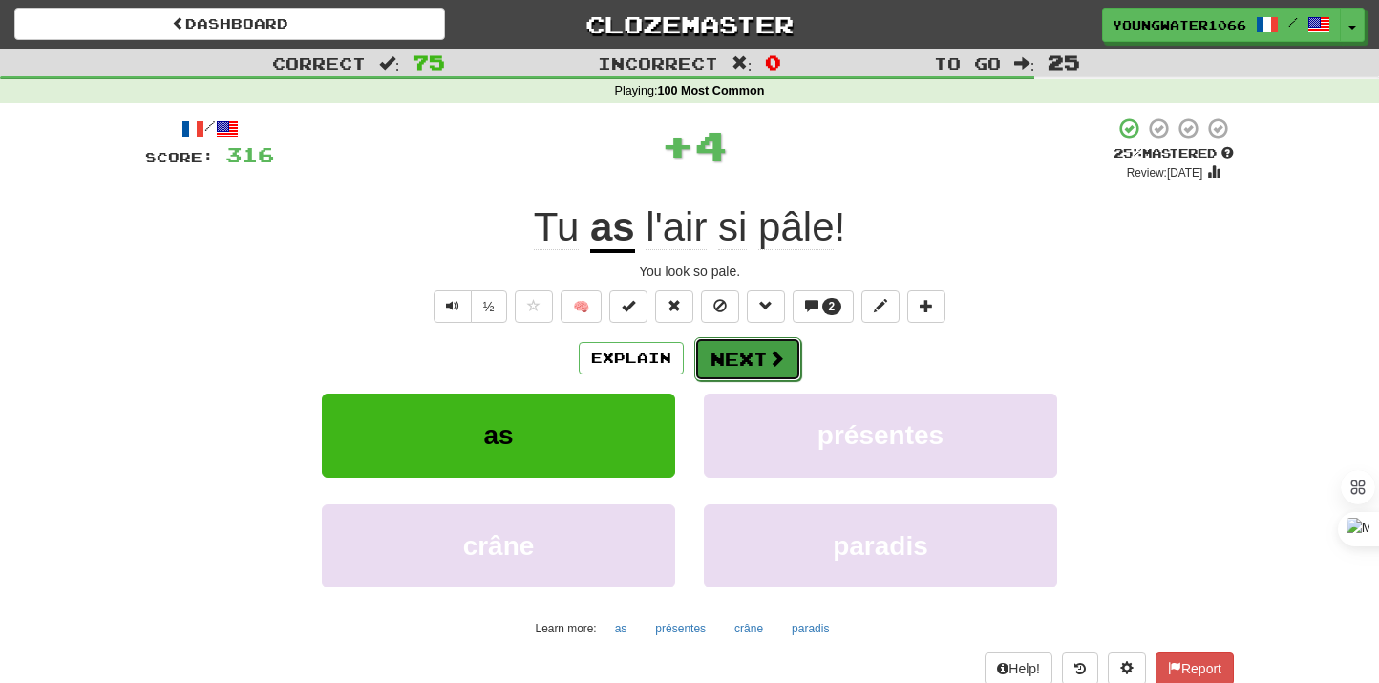
click at [731, 370] on button "Next" at bounding box center [747, 359] width 107 height 44
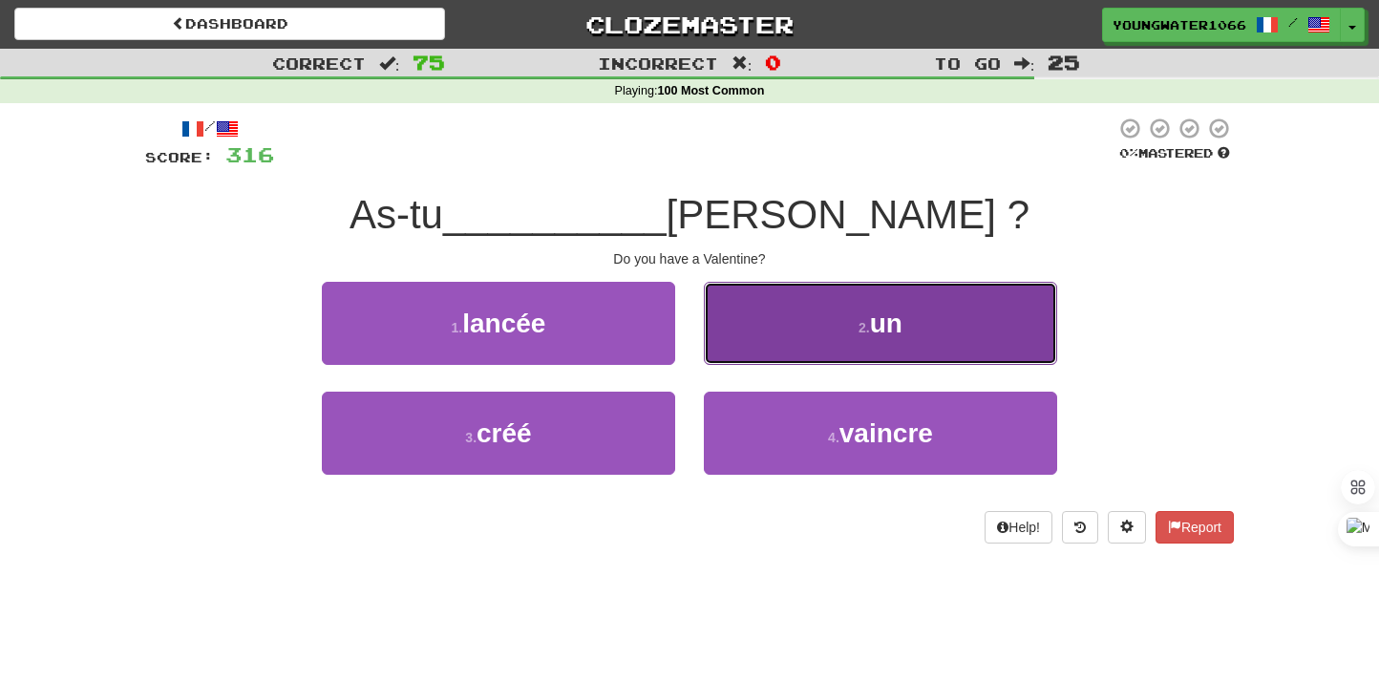
click at [773, 357] on button "2 . un" at bounding box center [880, 323] width 353 height 83
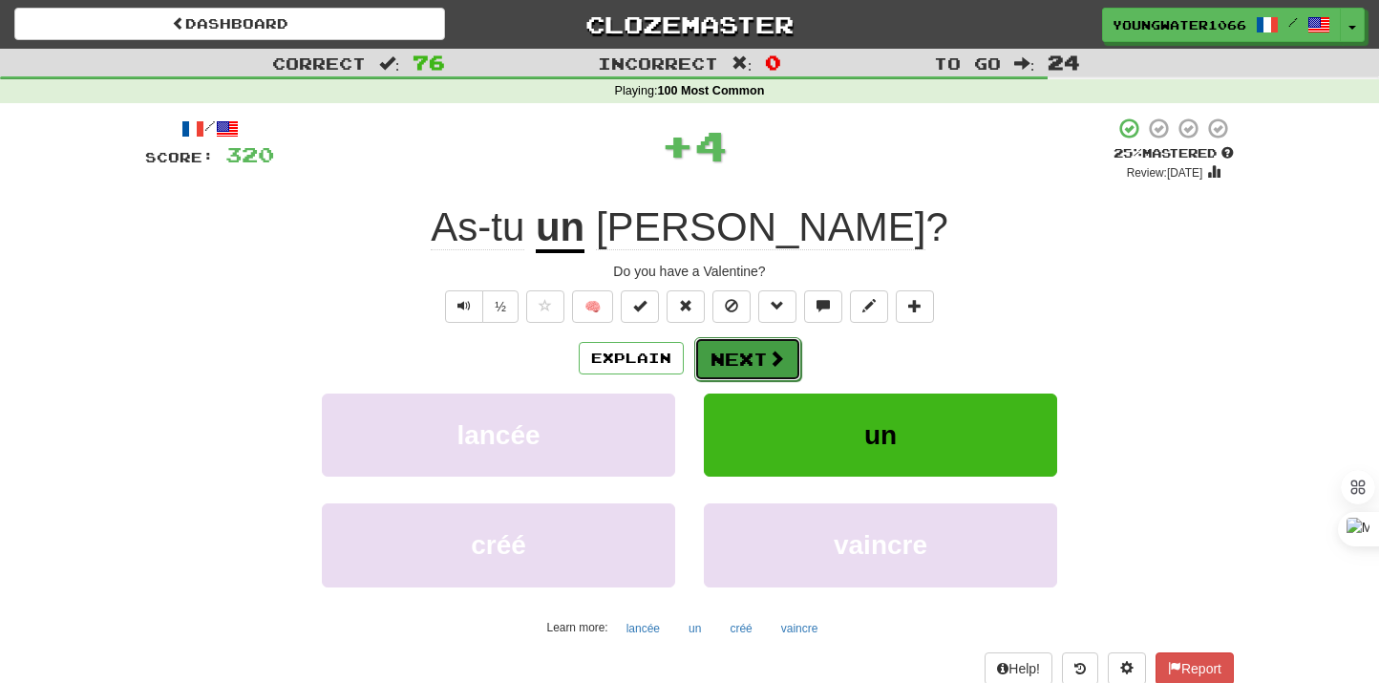
click at [737, 371] on button "Next" at bounding box center [747, 359] width 107 height 44
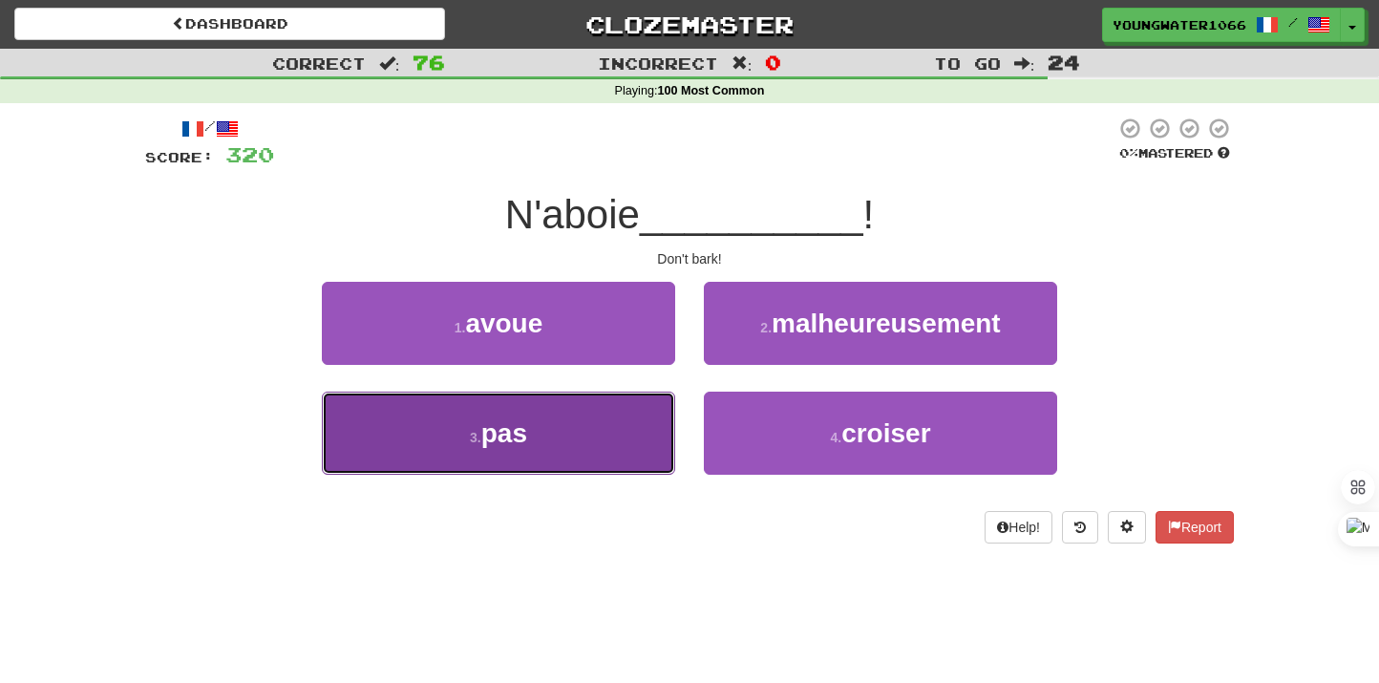
click at [644, 416] on button "3 . pas" at bounding box center [498, 433] width 353 height 83
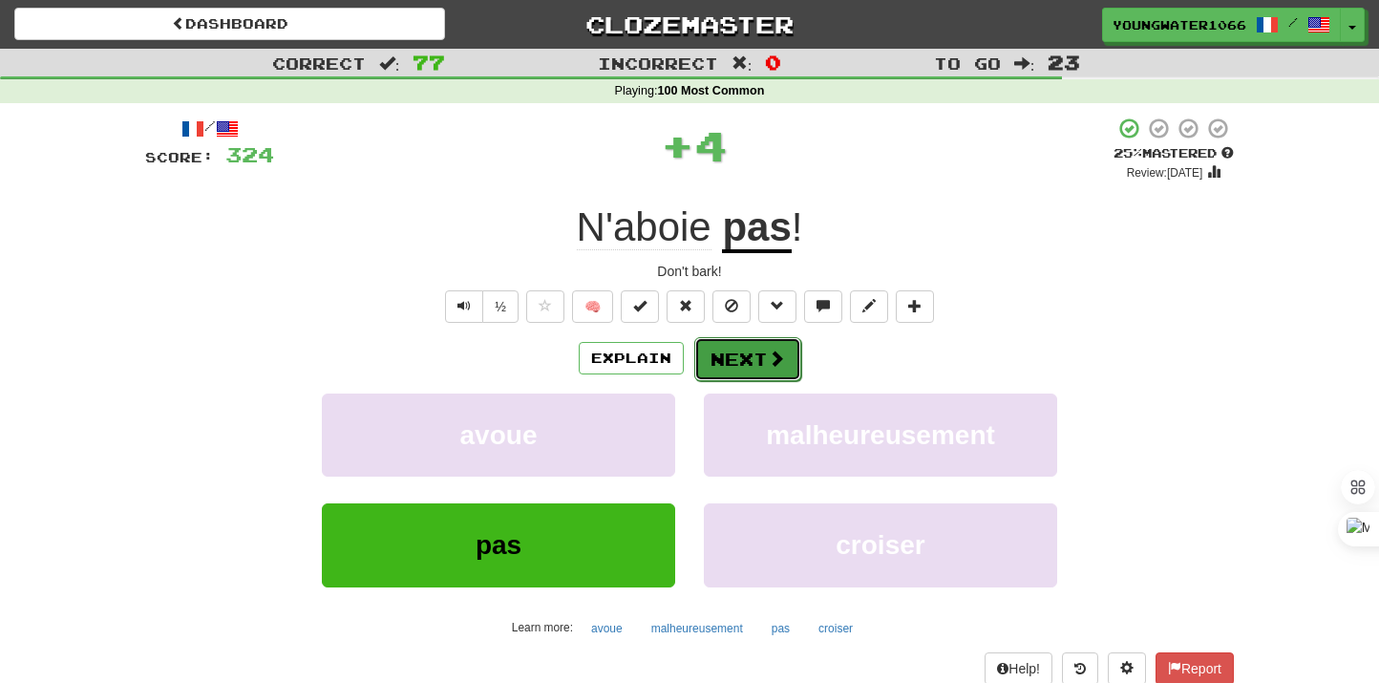
click at [750, 348] on button "Next" at bounding box center [747, 359] width 107 height 44
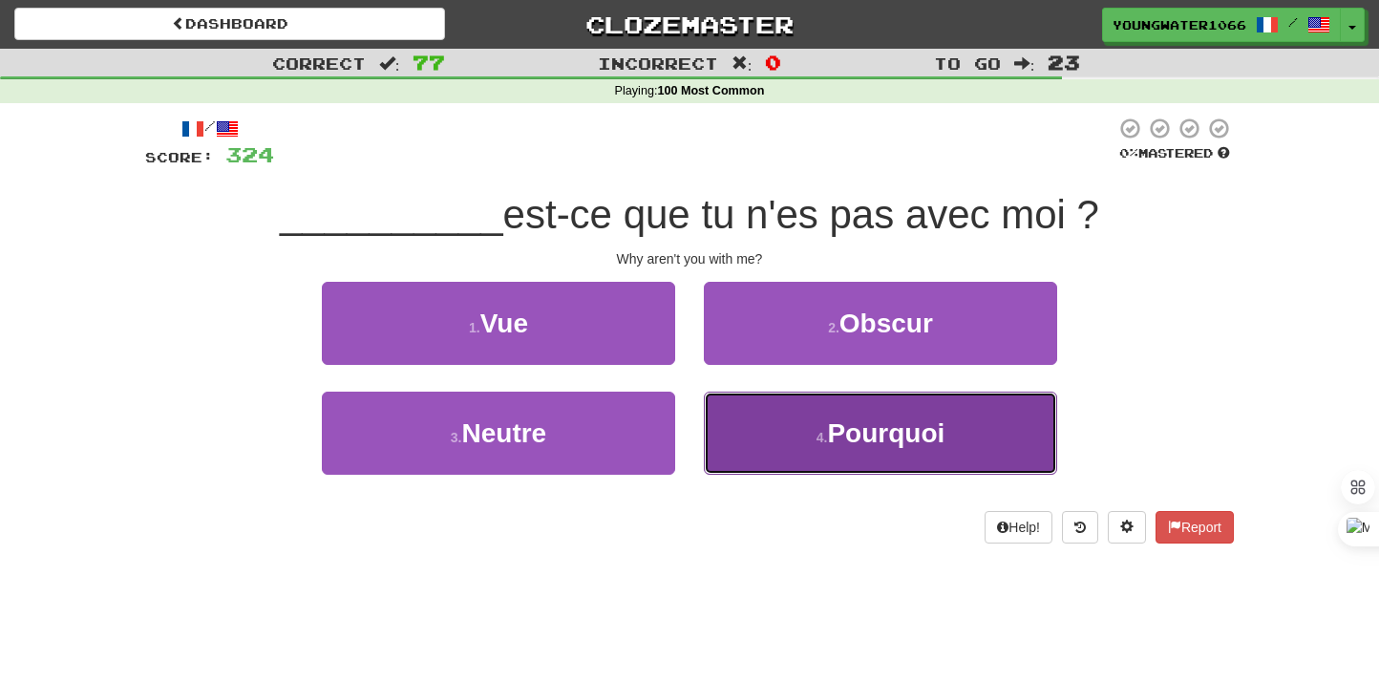
click at [747, 418] on button "4 . Pourquoi" at bounding box center [880, 433] width 353 height 83
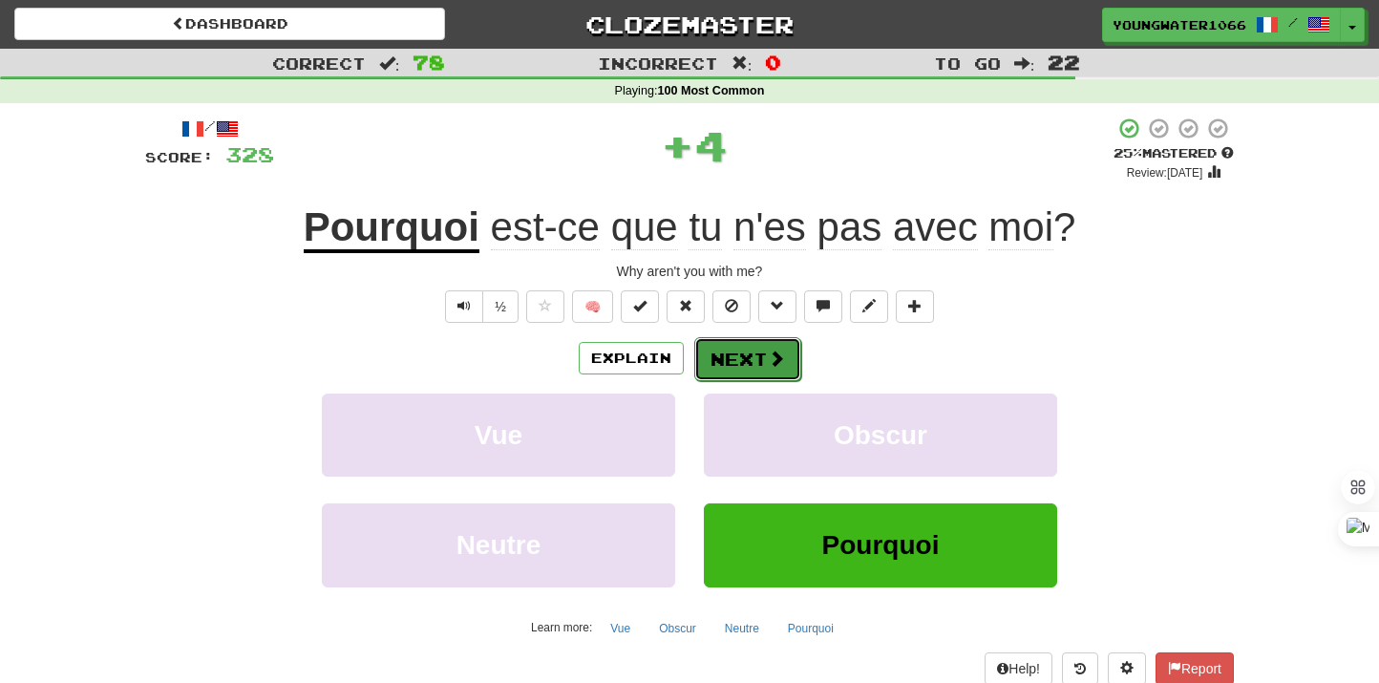
click at [744, 371] on button "Next" at bounding box center [747, 359] width 107 height 44
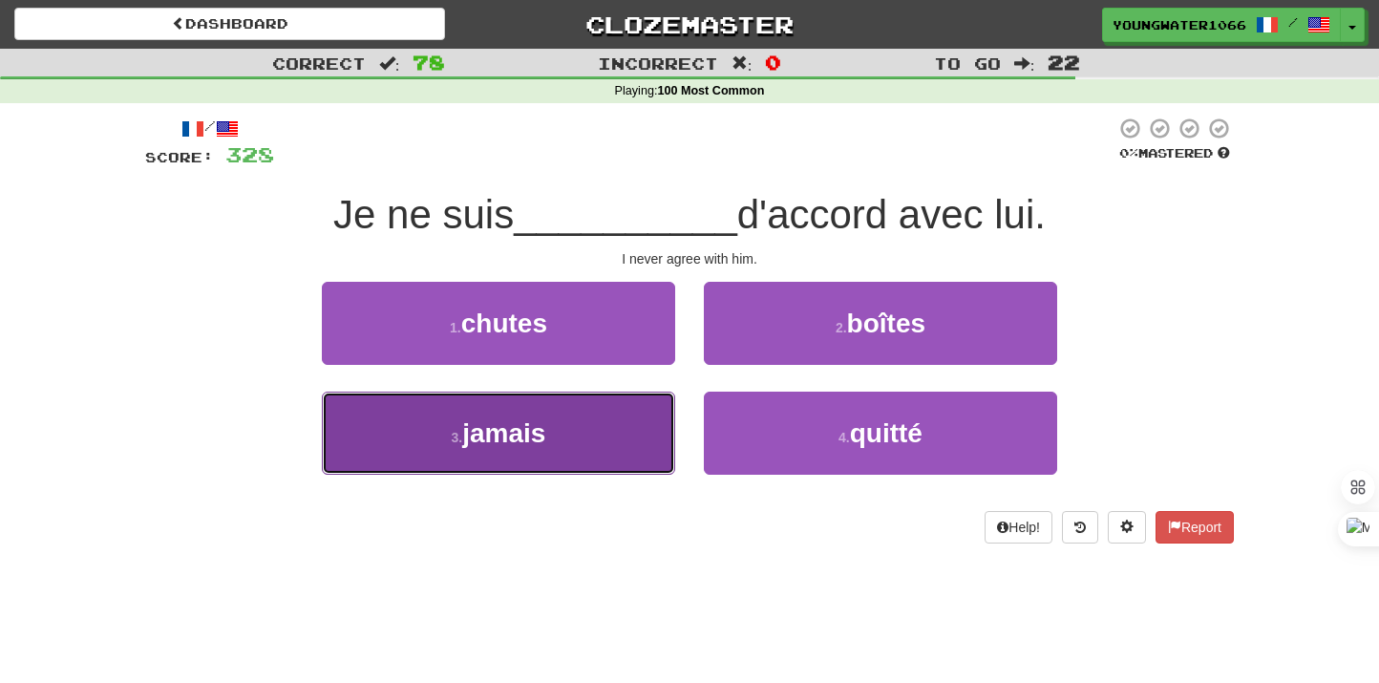
click at [602, 434] on button "3 . jamais" at bounding box center [498, 433] width 353 height 83
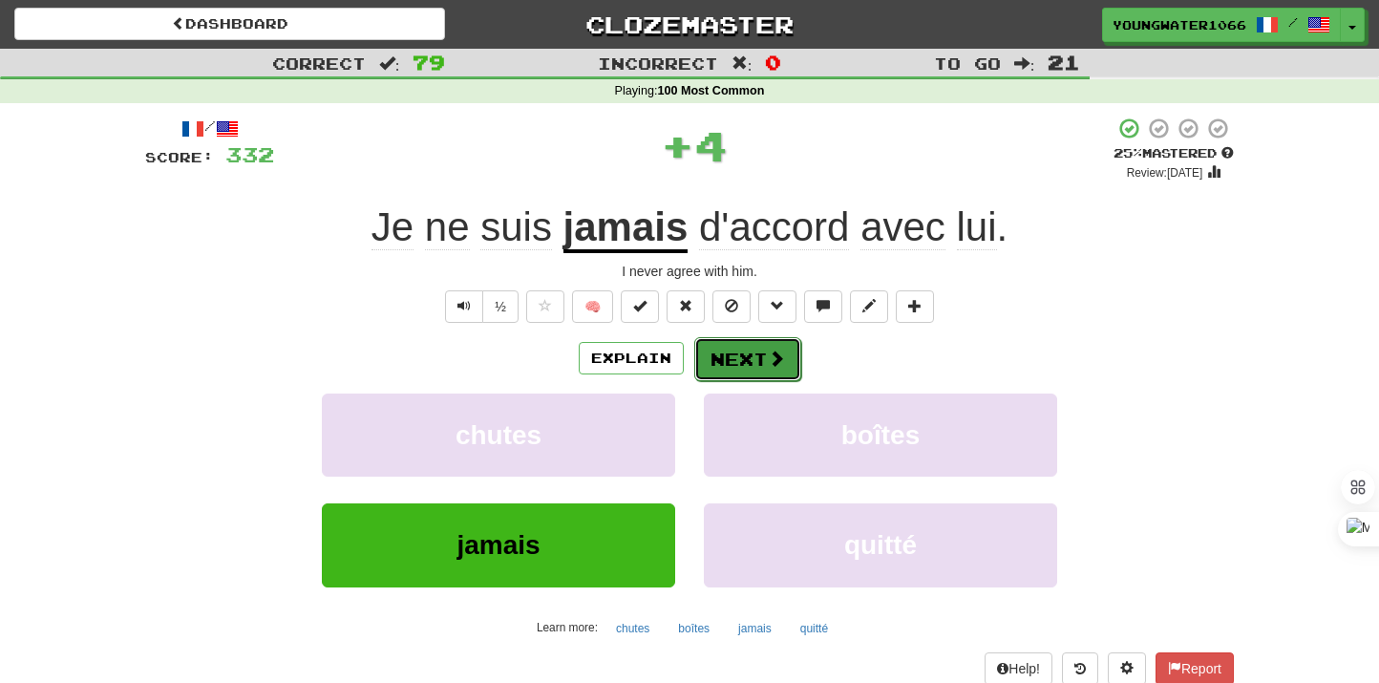
click at [772, 372] on button "Next" at bounding box center [747, 359] width 107 height 44
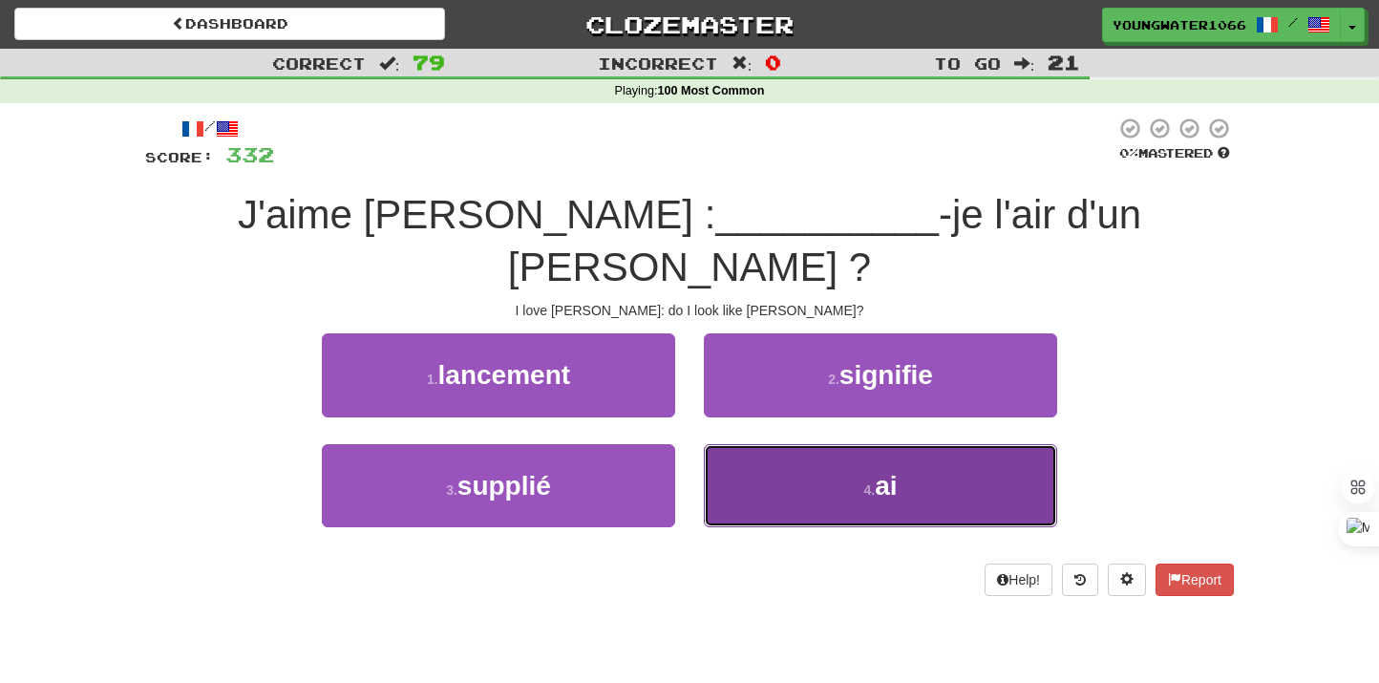
click at [721, 444] on button "4 . ai" at bounding box center [880, 485] width 353 height 83
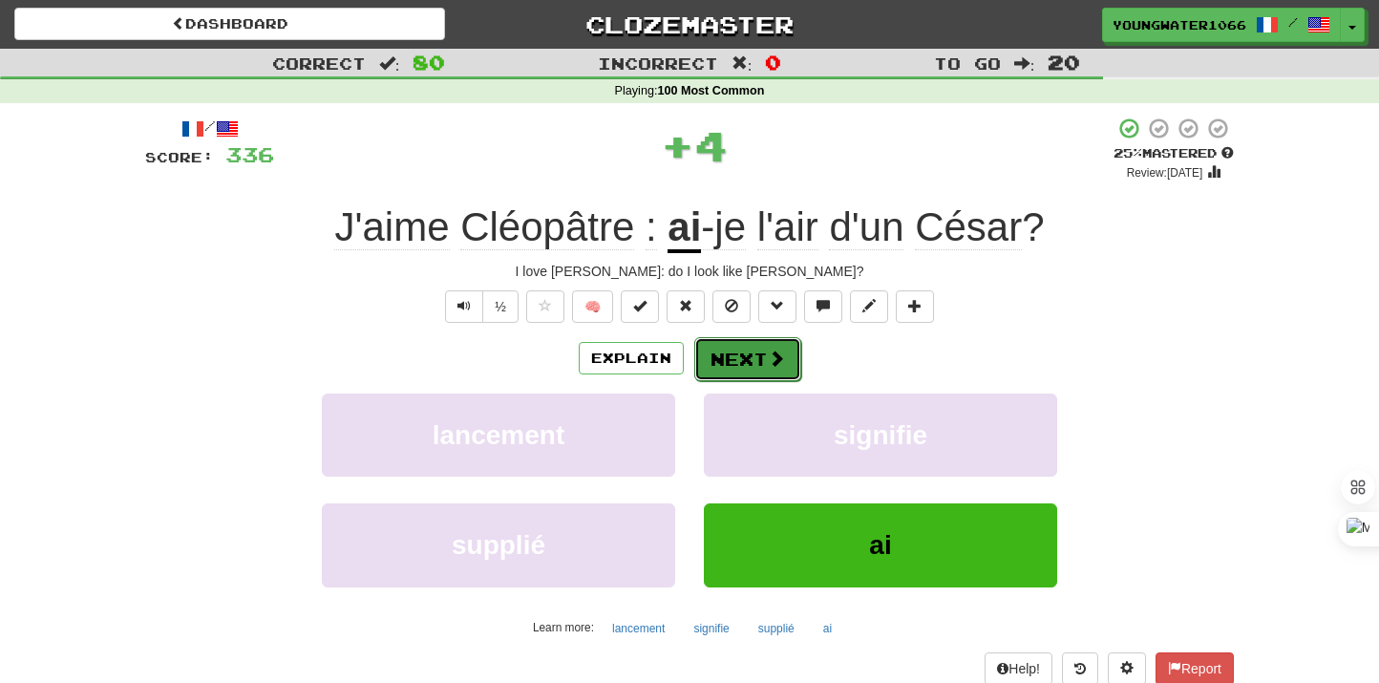
click at [721, 369] on button "Next" at bounding box center [747, 359] width 107 height 44
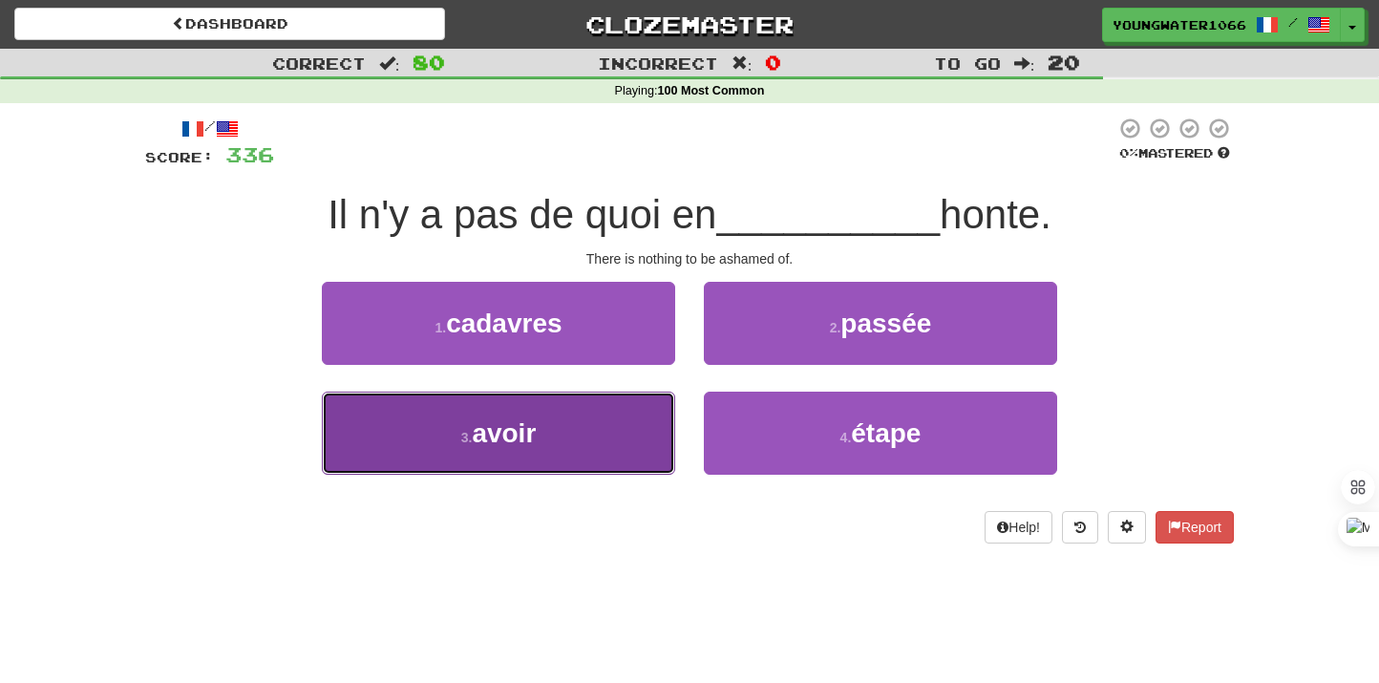
click at [606, 442] on button "3 . avoir" at bounding box center [498, 433] width 353 height 83
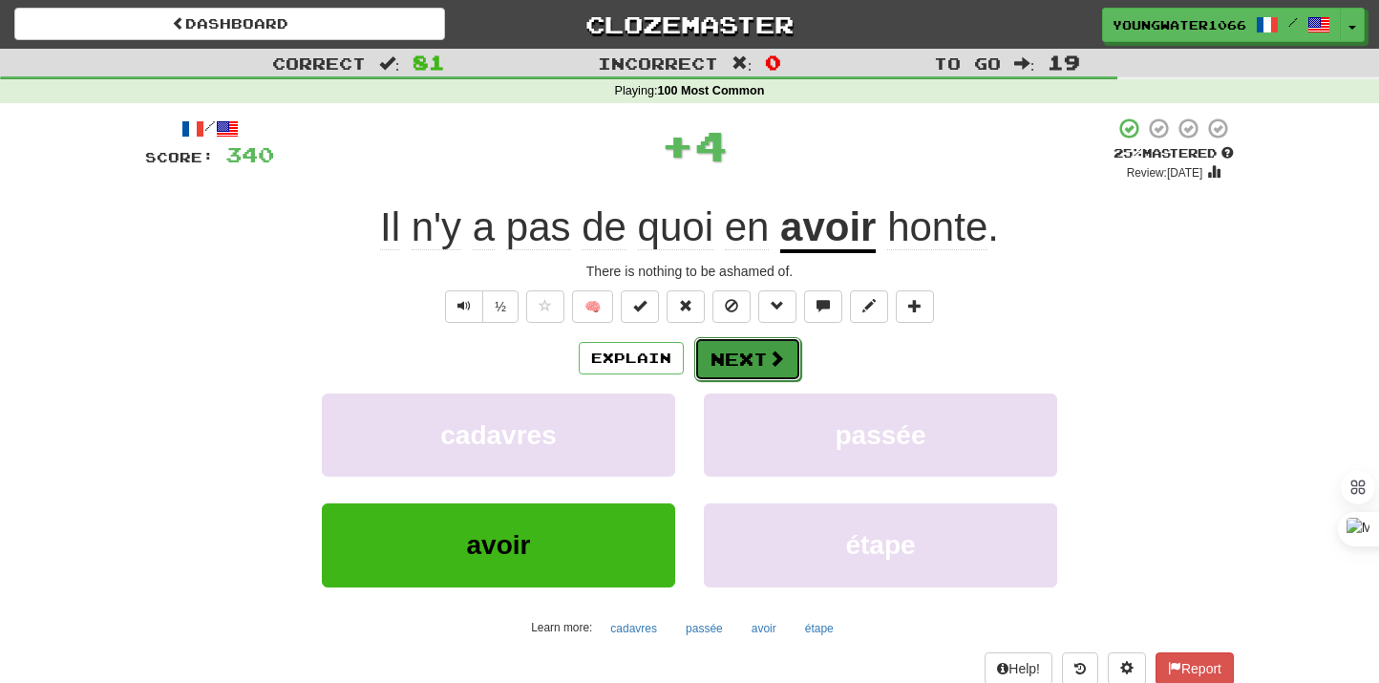
click at [750, 370] on button "Next" at bounding box center [747, 359] width 107 height 44
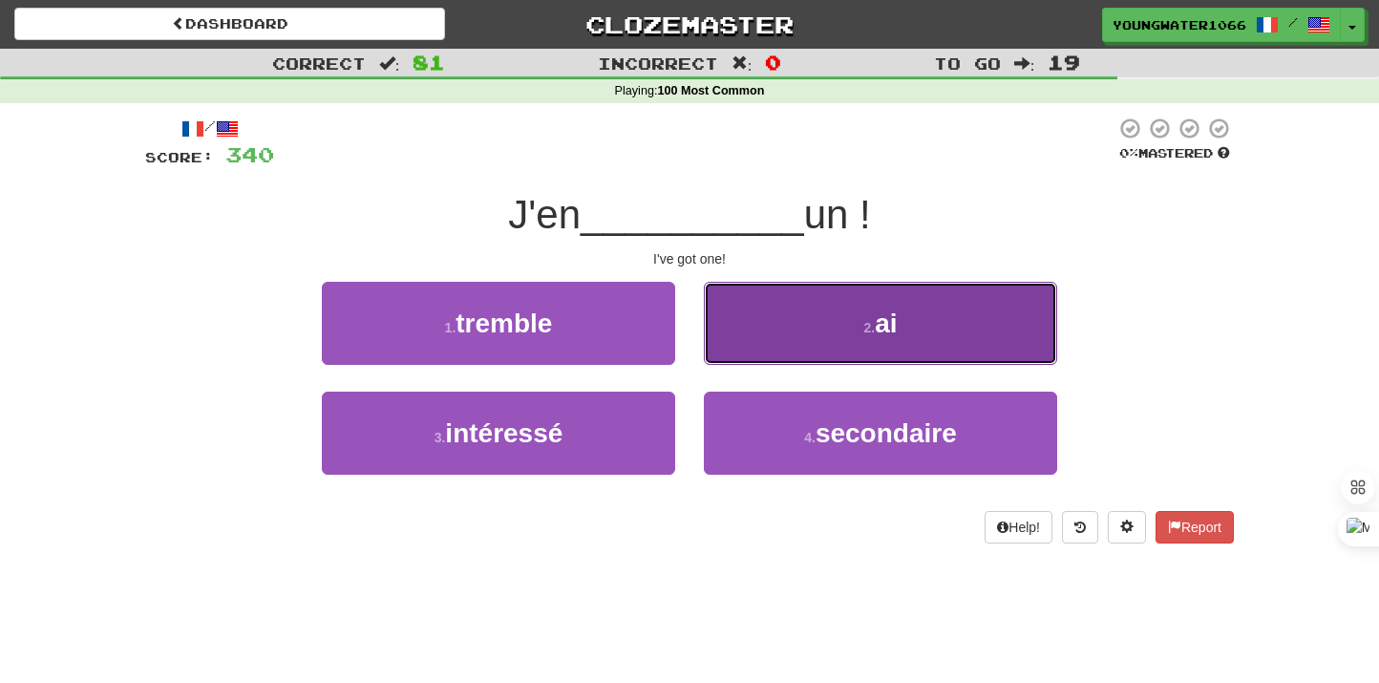
click at [781, 344] on button "2 . ai" at bounding box center [880, 323] width 353 height 83
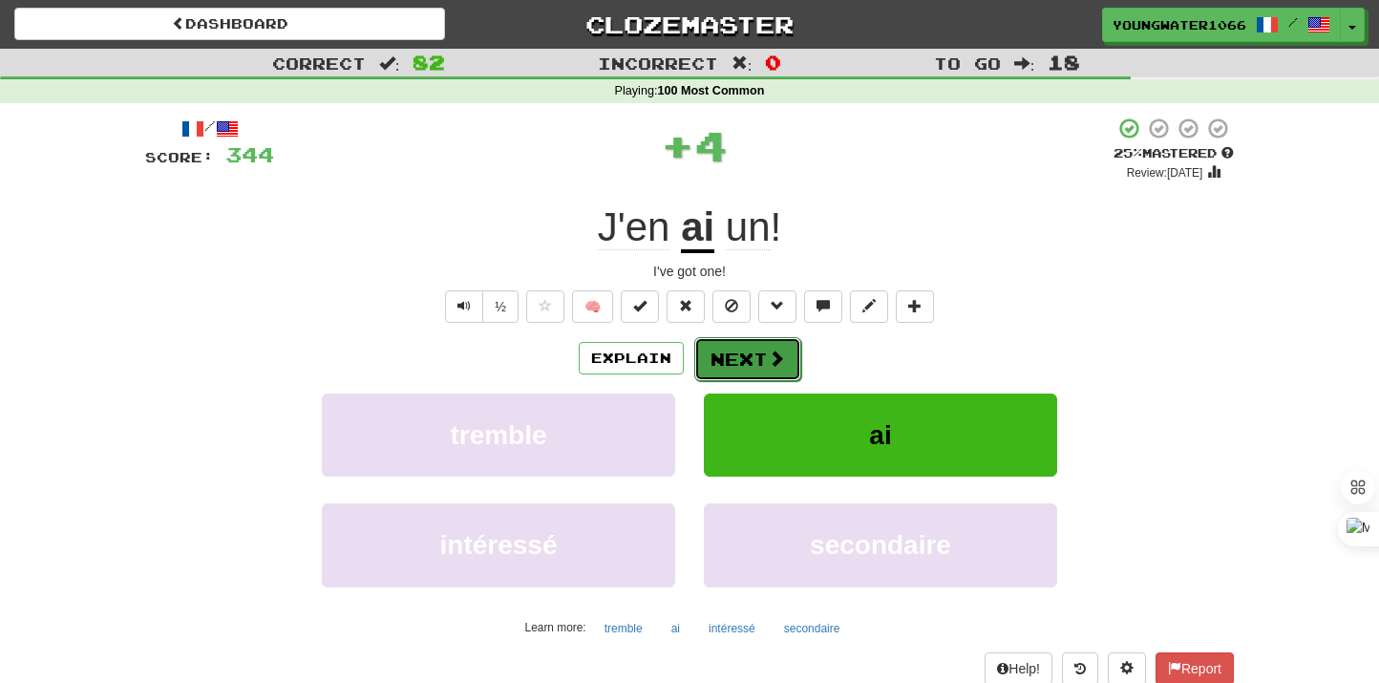
click at [765, 352] on button "Next" at bounding box center [747, 359] width 107 height 44
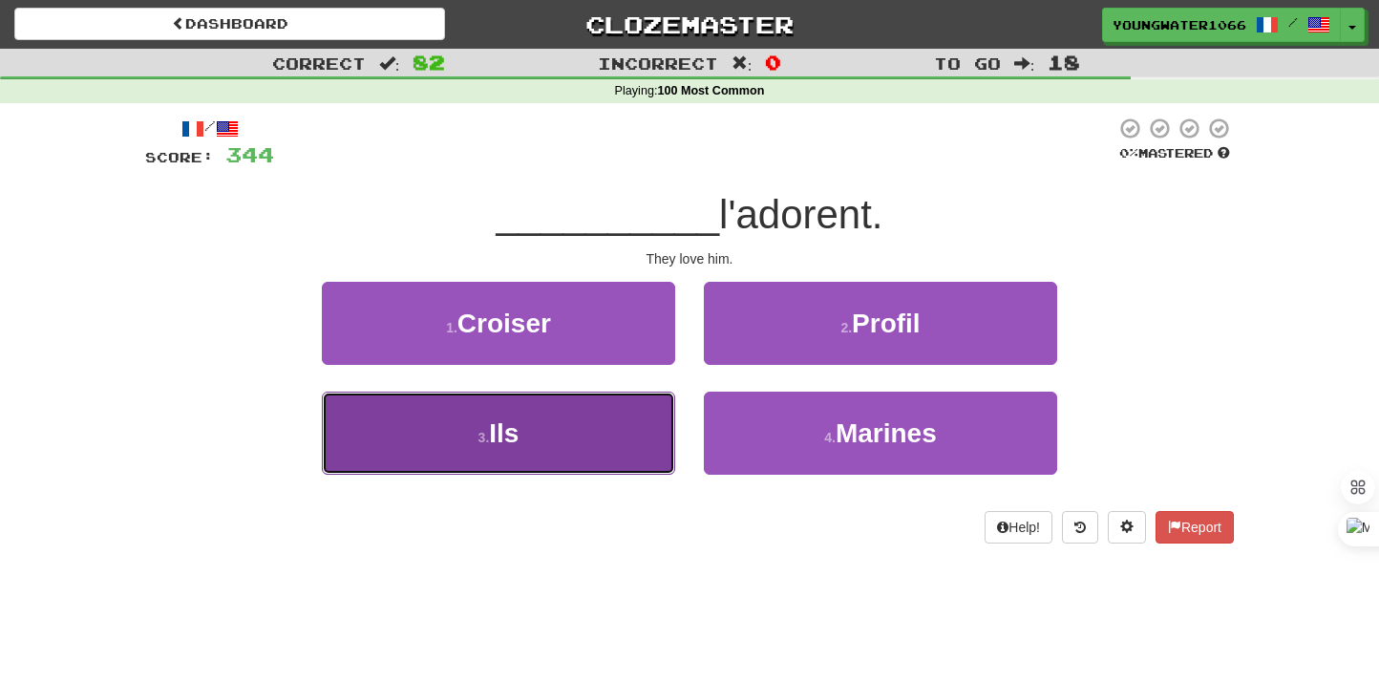
click at [618, 435] on button "3 . Ils" at bounding box center [498, 433] width 353 height 83
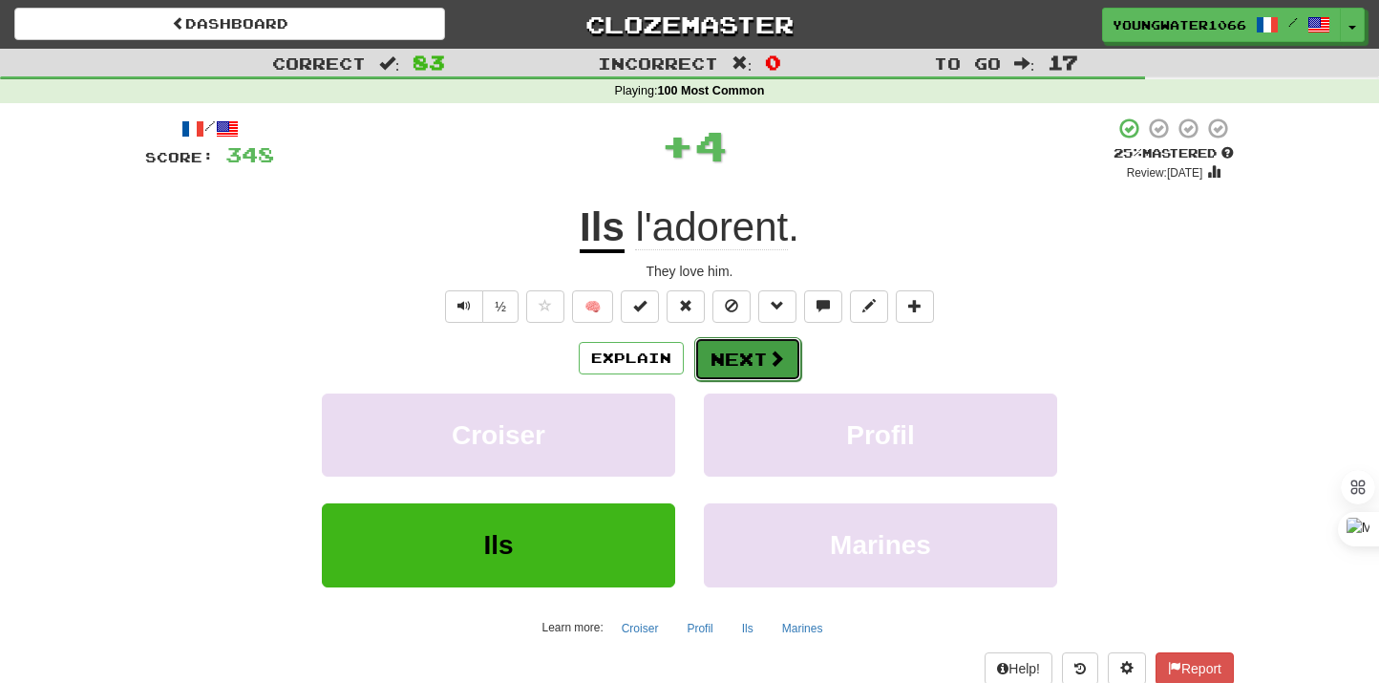
click at [759, 374] on button "Next" at bounding box center [747, 359] width 107 height 44
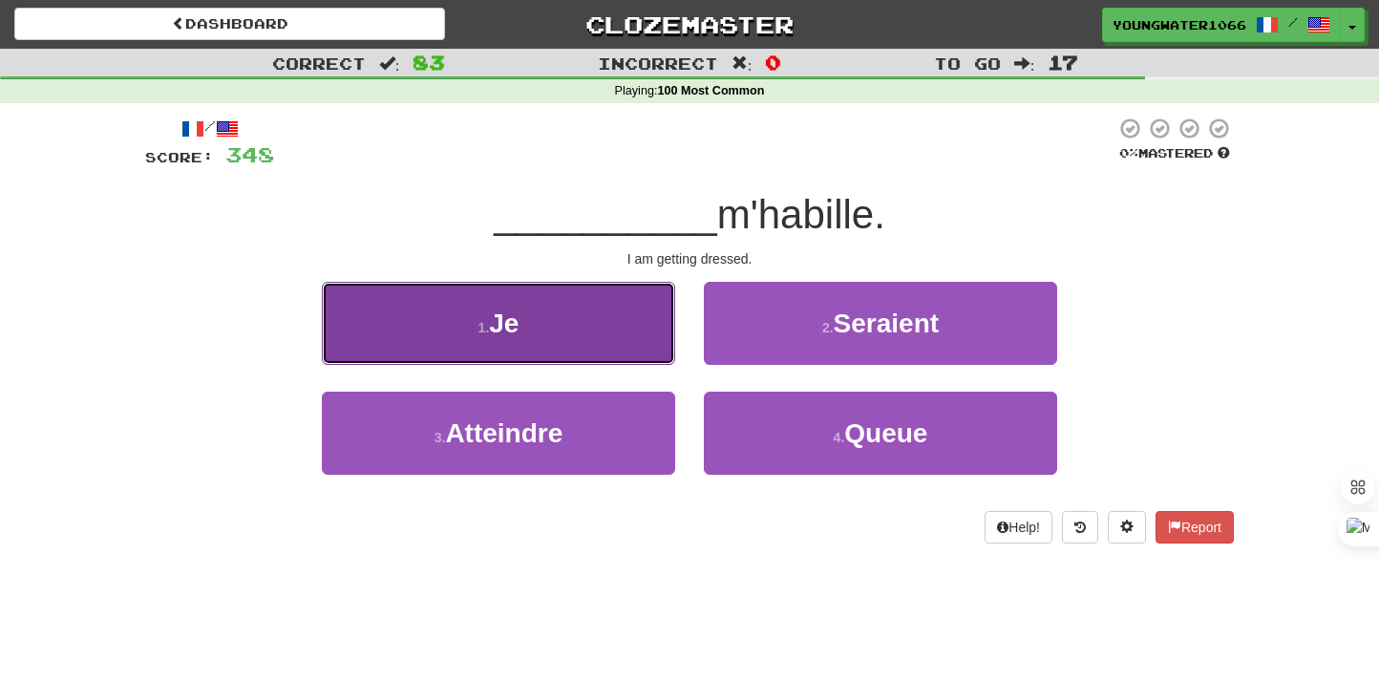
click at [636, 348] on button "1 . Je" at bounding box center [498, 323] width 353 height 83
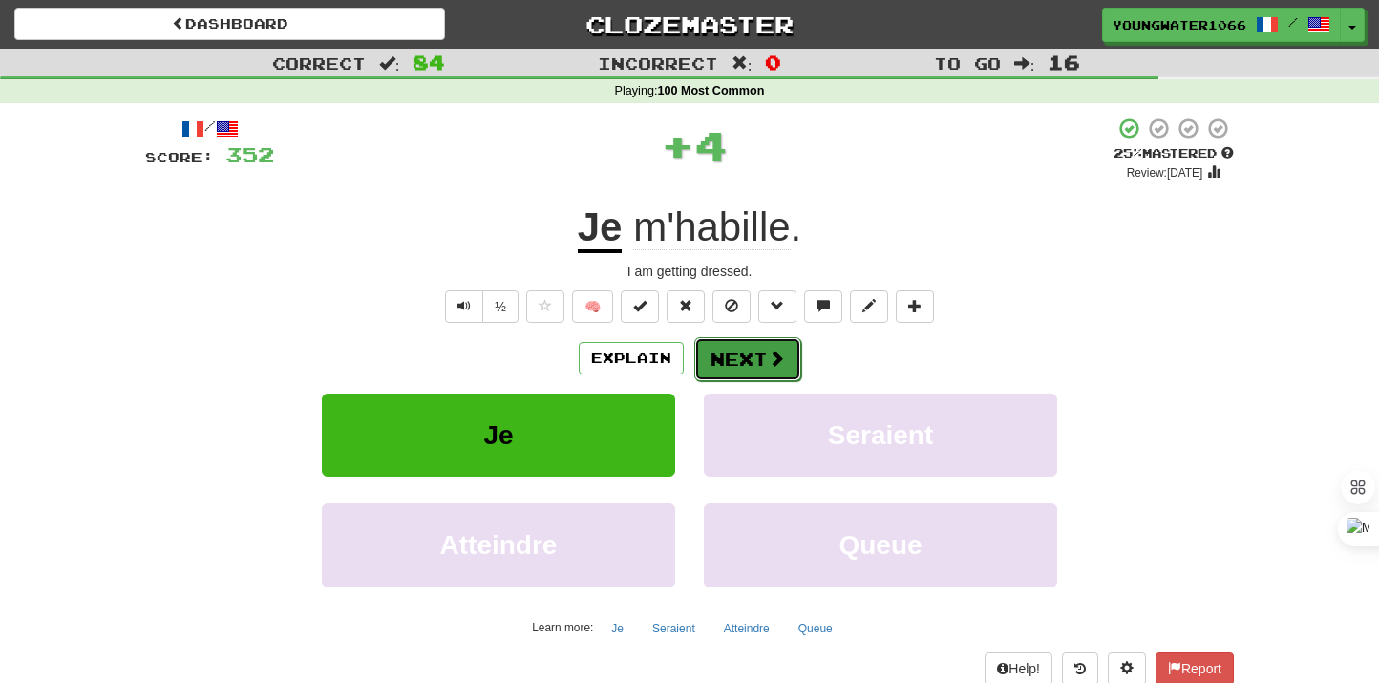
click at [727, 360] on button "Next" at bounding box center [747, 359] width 107 height 44
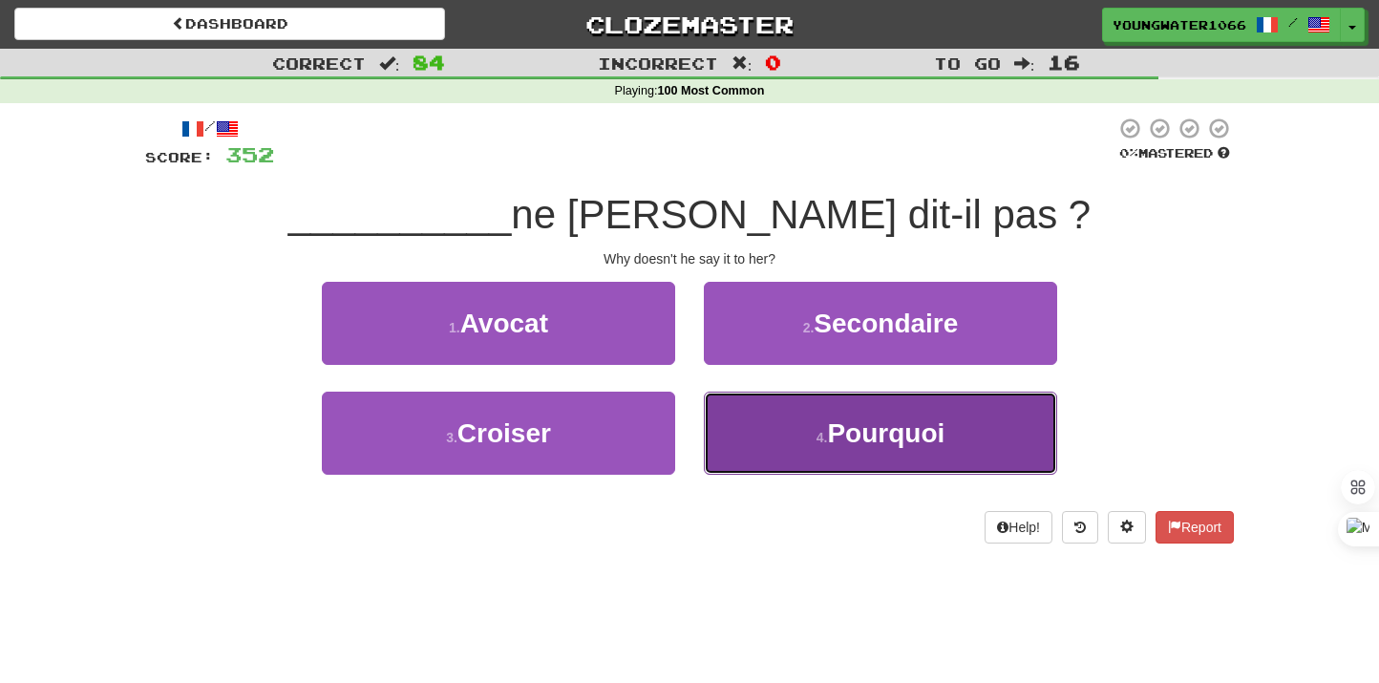
click at [727, 433] on button "4 . Pourquoi" at bounding box center [880, 433] width 353 height 83
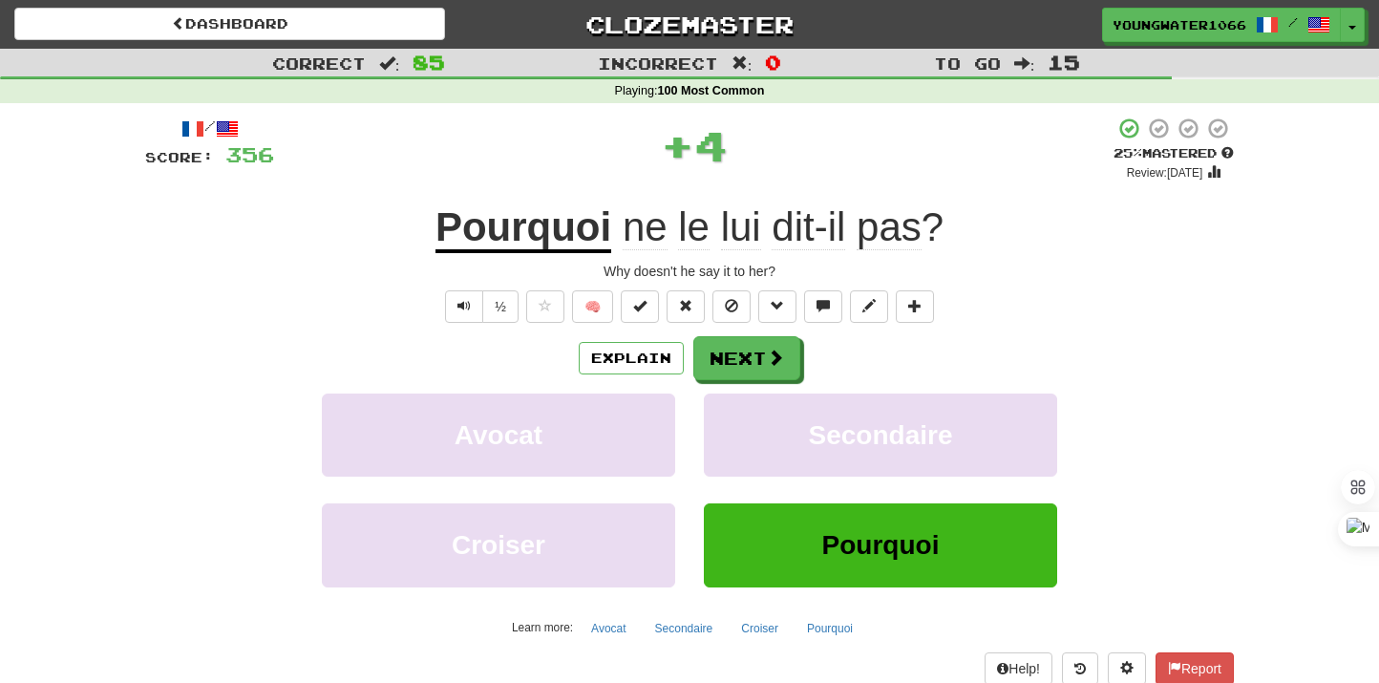
click at [727, 384] on div "Explain Next Avocat Secondaire Croiser Pourquoi Learn more: Avocat Secondaire C…" at bounding box center [689, 489] width 1089 height 307
click at [724, 369] on button "Next" at bounding box center [747, 359] width 107 height 44
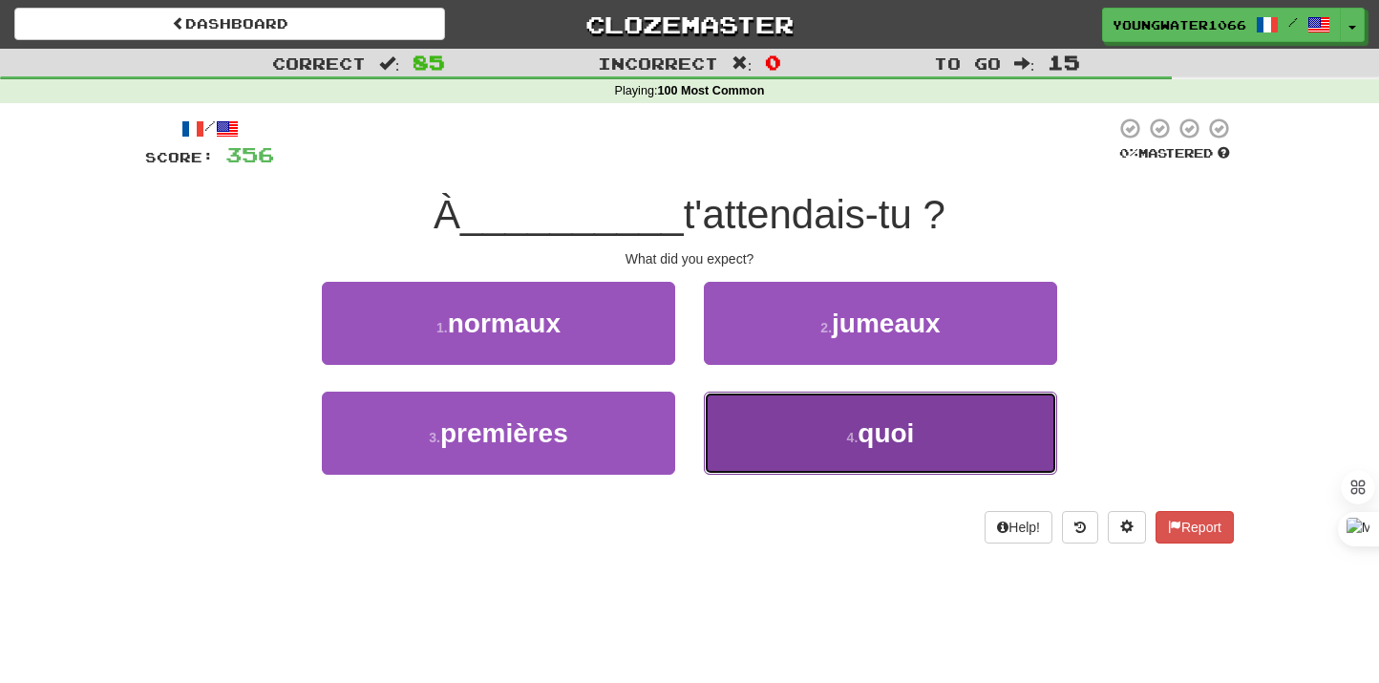
click at [836, 409] on button "4 . quoi" at bounding box center [880, 433] width 353 height 83
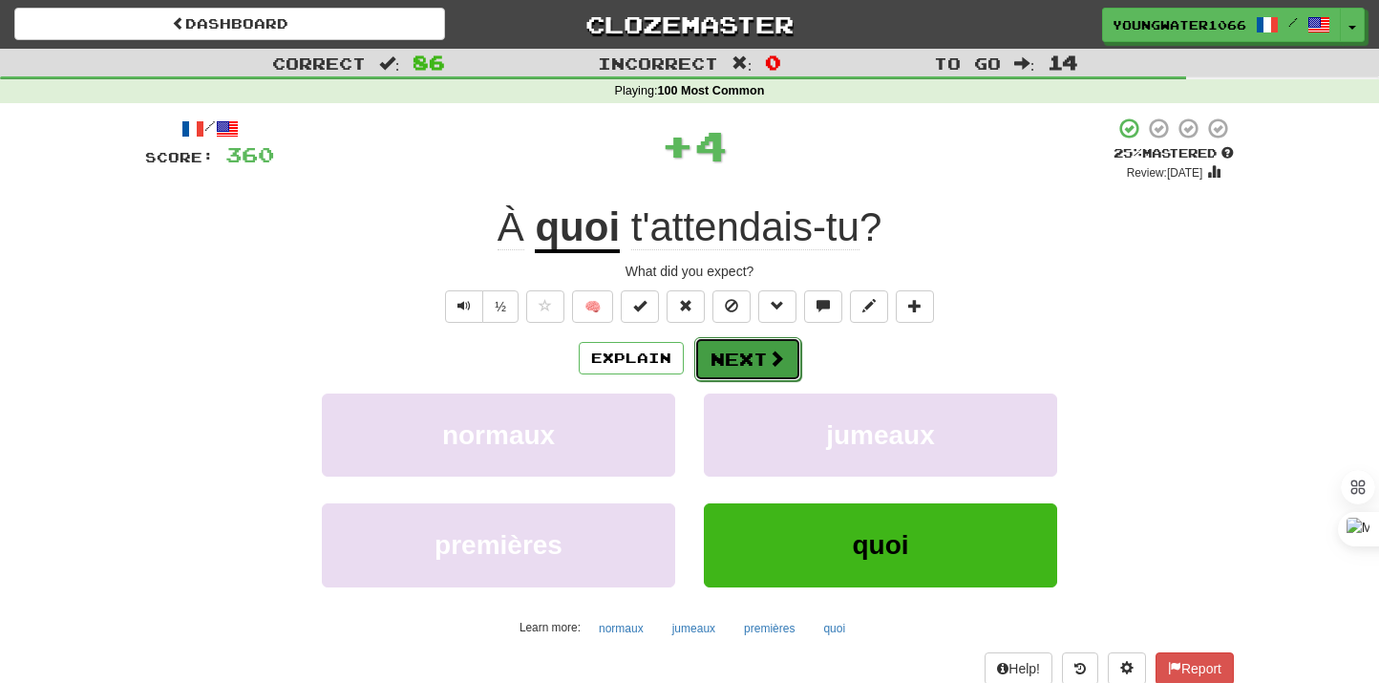
click at [740, 366] on button "Next" at bounding box center [747, 359] width 107 height 44
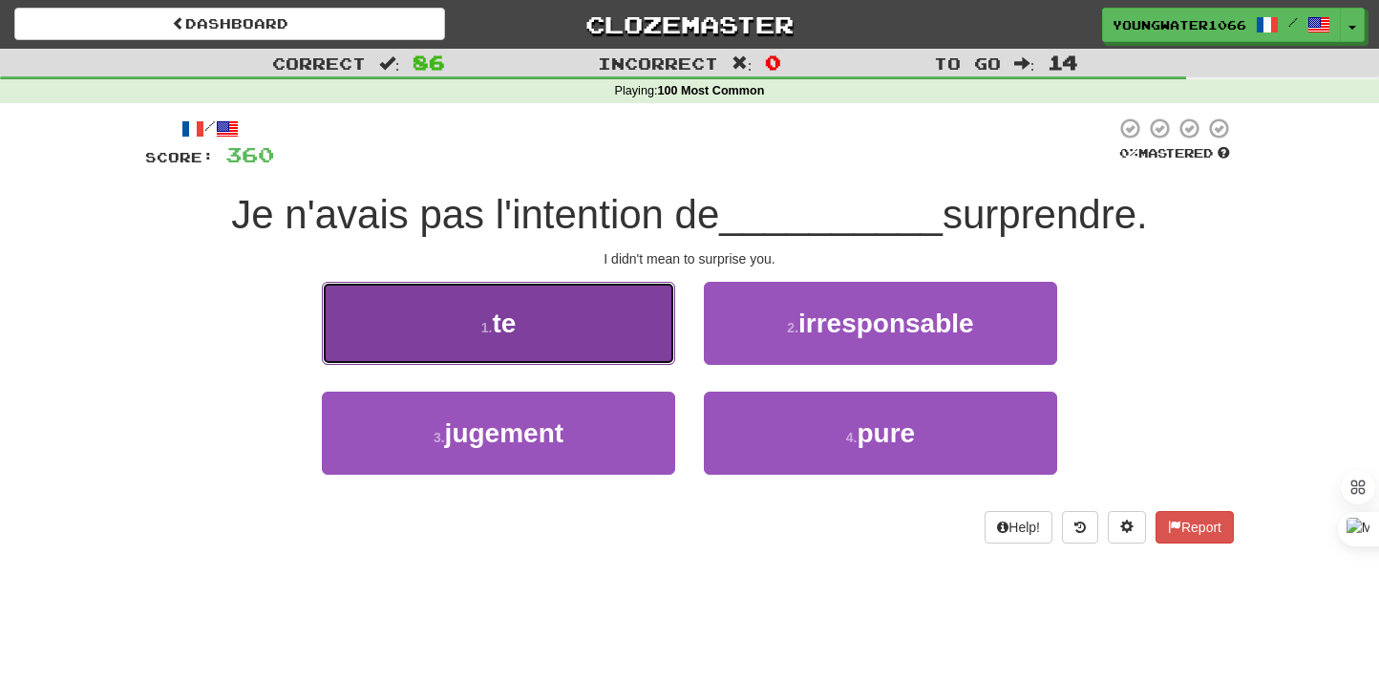
click at [653, 336] on button "1 . te" at bounding box center [498, 323] width 353 height 83
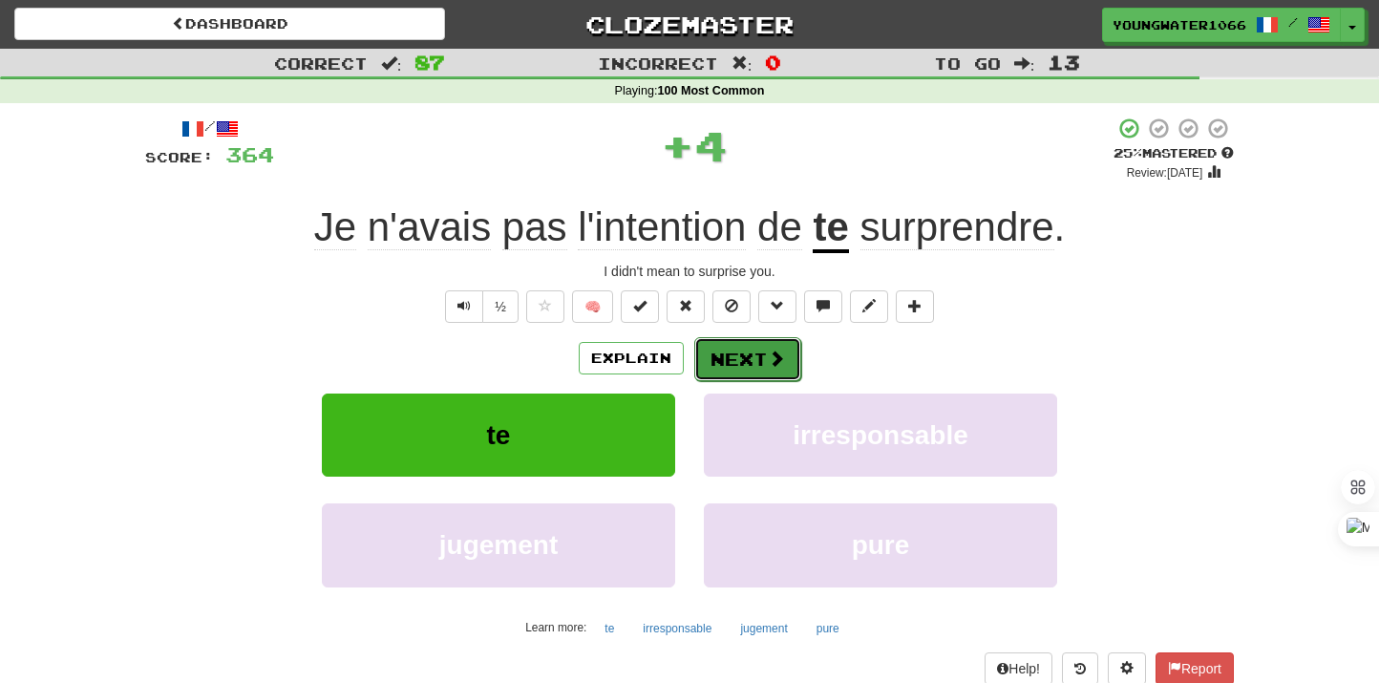
click at [711, 351] on button "Next" at bounding box center [747, 359] width 107 height 44
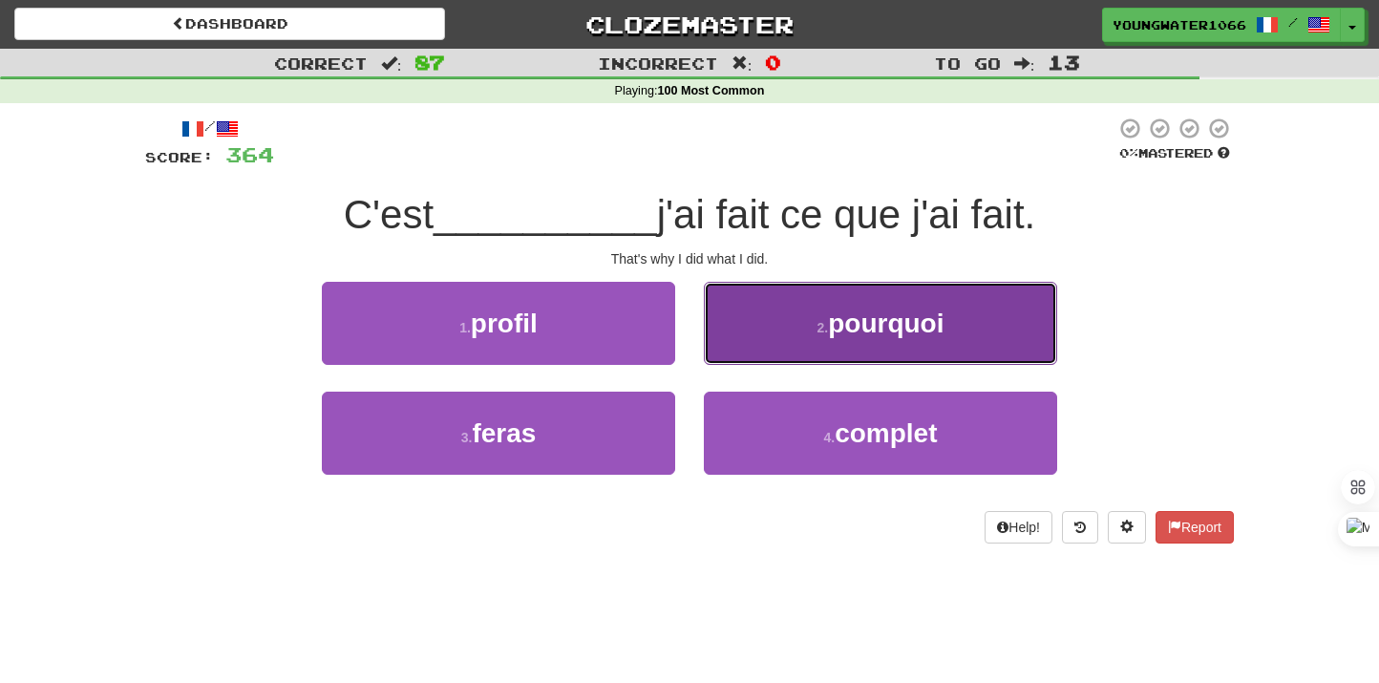
click at [764, 355] on button "2 . pourquoi" at bounding box center [880, 323] width 353 height 83
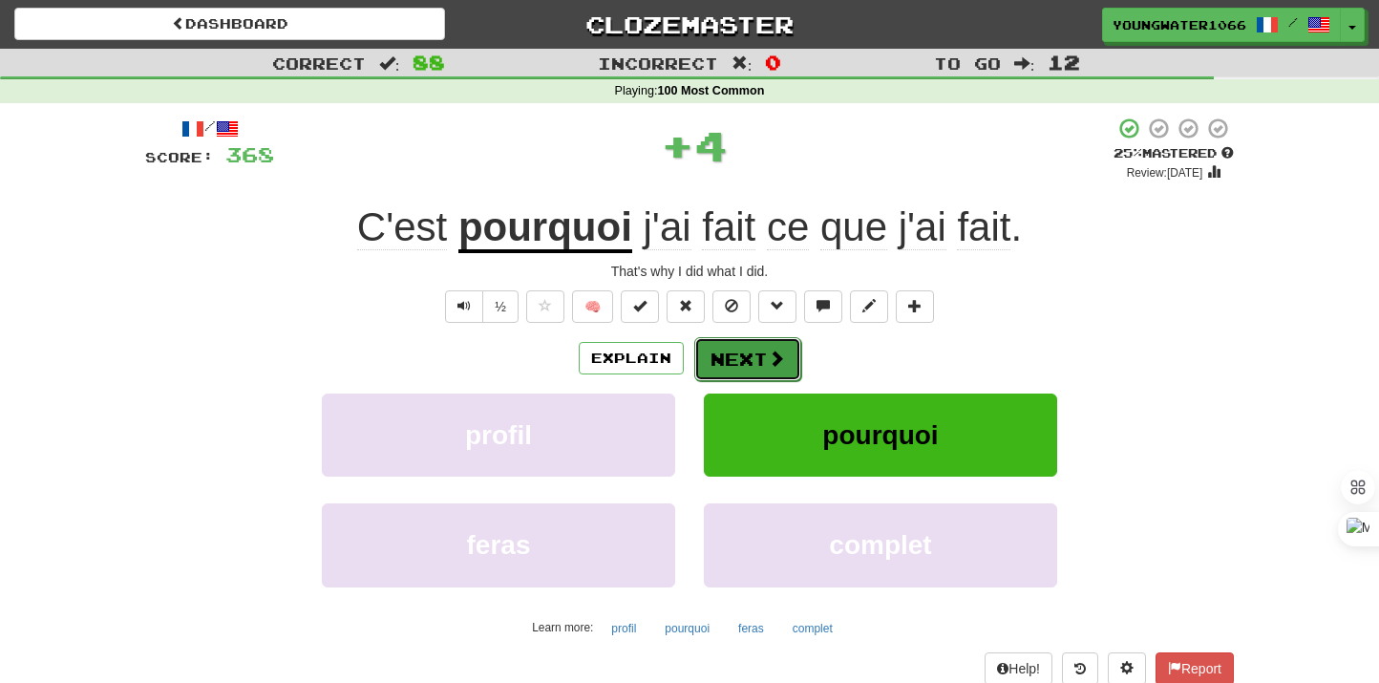
click at [738, 357] on button "Next" at bounding box center [747, 359] width 107 height 44
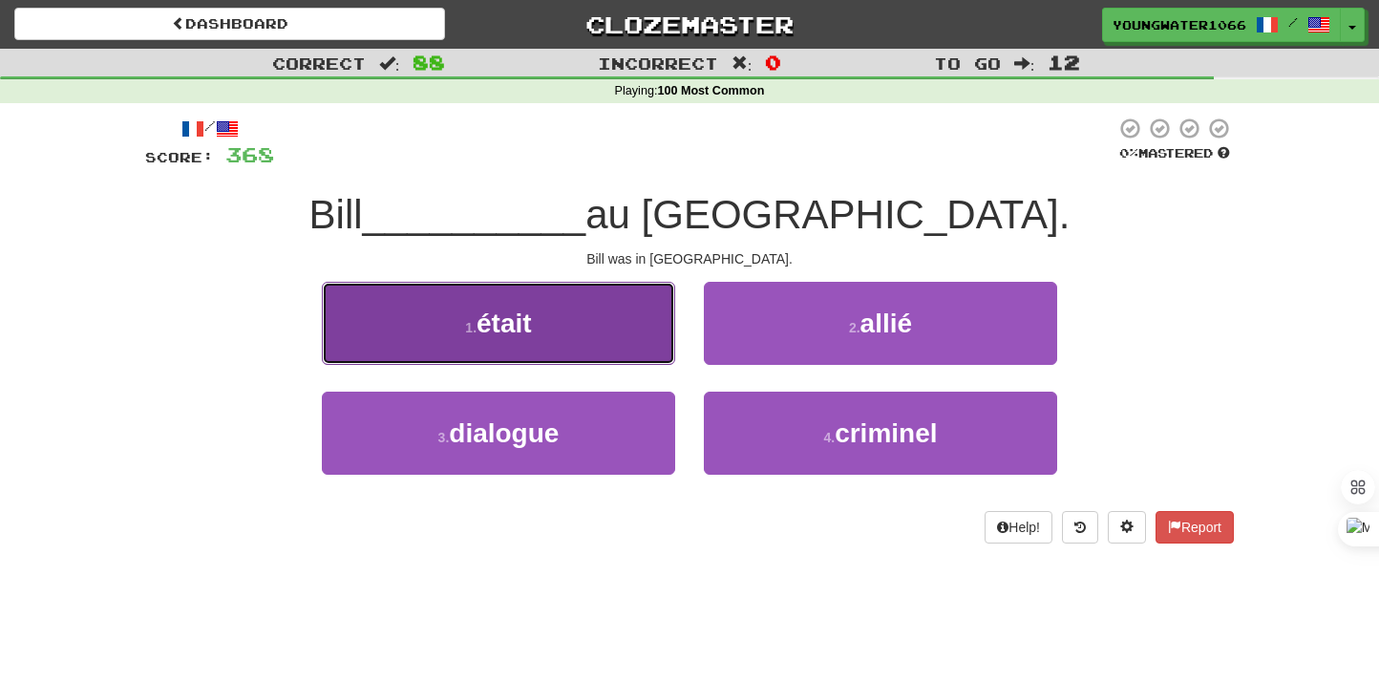
click at [600, 336] on button "1 . était" at bounding box center [498, 323] width 353 height 83
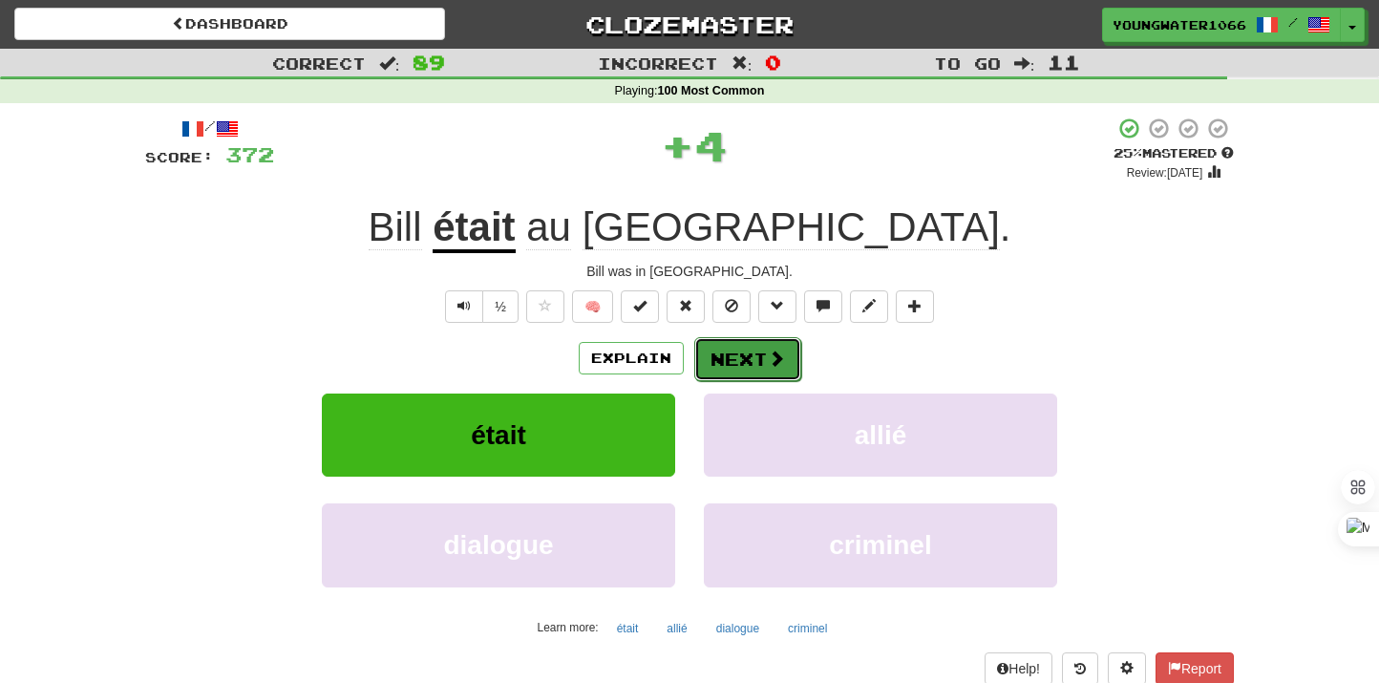
click at [733, 355] on button "Next" at bounding box center [747, 359] width 107 height 44
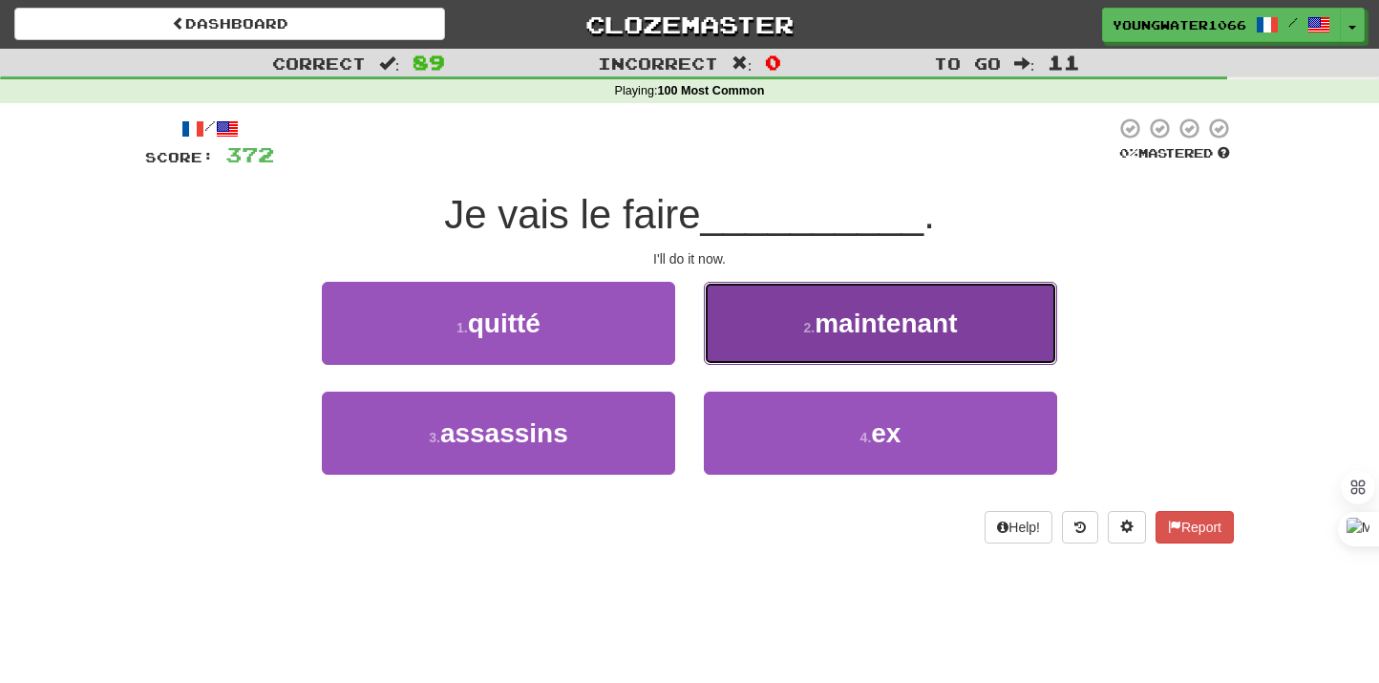
click at [763, 362] on button "2 . maintenant" at bounding box center [880, 323] width 353 height 83
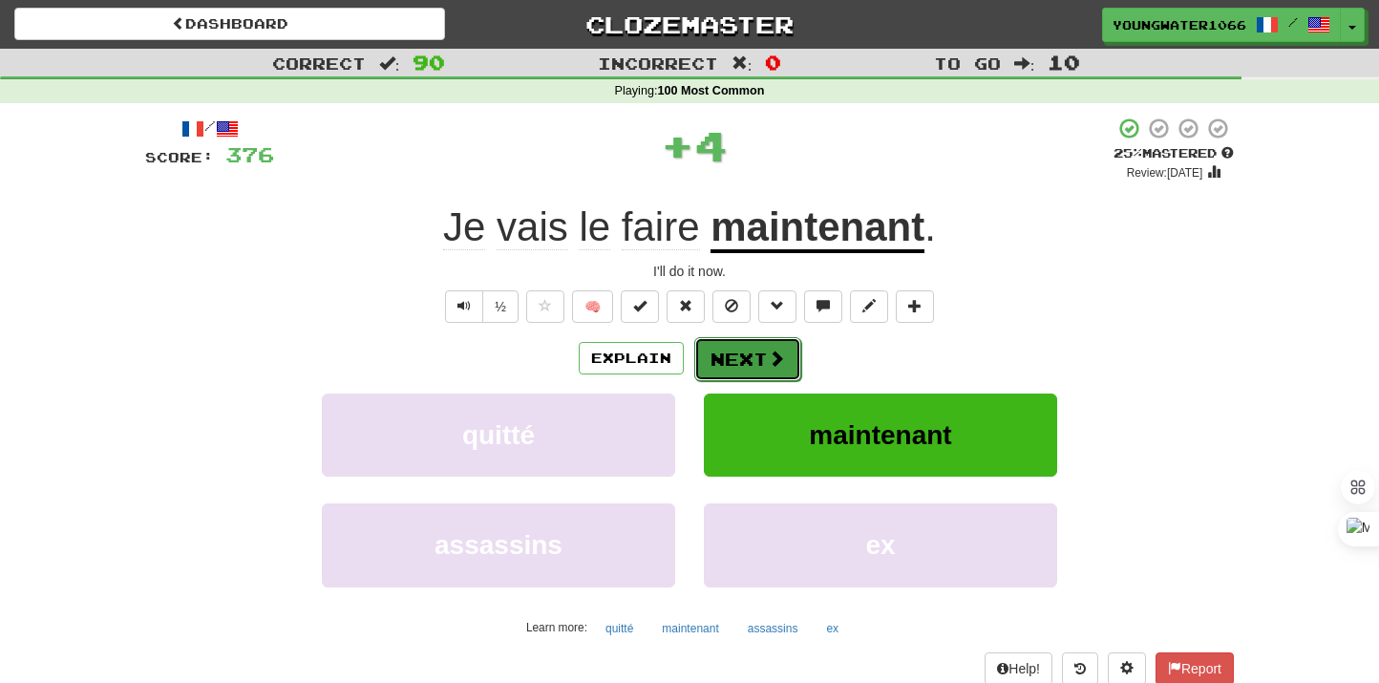
click at [740, 362] on button "Next" at bounding box center [747, 359] width 107 height 44
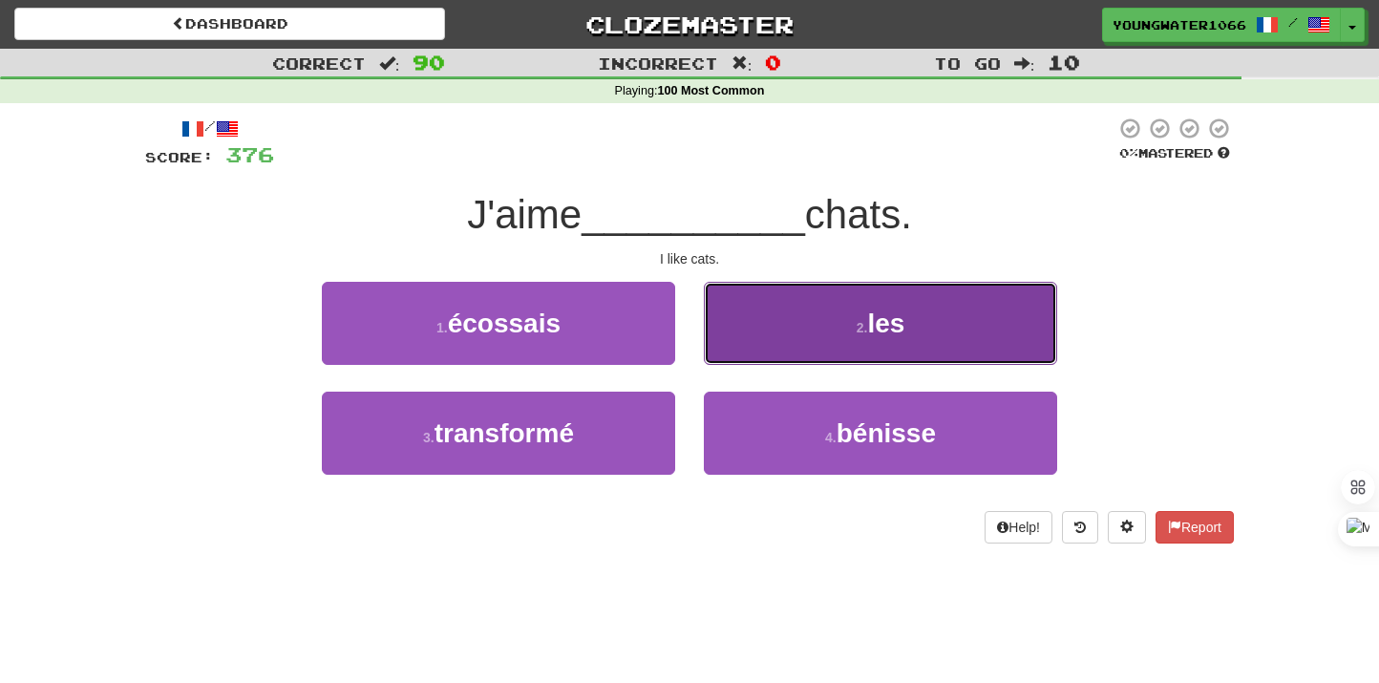
click at [771, 345] on button "2 . les" at bounding box center [880, 323] width 353 height 83
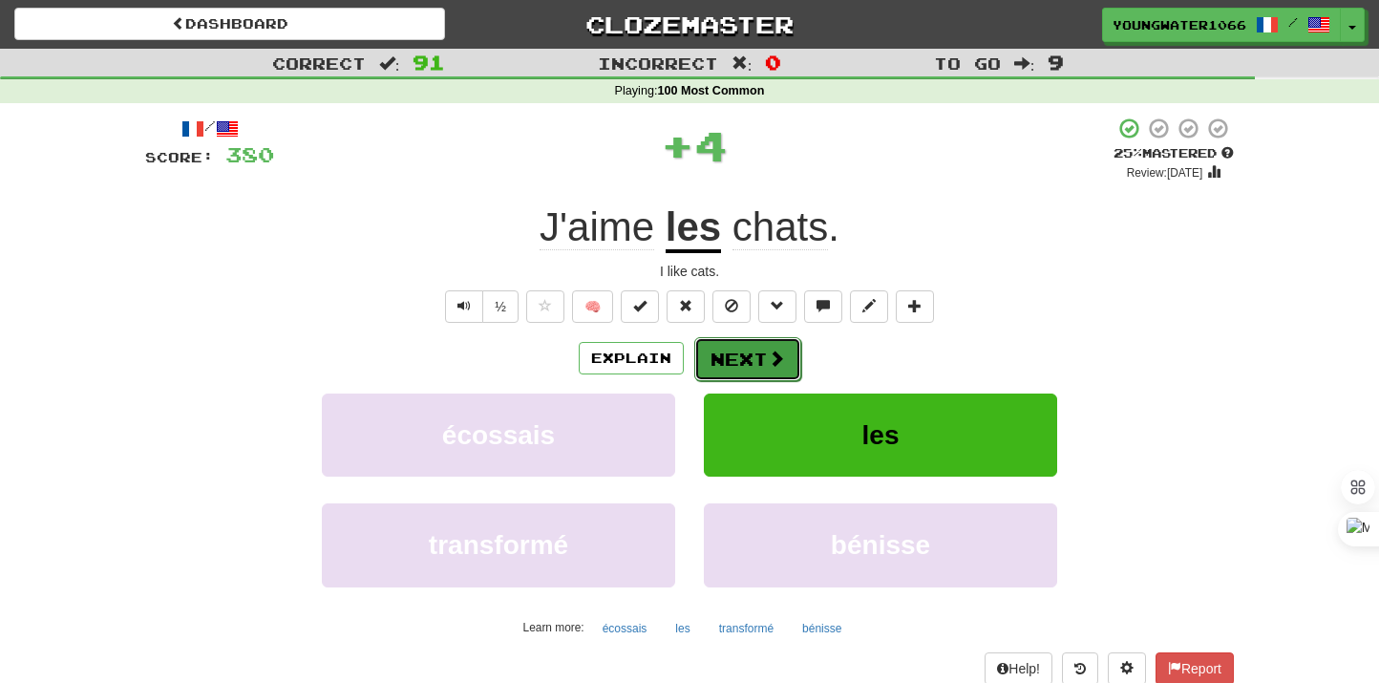
click at [751, 351] on button "Next" at bounding box center [747, 359] width 107 height 44
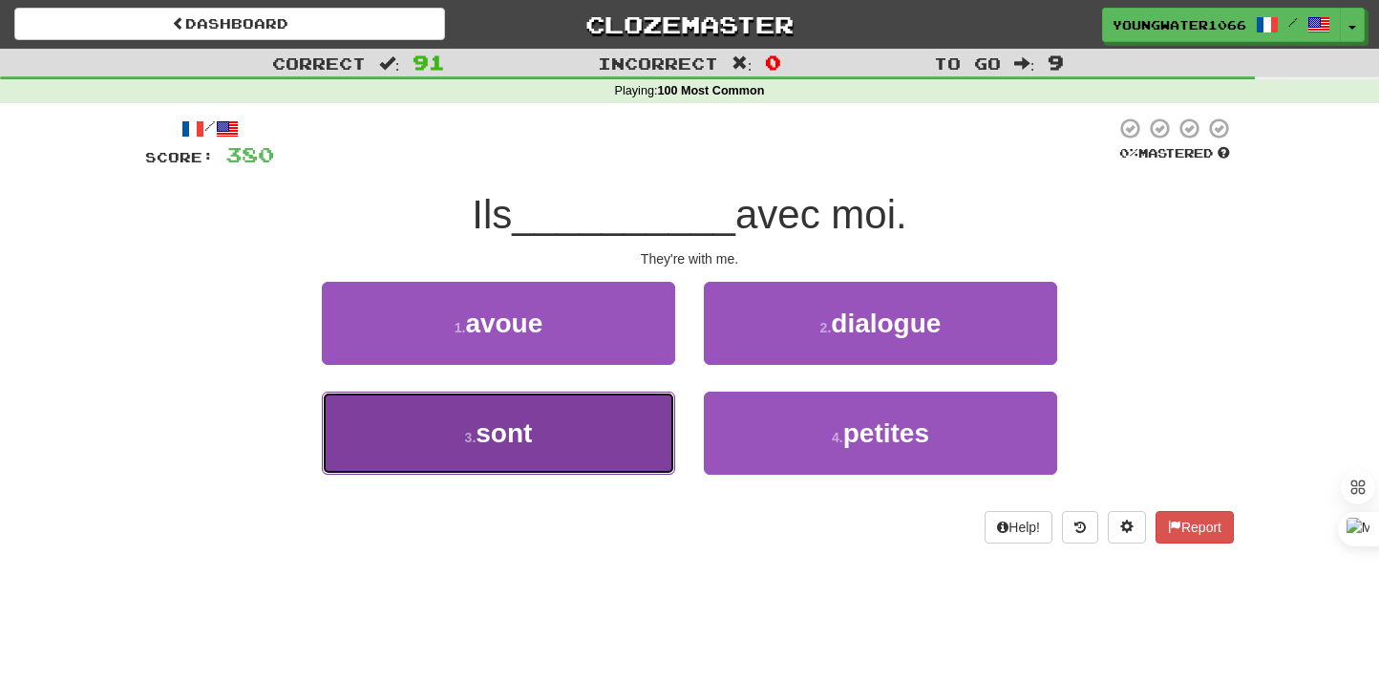
click at [560, 451] on button "3 . sont" at bounding box center [498, 433] width 353 height 83
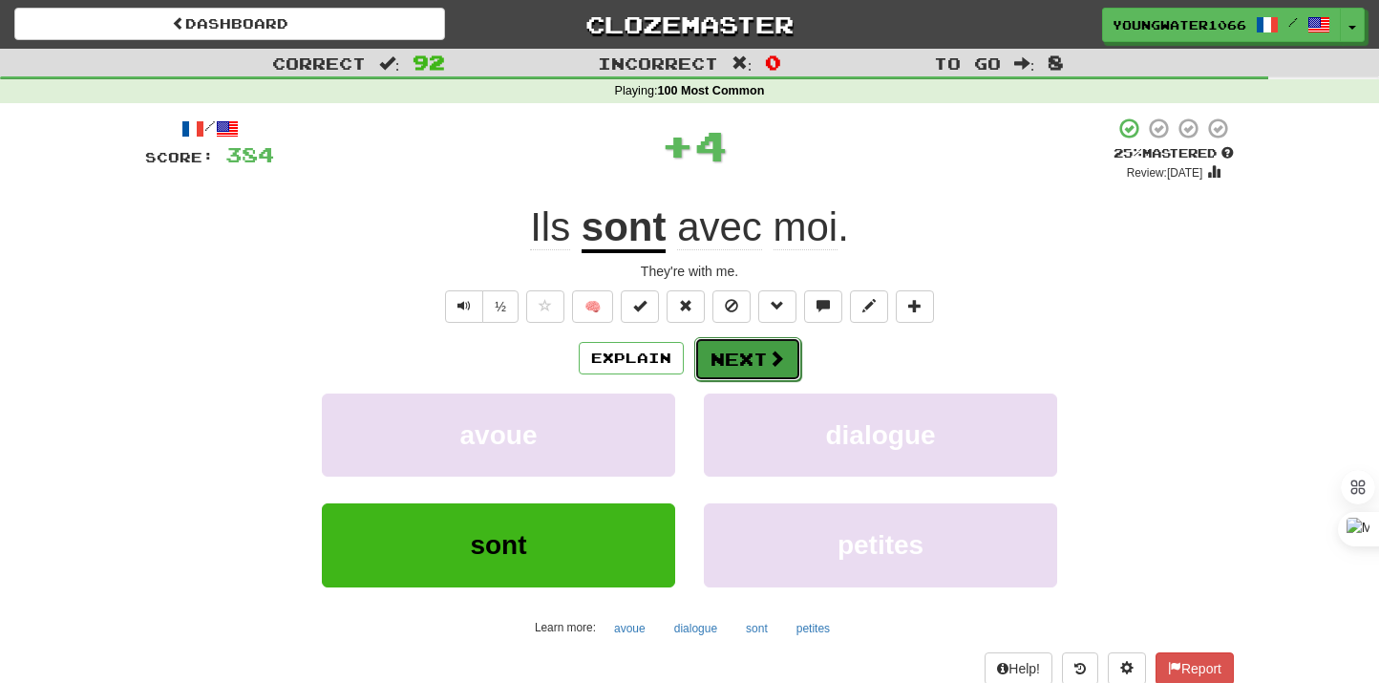
click at [781, 359] on span at bounding box center [776, 358] width 17 height 17
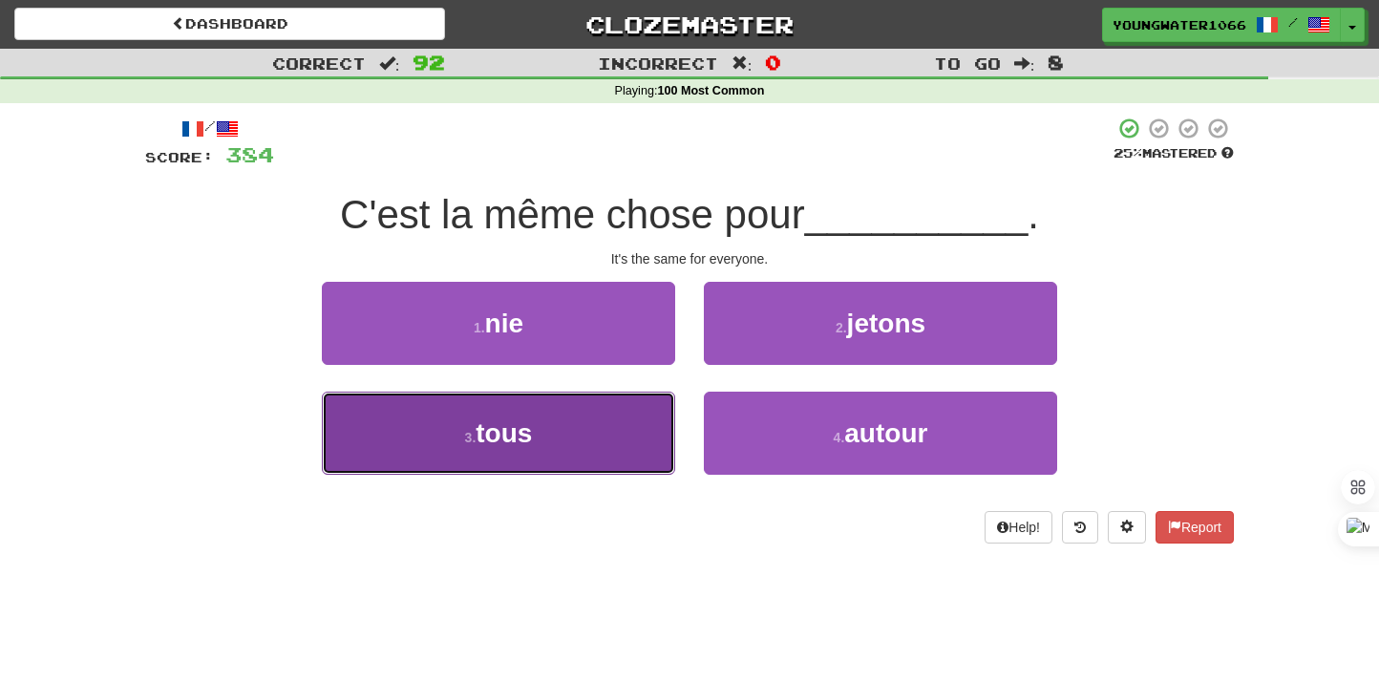
click at [631, 422] on button "3 . tous" at bounding box center [498, 433] width 353 height 83
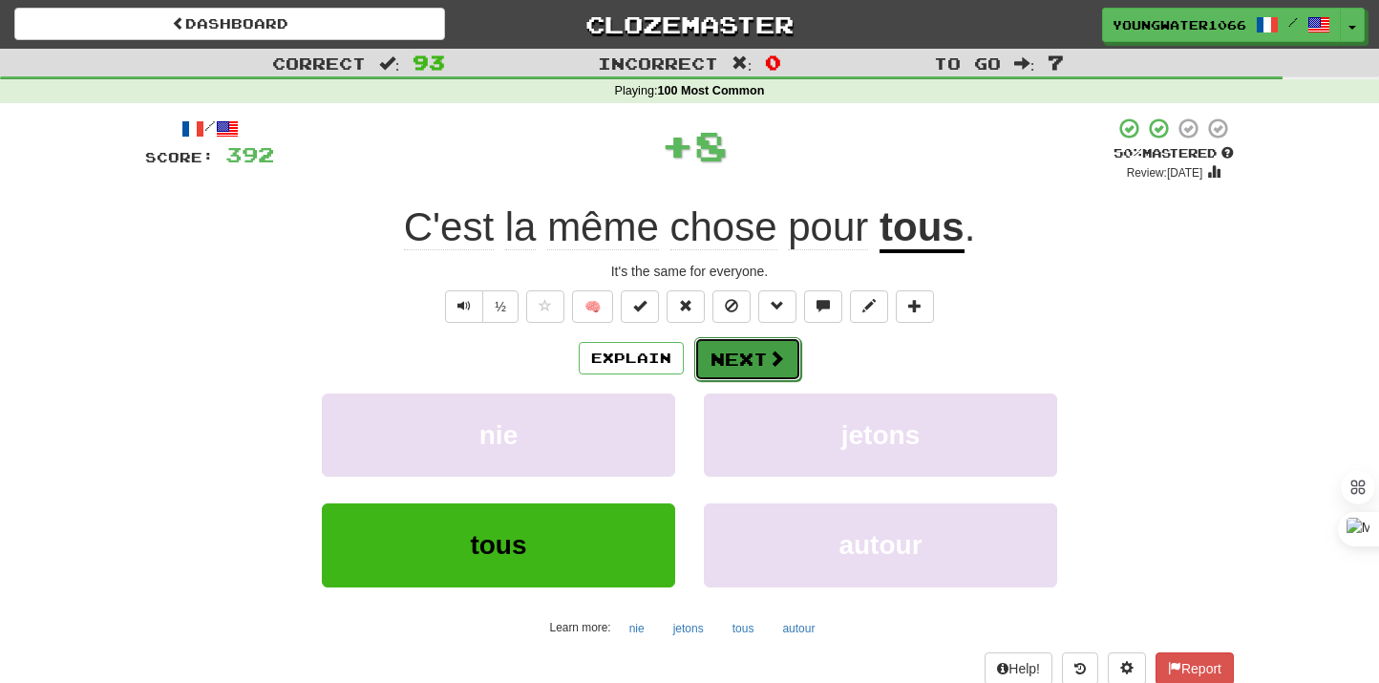
click at [760, 362] on button "Next" at bounding box center [747, 359] width 107 height 44
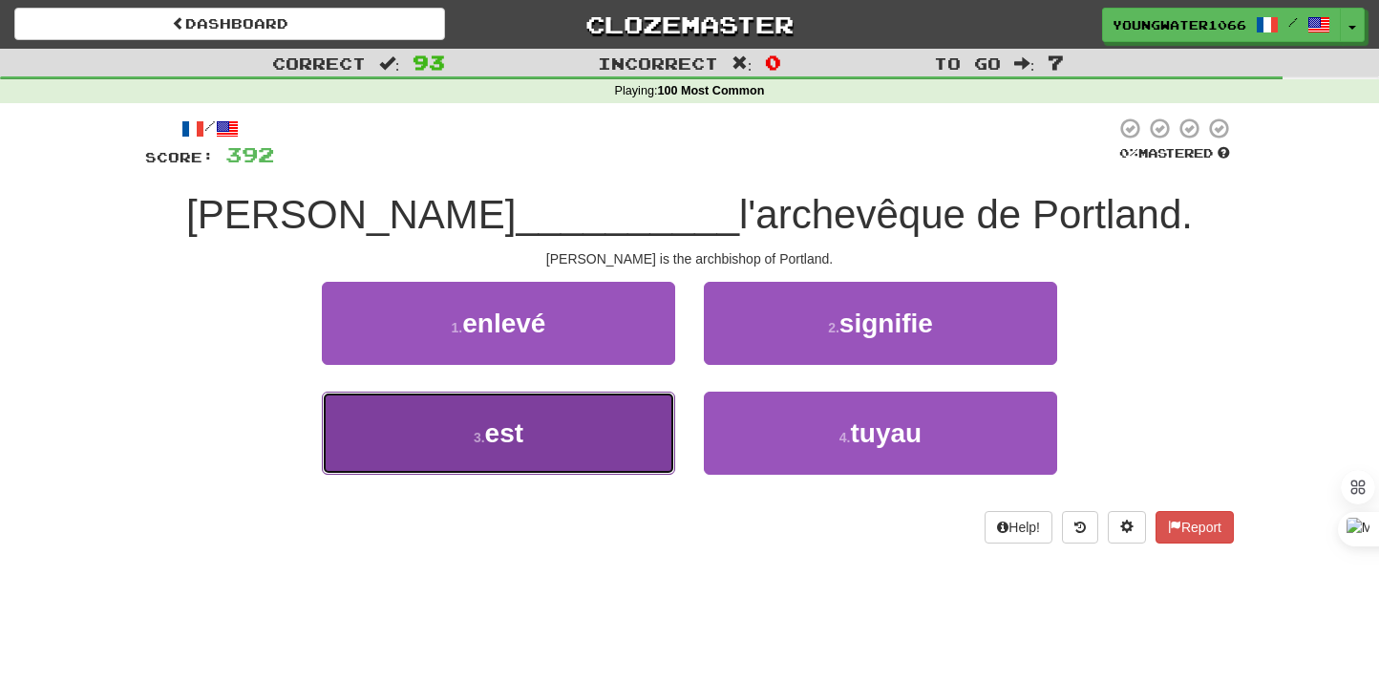
click at [673, 405] on button "3 . est" at bounding box center [498, 433] width 353 height 83
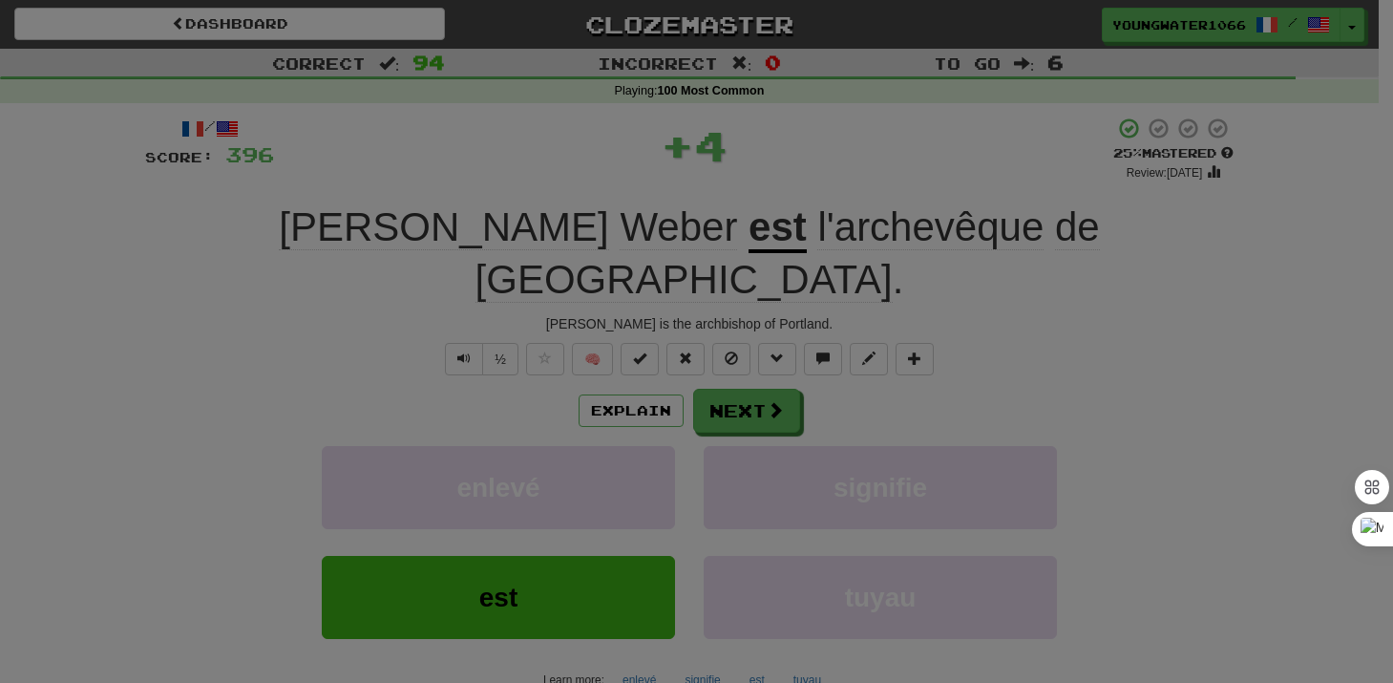
click at [0, 0] on div "/ Level: 67 +1 Tell the world! Share Tweet Post" at bounding box center [0, 0] width 0 height 0
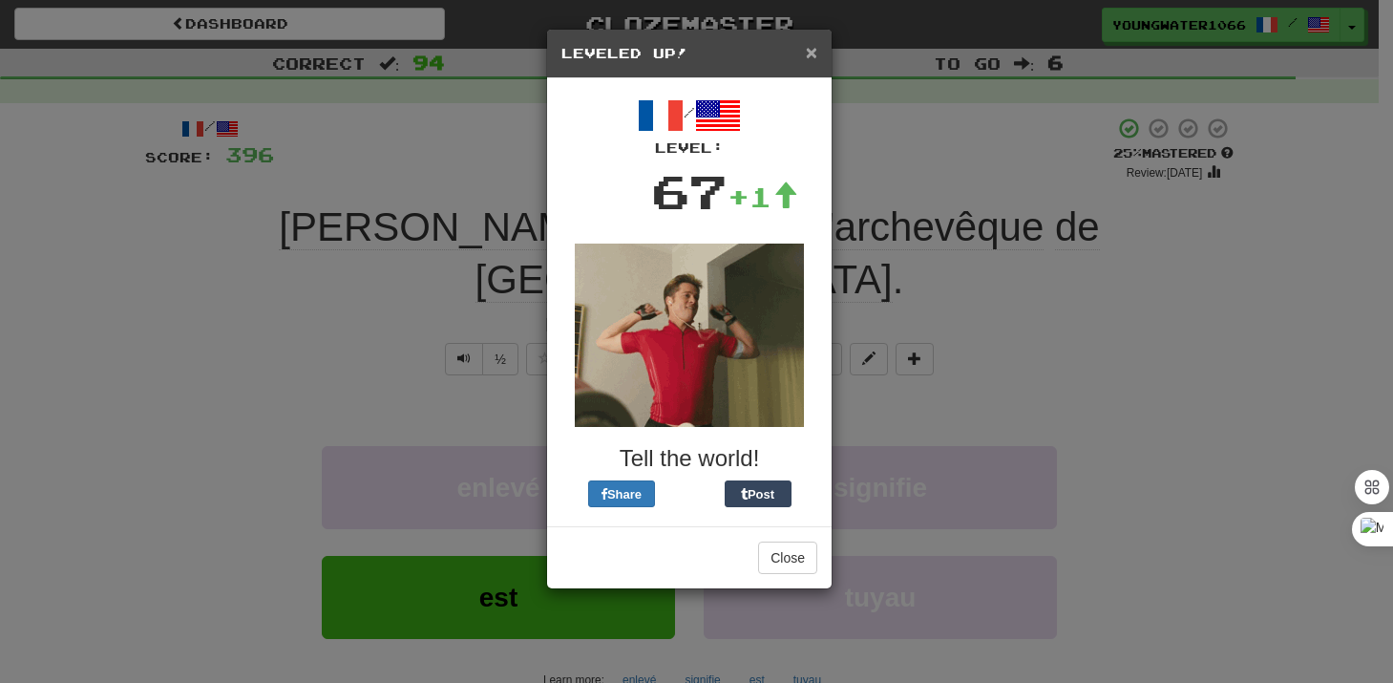
click at [807, 59] on span "×" at bounding box center [811, 52] width 11 height 22
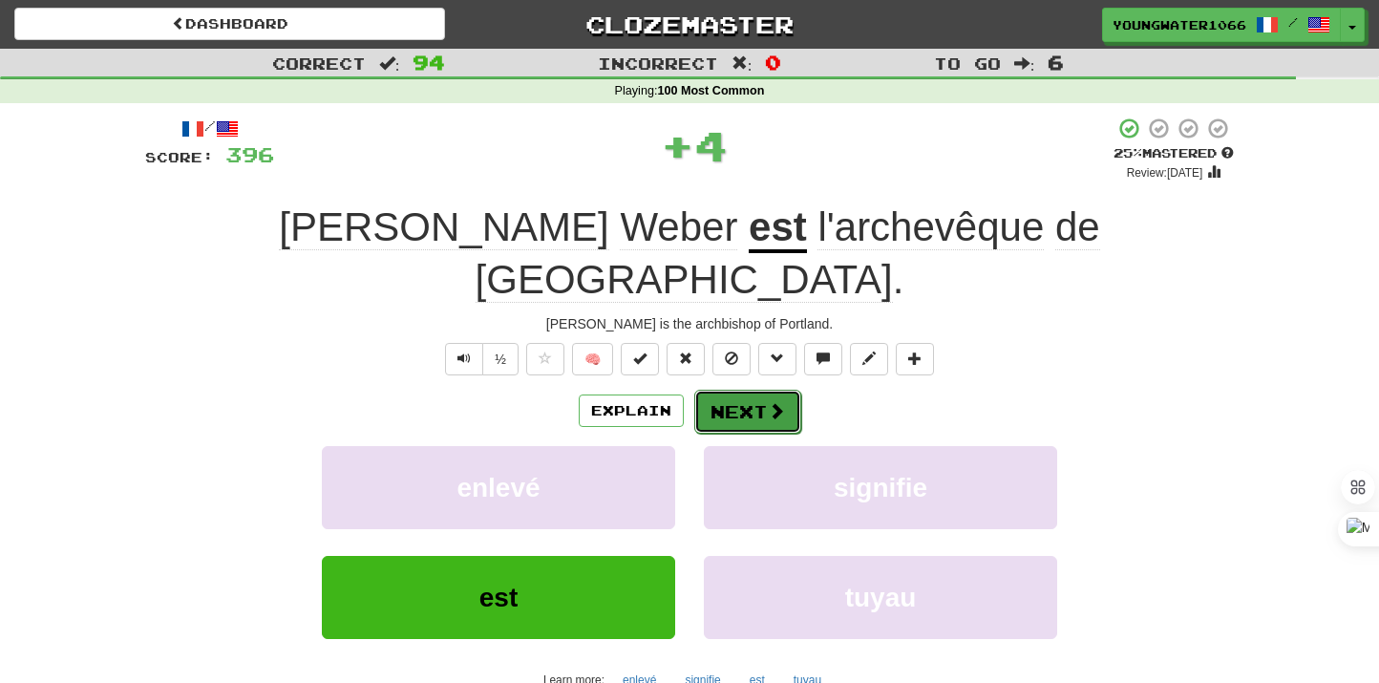
click at [751, 390] on button "Next" at bounding box center [747, 412] width 107 height 44
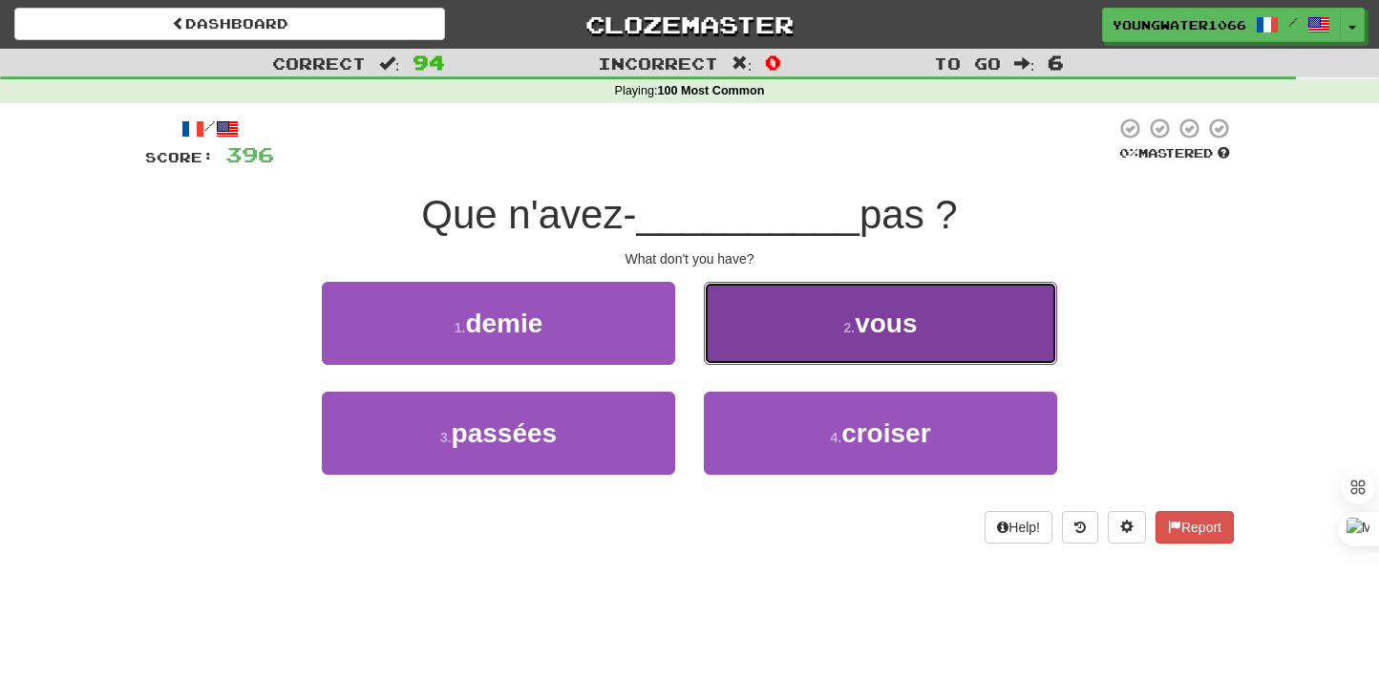
click at [796, 328] on button "2 . vous" at bounding box center [880, 323] width 353 height 83
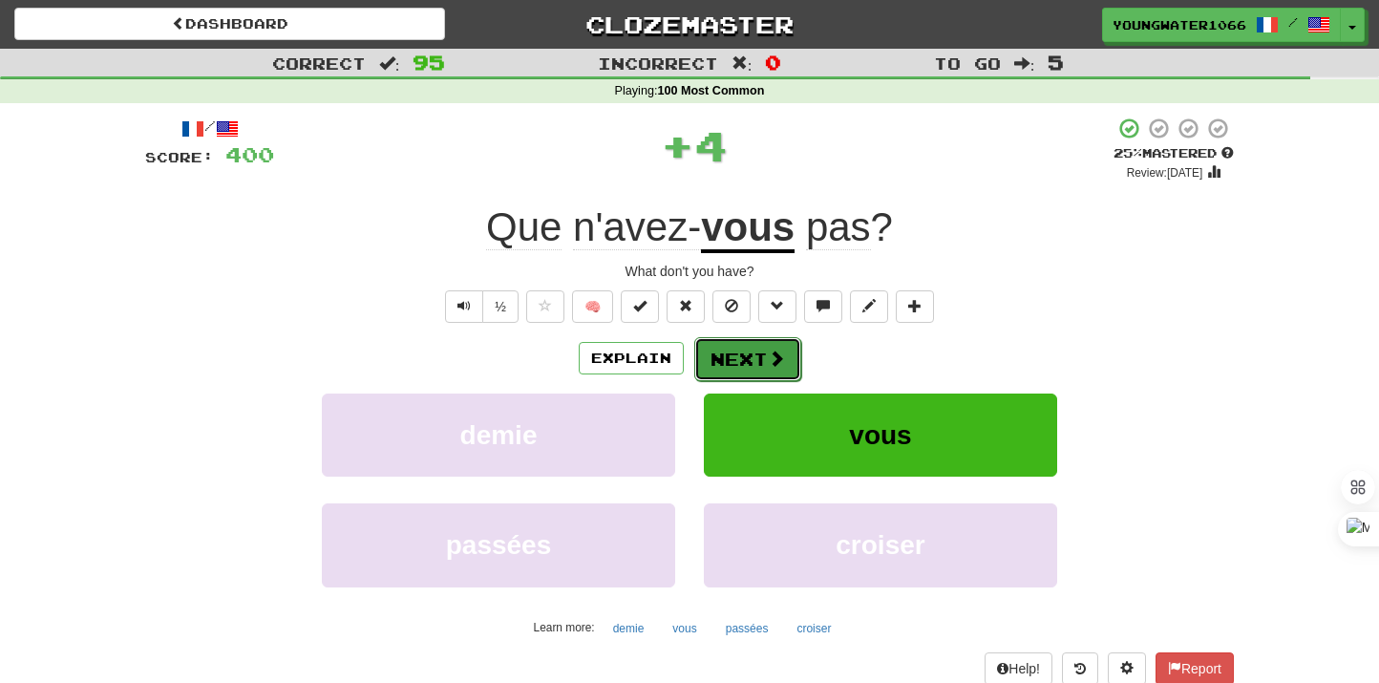
click at [760, 347] on button "Next" at bounding box center [747, 359] width 107 height 44
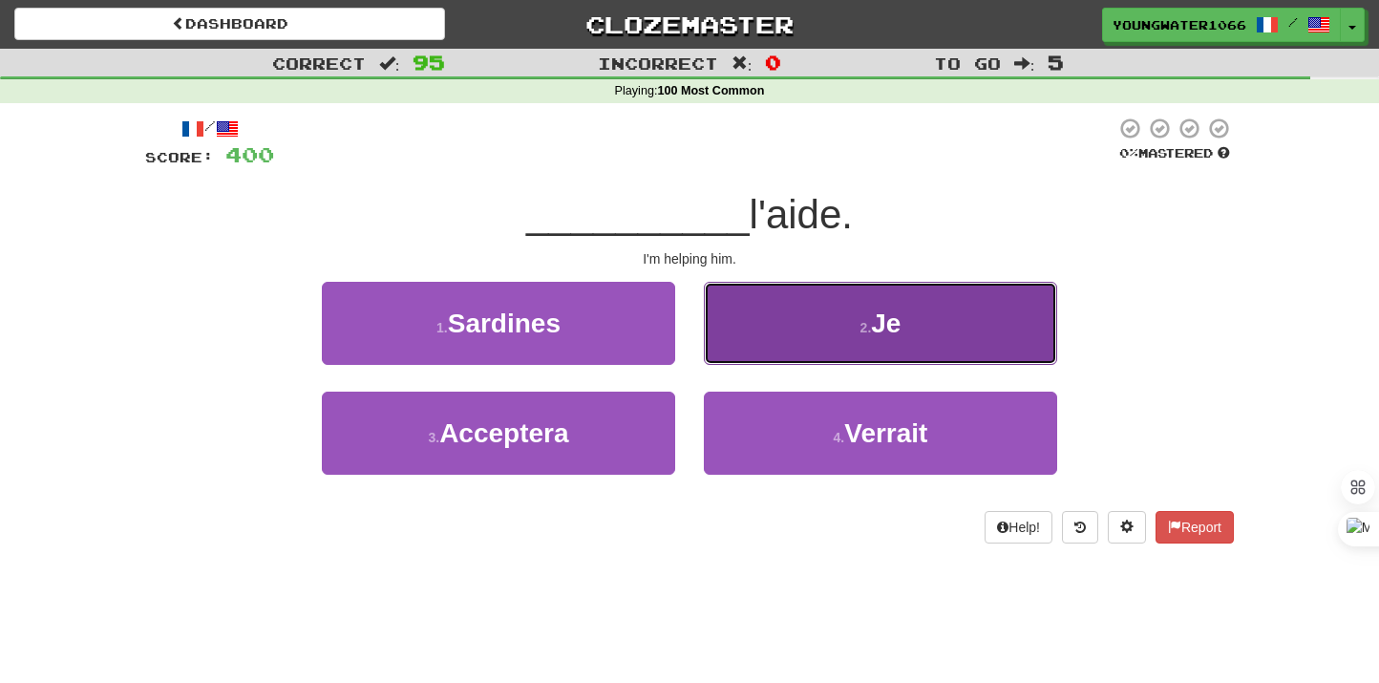
click at [770, 348] on button "2 . Je" at bounding box center [880, 323] width 353 height 83
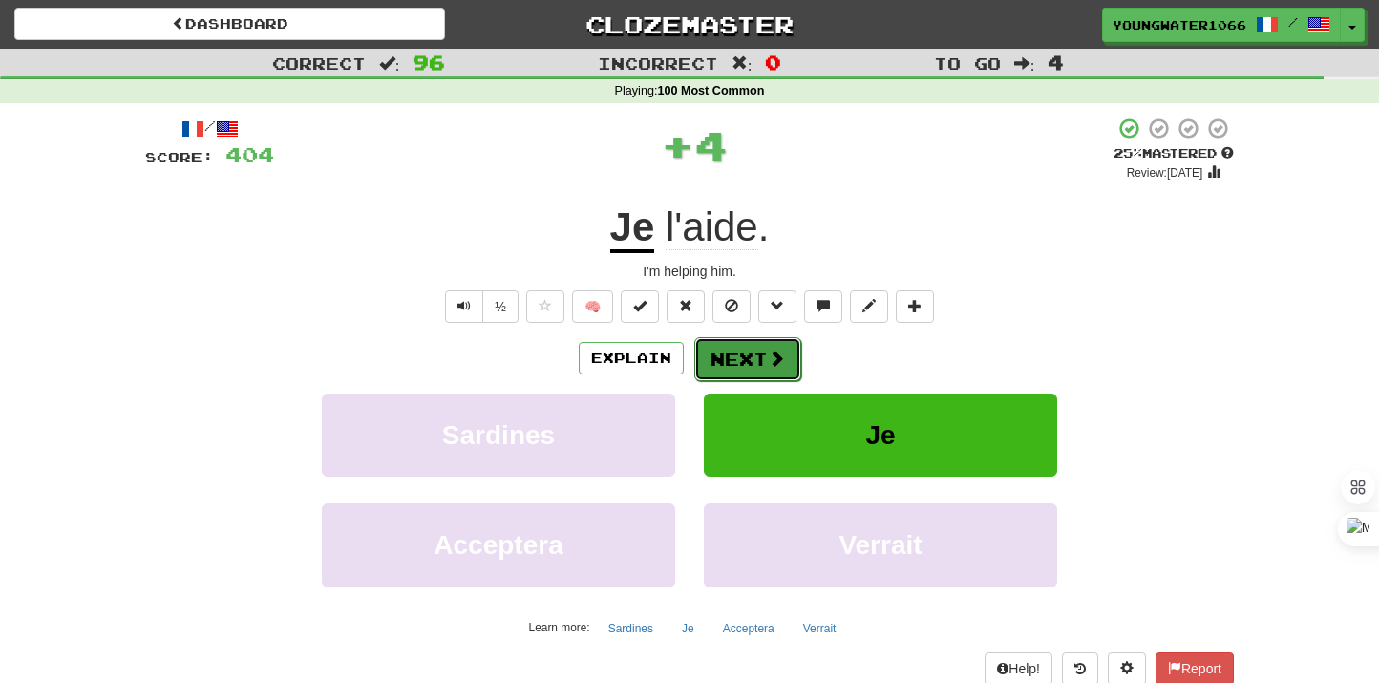
click at [746, 357] on button "Next" at bounding box center [747, 359] width 107 height 44
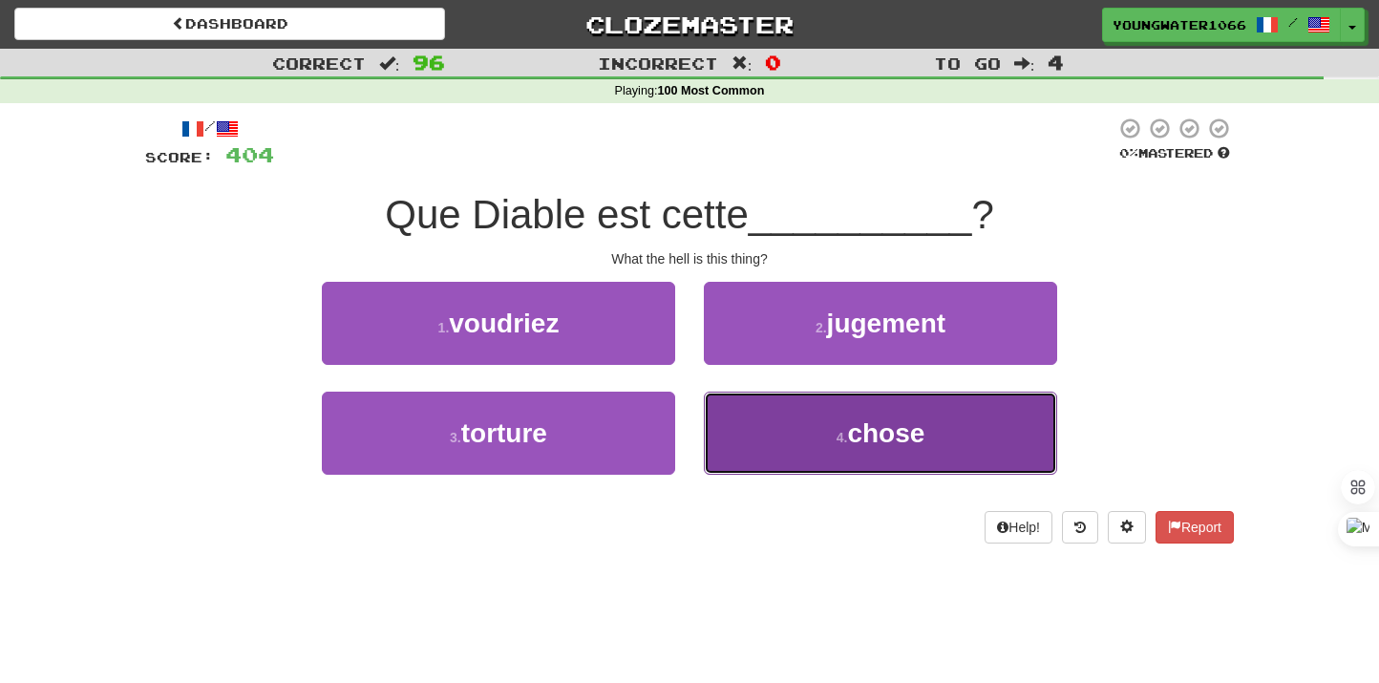
click at [720, 410] on button "4 . chose" at bounding box center [880, 433] width 353 height 83
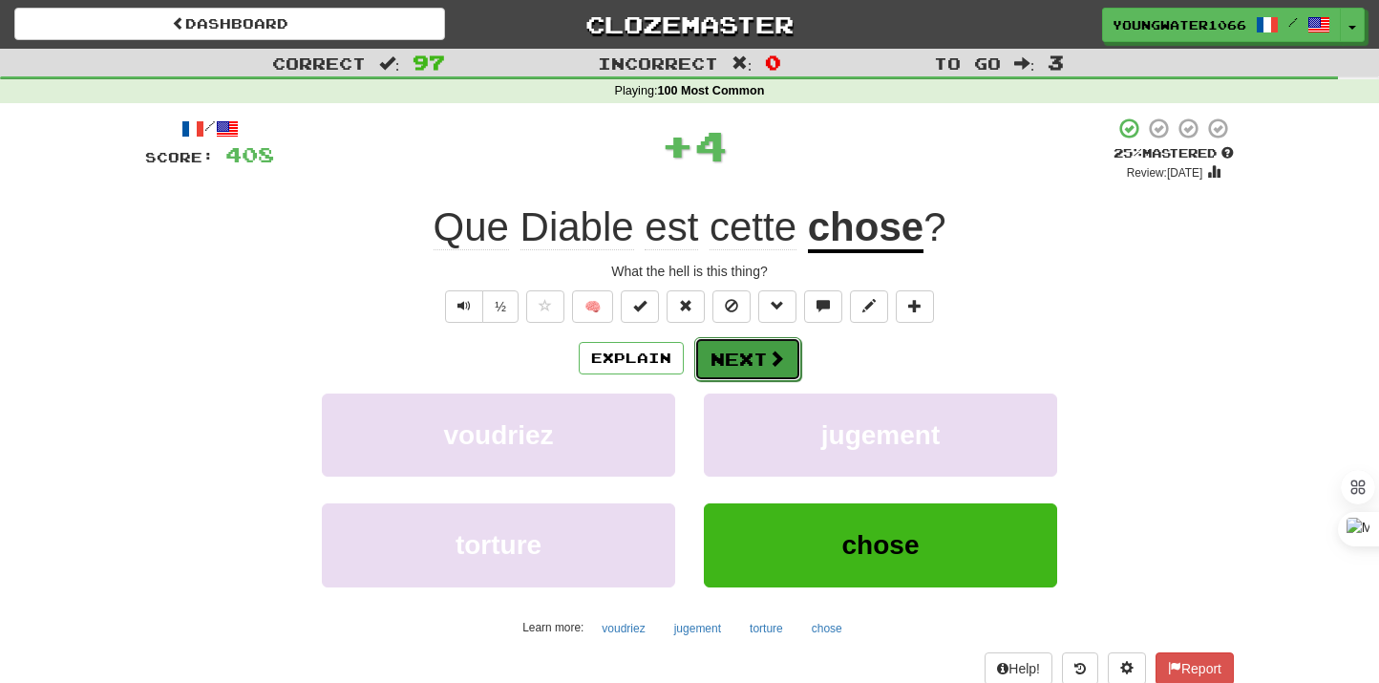
click at [720, 372] on button "Next" at bounding box center [747, 359] width 107 height 44
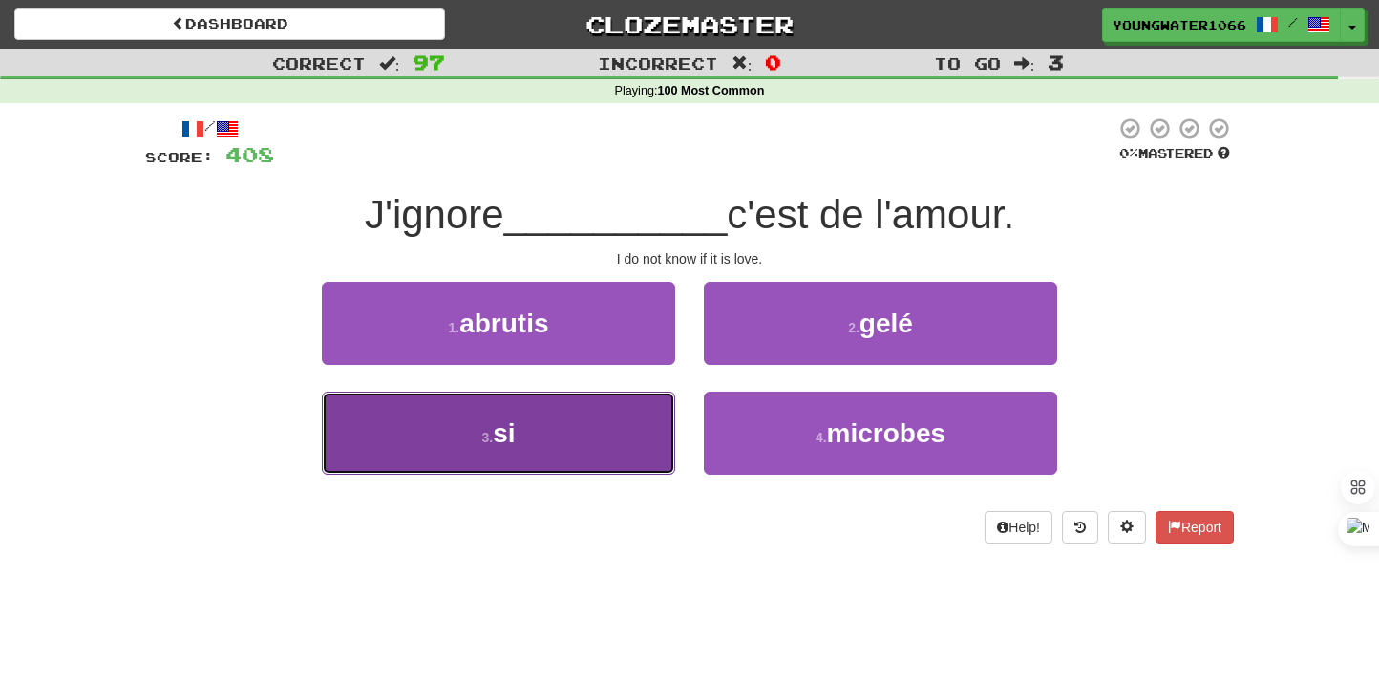
click at [644, 410] on button "3 . si" at bounding box center [498, 433] width 353 height 83
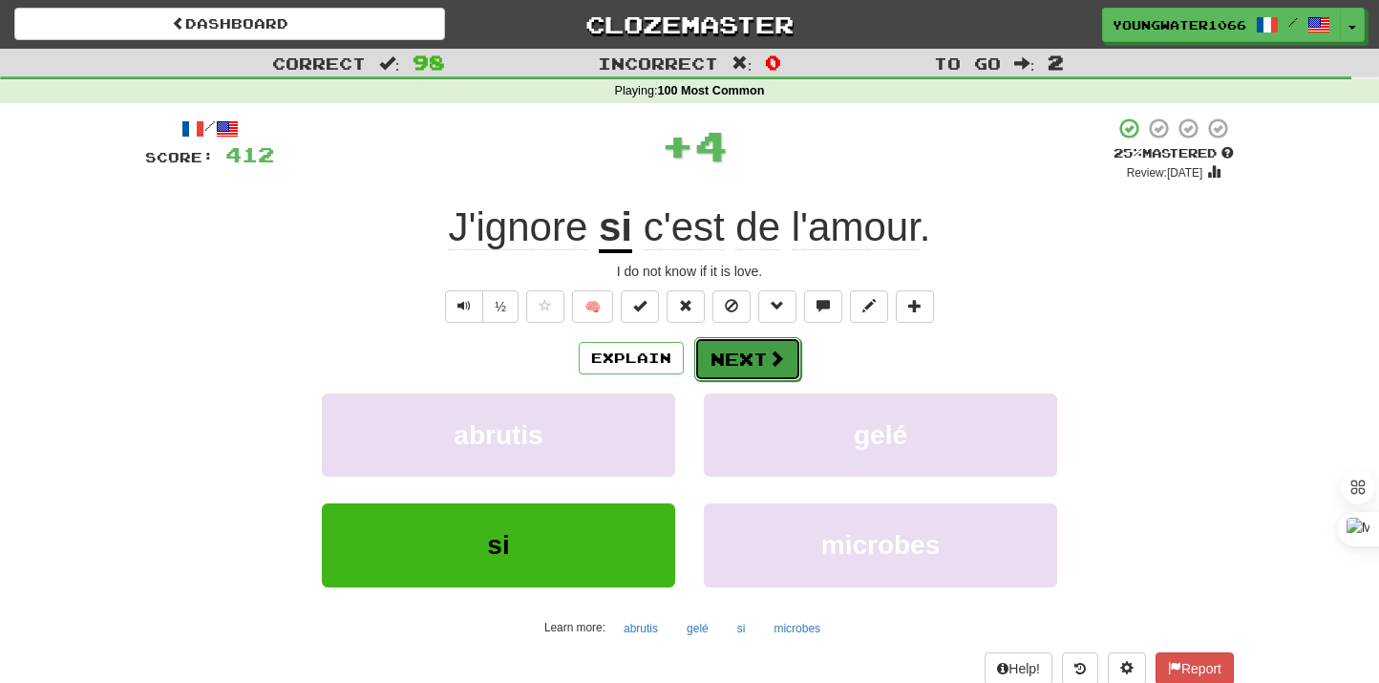
click at [749, 341] on button "Next" at bounding box center [747, 359] width 107 height 44
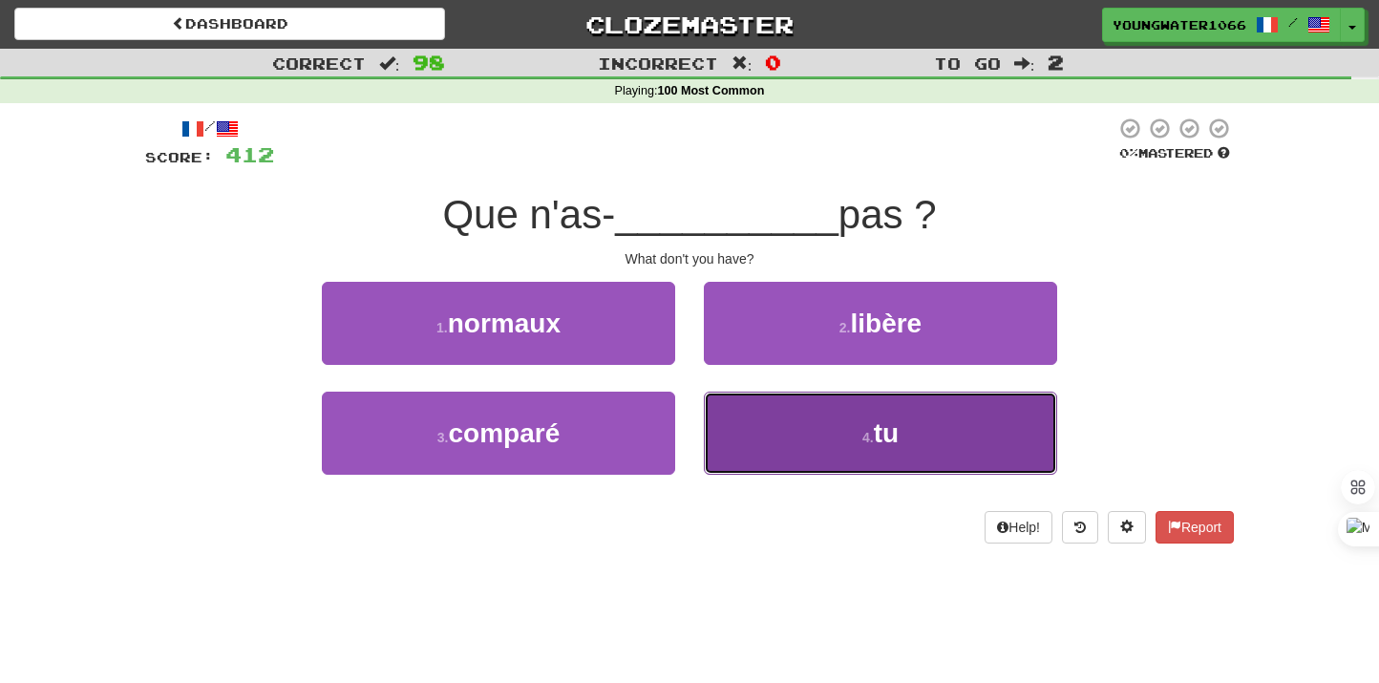
click at [769, 434] on button "4 . tu" at bounding box center [880, 433] width 353 height 83
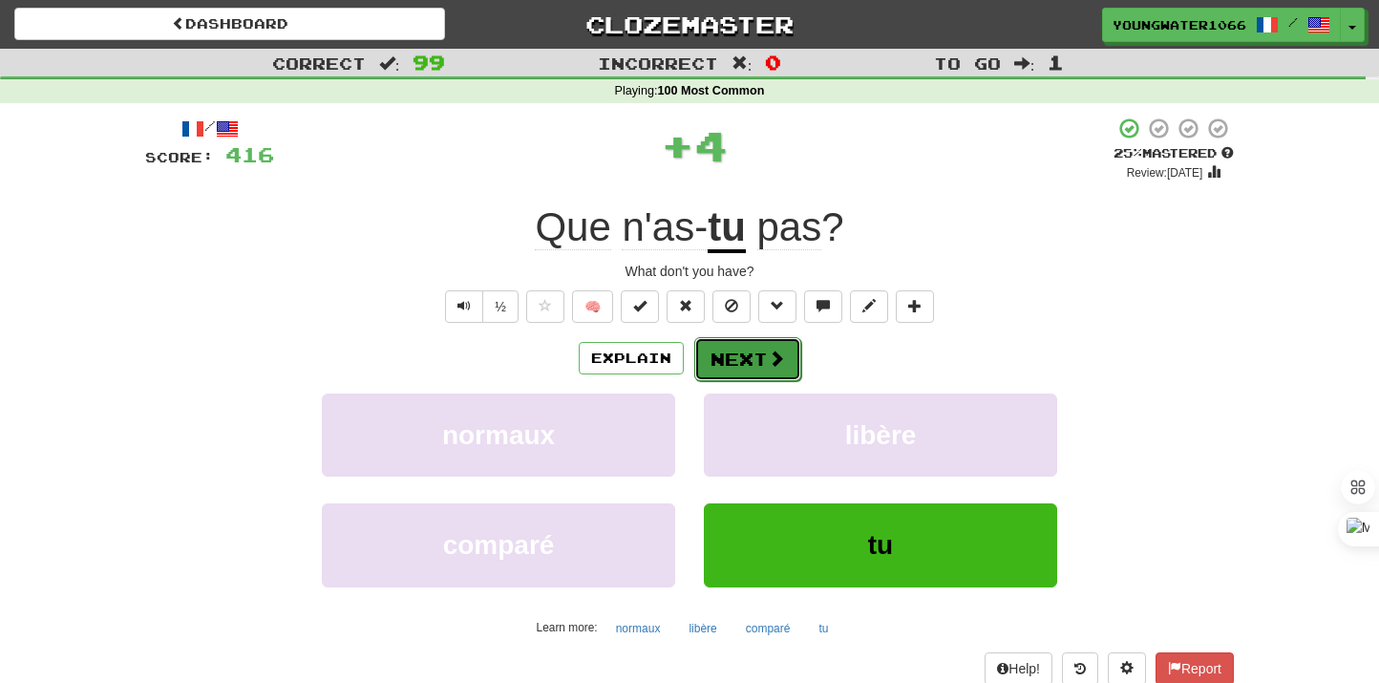
click at [753, 362] on button "Next" at bounding box center [747, 359] width 107 height 44
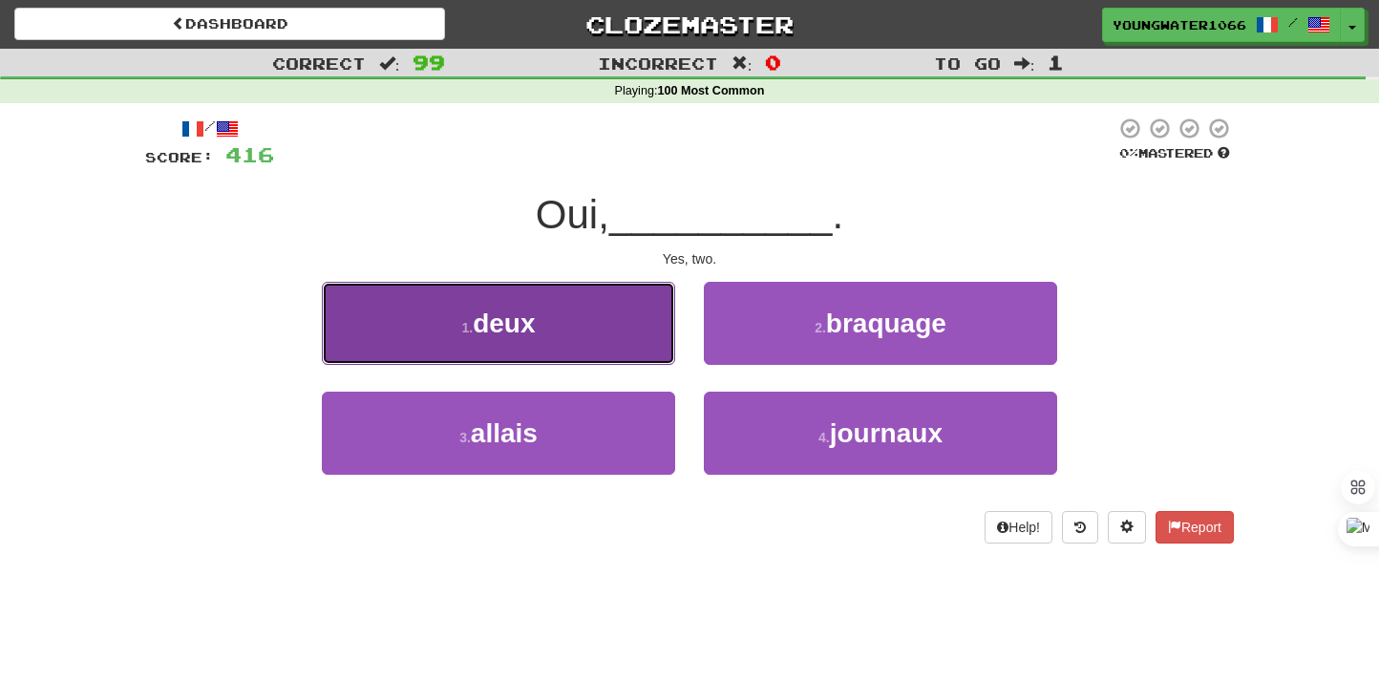
click at [644, 340] on button "1 . deux" at bounding box center [498, 323] width 353 height 83
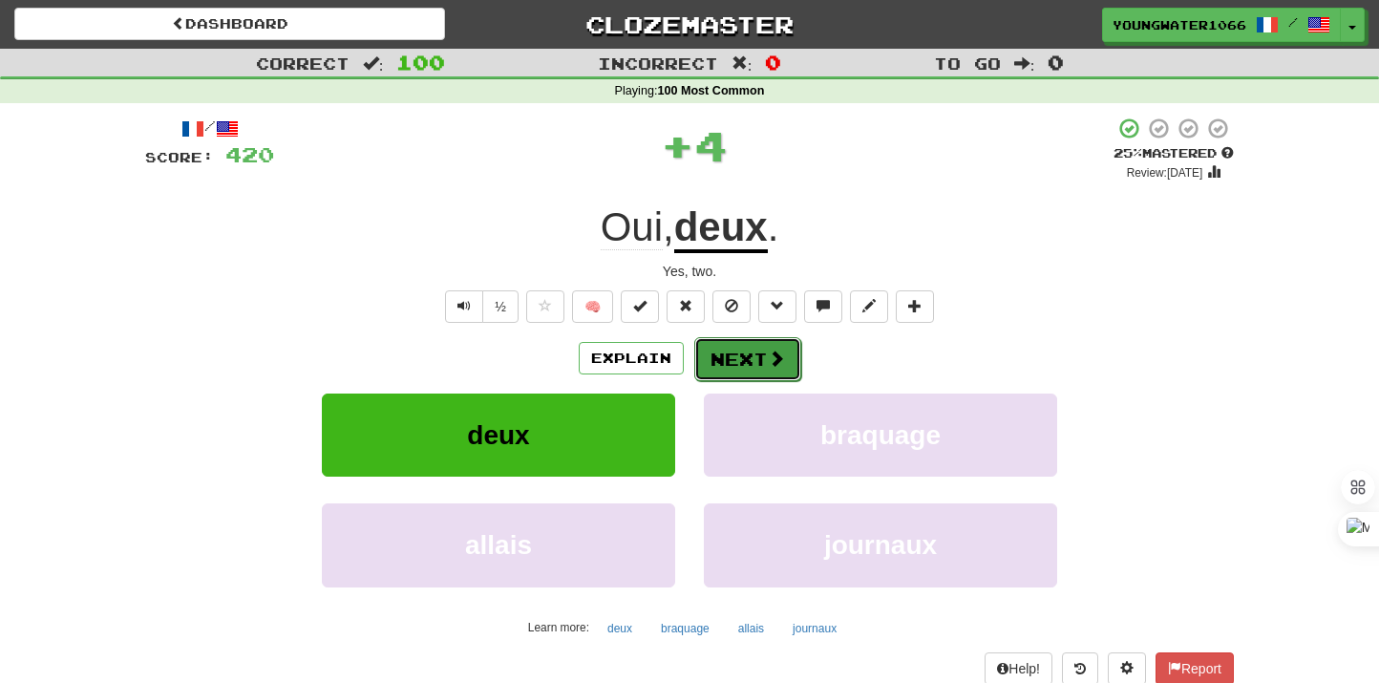
click at [722, 364] on button "Next" at bounding box center [747, 359] width 107 height 44
